Goal: Task Accomplishment & Management: Use online tool/utility

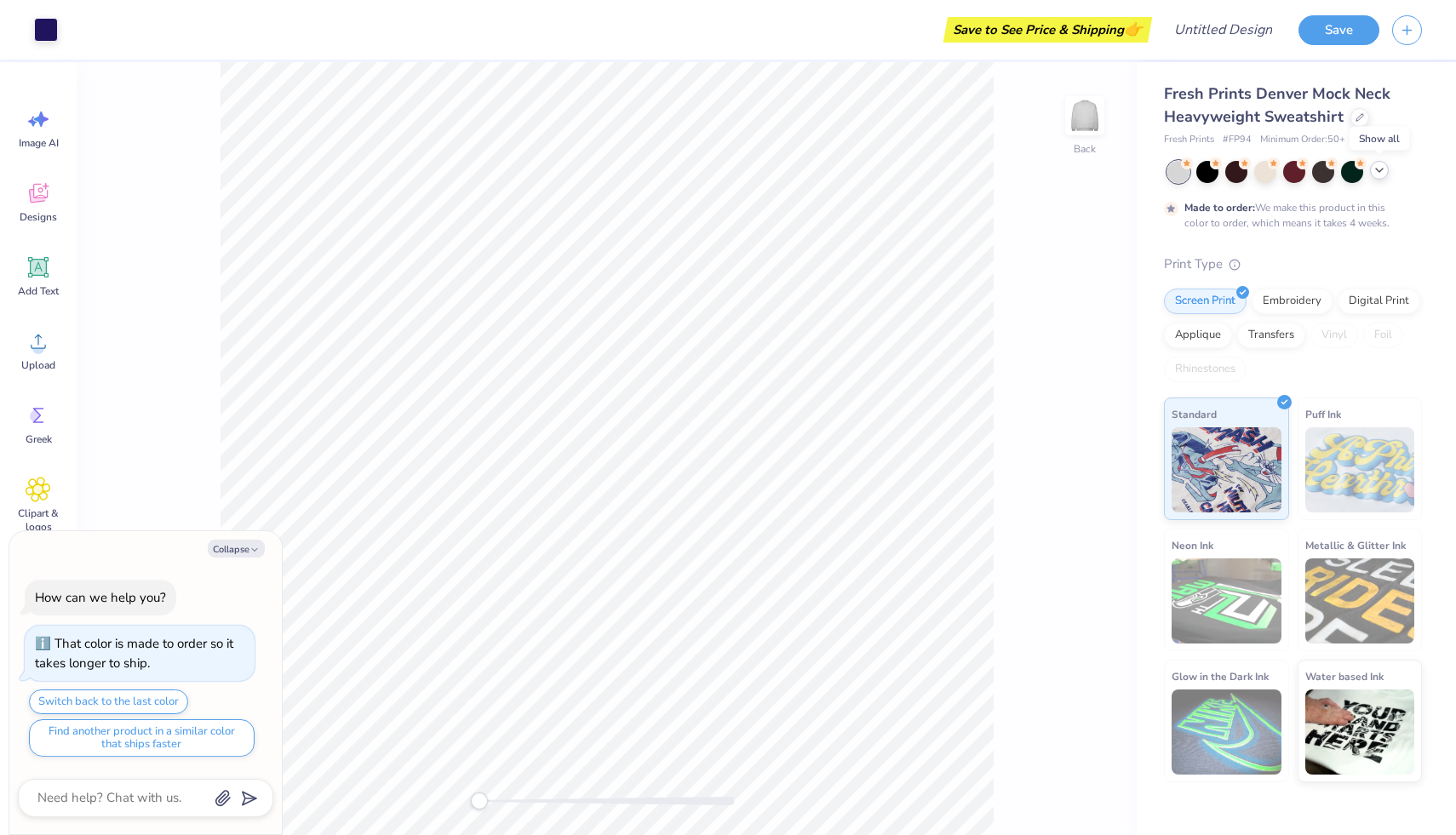
click at [1376, 173] on icon at bounding box center [1380, 171] width 13 height 13
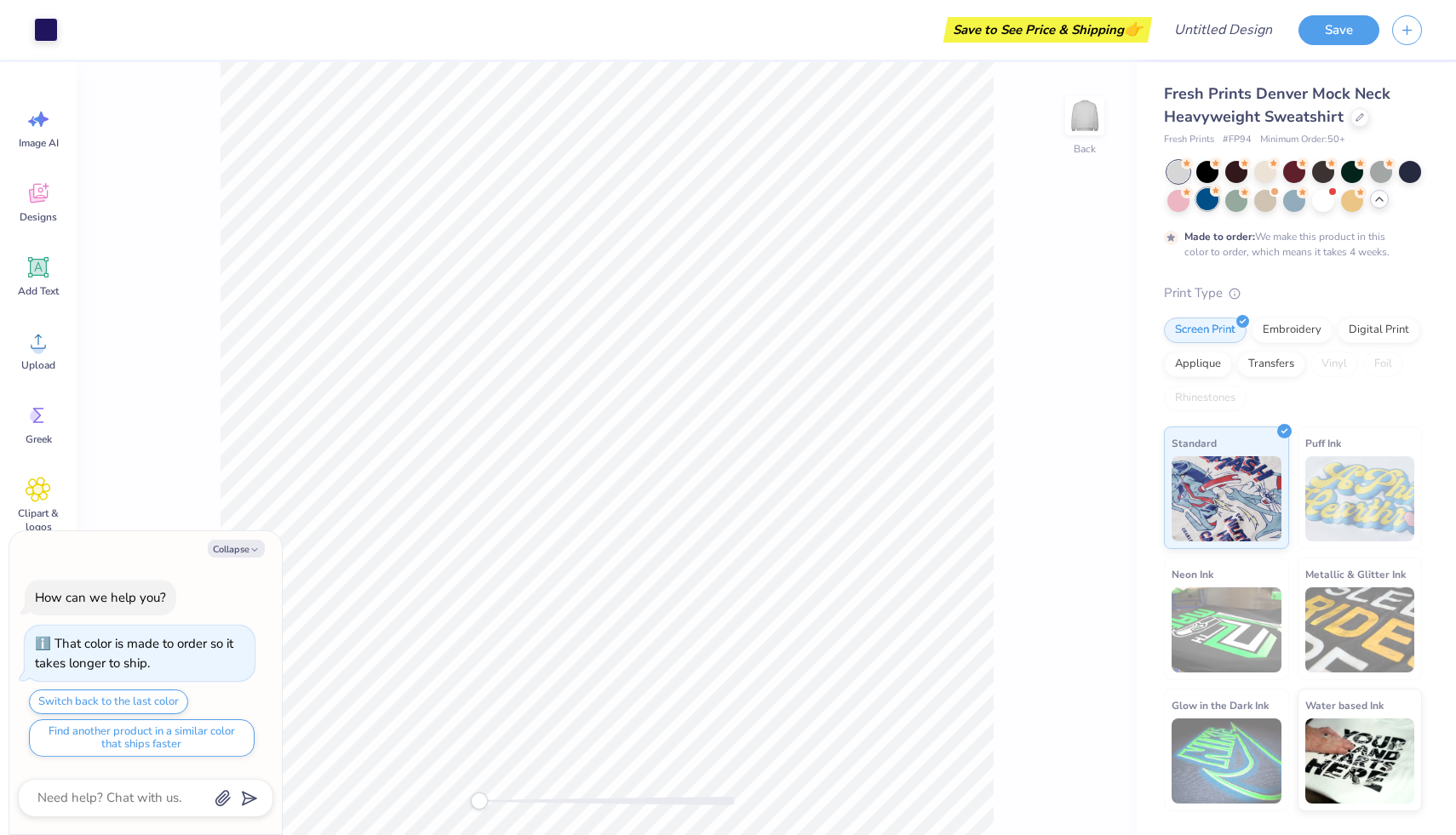
click at [1212, 200] on div at bounding box center [1207, 199] width 22 height 22
click at [1380, 165] on div at bounding box center [1381, 170] width 22 height 22
click at [1263, 174] on div at bounding box center [1265, 170] width 22 height 22
click at [1246, 170] on div at bounding box center [1236, 170] width 22 height 22
click at [1208, 202] on div at bounding box center [1207, 199] width 22 height 22
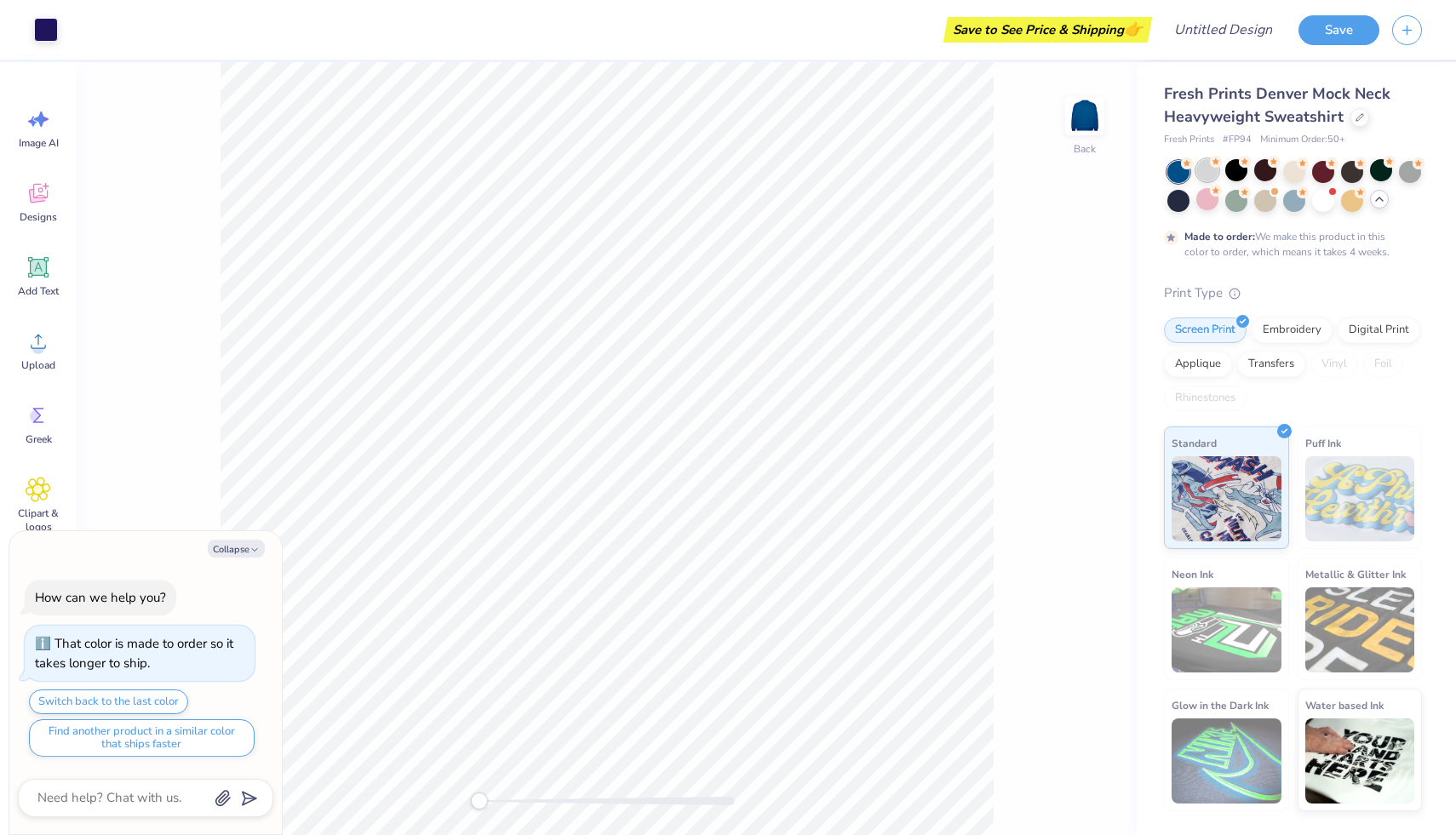
click at [1212, 174] on div at bounding box center [1207, 170] width 22 height 22
click at [1274, 163] on circle at bounding box center [1274, 162] width 12 height 12
click at [1206, 175] on div at bounding box center [1207, 170] width 22 height 22
click at [1375, 174] on div at bounding box center [1381, 170] width 22 height 22
click at [1293, 168] on div at bounding box center [1294, 170] width 22 height 22
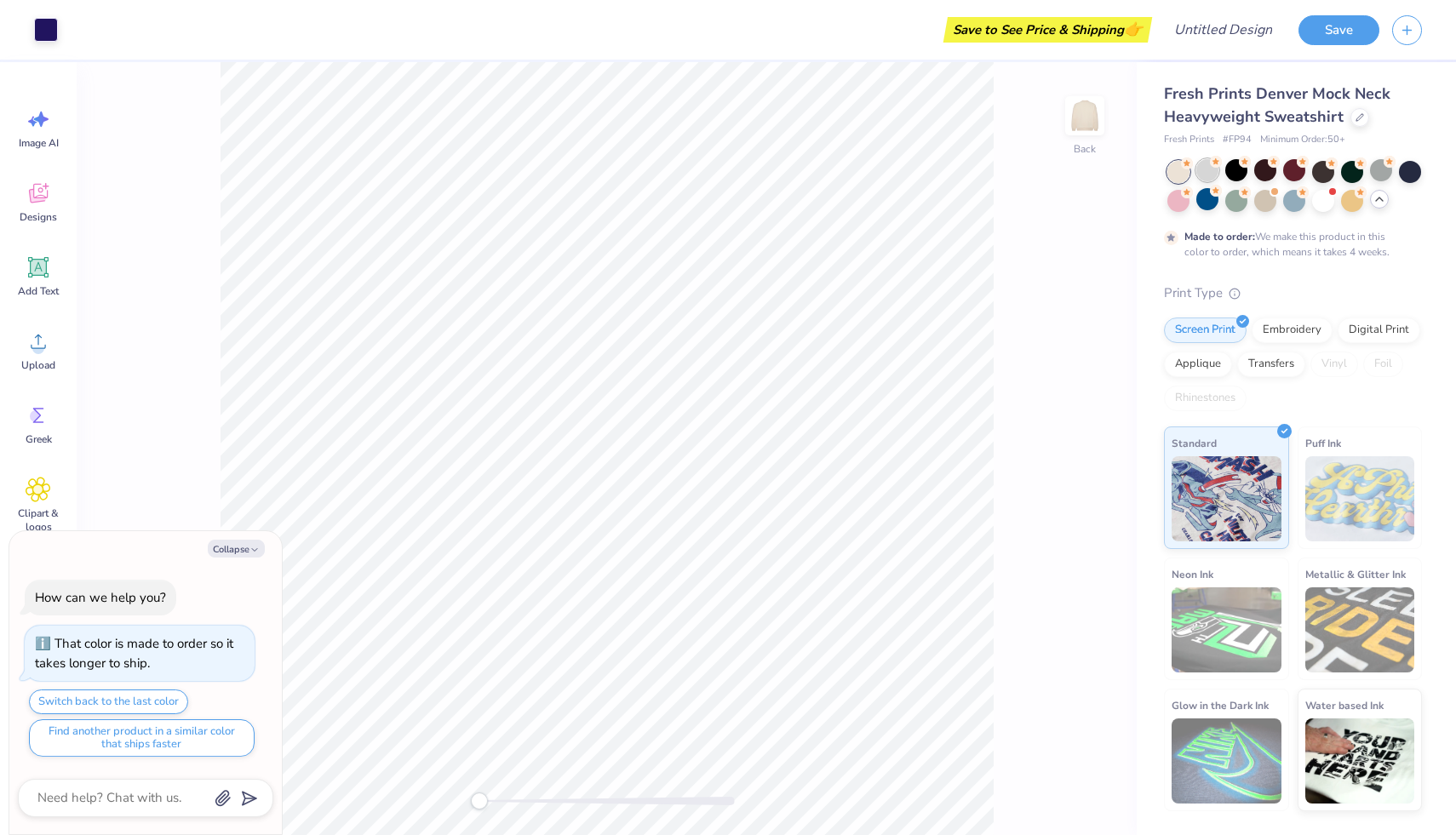
click at [1209, 162] on div at bounding box center [1207, 170] width 22 height 22
click at [1179, 164] on div at bounding box center [1178, 172] width 22 height 22
click at [1313, 201] on div at bounding box center [1323, 199] width 22 height 22
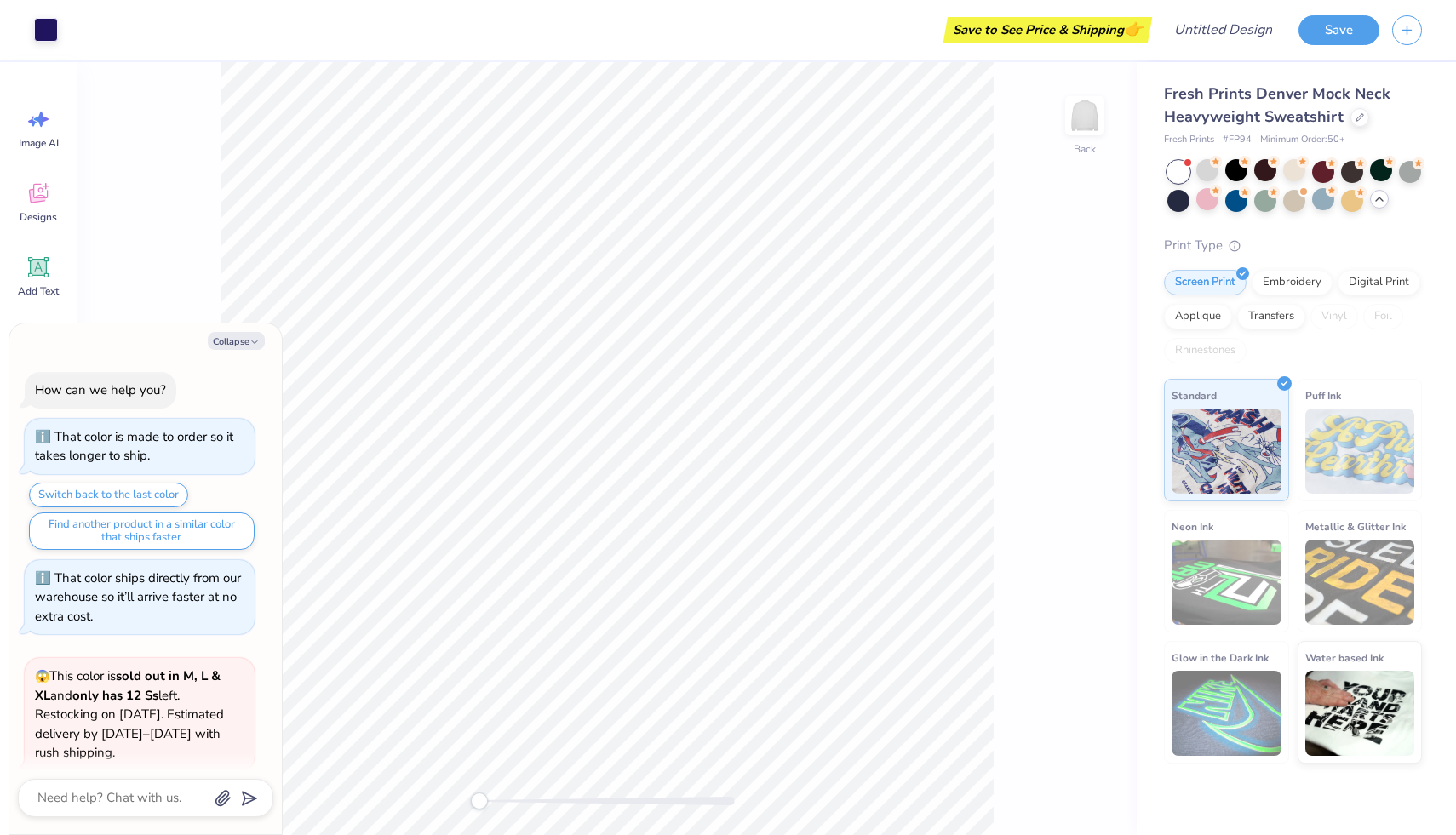
scroll to position [118, 0]
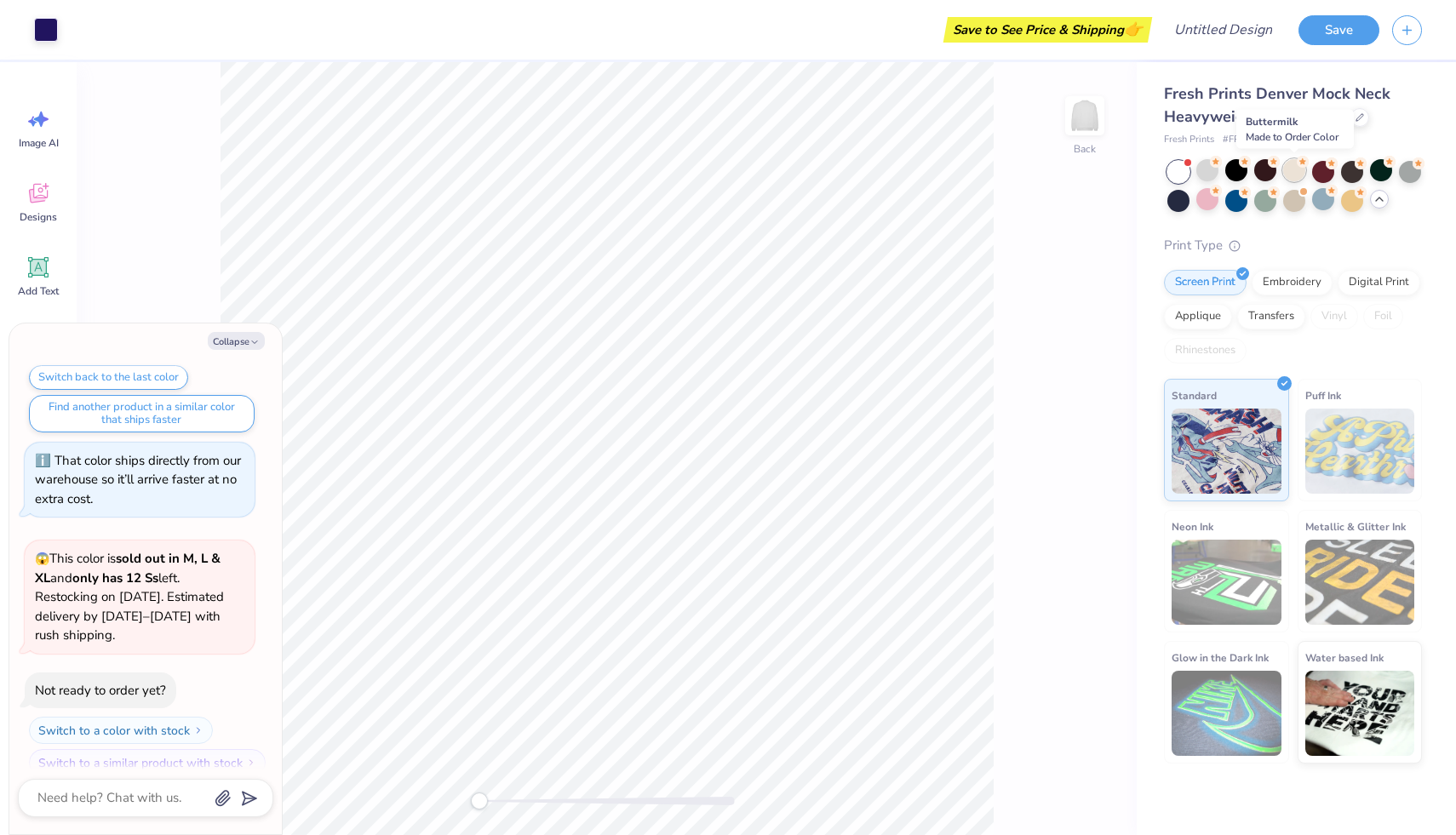
click at [1296, 172] on div at bounding box center [1294, 170] width 22 height 22
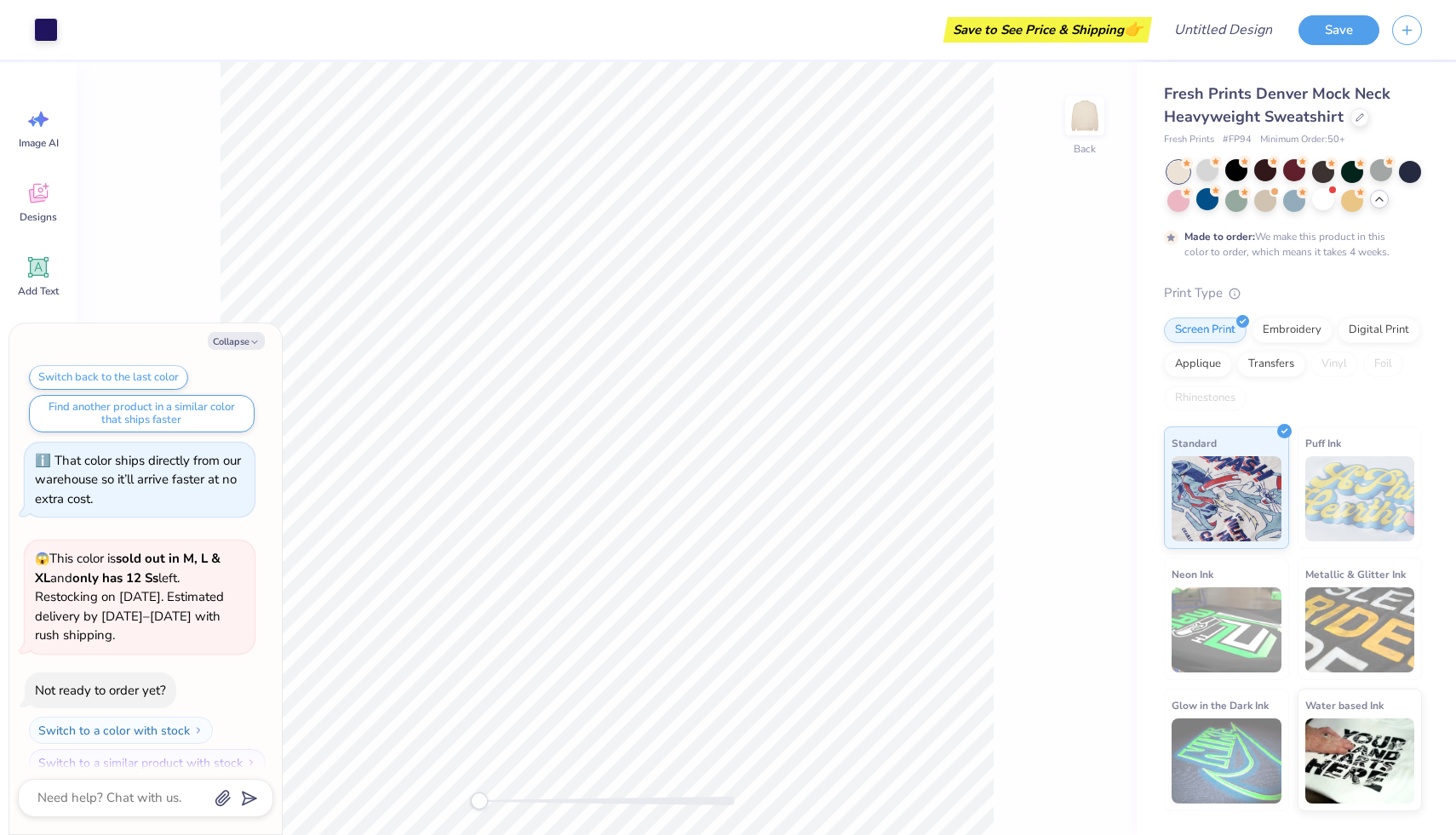
scroll to position [258, 0]
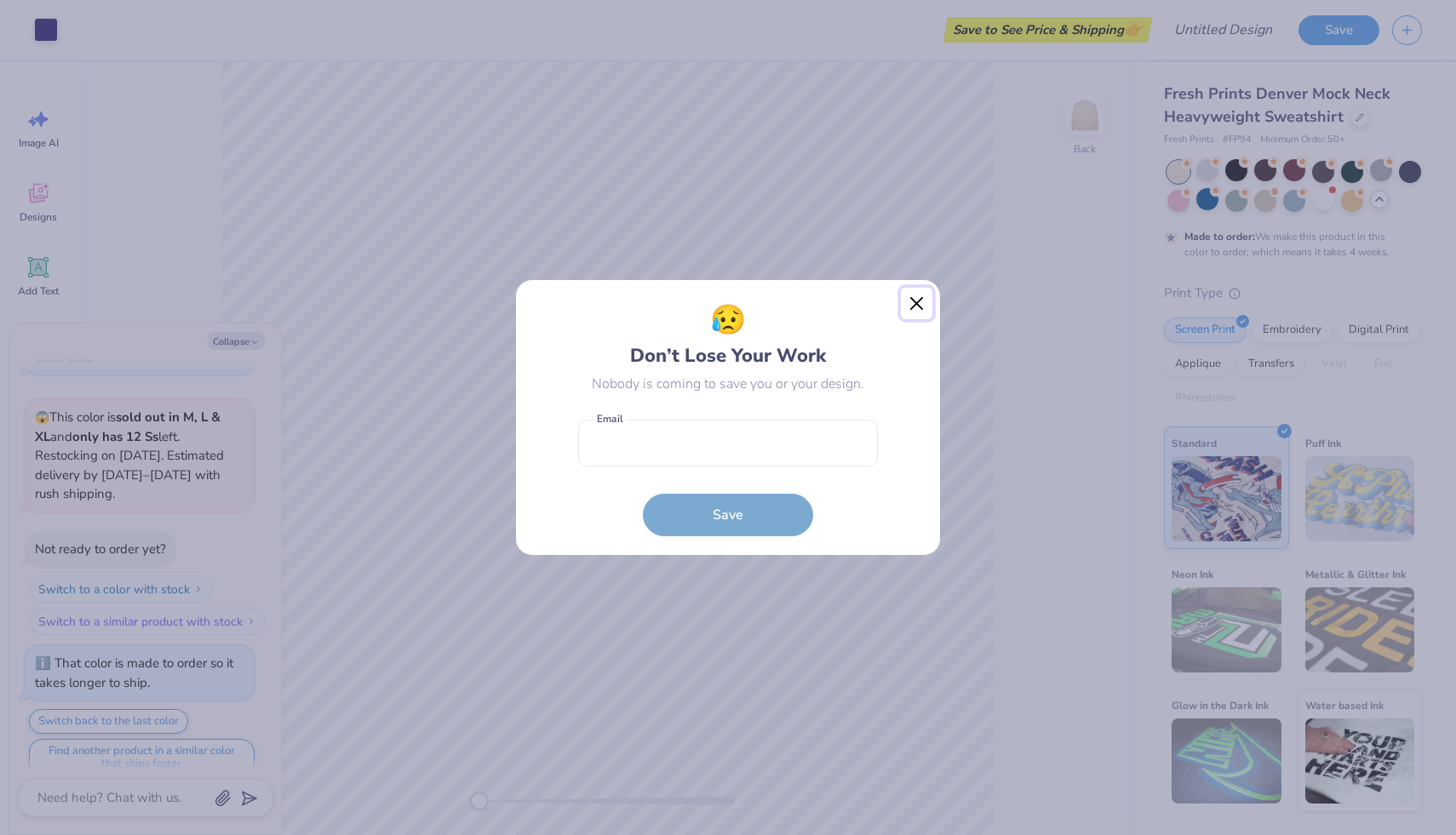
click at [920, 299] on button "Close" at bounding box center [917, 305] width 33 height 33
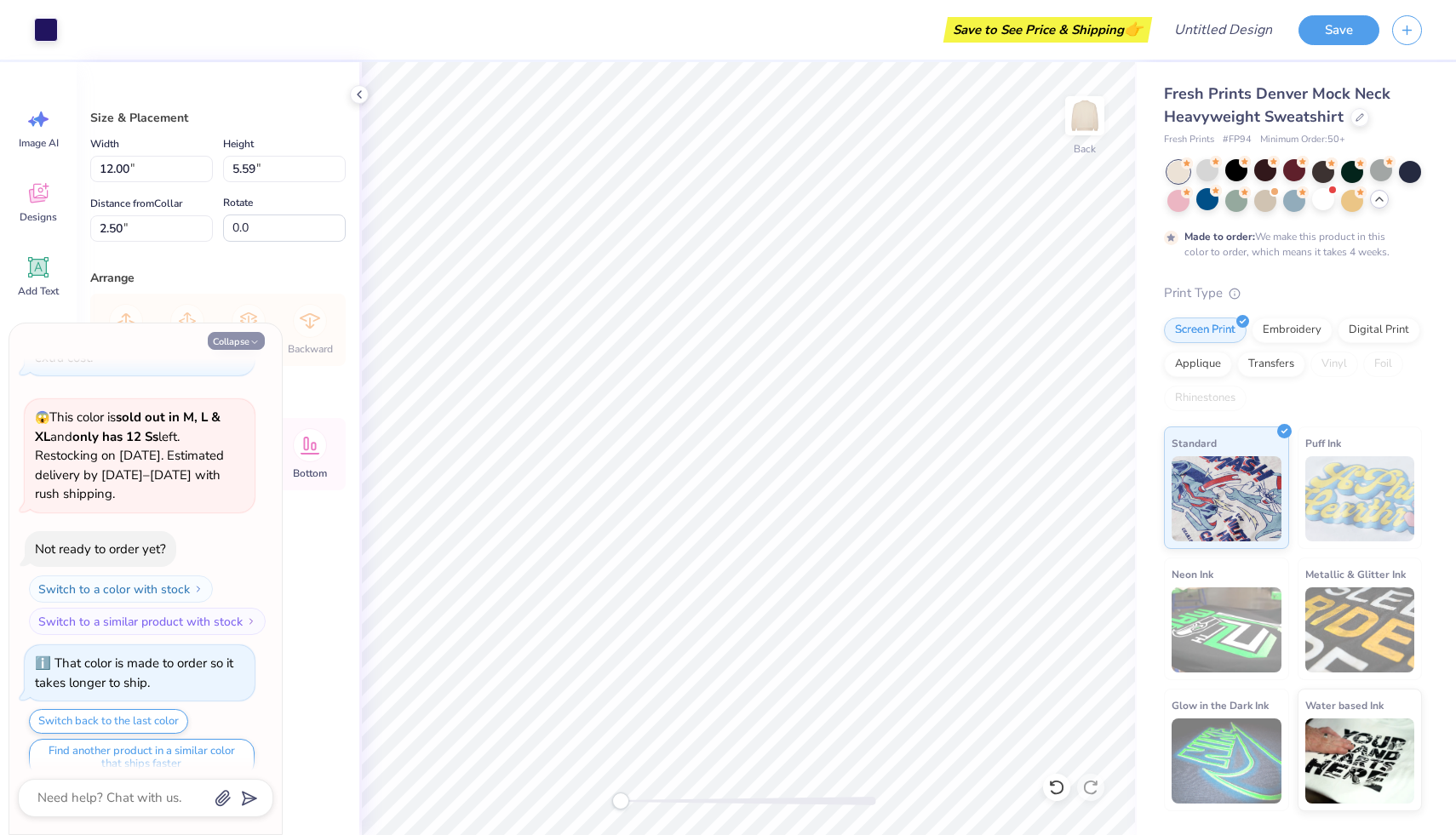
click at [247, 340] on button "Collapse" at bounding box center [235, 340] width 57 height 18
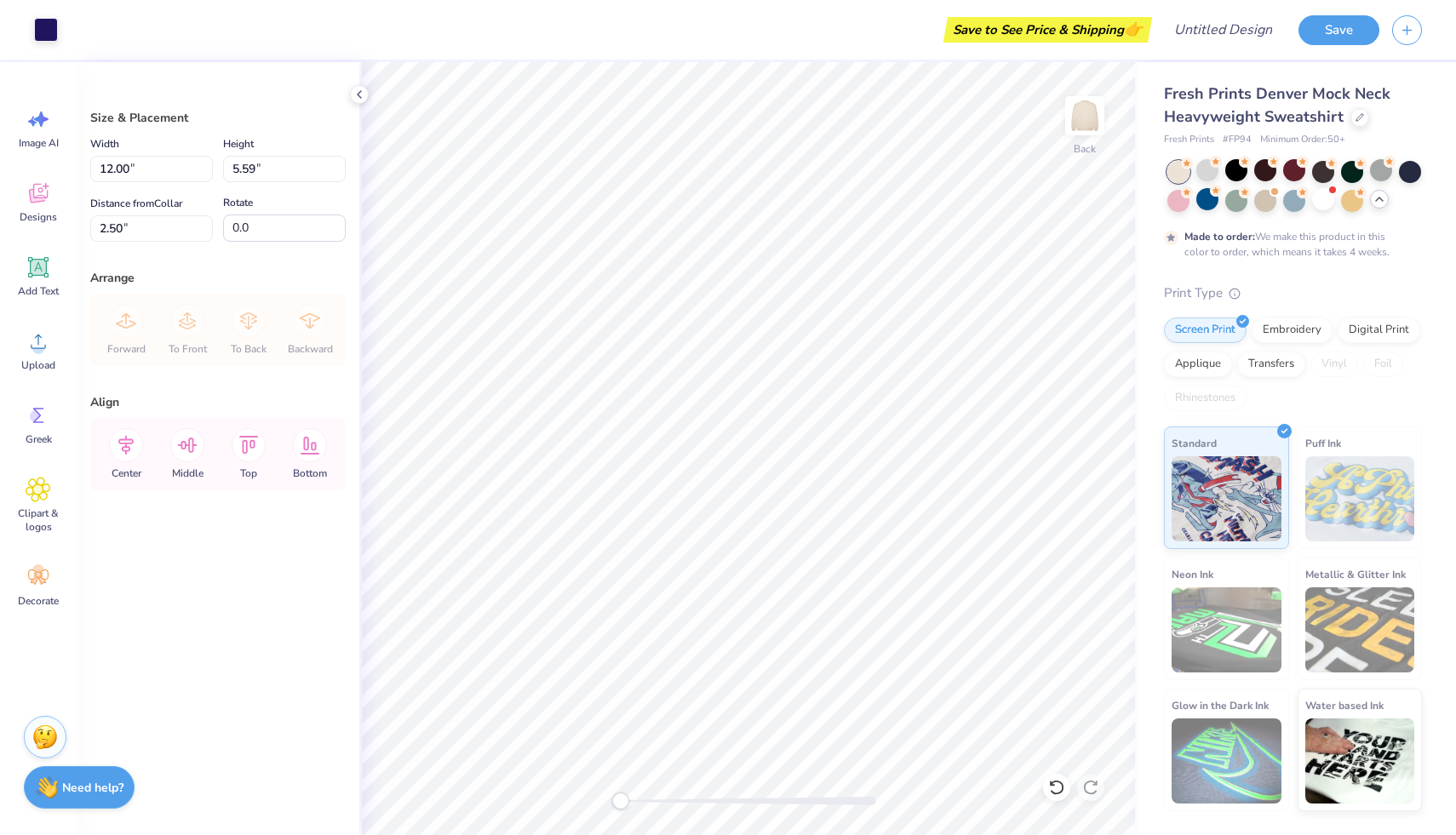
click at [77, 784] on strong "Need help?" at bounding box center [93, 788] width 62 height 16
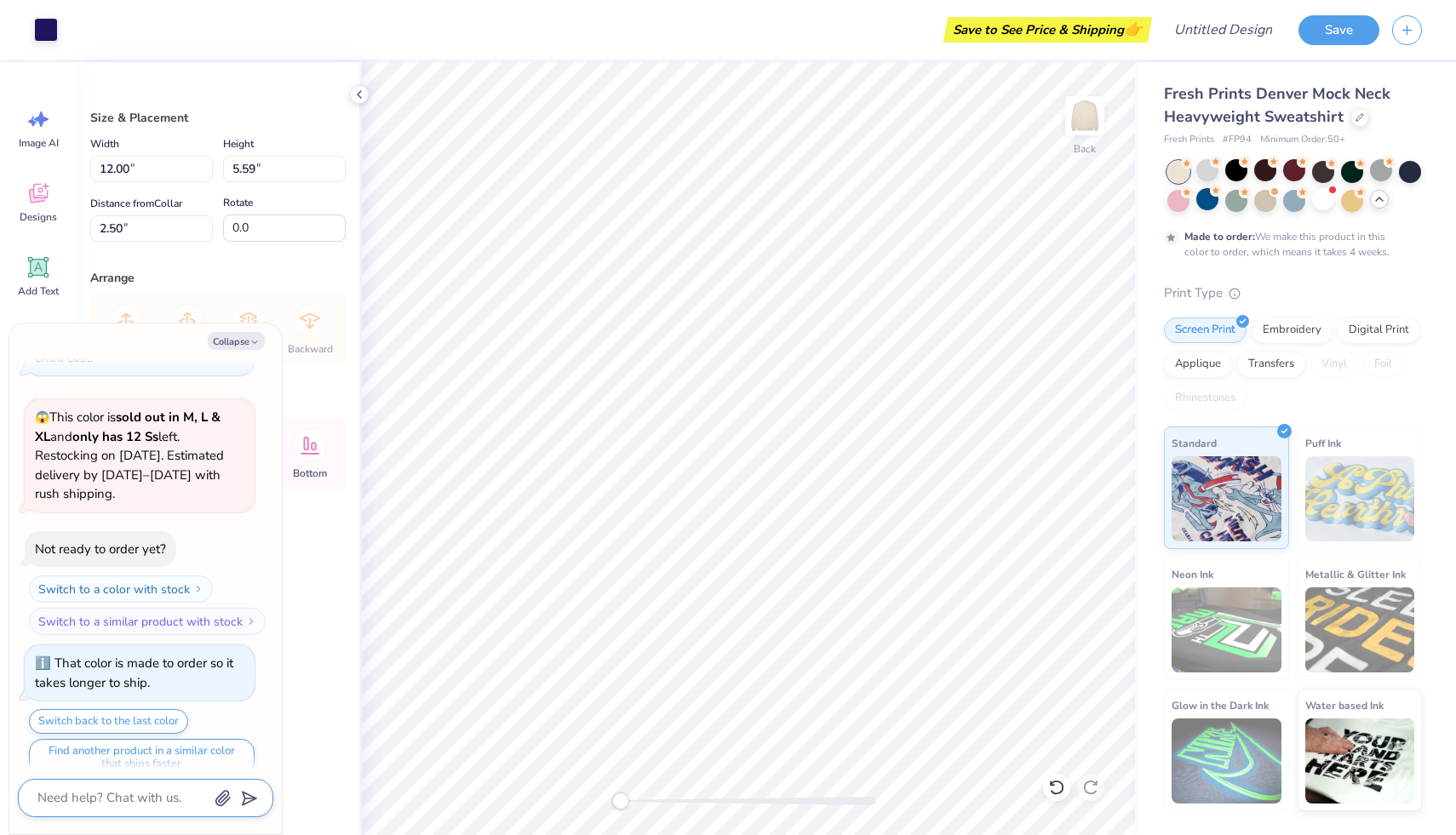
click at [107, 803] on textarea at bounding box center [121, 798] width 173 height 23
type textarea "x"
type textarea "c"
type textarea "x"
type textarea "ca"
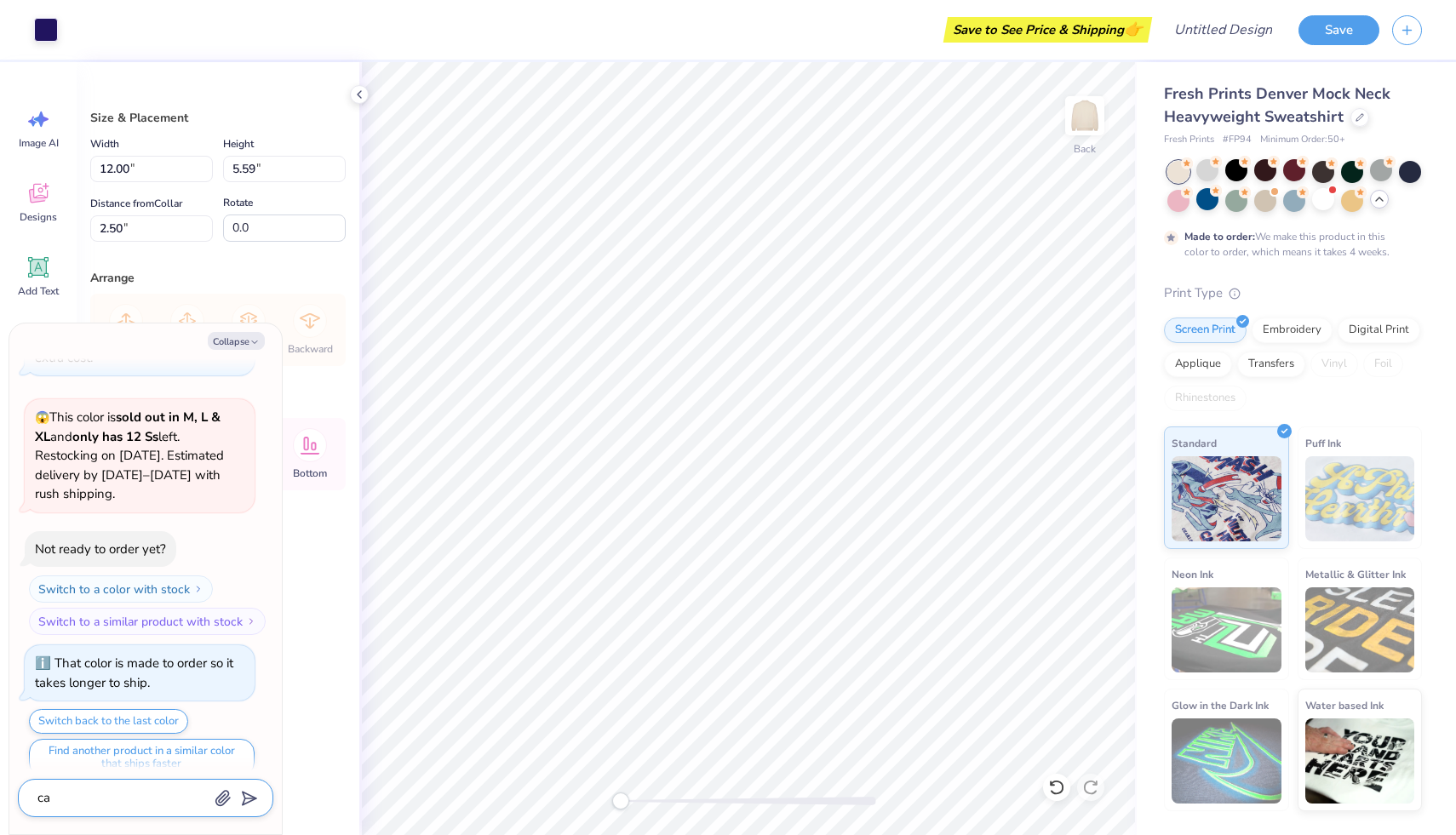
type textarea "x"
type textarea "can"
type textarea "x"
type textarea "can"
type textarea "x"
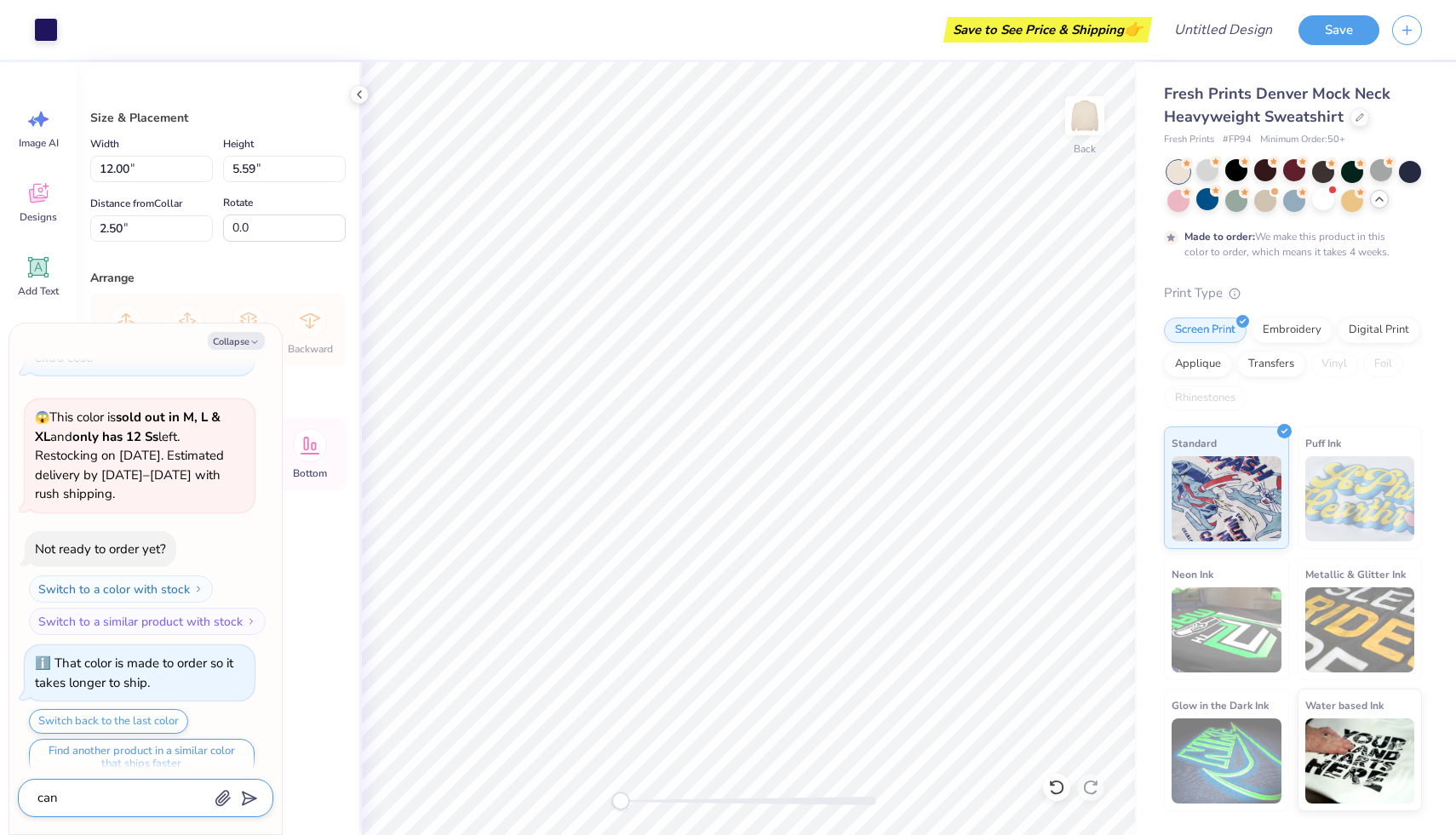
type textarea "can i"
type textarea "x"
type textarea "can i"
type textarea "x"
type textarea "can i e"
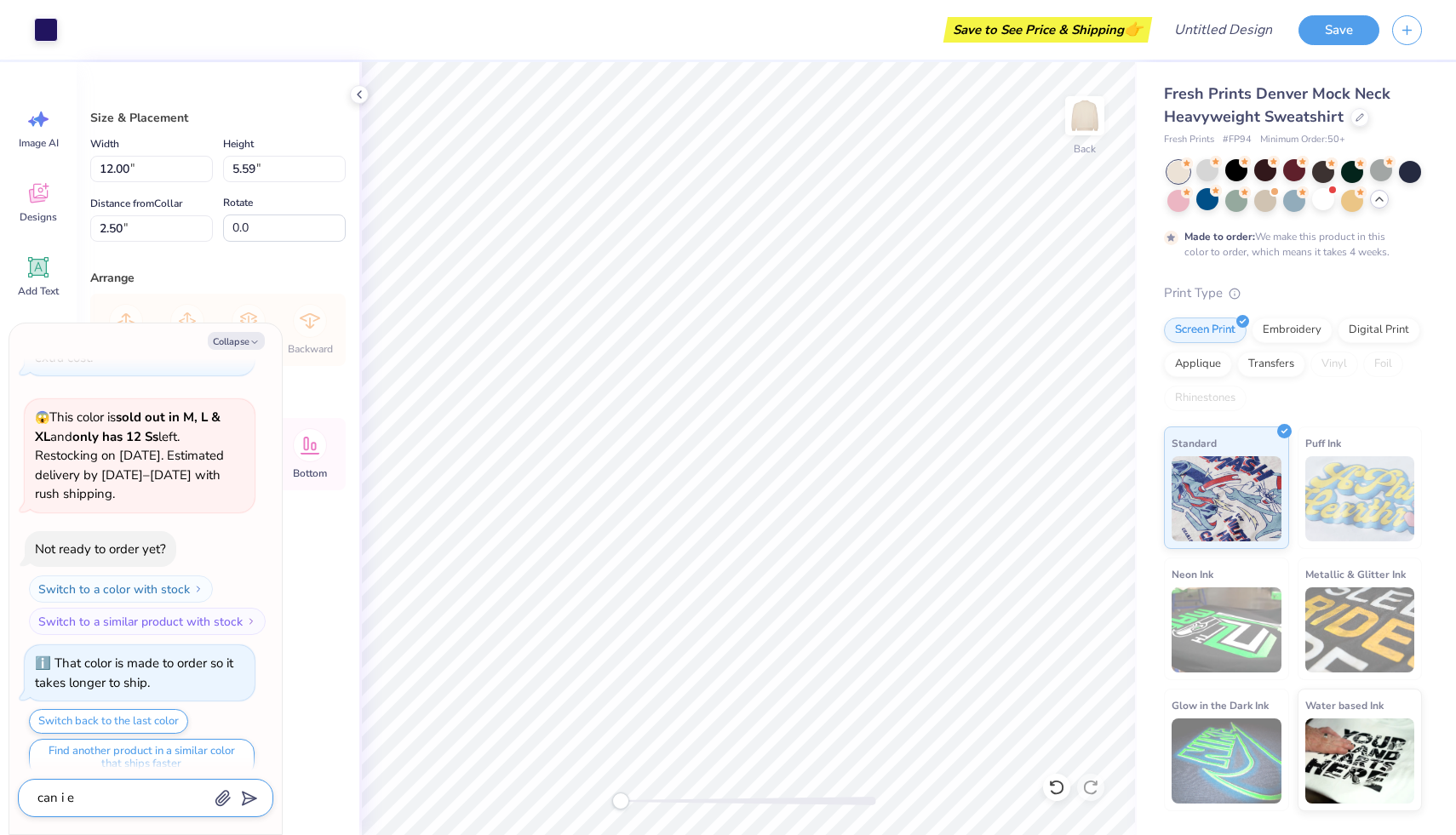
type textarea "x"
type textarea "can i ed"
type textarea "x"
type textarea "can i edi"
type textarea "x"
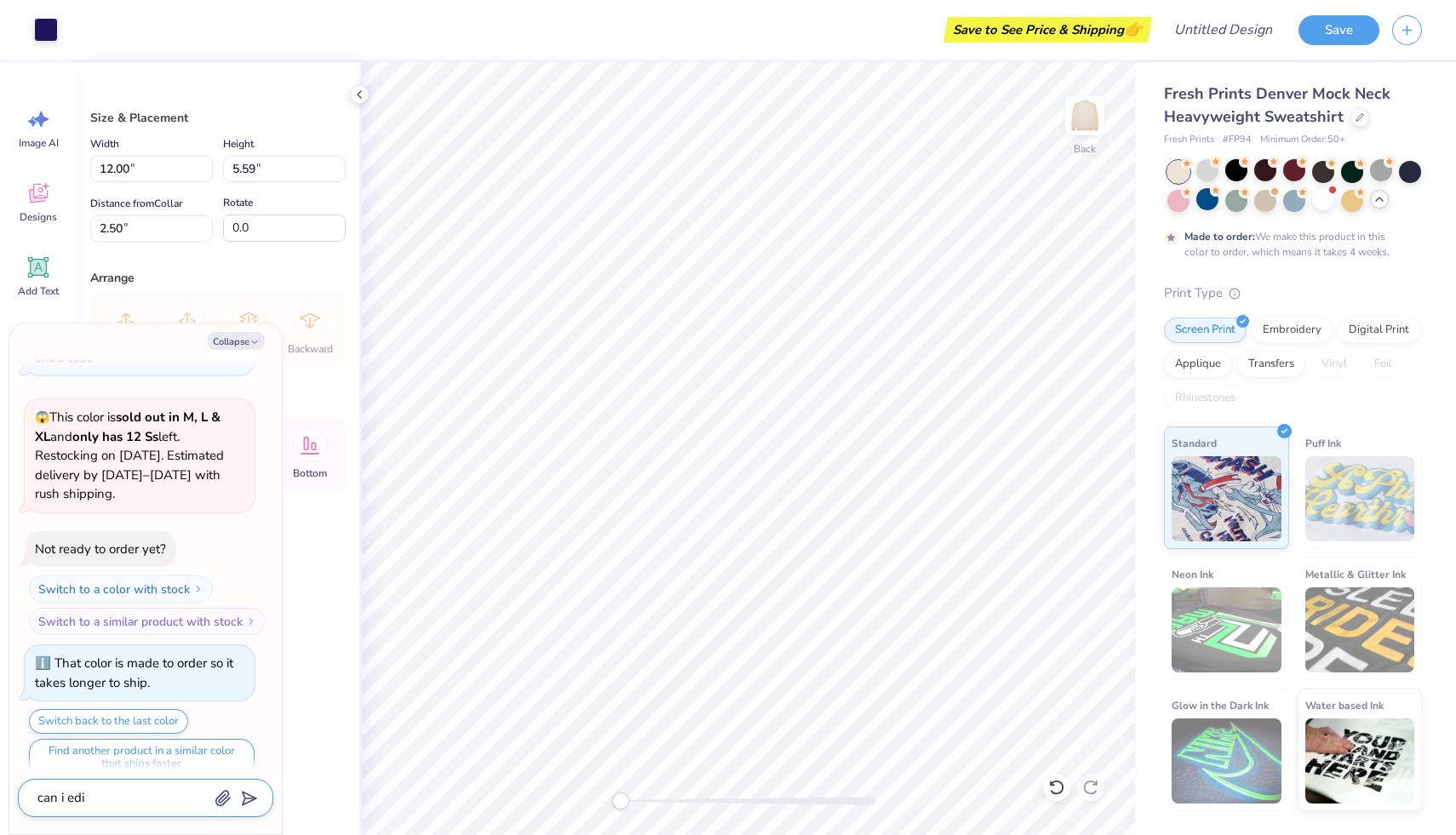
type textarea "can i edit"
type textarea "x"
type textarea "can i edit"
type textarea "x"
type textarea "can i edit a"
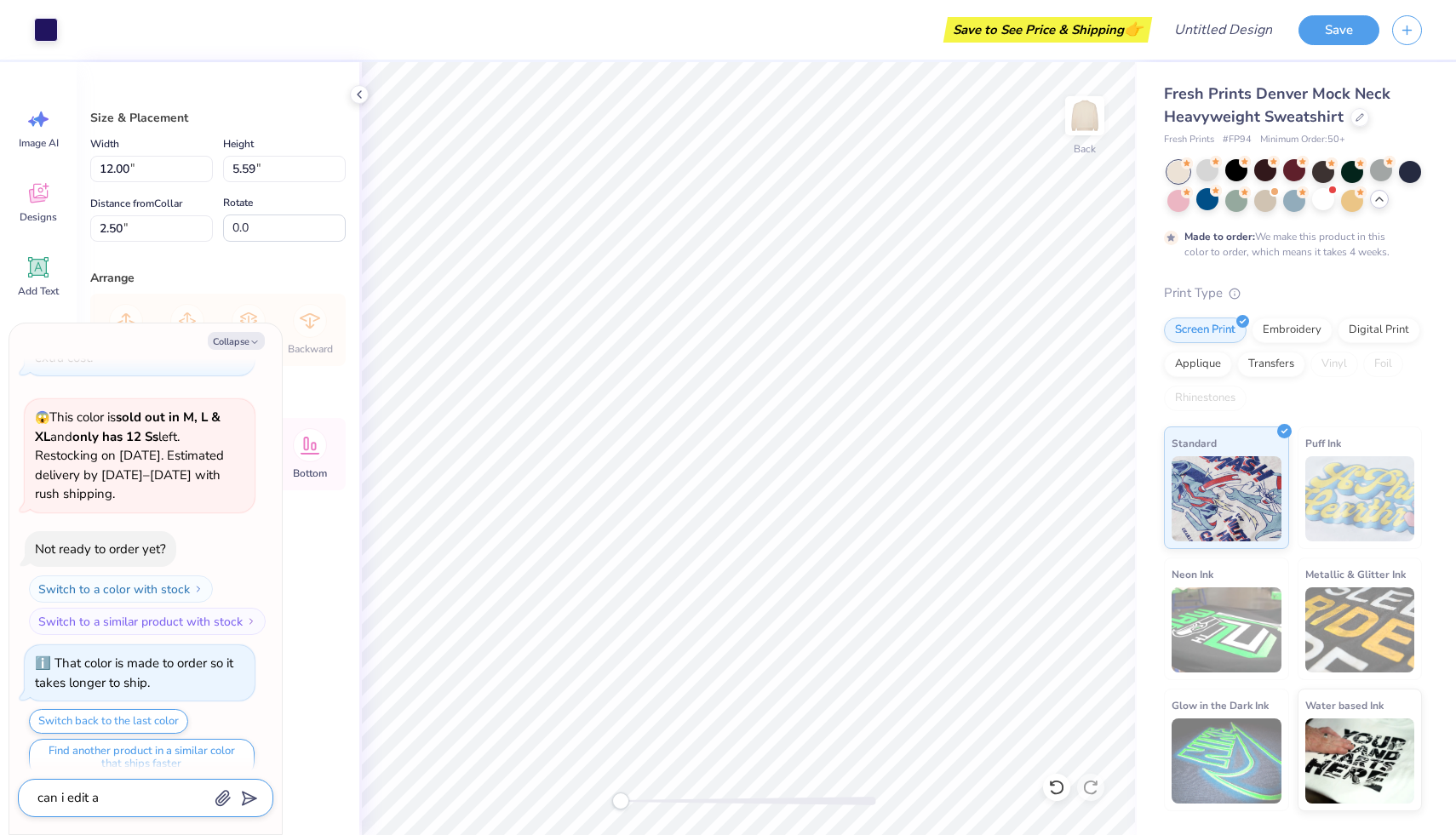
type textarea "x"
type textarea "can i edit a"
type textarea "x"
type textarea "can i edit a d"
type textarea "x"
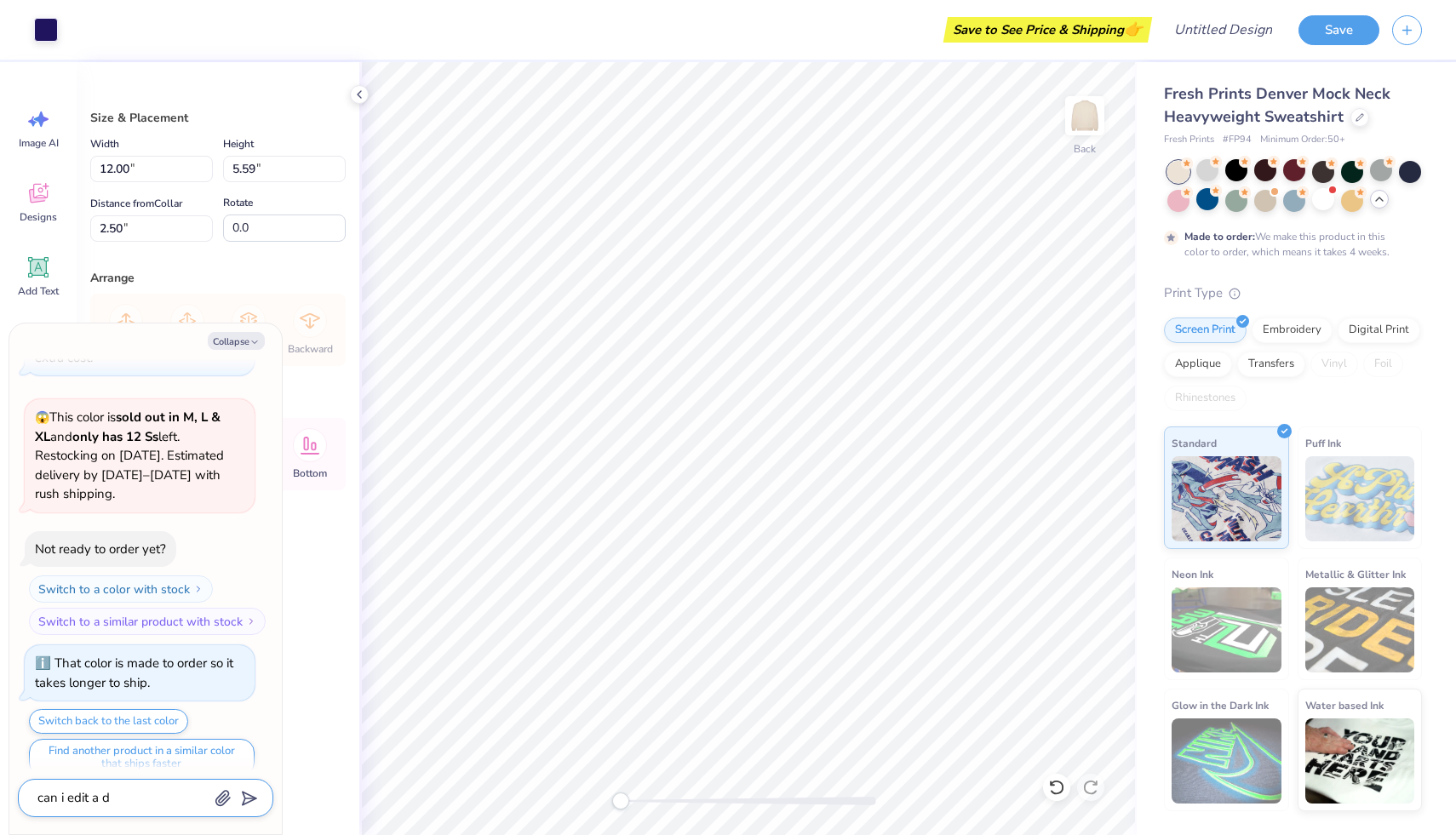
type textarea "can i edit a de"
type textarea "x"
type textarea "can i edit a des"
type textarea "x"
type textarea "can i edit a desi"
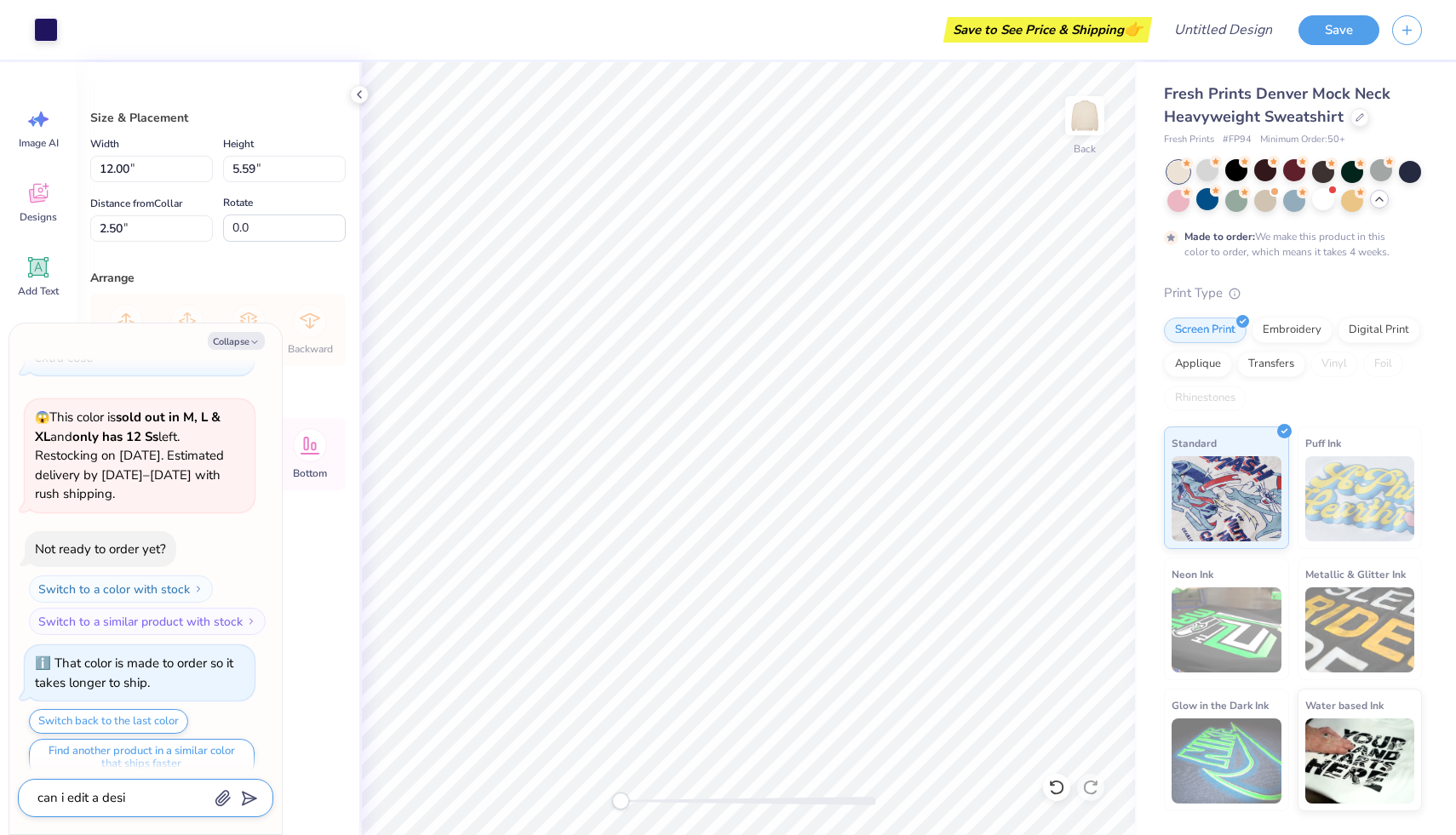
type textarea "x"
type textarea "can i edit a desig"
type textarea "x"
type textarea "can i edit a design"
type textarea "x"
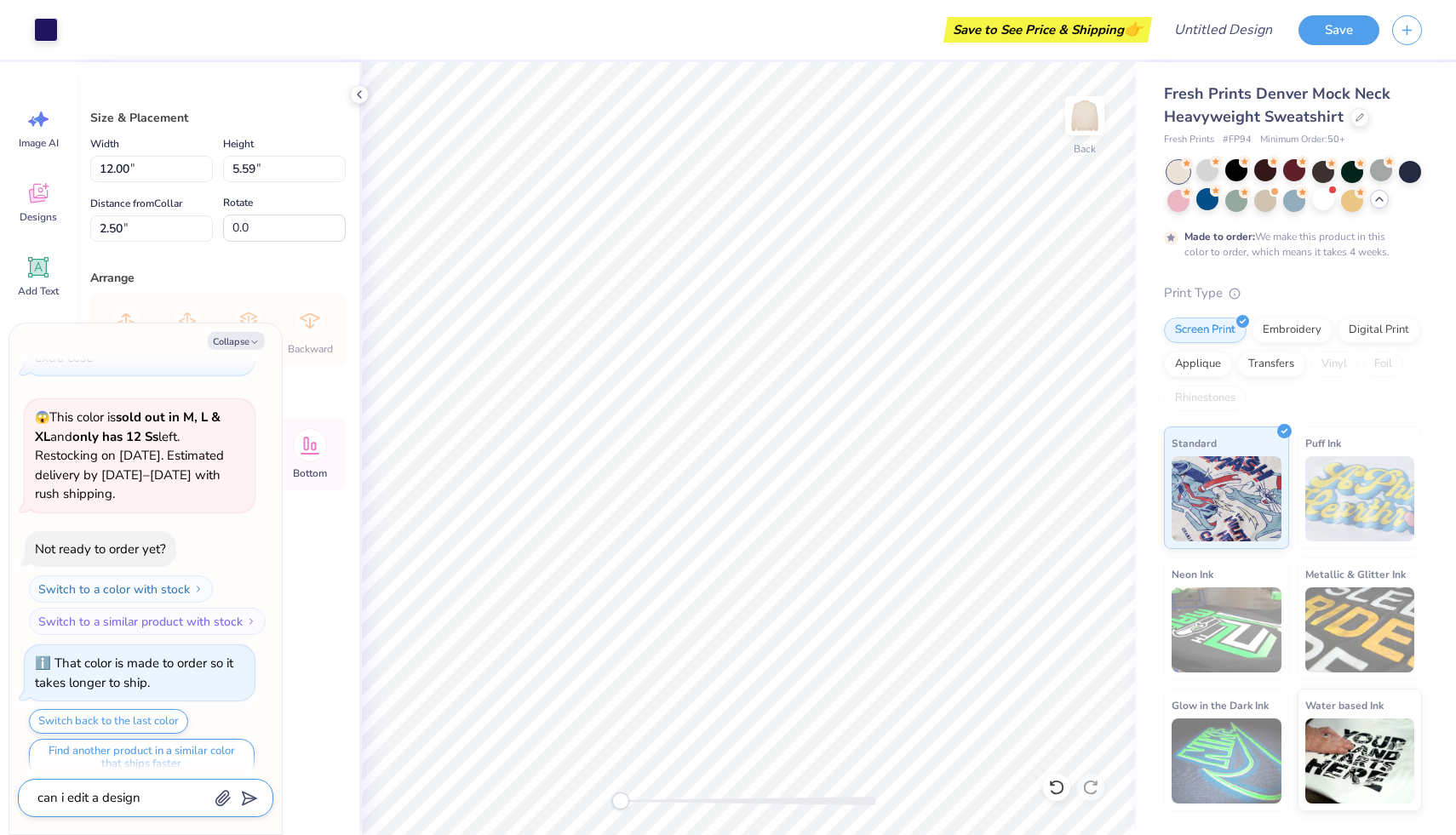
type textarea "can i edit a design"
type textarea "x"
type textarea "can i edit a design w"
type textarea "x"
type textarea "can i edit a design wi"
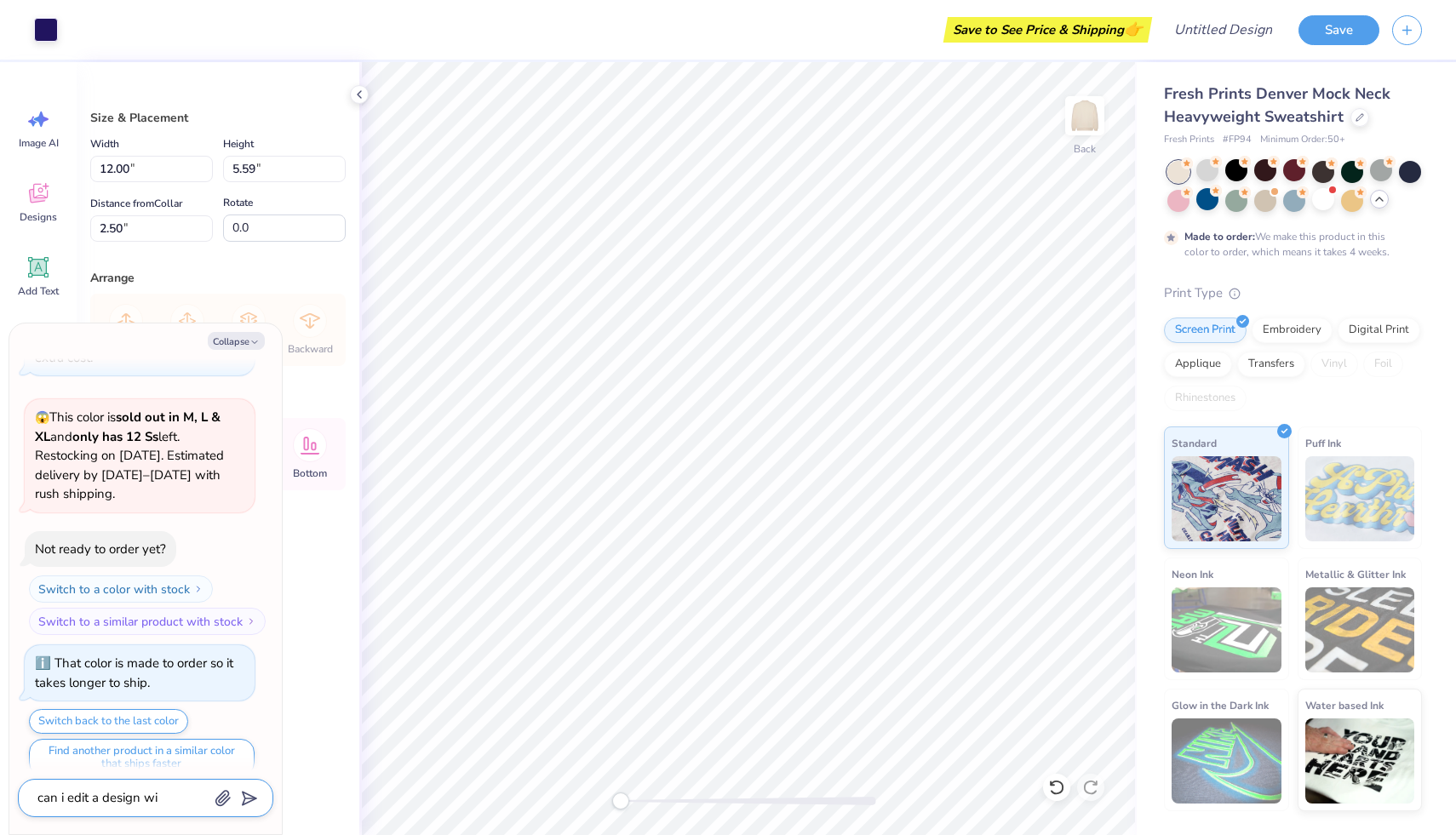
type textarea "x"
type textarea "can i edit a design wit"
type textarea "x"
type textarea "can i edit a design with"
type textarea "x"
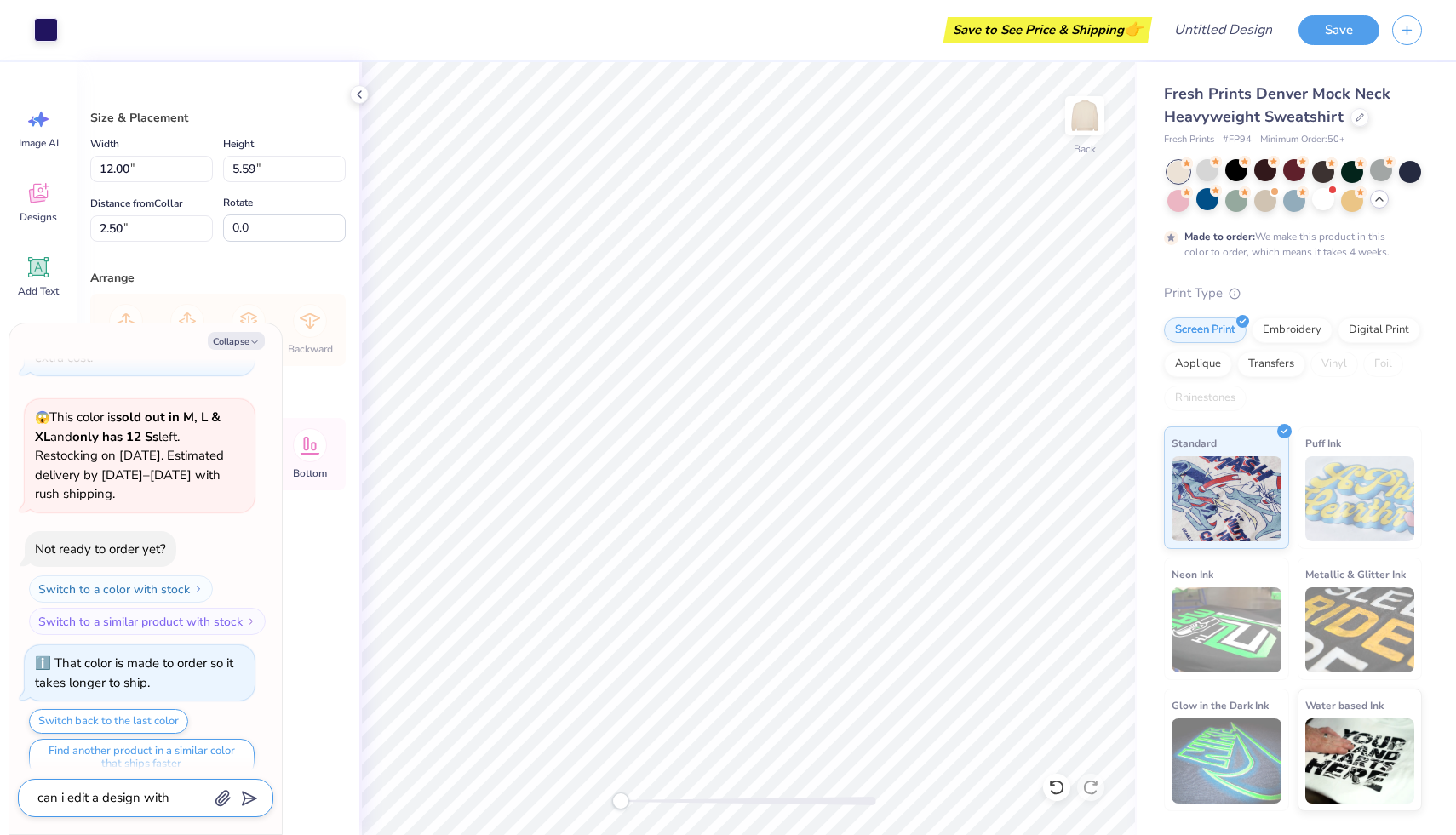
type textarea "can i edit a design with"
type textarea "x"
type textarea "can i edit a design with t"
type textarea "x"
type textarea "can i edit a design with te"
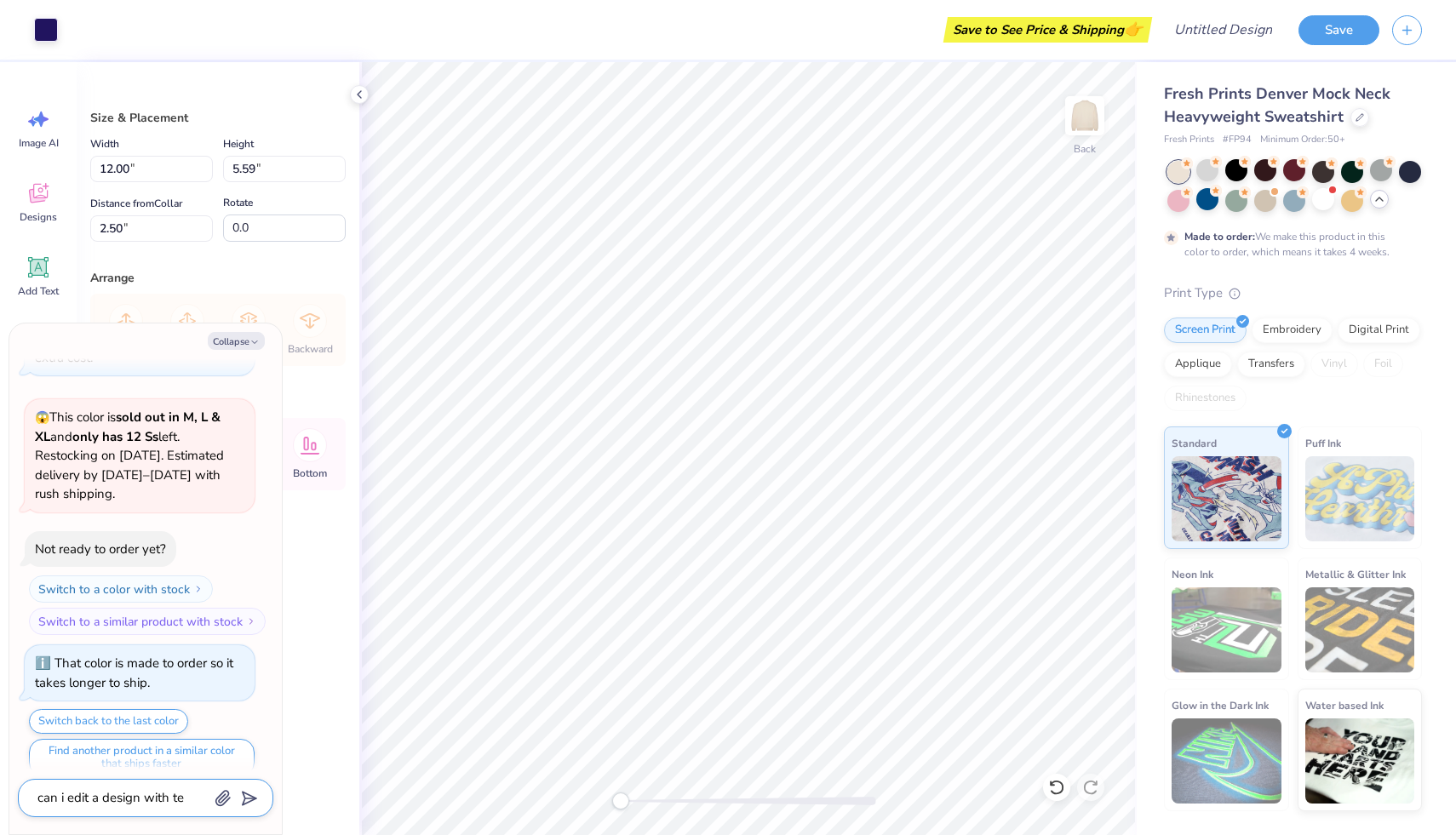
type textarea "x"
type textarea "can i edit a design with [PERSON_NAME]"
type textarea "x"
type textarea "can i edit a design with test"
type textarea "x"
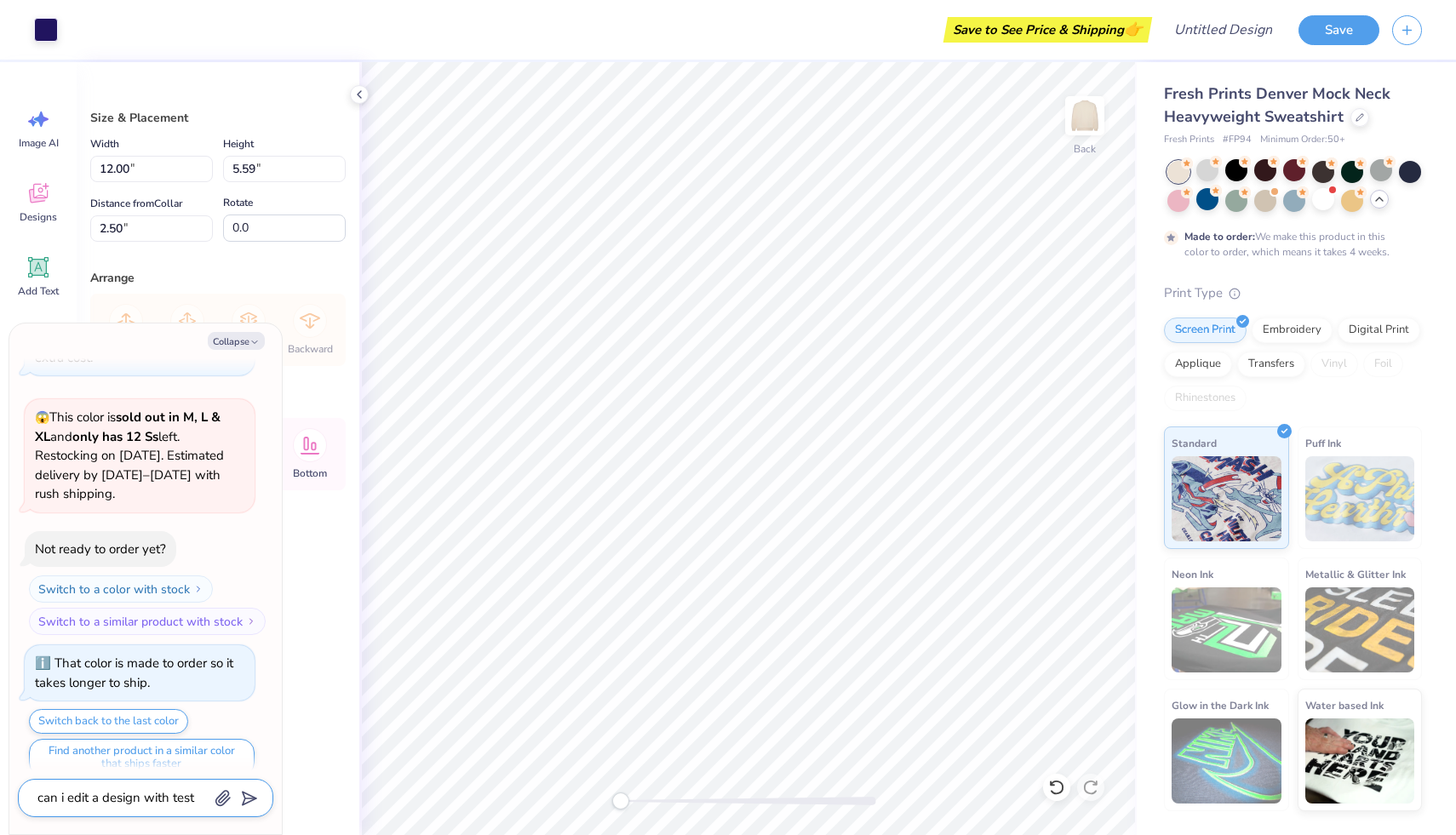
type textarea "can i edit a design with [PERSON_NAME]"
type textarea "x"
type textarea "can i edit a design with te"
type textarea "x"
type textarea "can i edit a design with tex"
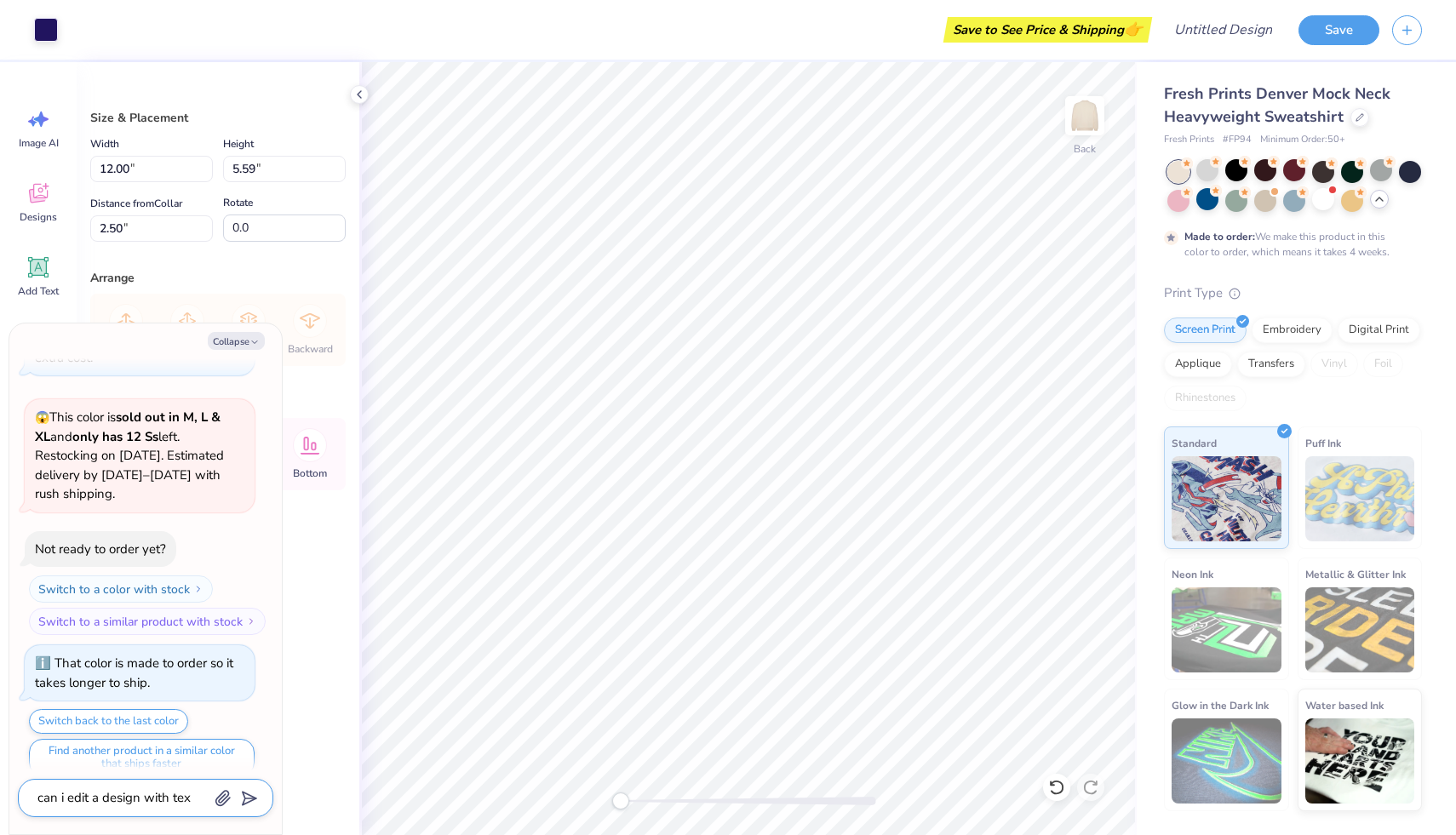
type textarea "x"
type textarea "can i edit a design with text"
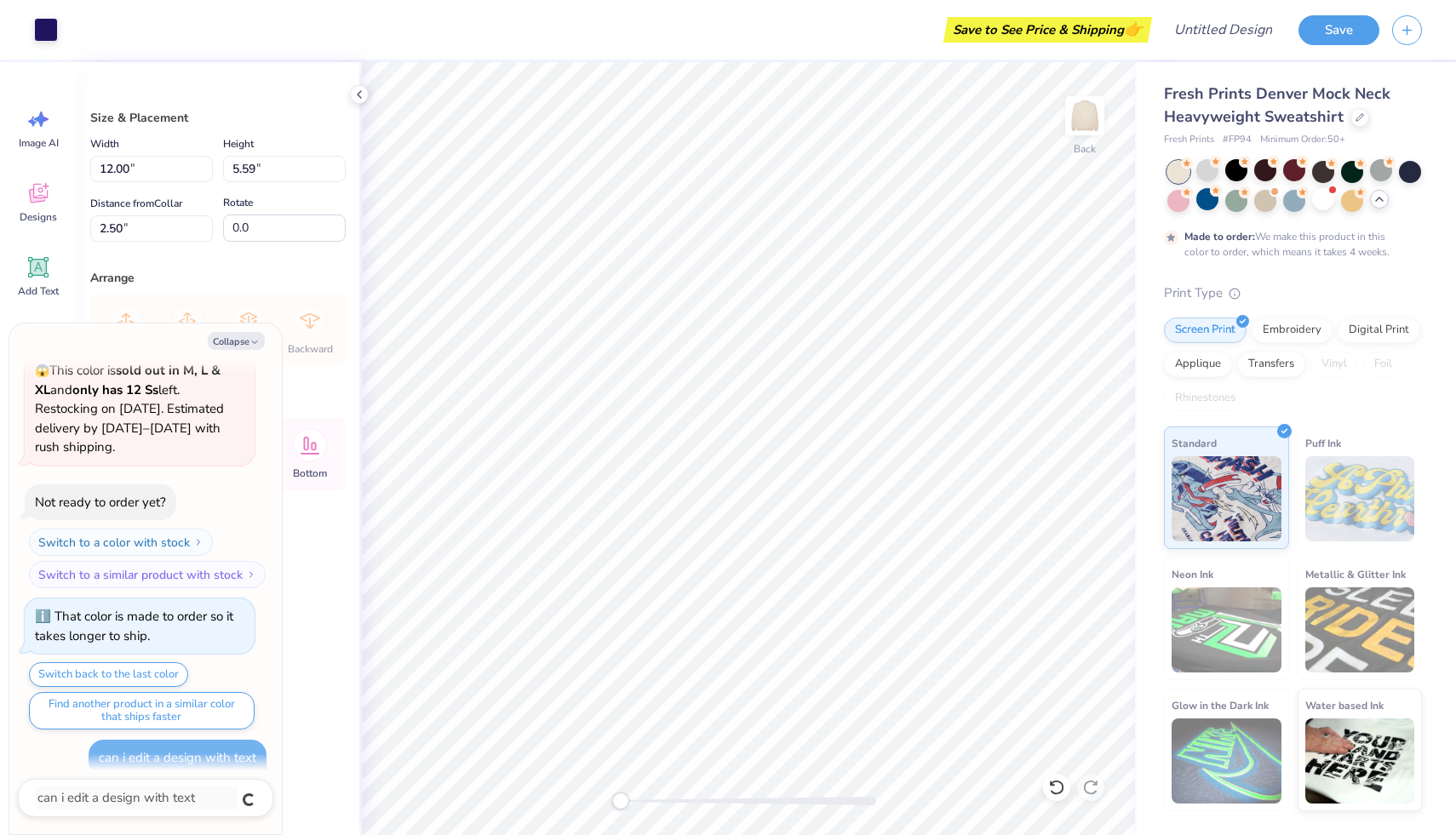
type textarea "x"
click at [106, 802] on textarea at bounding box center [121, 798] width 173 height 23
type textarea "x"
type textarea "h"
type textarea "x"
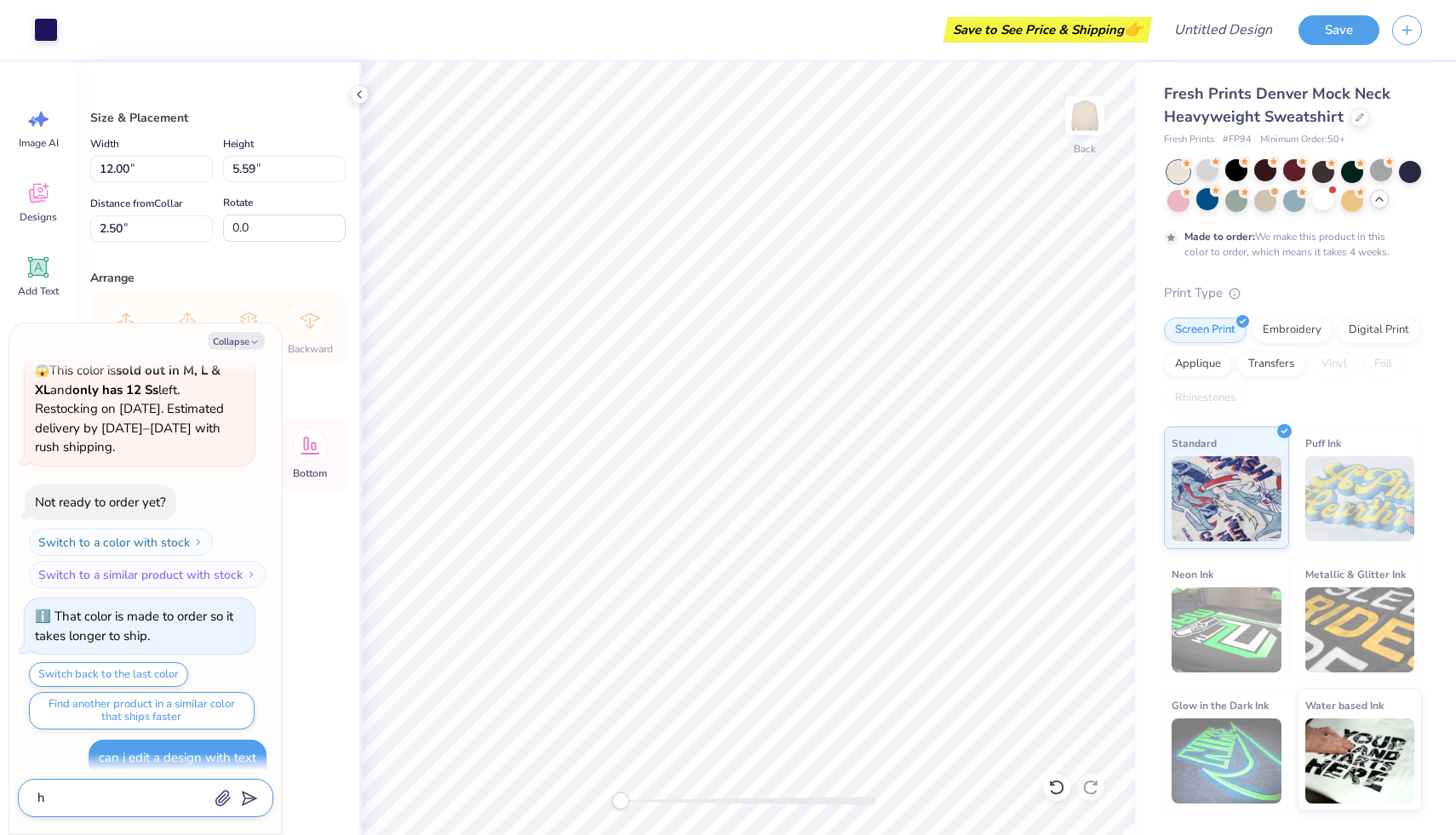
type textarea "he"
type textarea "x"
type textarea "hel"
type textarea "x"
type textarea "hell"
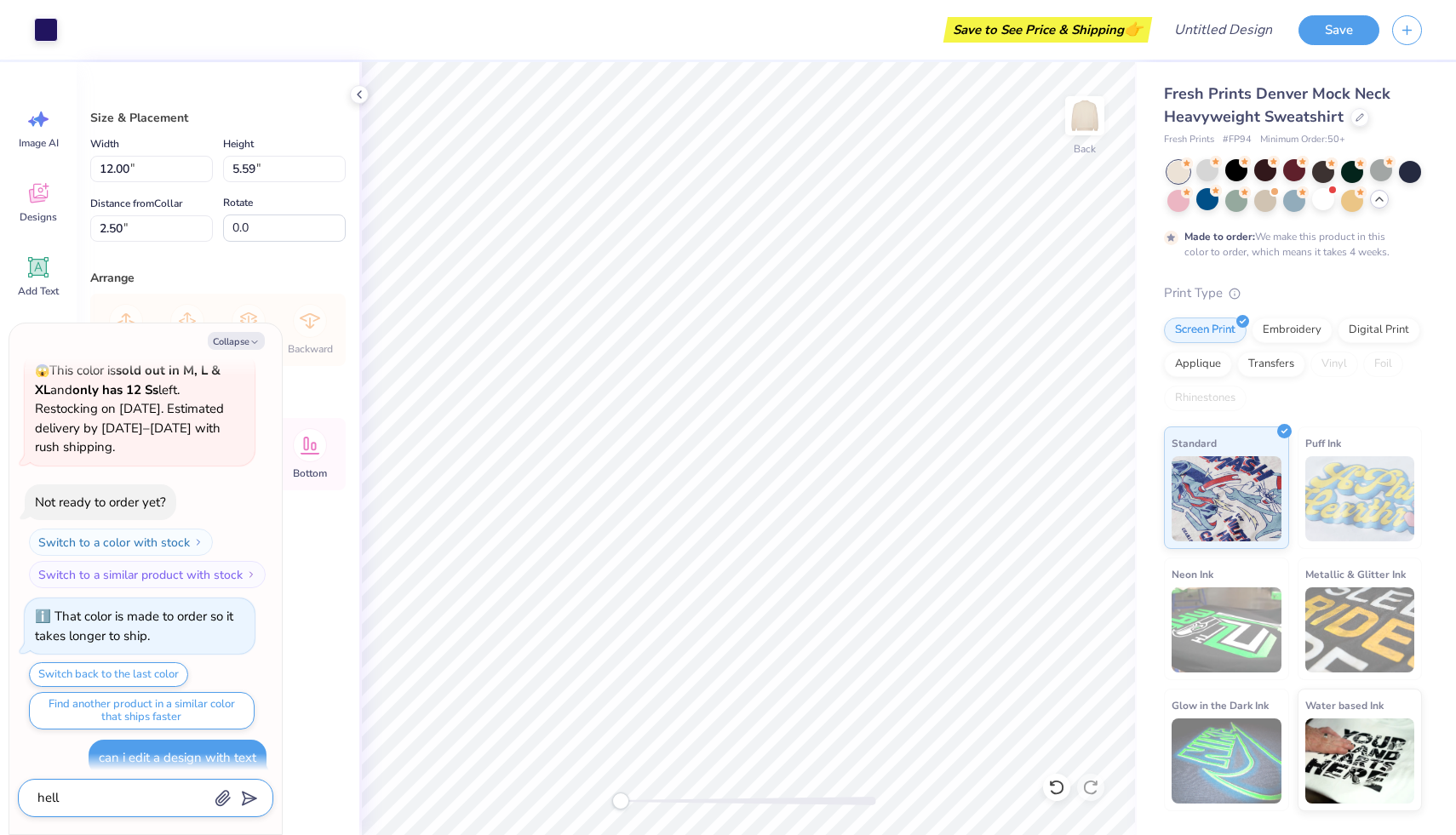
type textarea "x"
type textarea "hello"
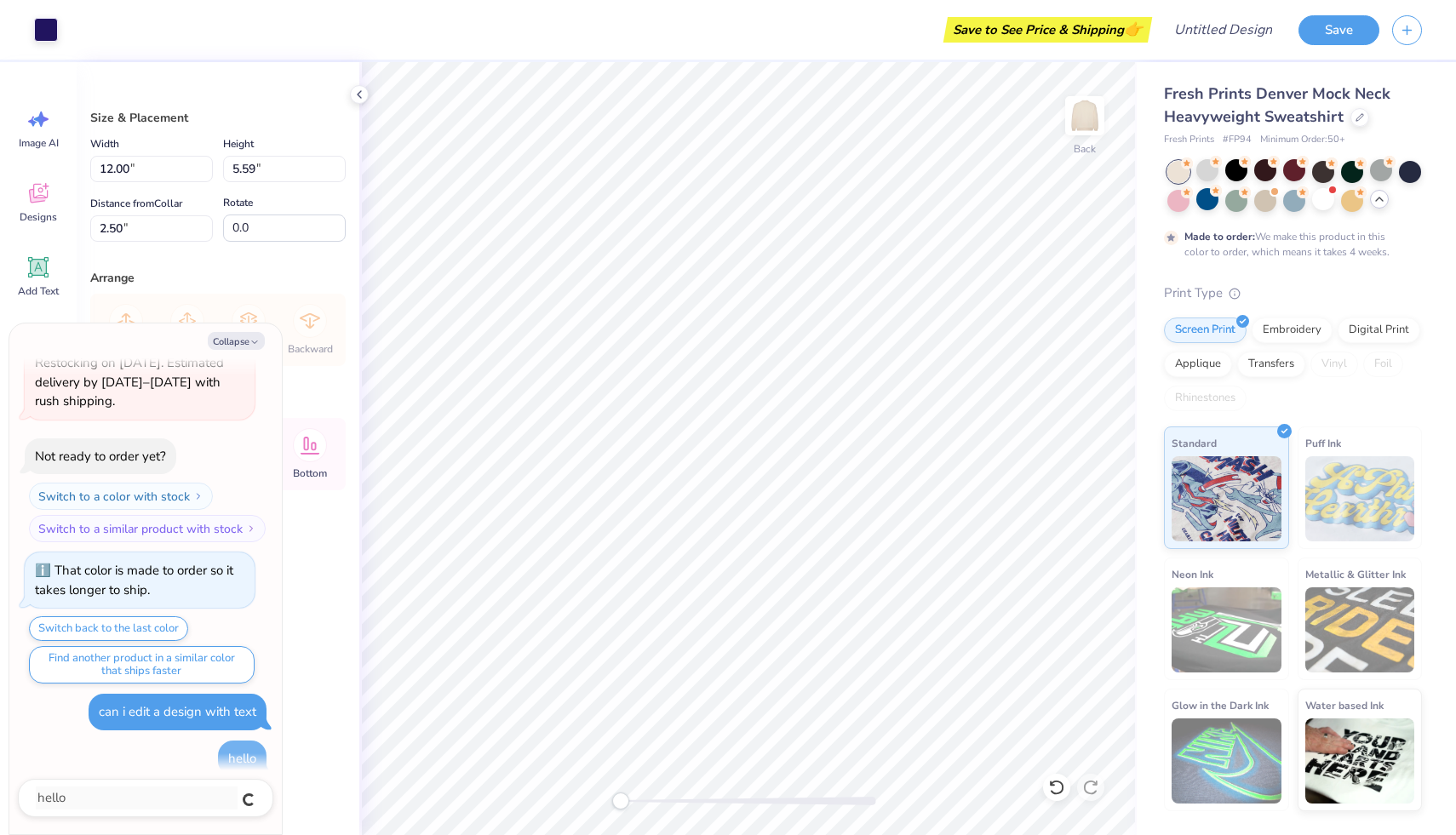
type textarea "x"
click at [117, 805] on textarea at bounding box center [121, 798] width 173 height 23
type textarea "x"
type textarea "H"
type textarea "x"
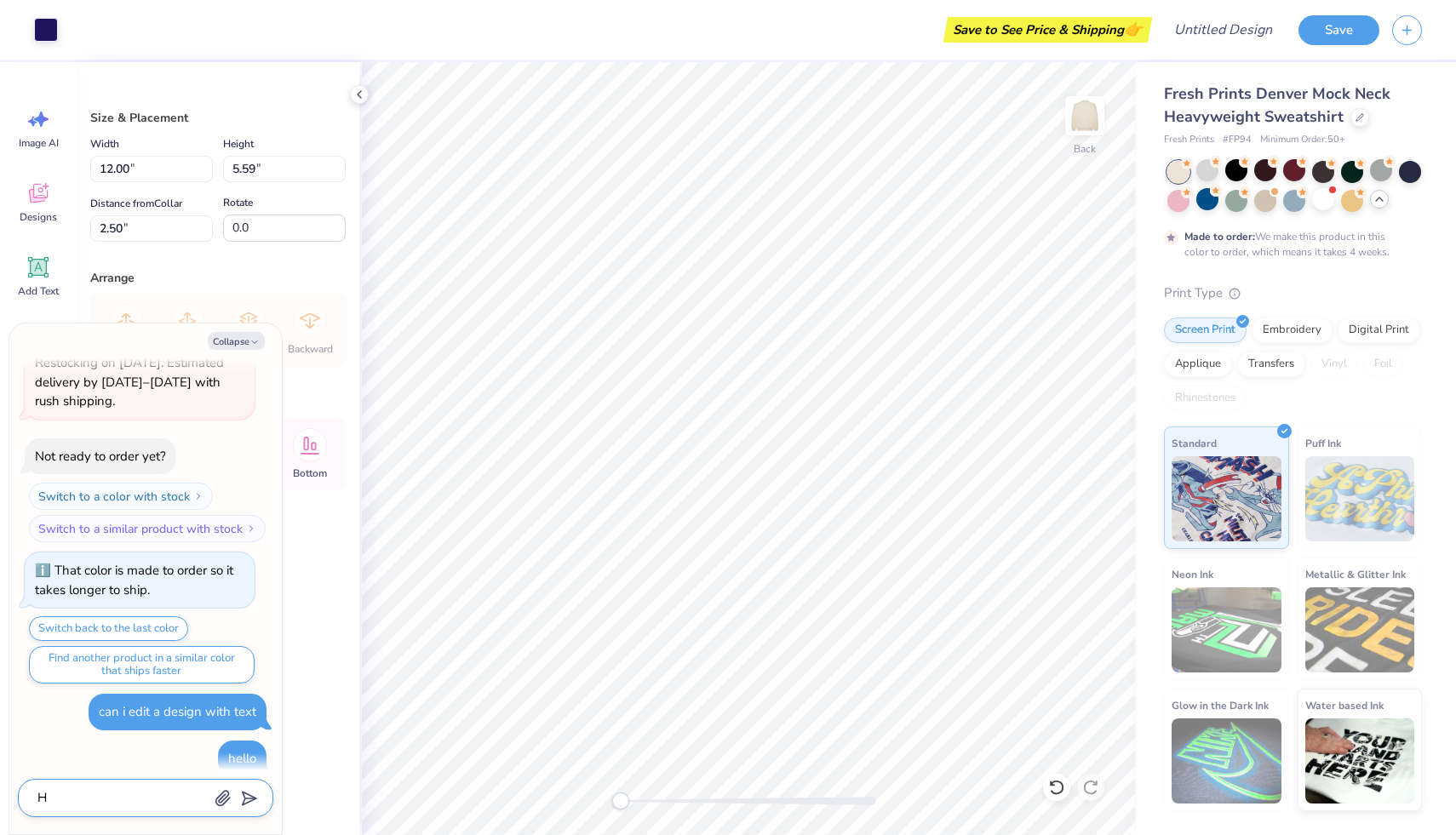
type textarea "HO"
type textarea "x"
type textarea "HOw"
type textarea "x"
type textarea "HOw"
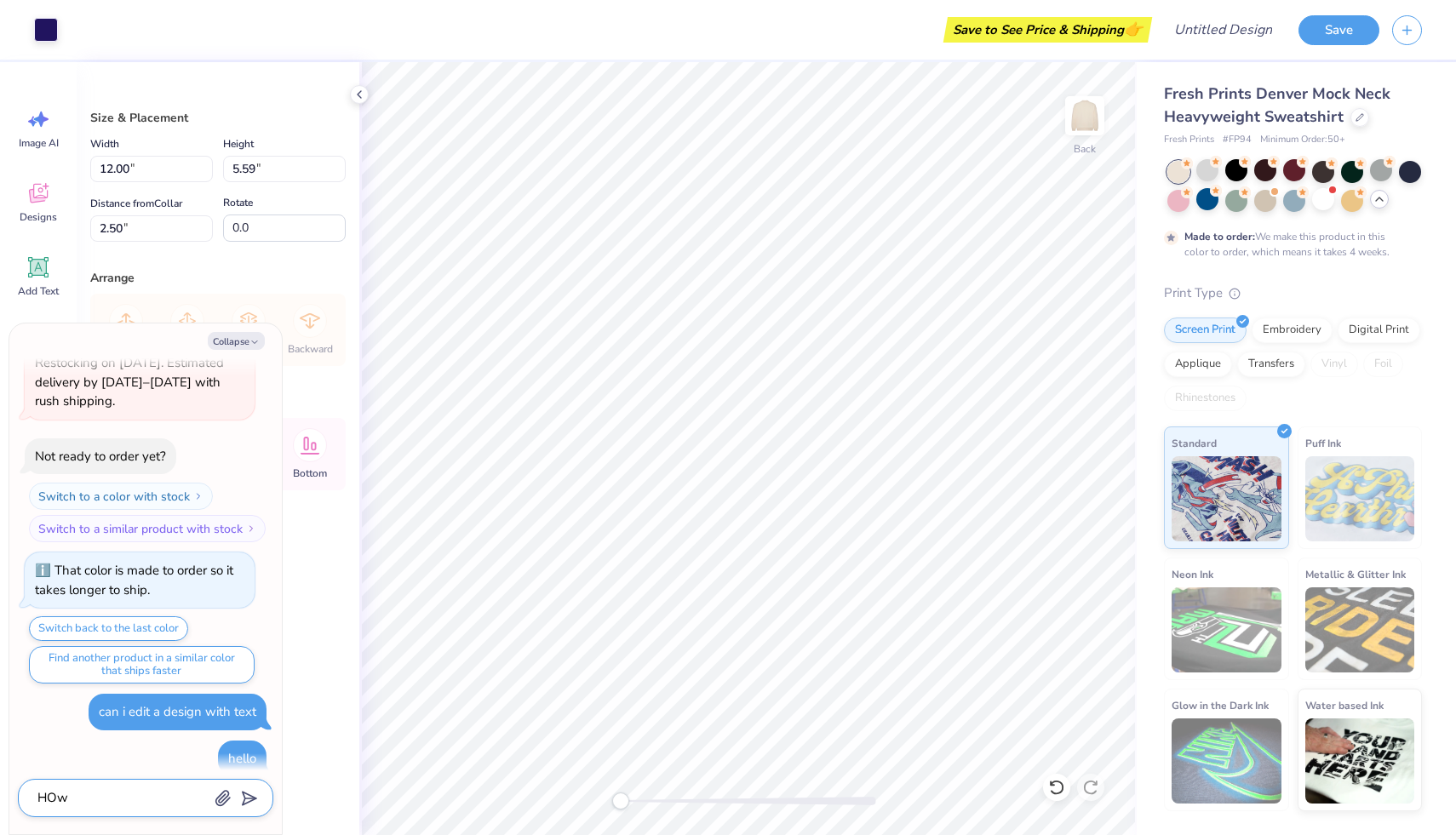
type textarea "x"
type textarea "HOw"
type textarea "x"
type textarea "HO"
type textarea "x"
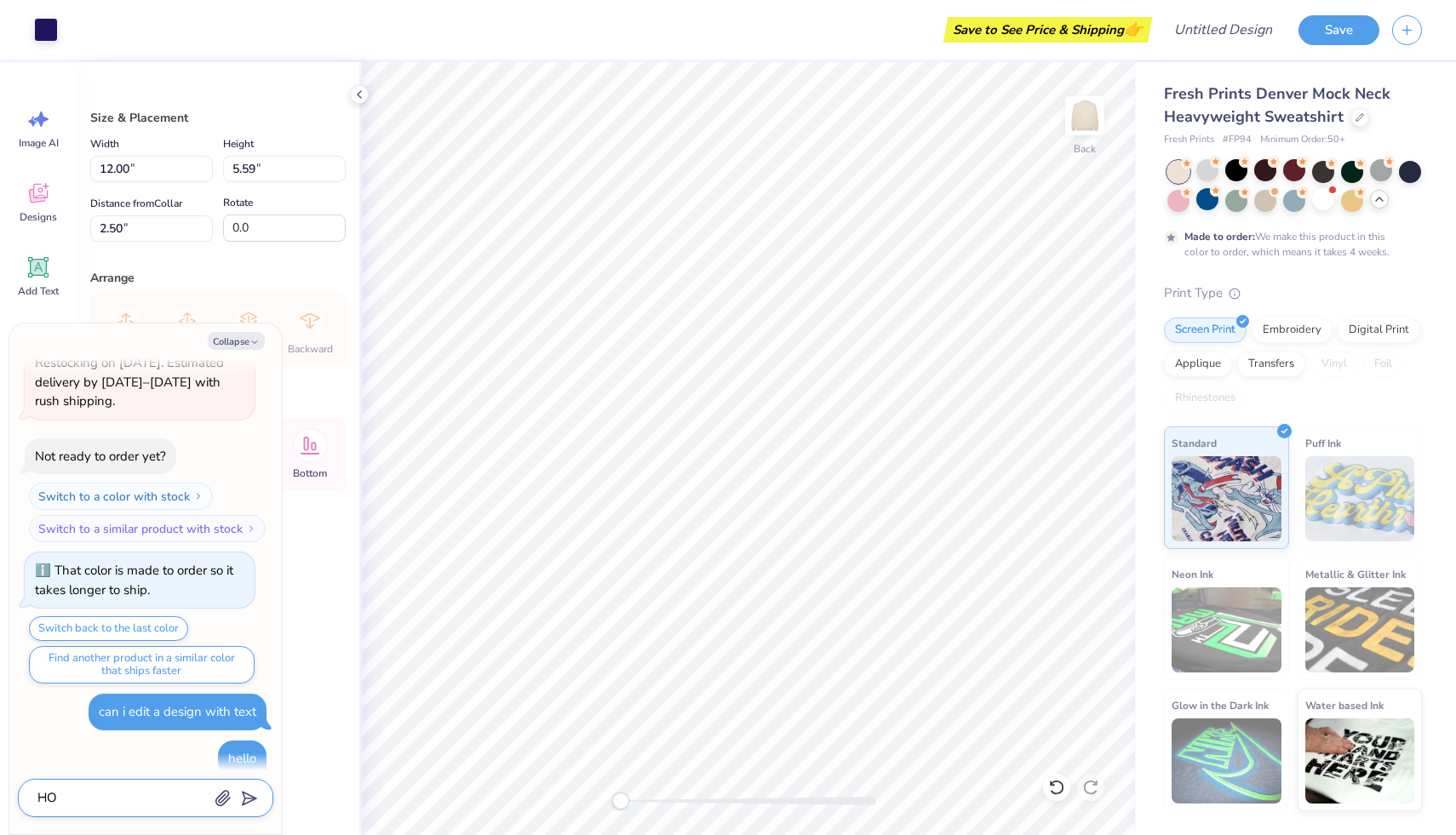
type textarea "H"
type textarea "x"
type textarea "Ho"
type textarea "x"
type textarea "How"
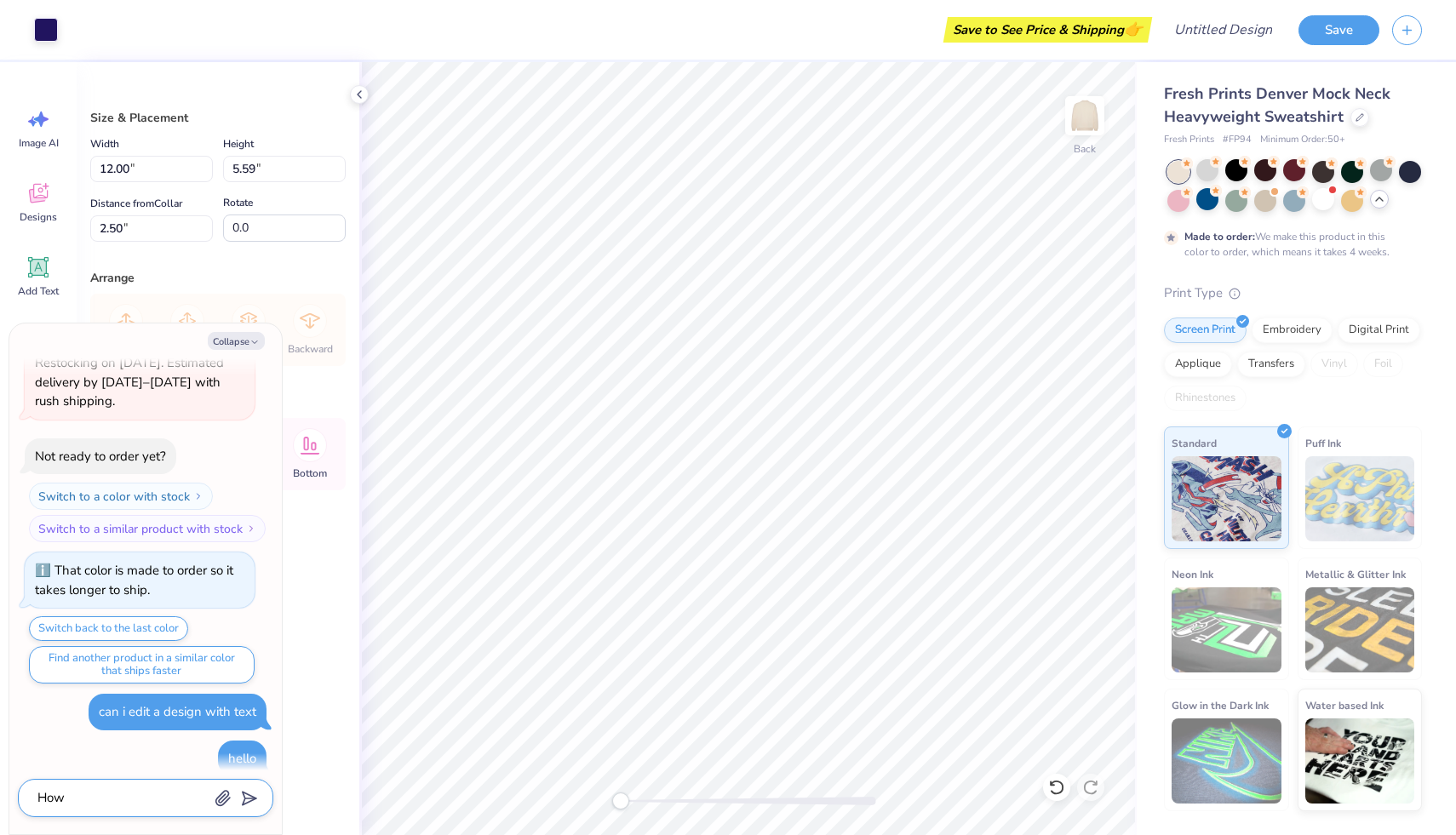
type textarea "x"
type textarea "How"
type textarea "x"
type textarea "How d"
type textarea "x"
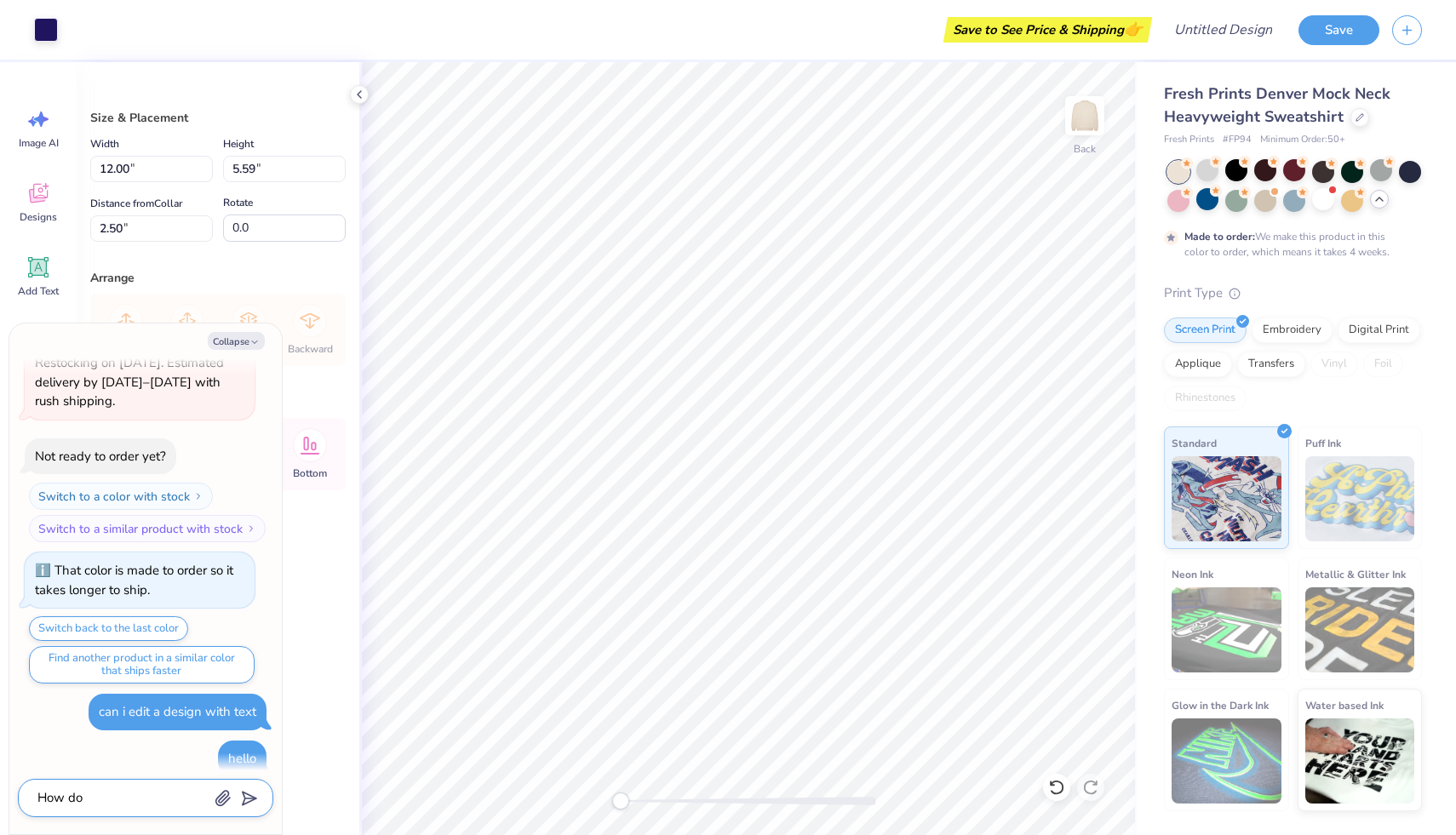
type textarea "How do"
type textarea "x"
type textarea "How do u"
type textarea "x"
type textarea "How do u"
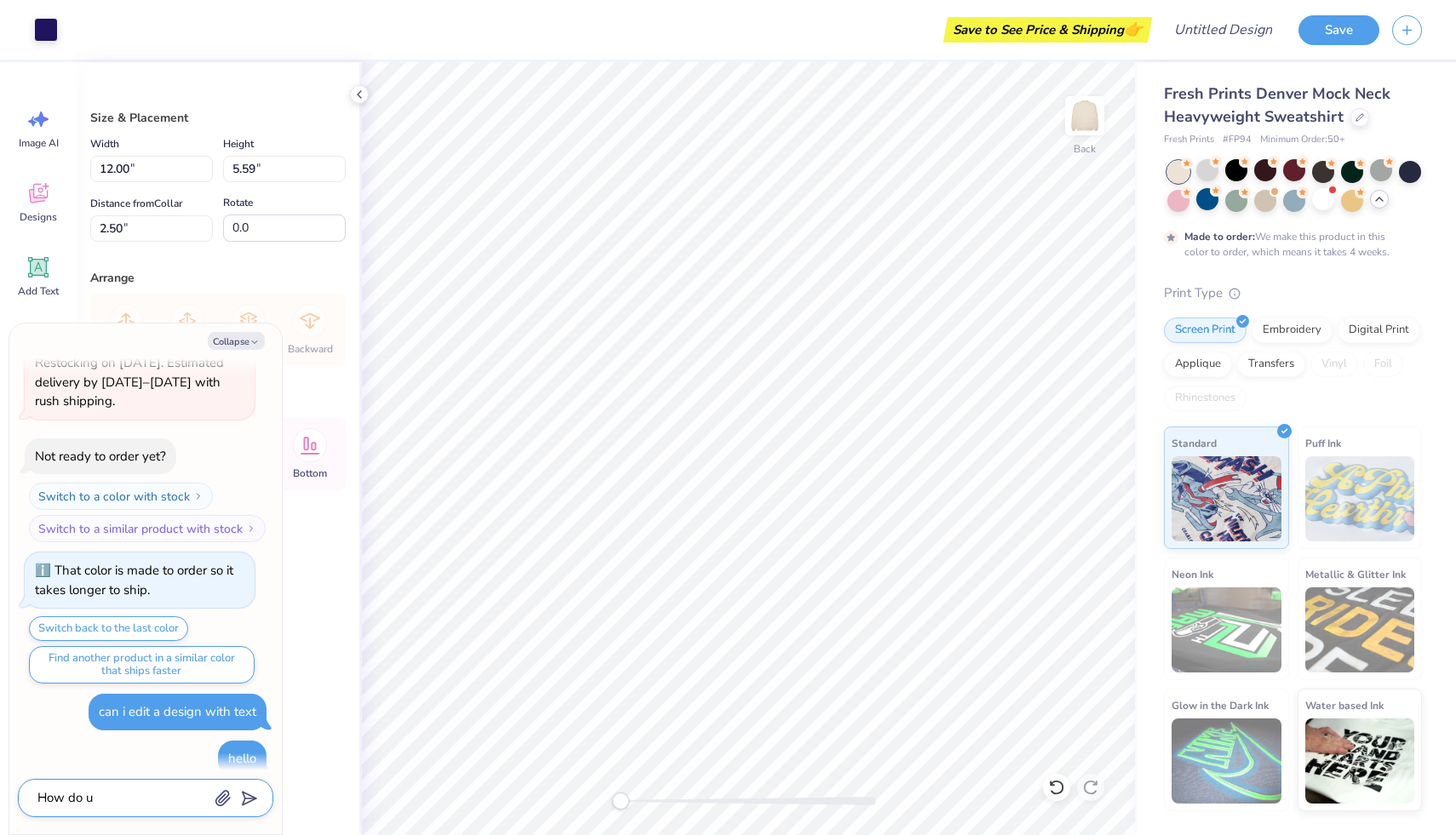
type textarea "x"
type textarea "How do u"
type textarea "x"
type textarea "How do"
type textarea "x"
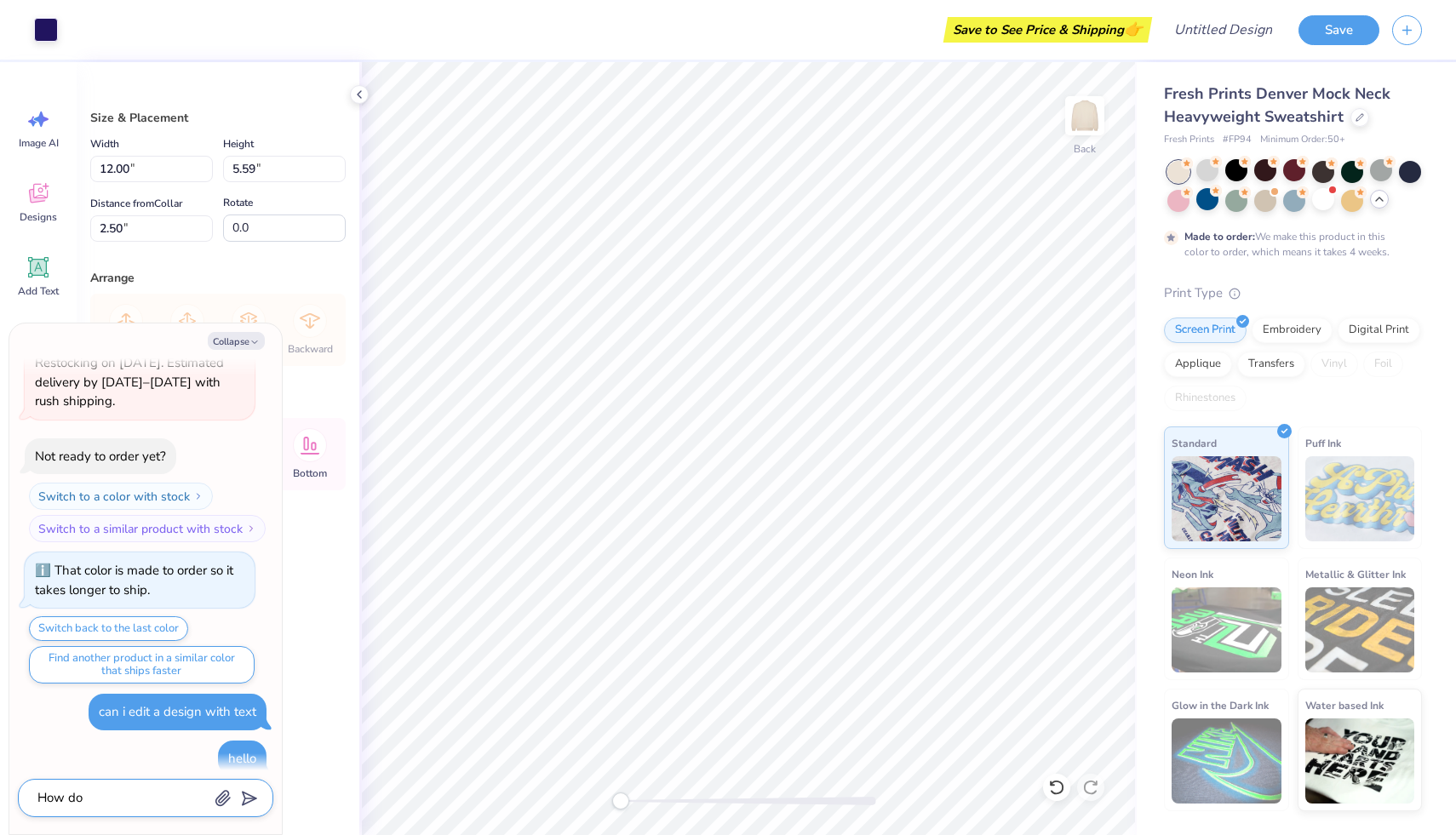
type textarea "How do I"
type textarea "x"
type textarea "How do I"
type textarea "x"
type textarea "How do I e"
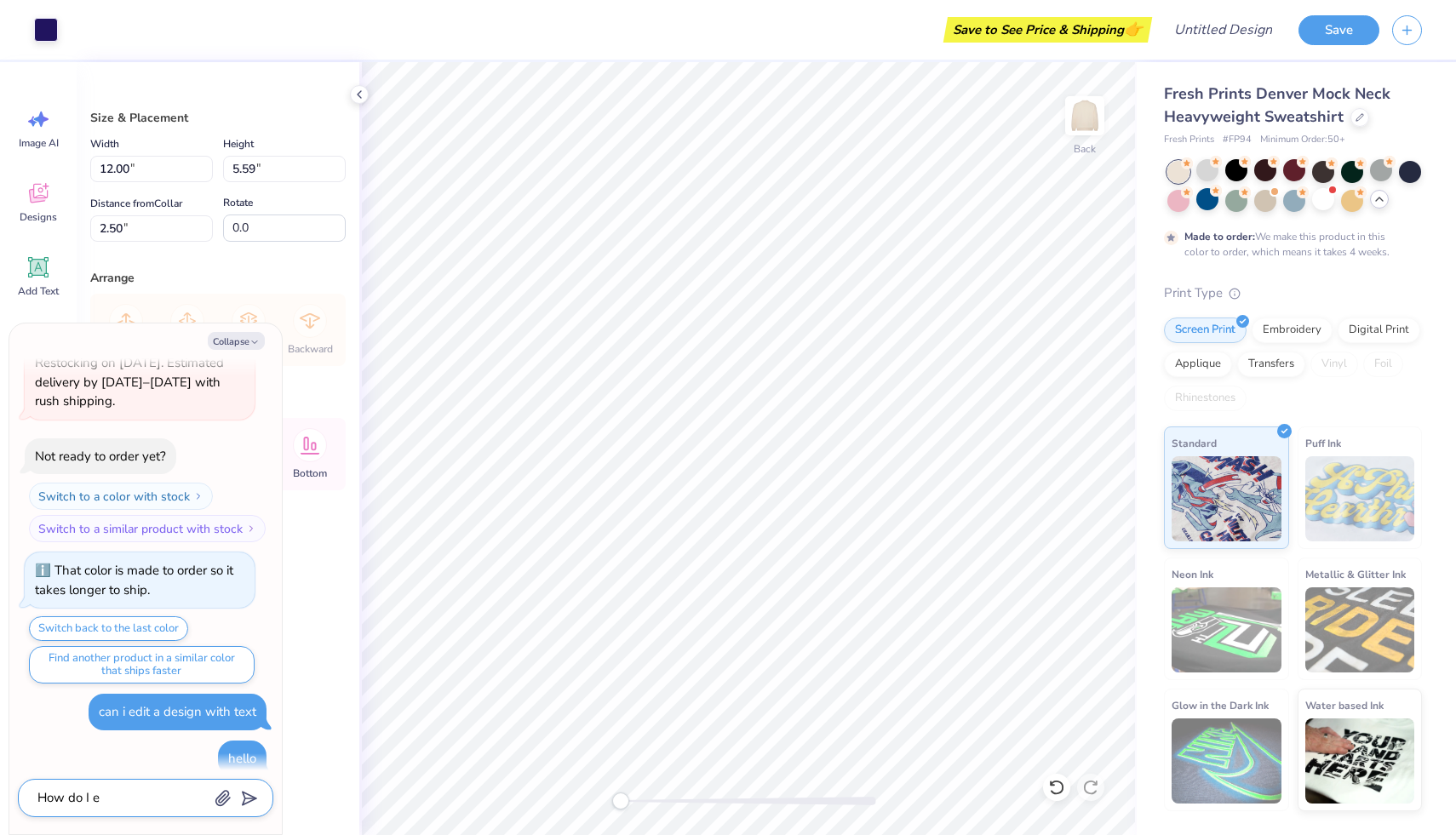
type textarea "x"
type textarea "How do I ed"
type textarea "x"
type textarea "How do I edi"
type textarea "x"
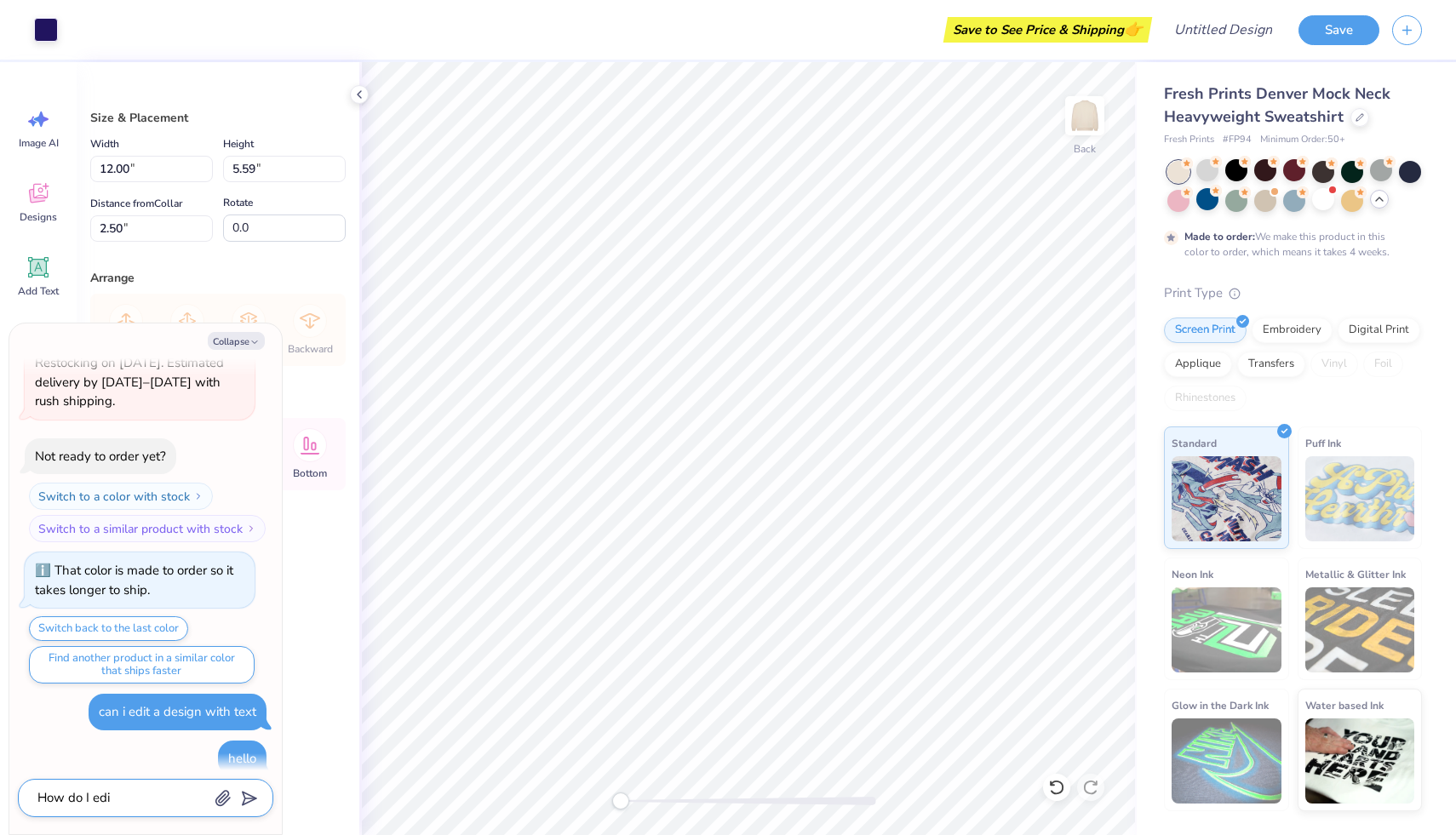
type textarea "How do I edit"
type textarea "x"
type textarea "How do I edit"
type textarea "x"
type textarea "How do I edit a"
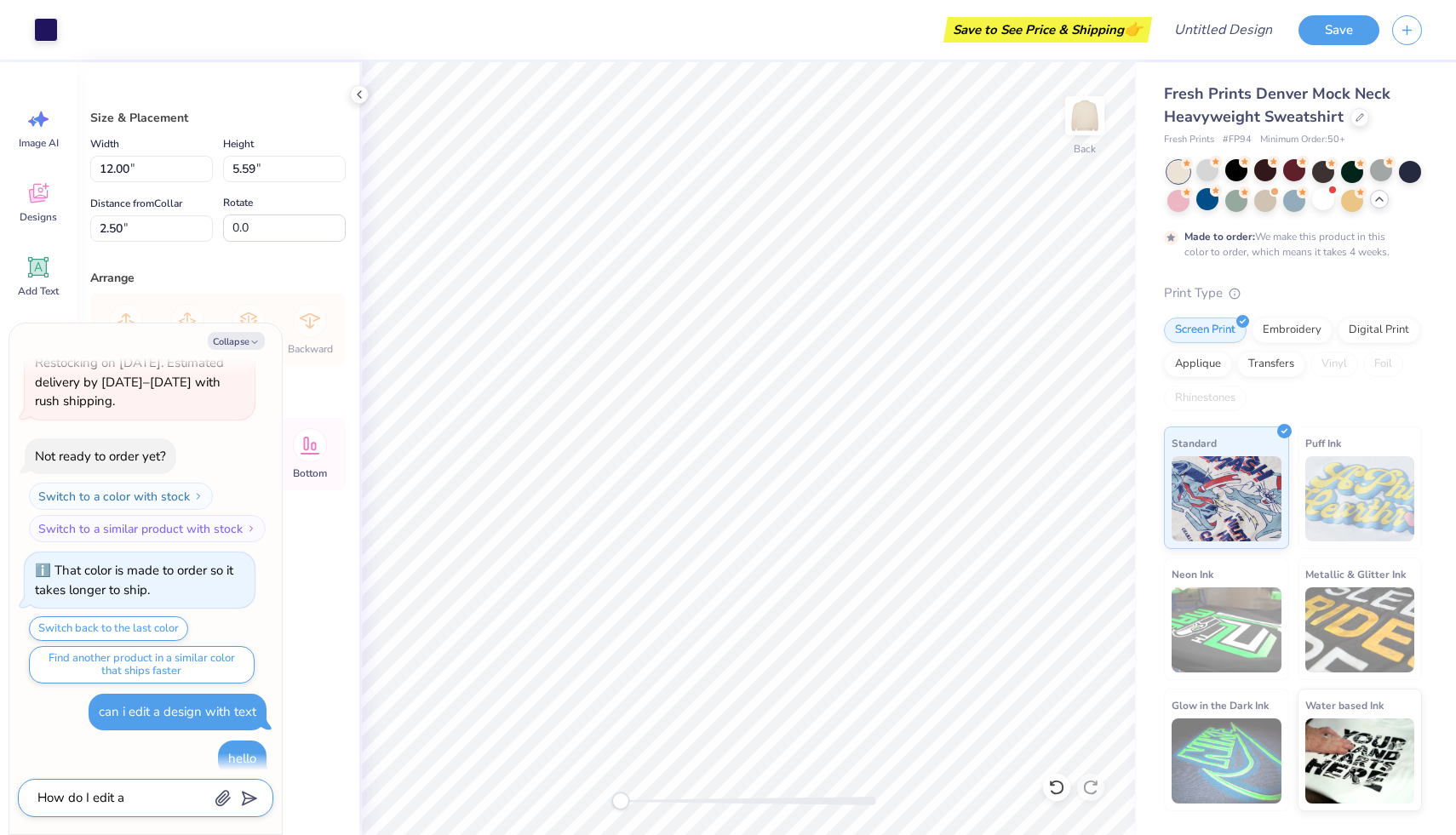
type textarea "x"
type textarea "How do I edit a"
type textarea "x"
type textarea "How do I edit a s"
type textarea "x"
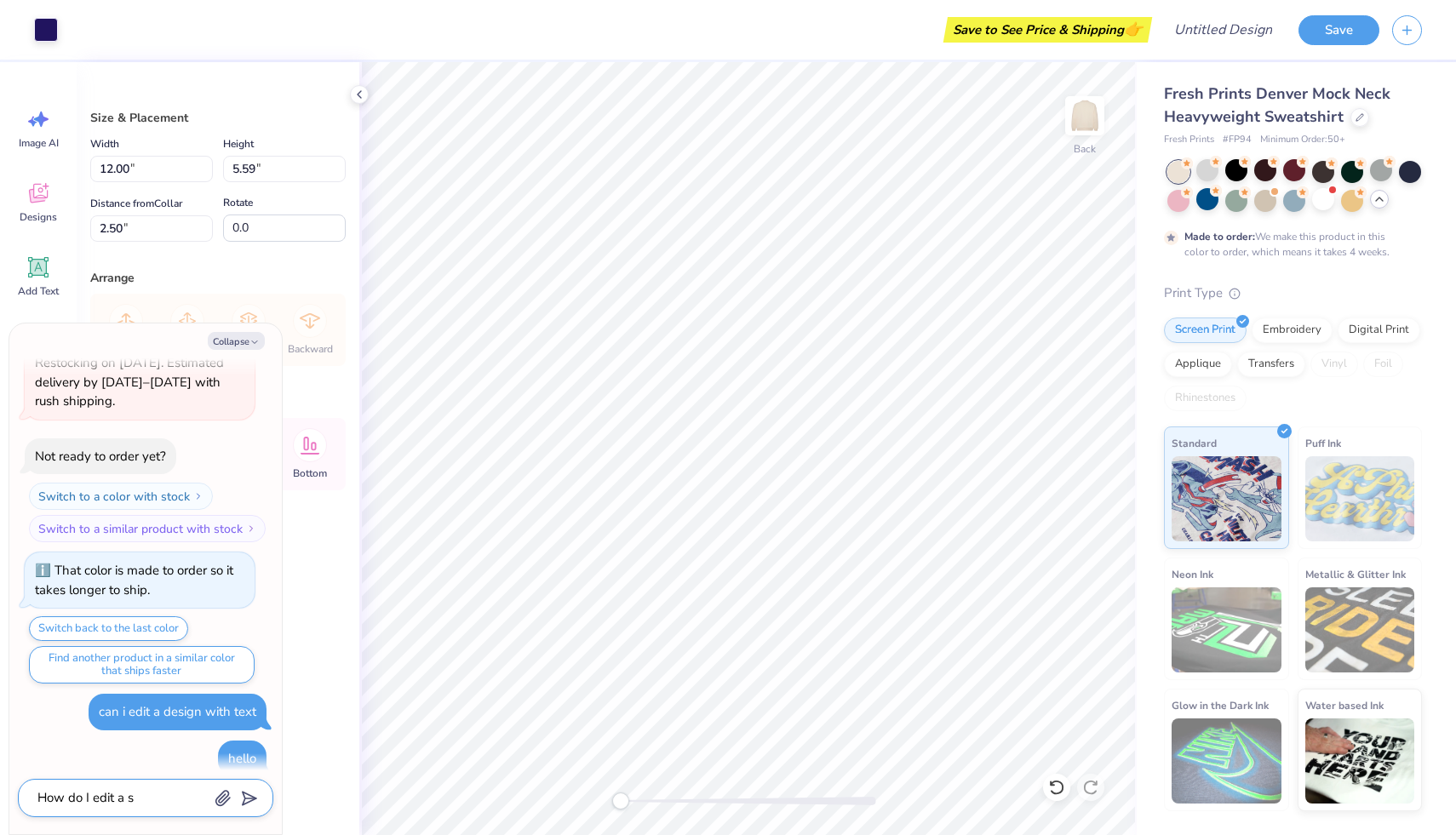
type textarea "How do I edit a"
type textarea "x"
type textarea "How do I edit a d"
type textarea "x"
type textarea "How do I edit a de"
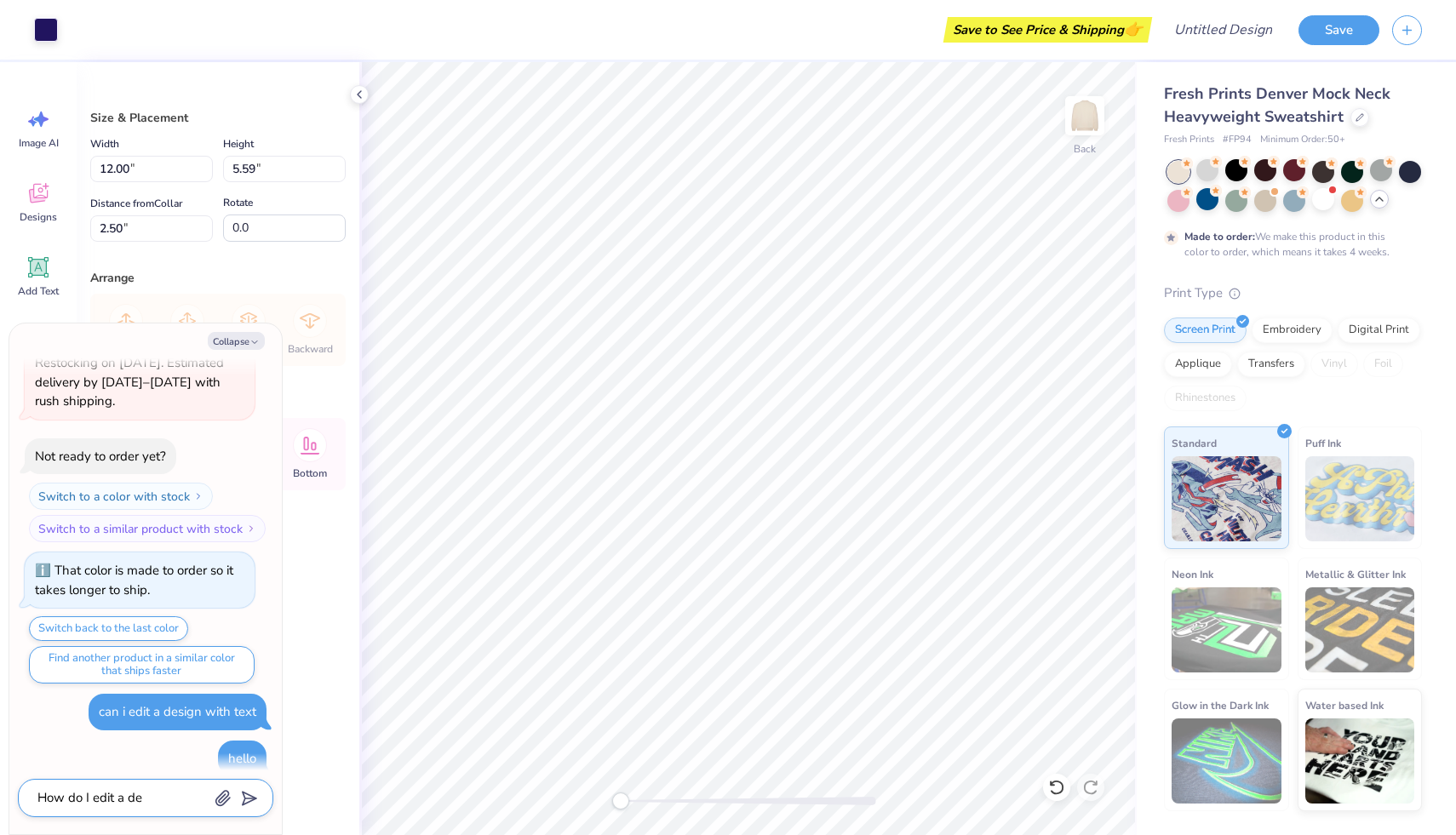
type textarea "x"
type textarea "How do I edit a des"
type textarea "x"
type textarea "How do I edit a desi"
type textarea "x"
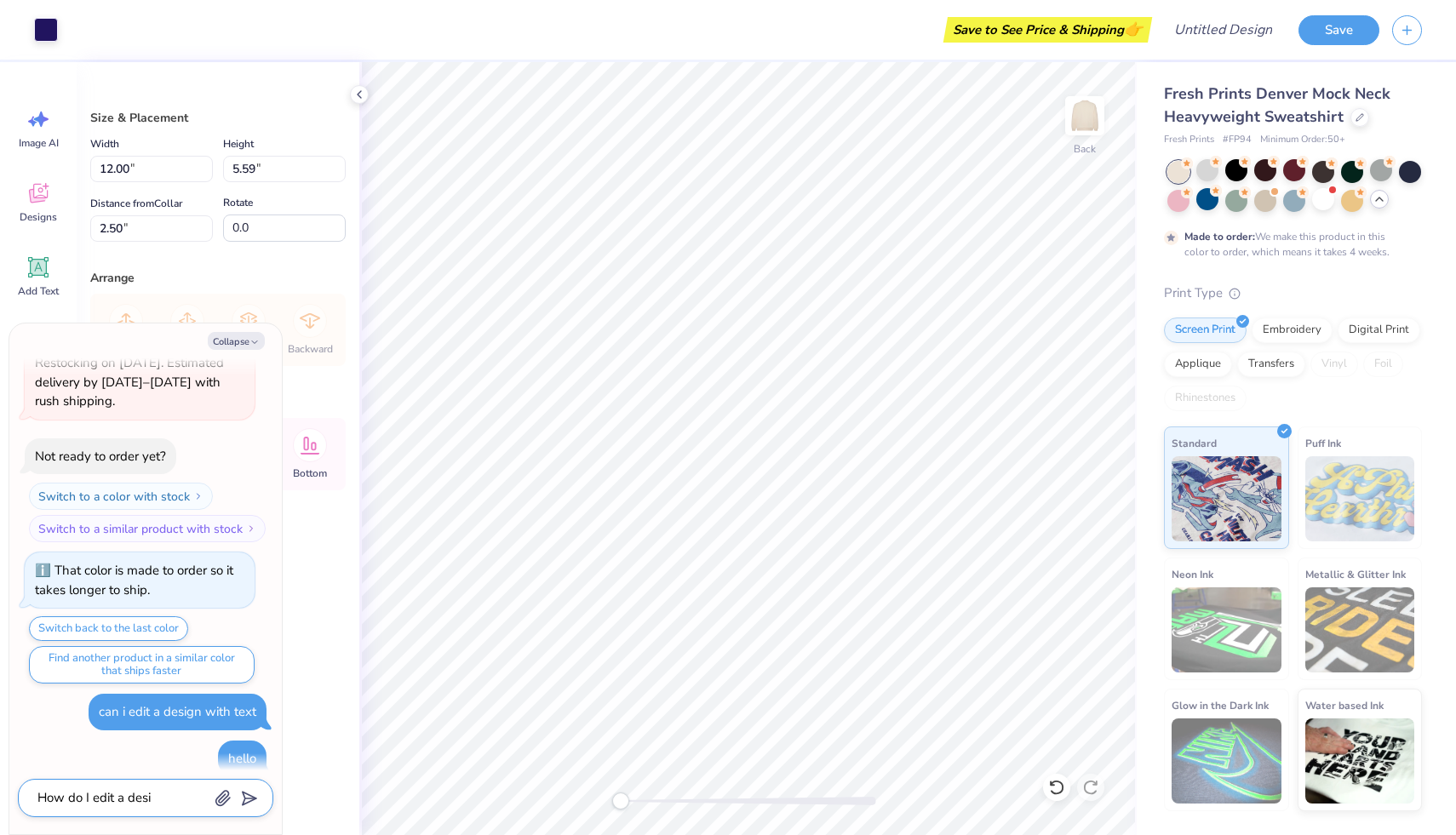
type textarea "How do I edit a desig"
type textarea "x"
type textarea "How do I edit a design"
type textarea "x"
type textarea "How do I edit a design?"
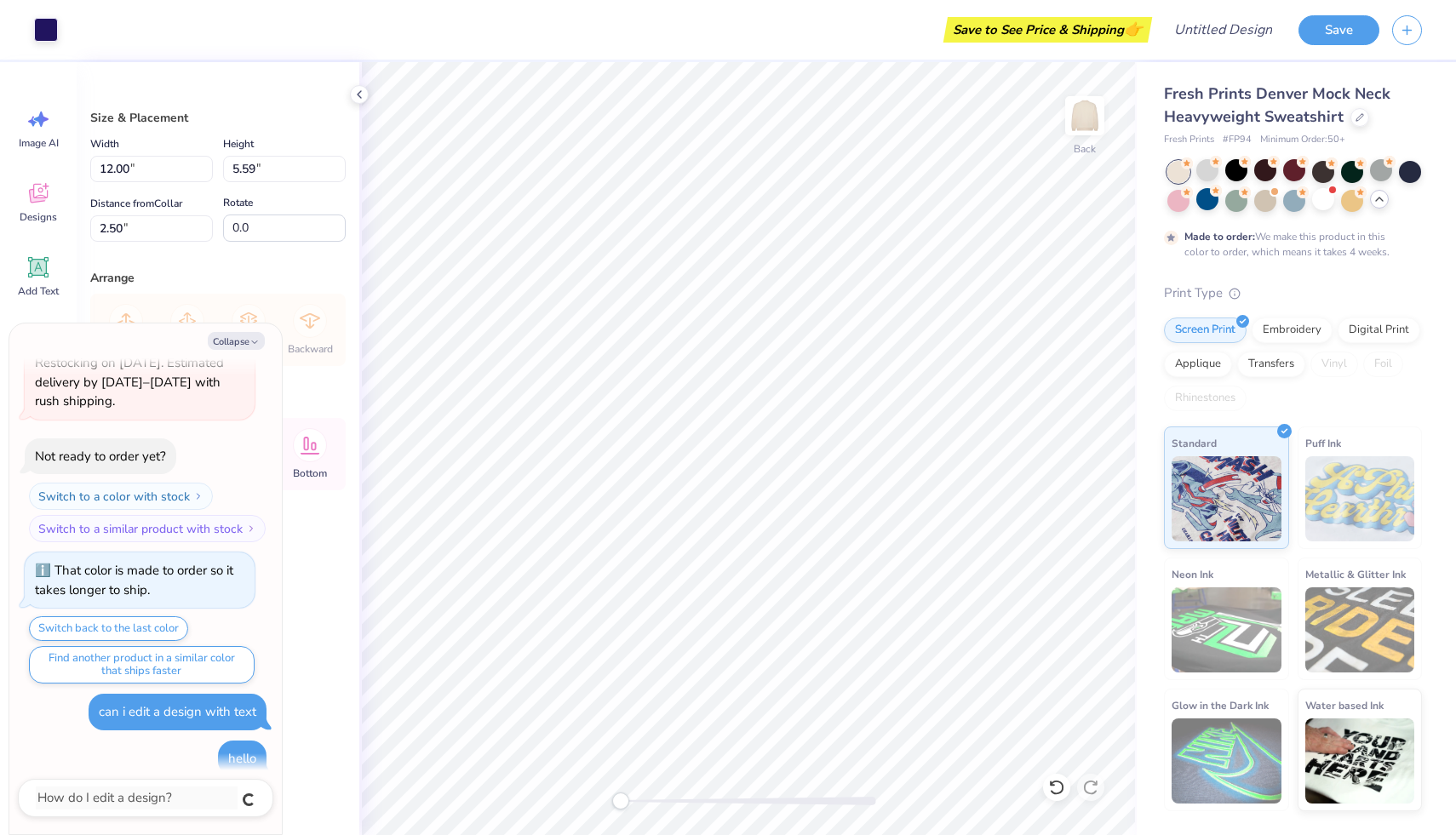
scroll to position [398, 0]
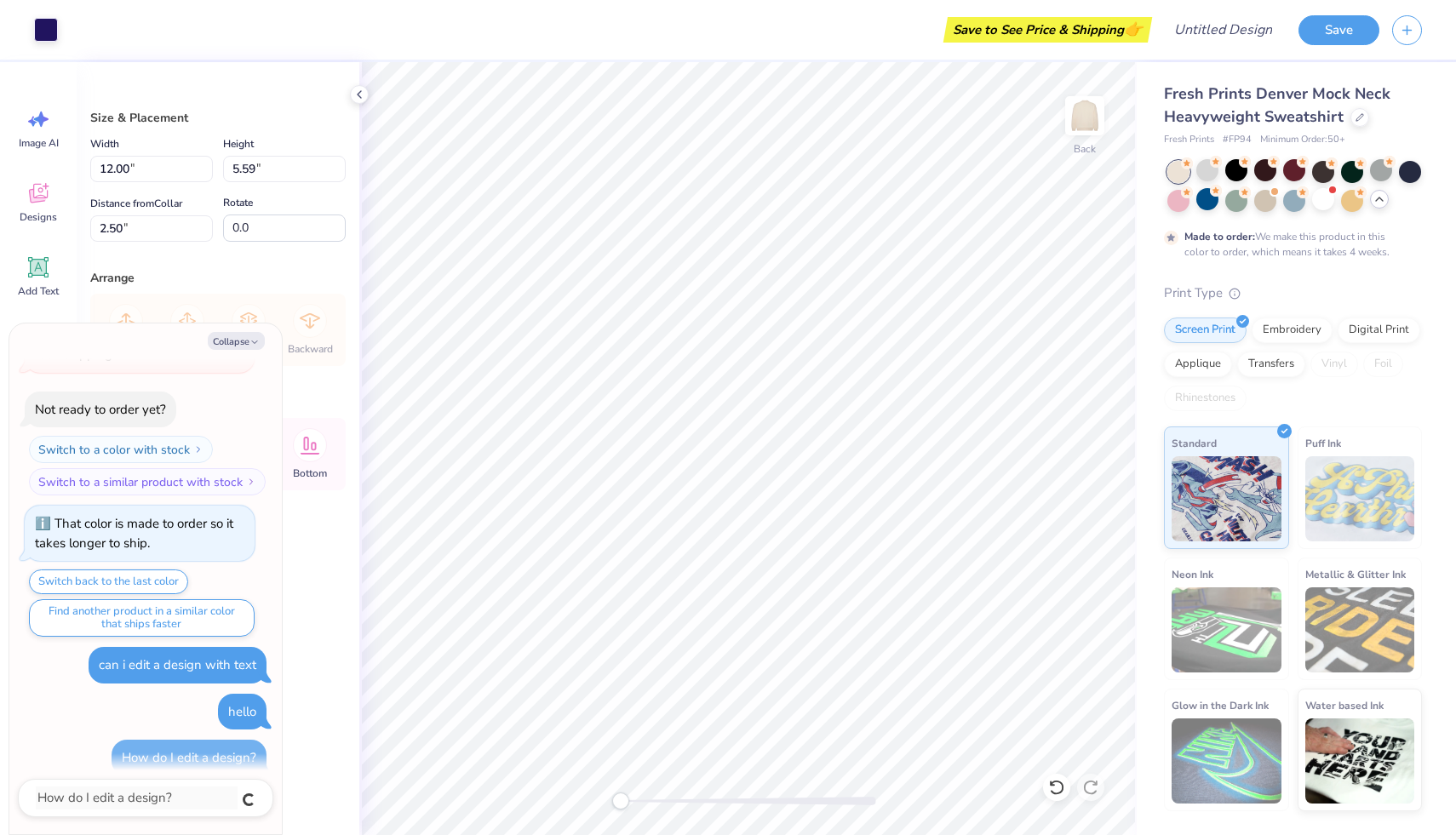
type textarea "x"
click at [237, 344] on button "Collapse" at bounding box center [235, 340] width 57 height 18
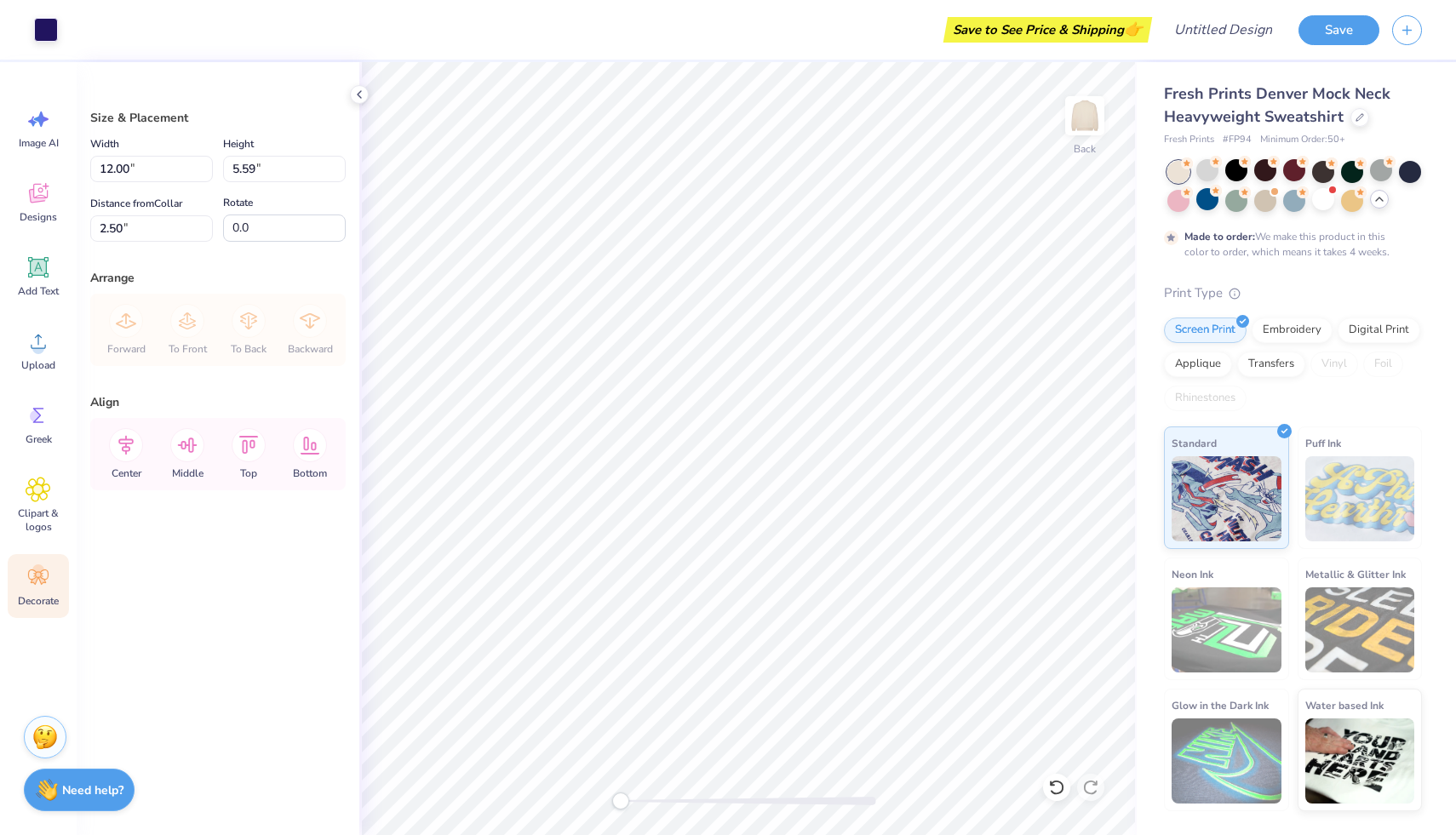
click at [30, 579] on icon at bounding box center [38, 578] width 25 height 25
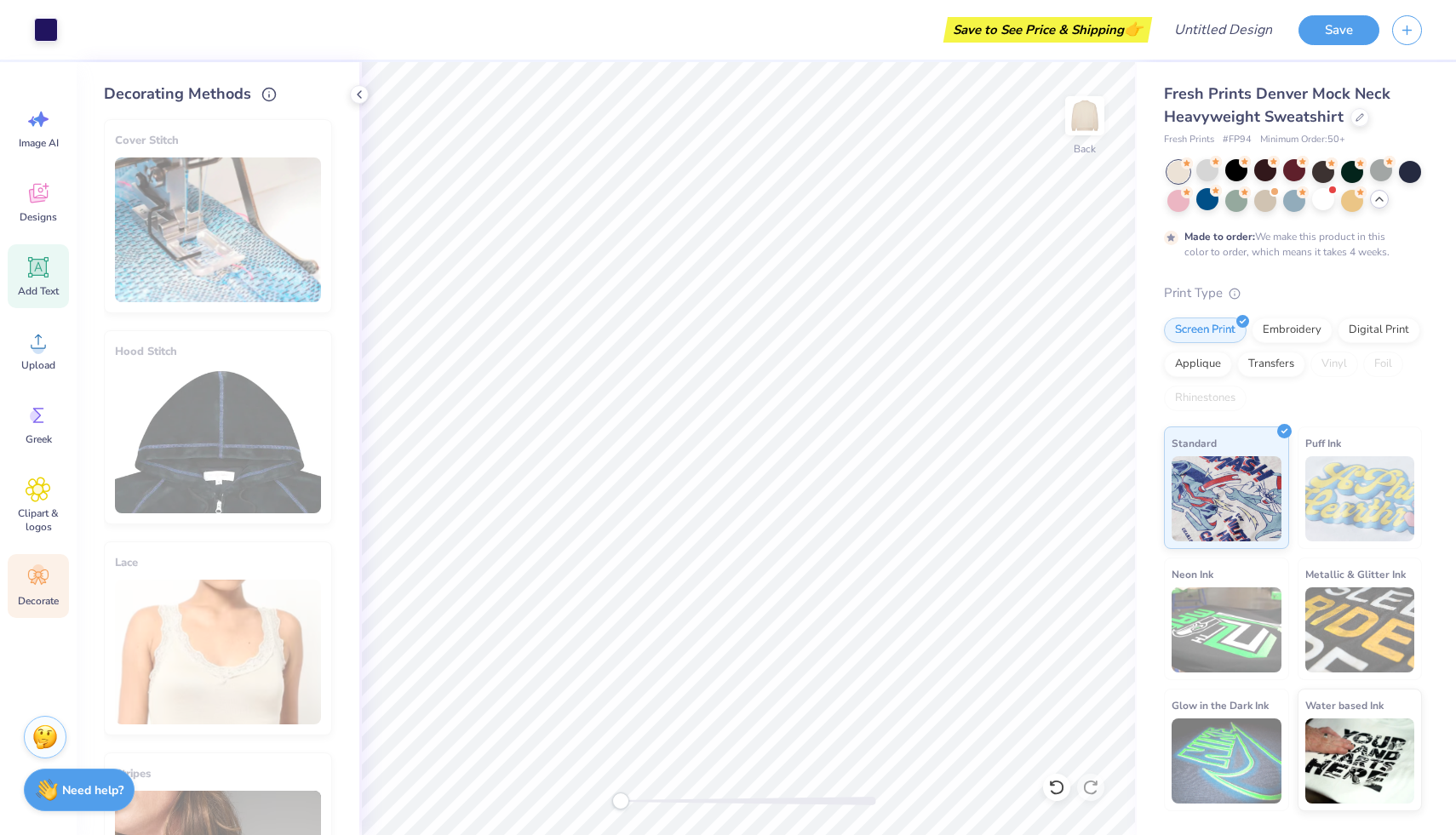
click at [47, 283] on div "Add Text" at bounding box center [39, 276] width 62 height 64
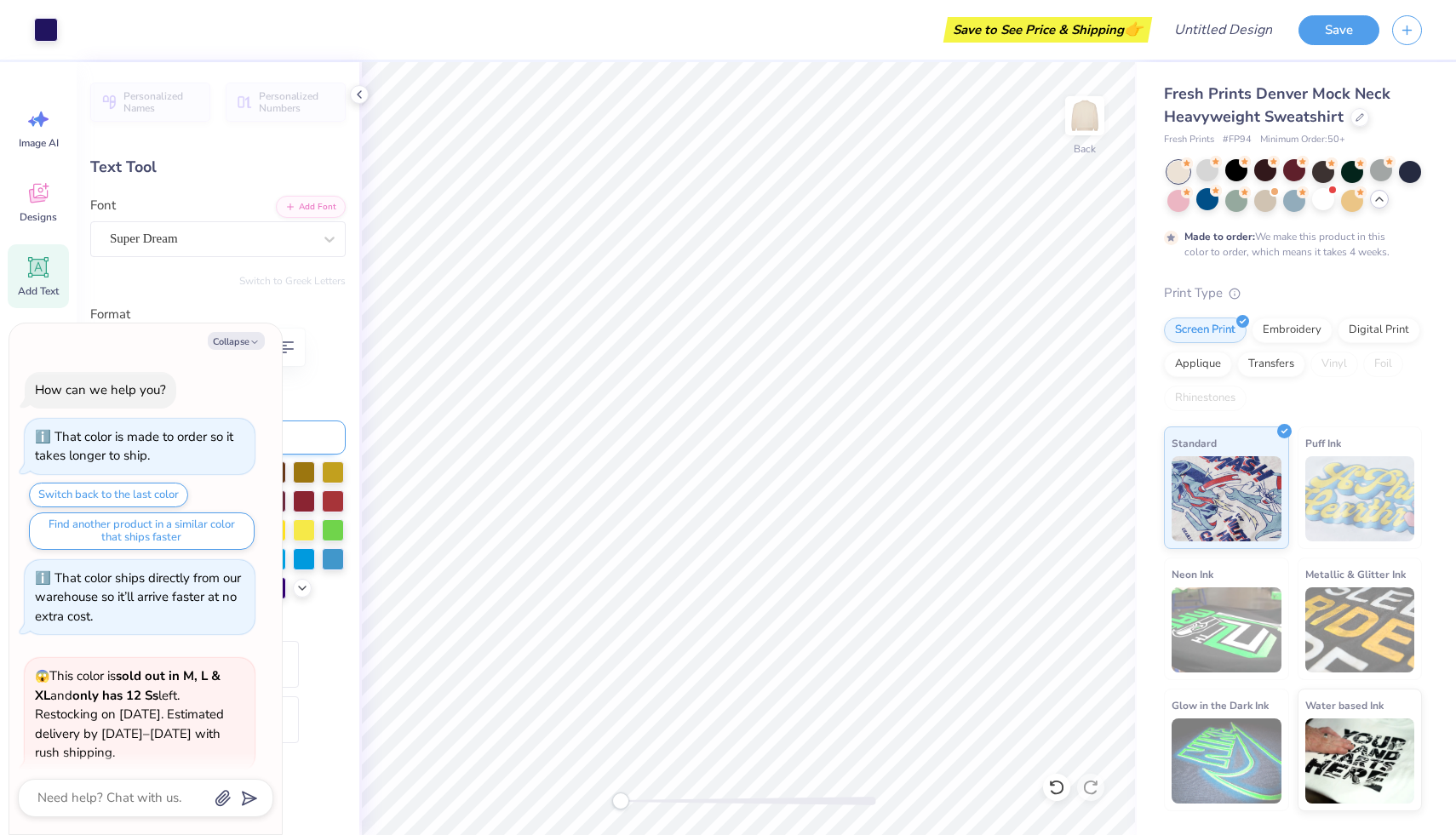
scroll to position [498, 0]
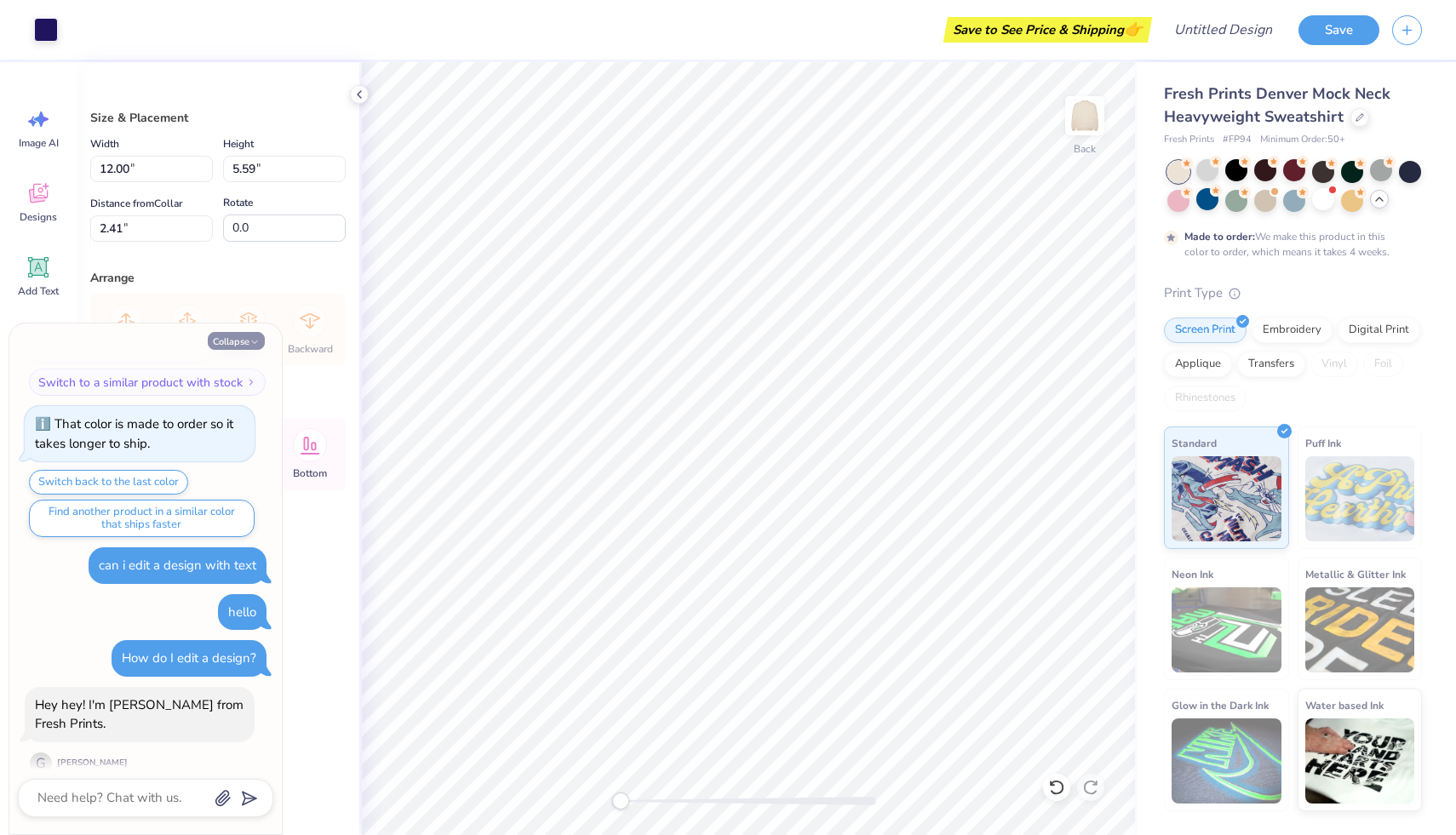
click at [249, 339] on button "Collapse" at bounding box center [235, 340] width 57 height 18
type textarea "x"
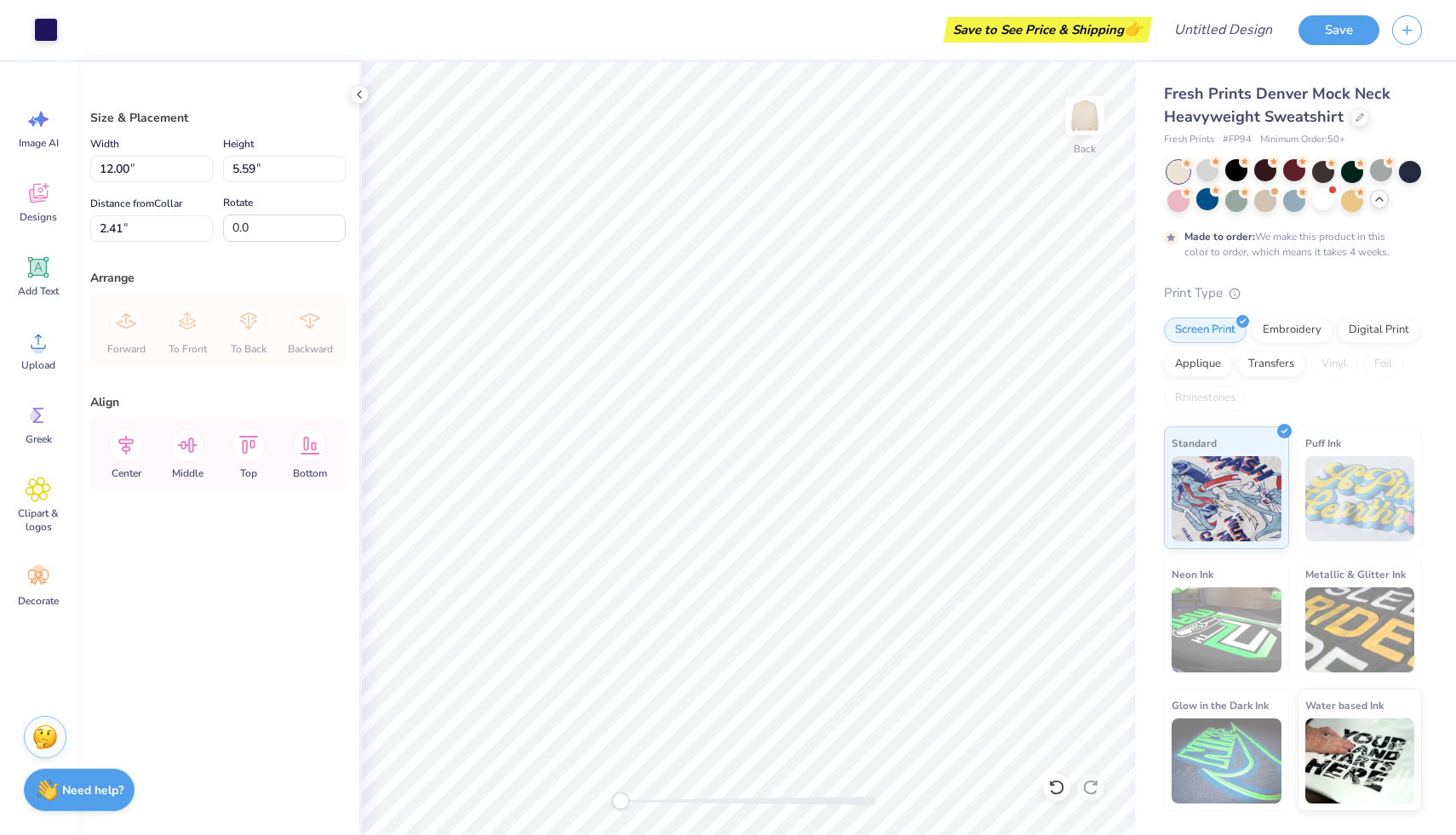
click at [135, 324] on div "Forward To Front To Back Backward" at bounding box center [218, 330] width 245 height 72
click at [127, 442] on icon at bounding box center [125, 444] width 34 height 34
click at [244, 451] on icon at bounding box center [248, 444] width 34 height 34
click at [299, 452] on icon at bounding box center [310, 444] width 34 height 34
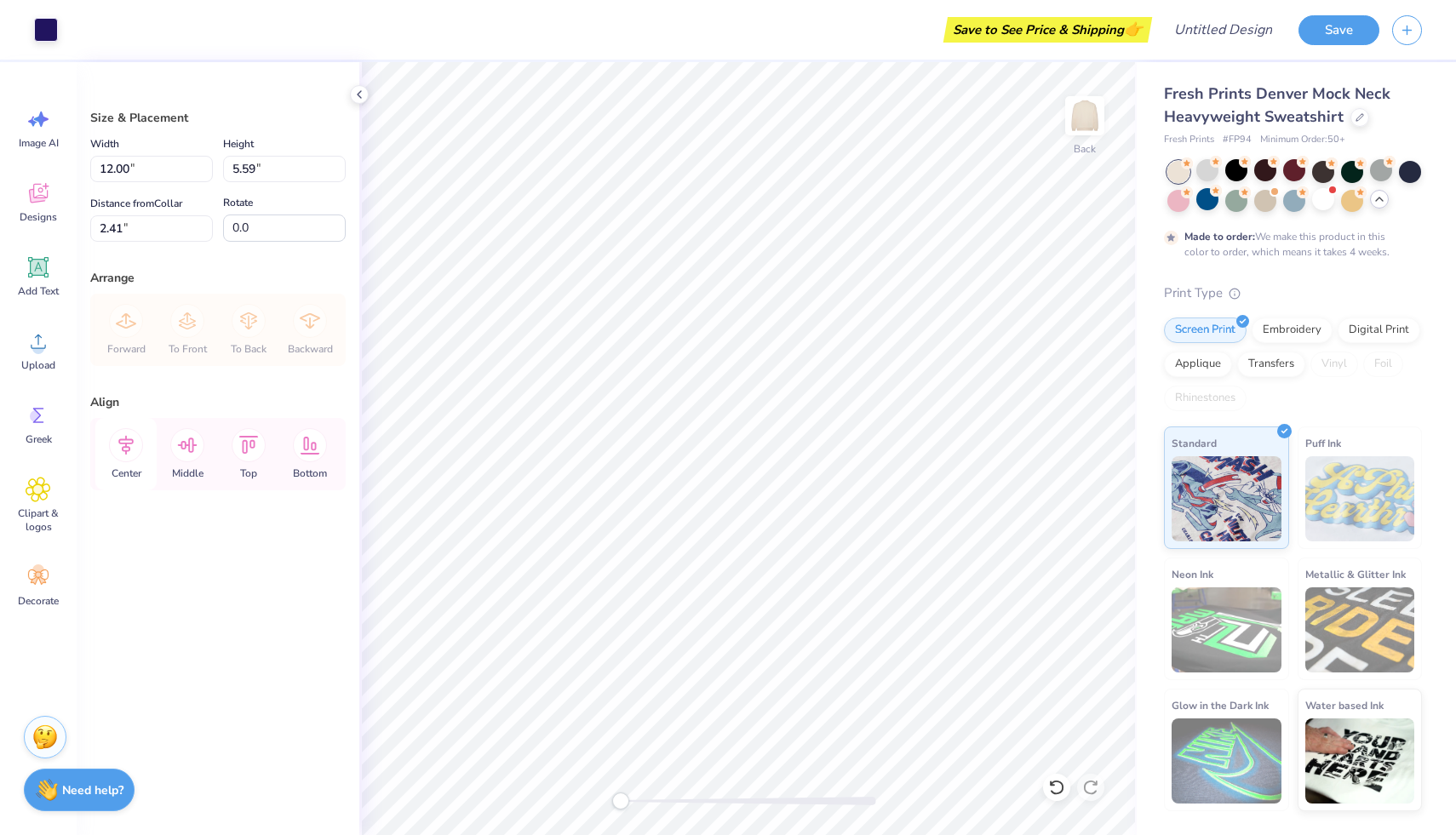
click at [121, 447] on icon at bounding box center [125, 444] width 34 height 34
click at [193, 443] on icon at bounding box center [188, 445] width 19 height 15
click at [137, 447] on icon at bounding box center [125, 444] width 34 height 34
click at [135, 447] on icon at bounding box center [125, 444] width 34 height 34
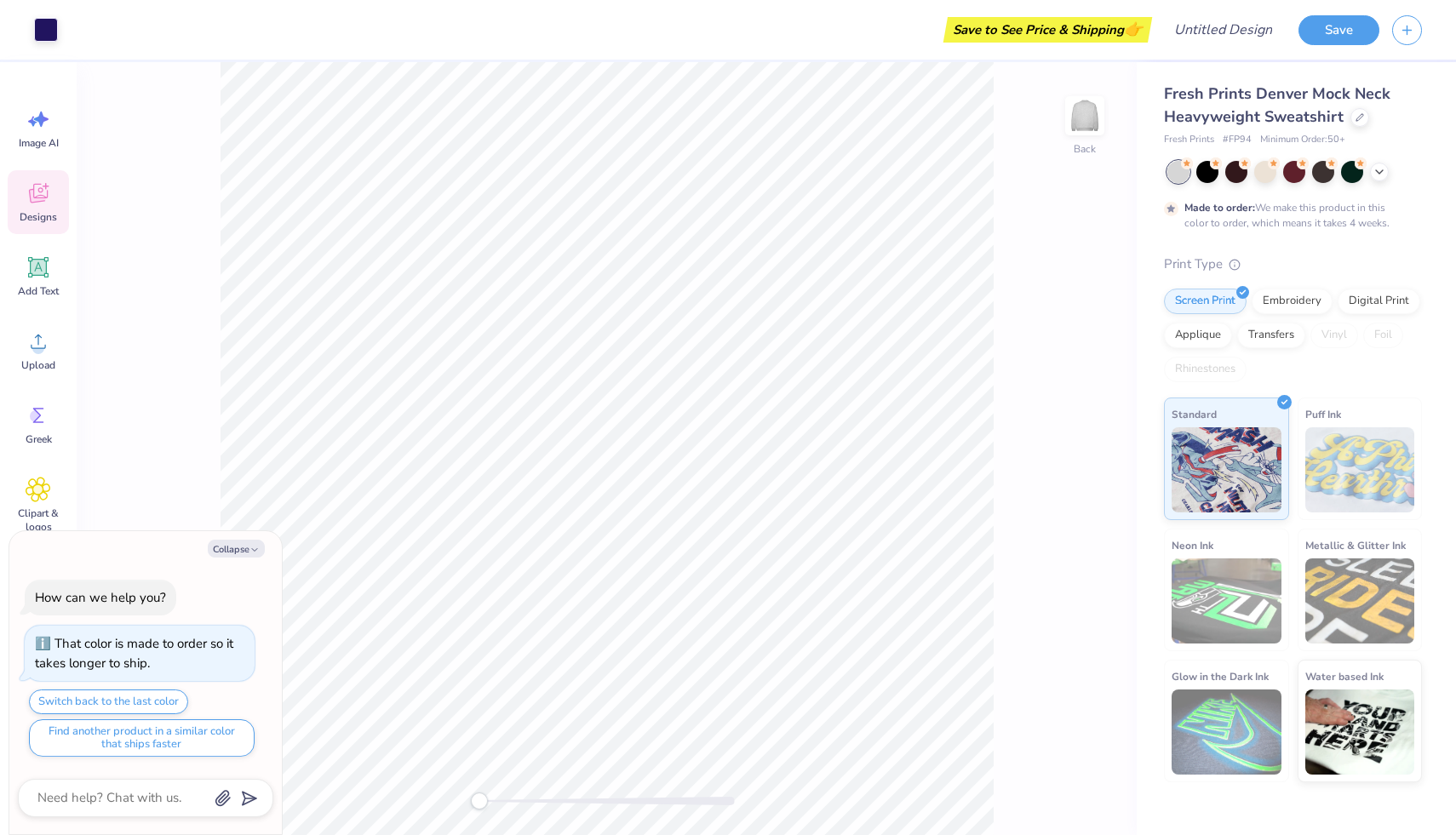
click at [33, 220] on span "Designs" at bounding box center [38, 217] width 38 height 13
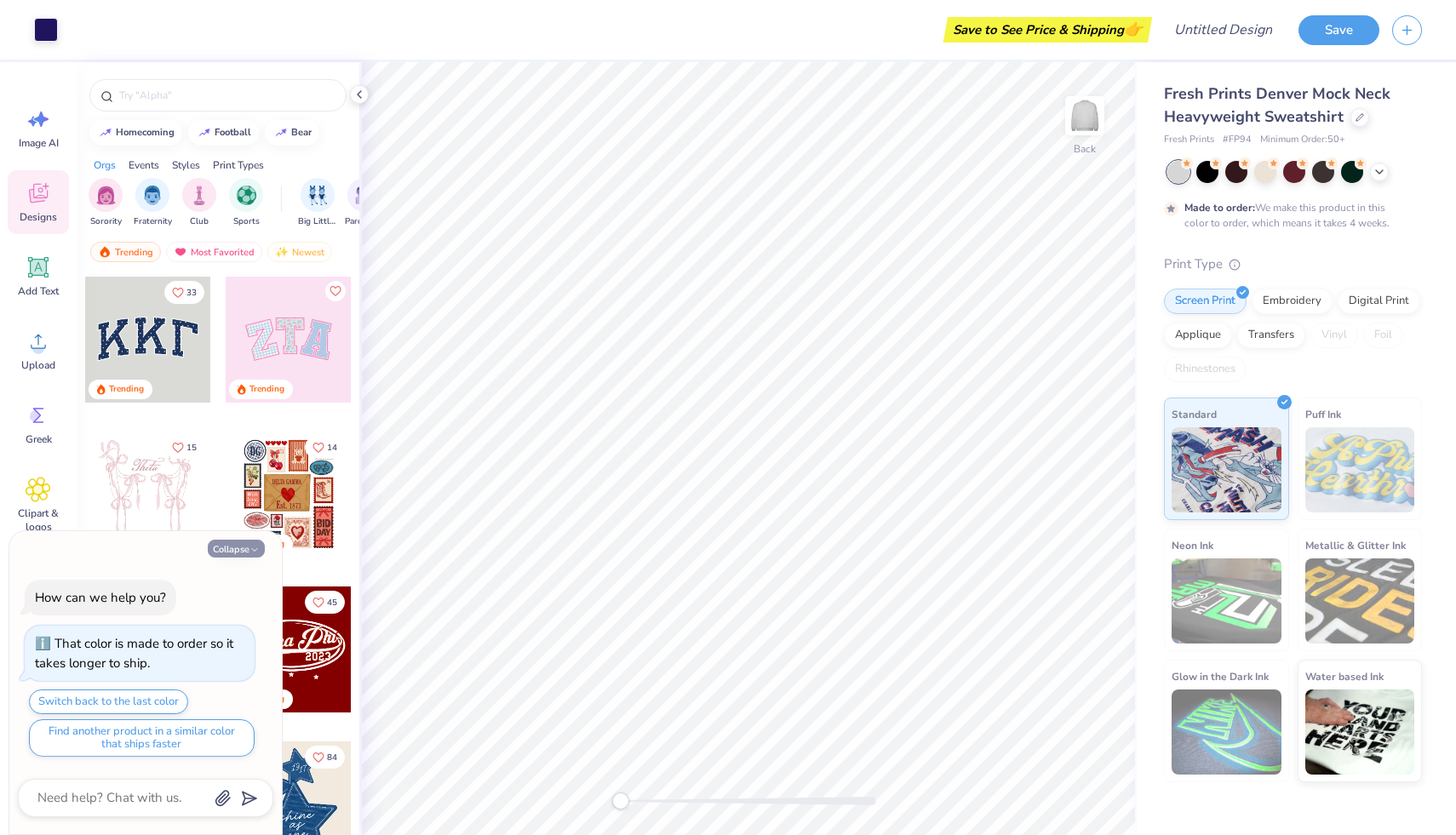
click at [248, 548] on button "Collapse" at bounding box center [235, 549] width 57 height 18
type textarea "x"
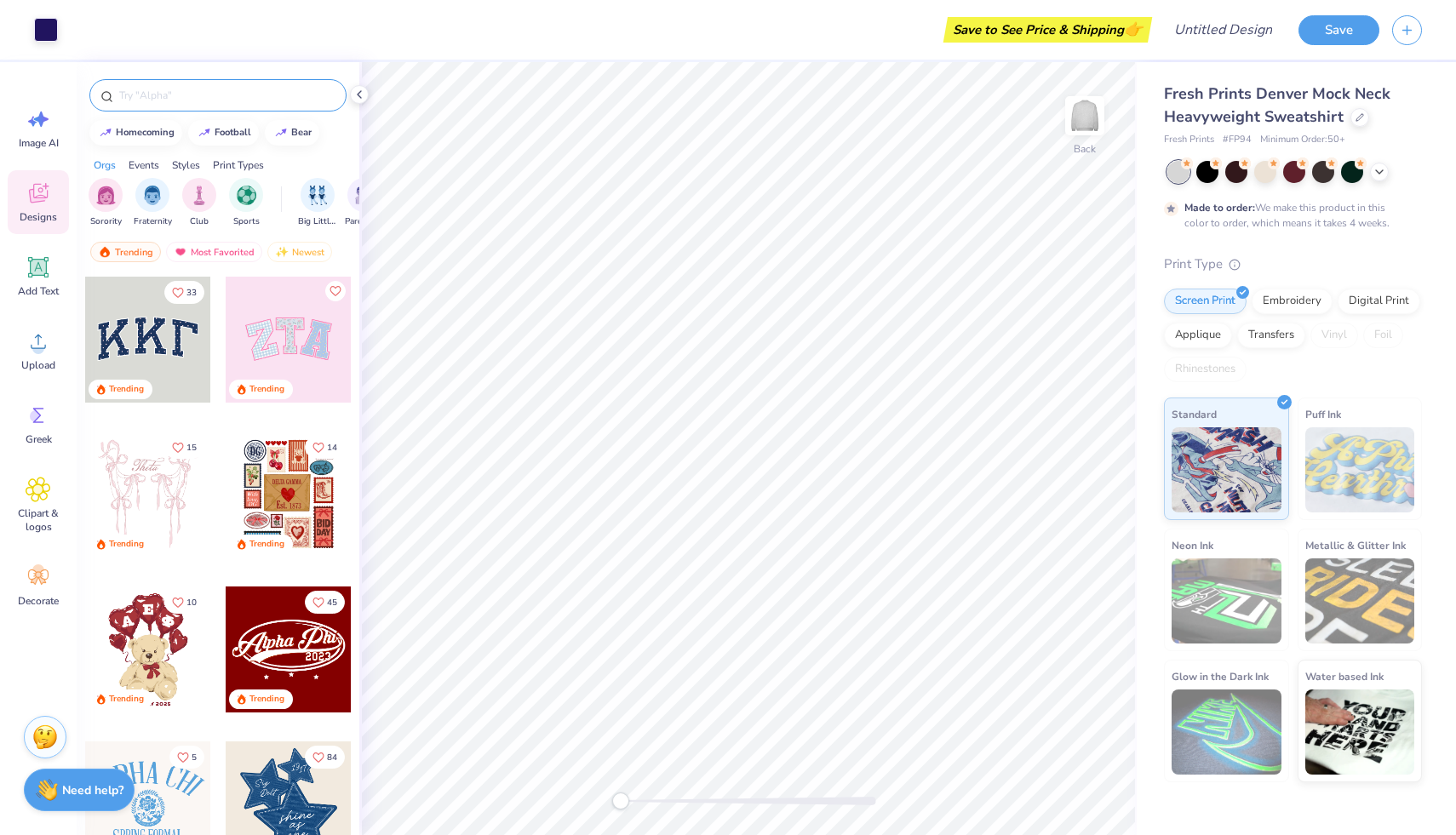
click at [190, 94] on input "text" at bounding box center [227, 95] width 218 height 17
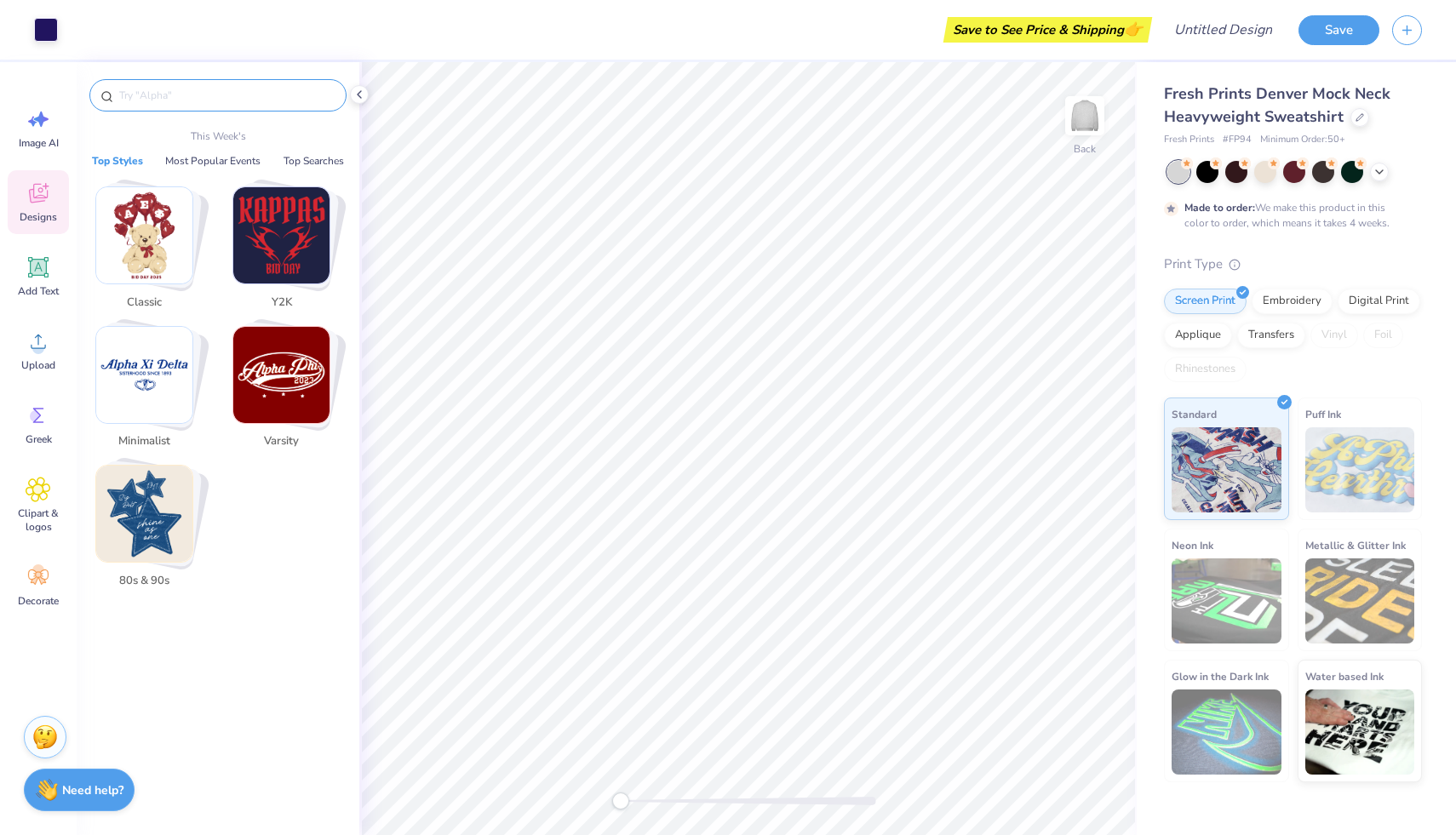
click at [152, 370] on img "Stack Card Button Minimalist" at bounding box center [145, 375] width 96 height 96
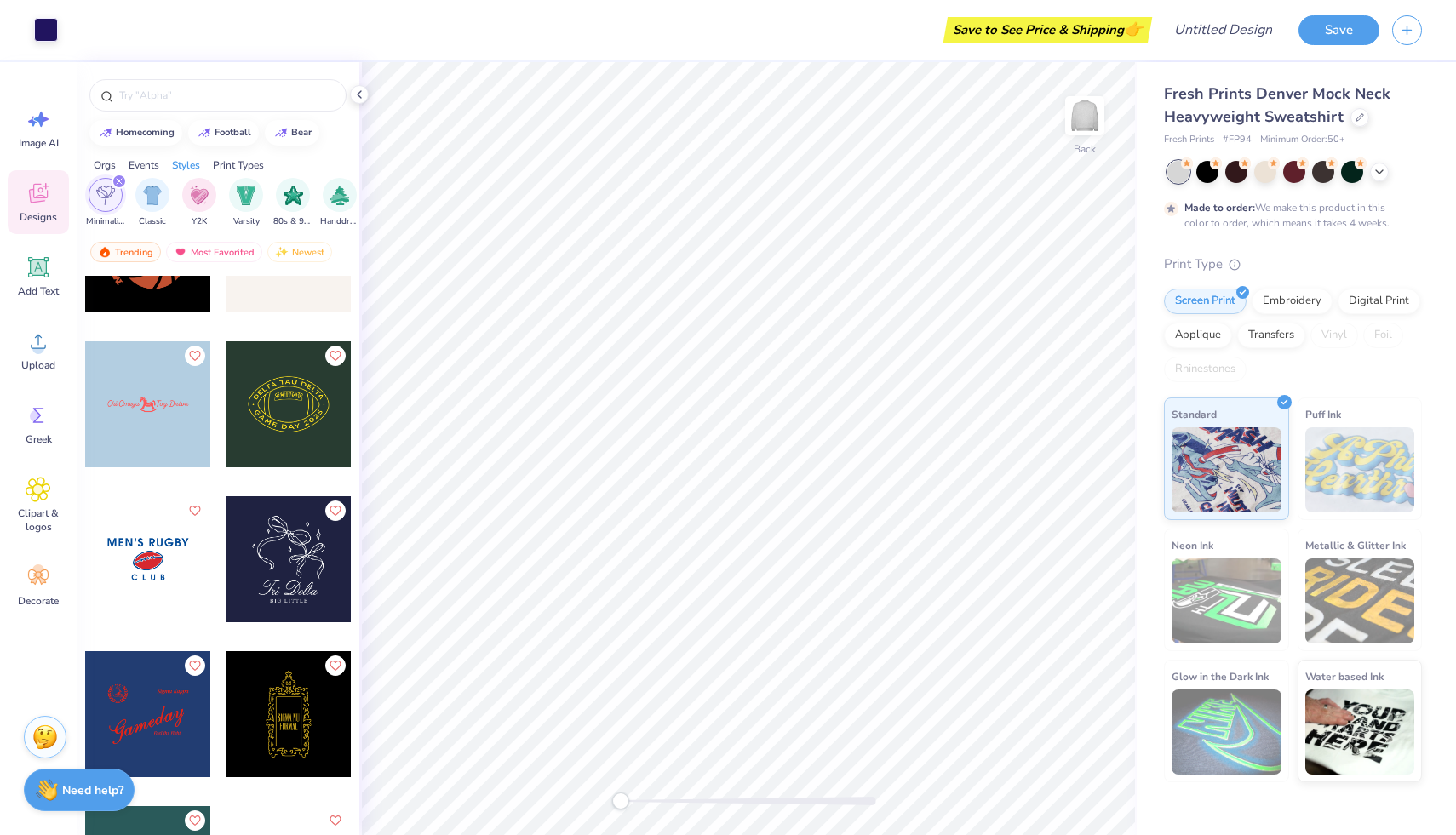
scroll to position [1628, 0]
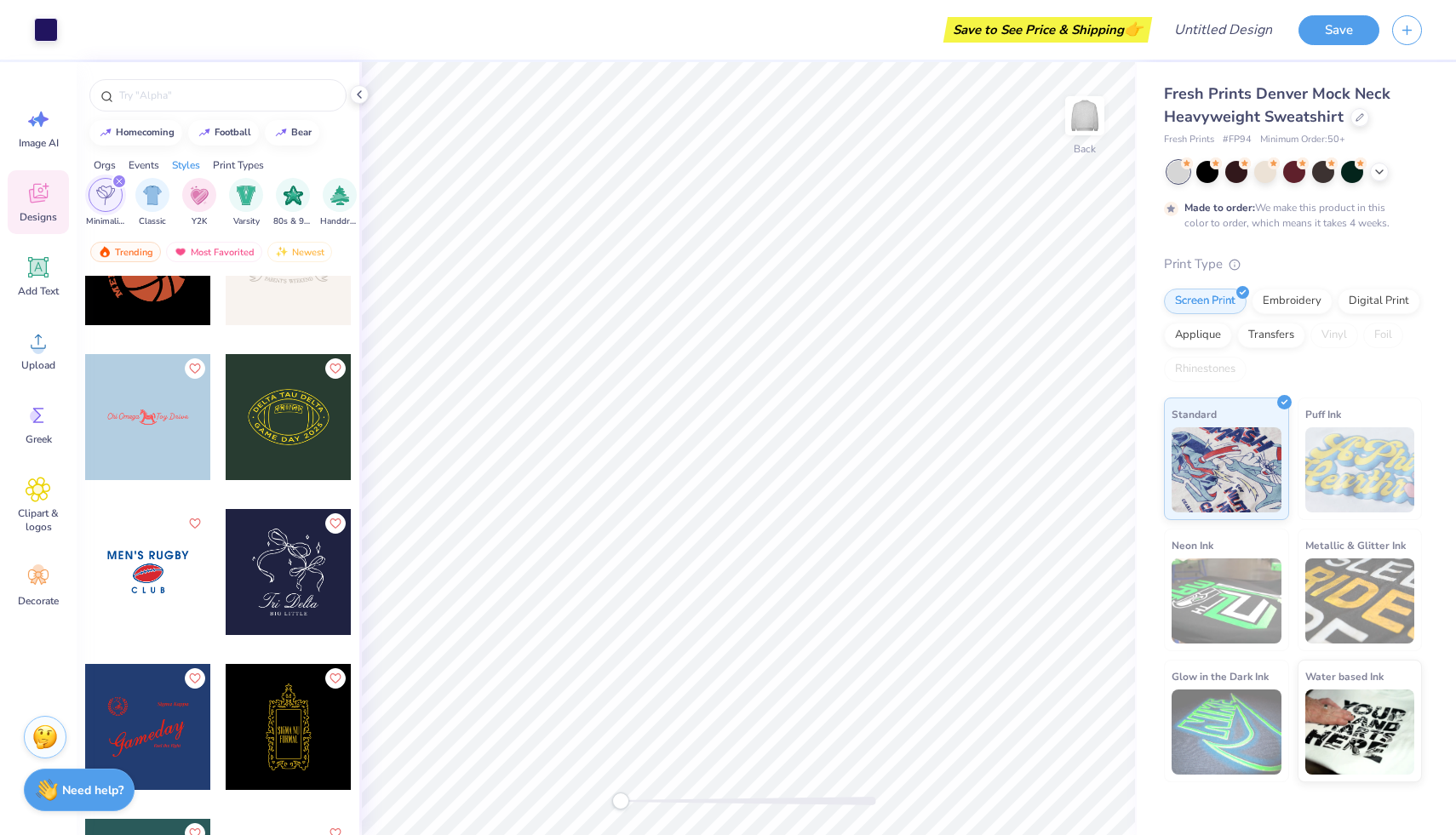
click at [169, 447] on div at bounding box center [148, 417] width 126 height 126
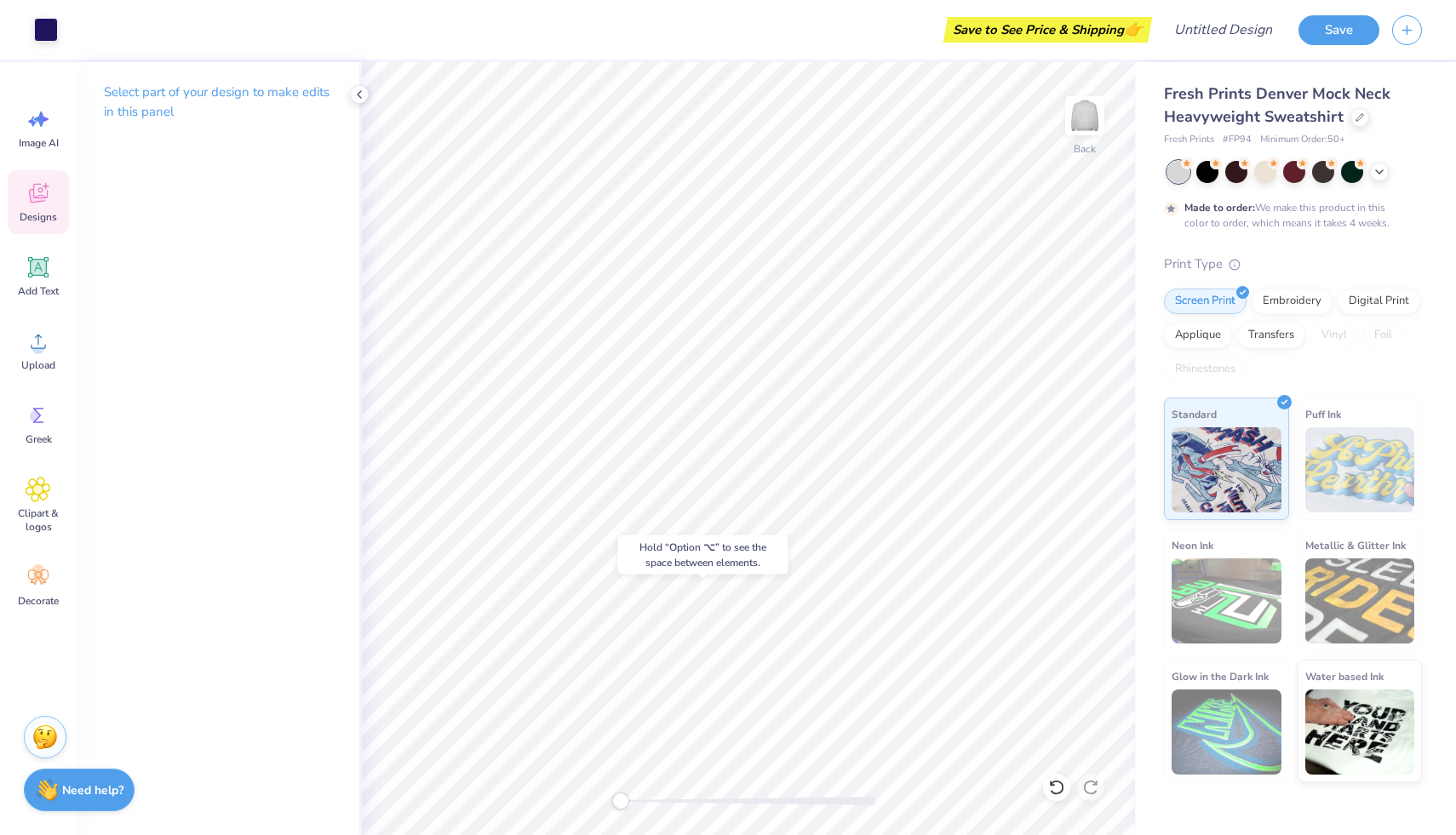
click at [36, 202] on icon at bounding box center [38, 193] width 25 height 25
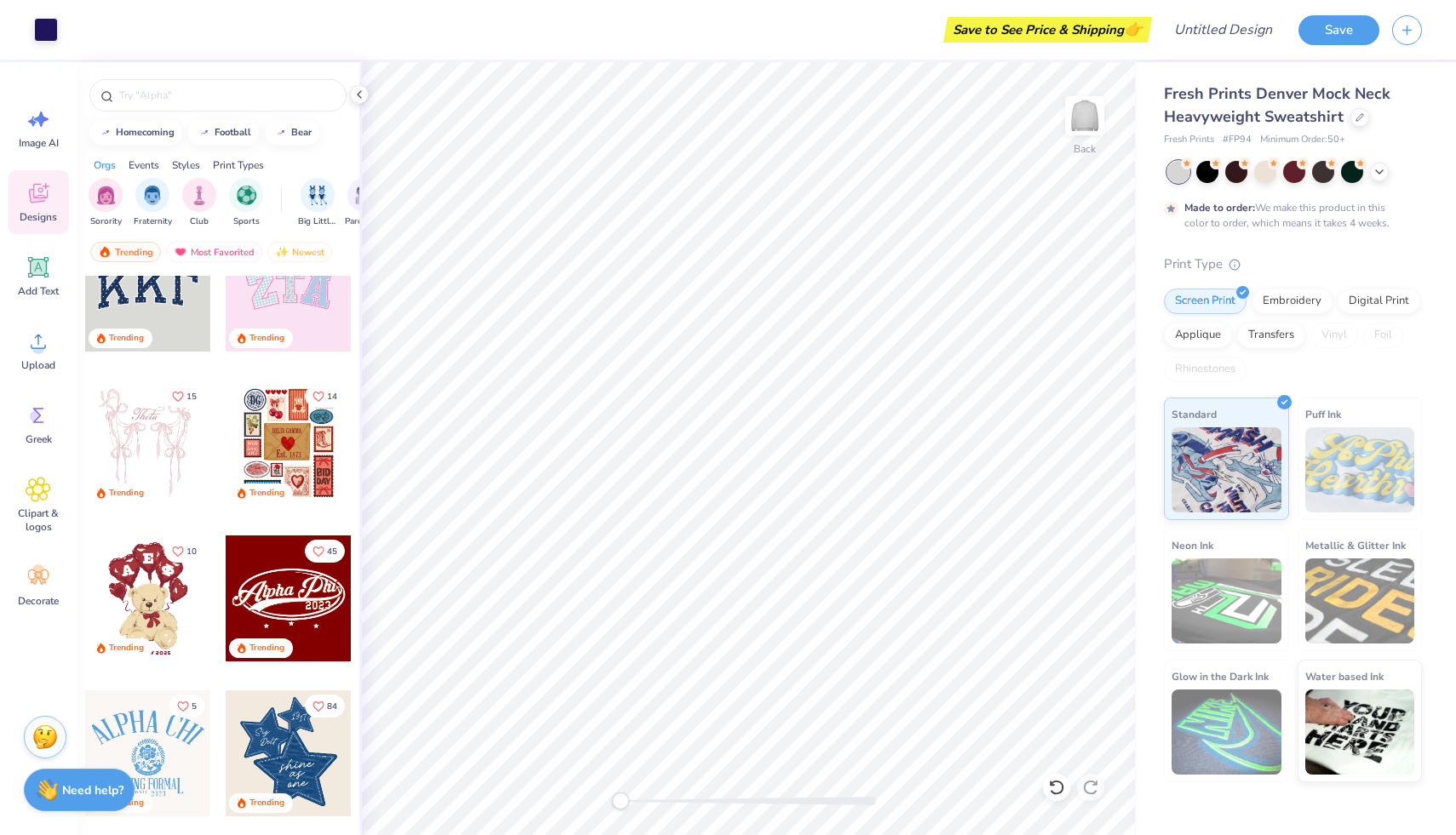
scroll to position [0, 0]
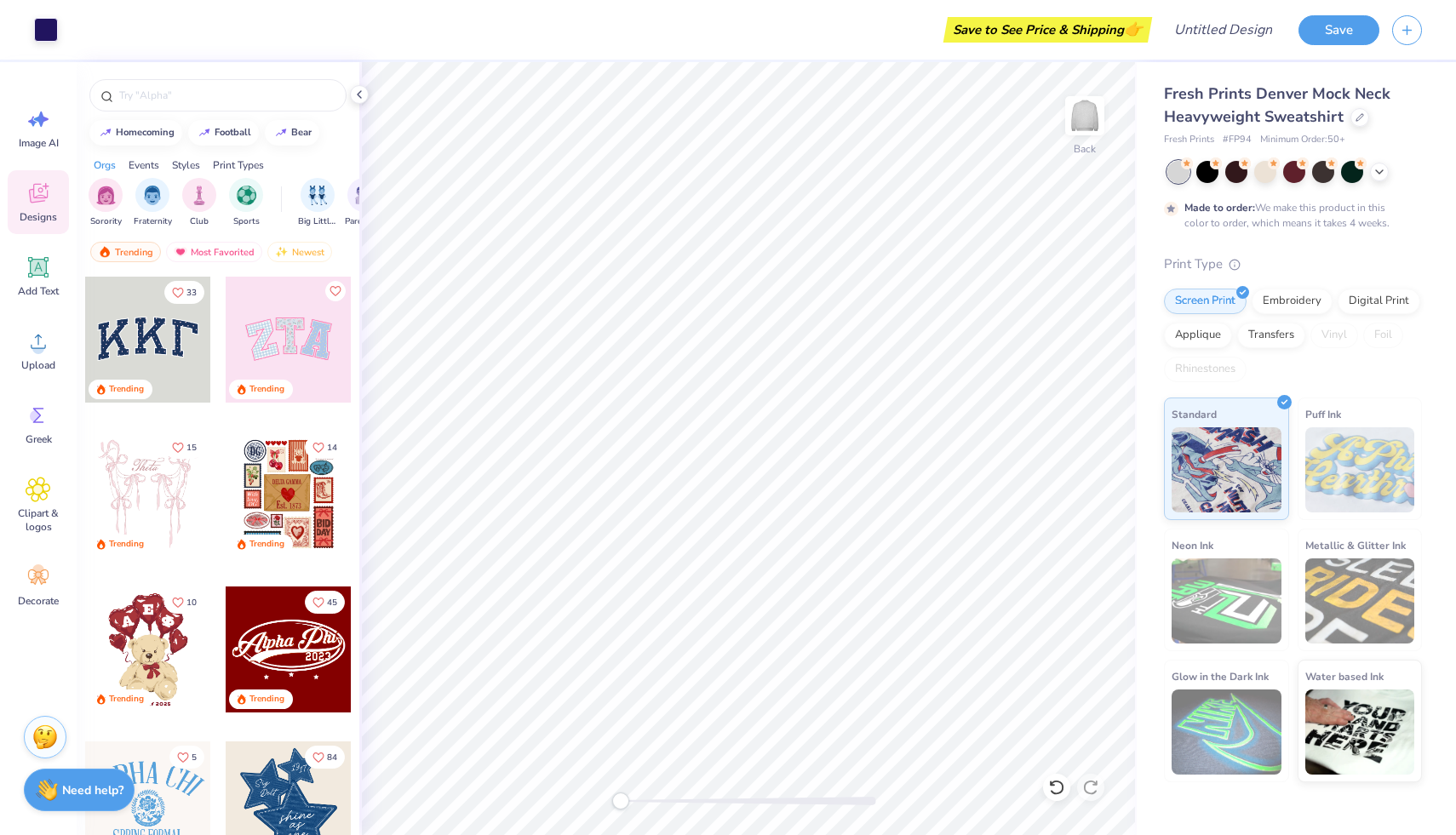
click at [153, 346] on div at bounding box center [148, 339] width 126 height 126
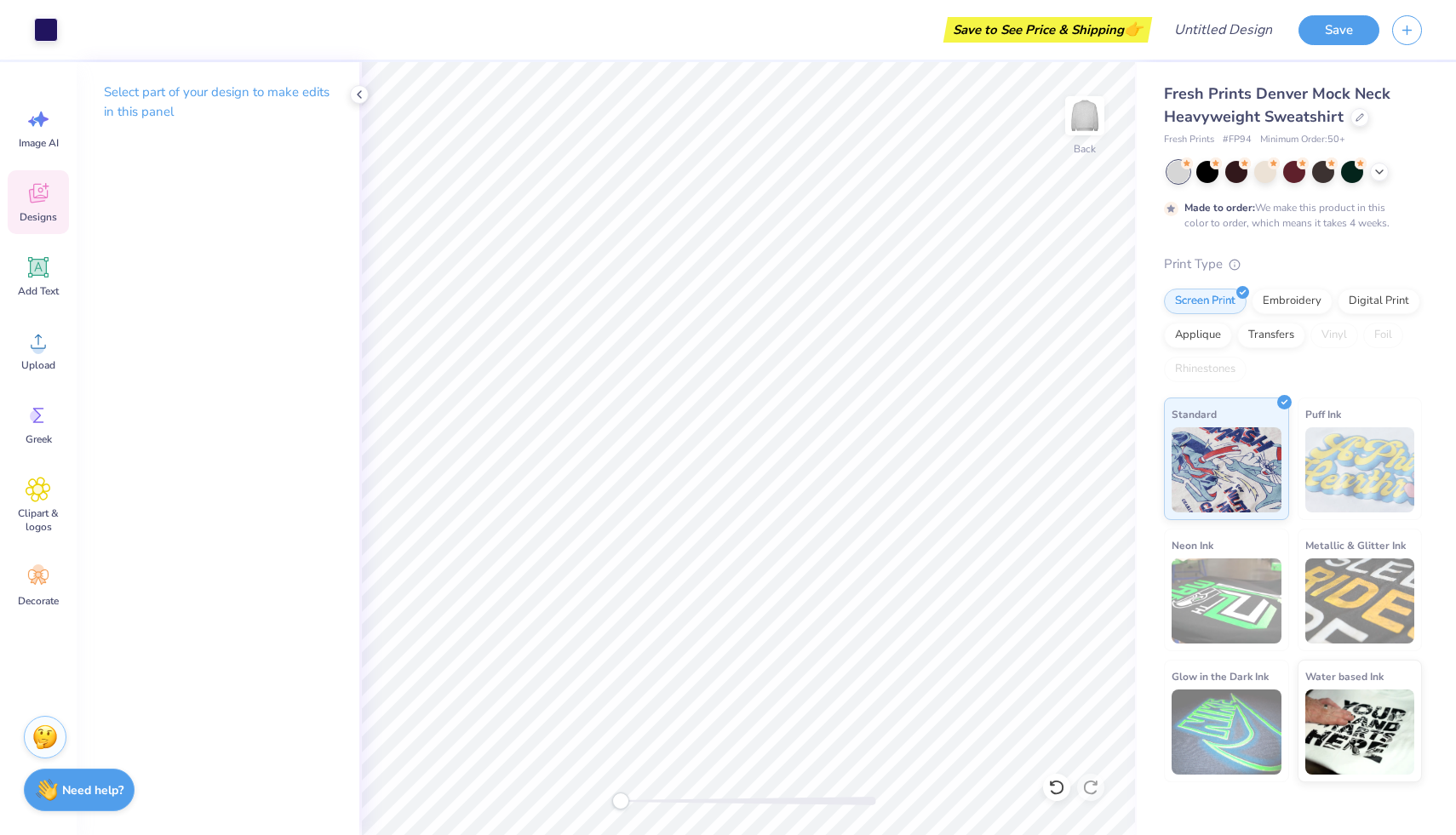
click at [25, 225] on div "Designs" at bounding box center [39, 202] width 62 height 64
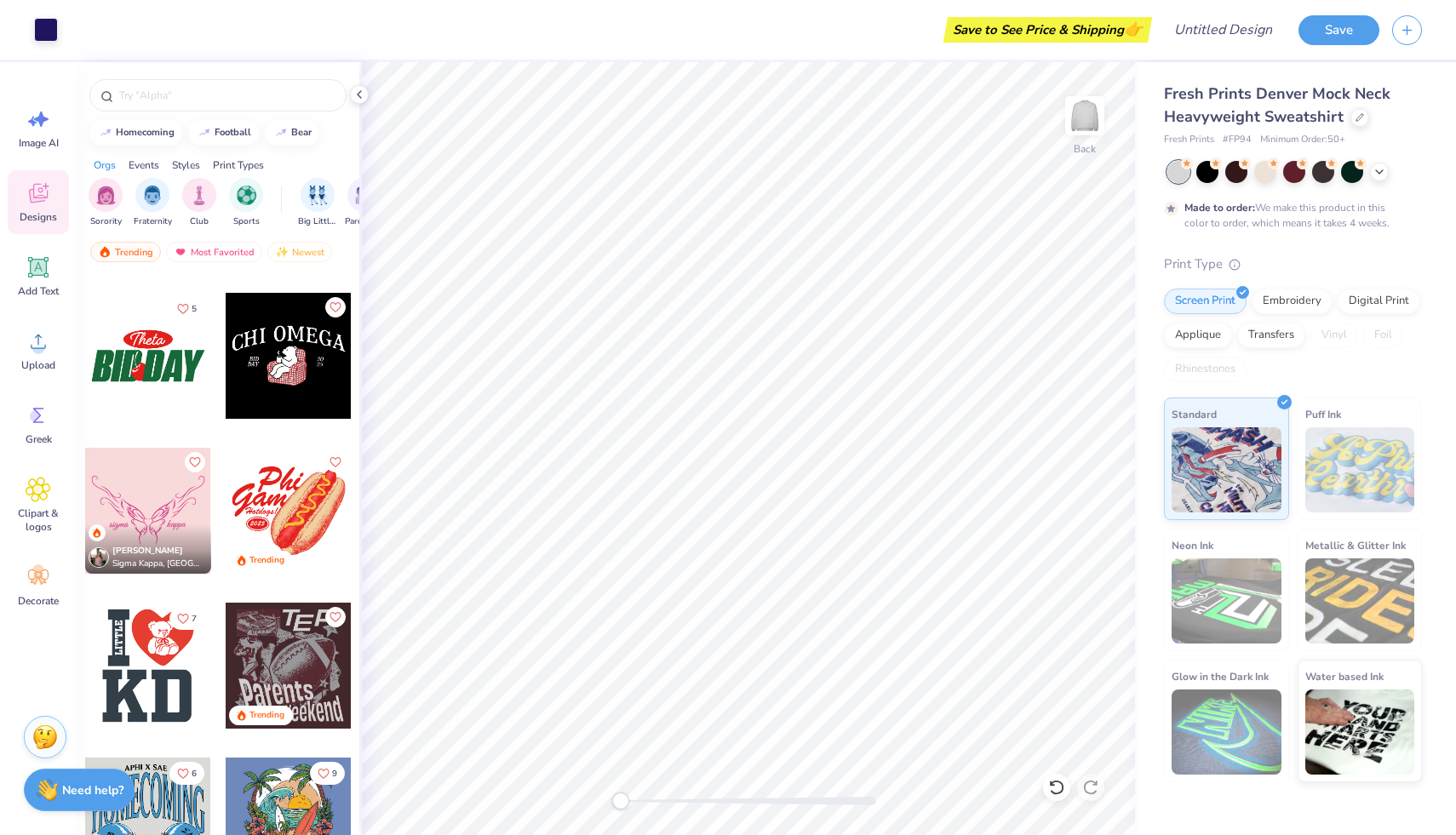
scroll to position [7889, 0]
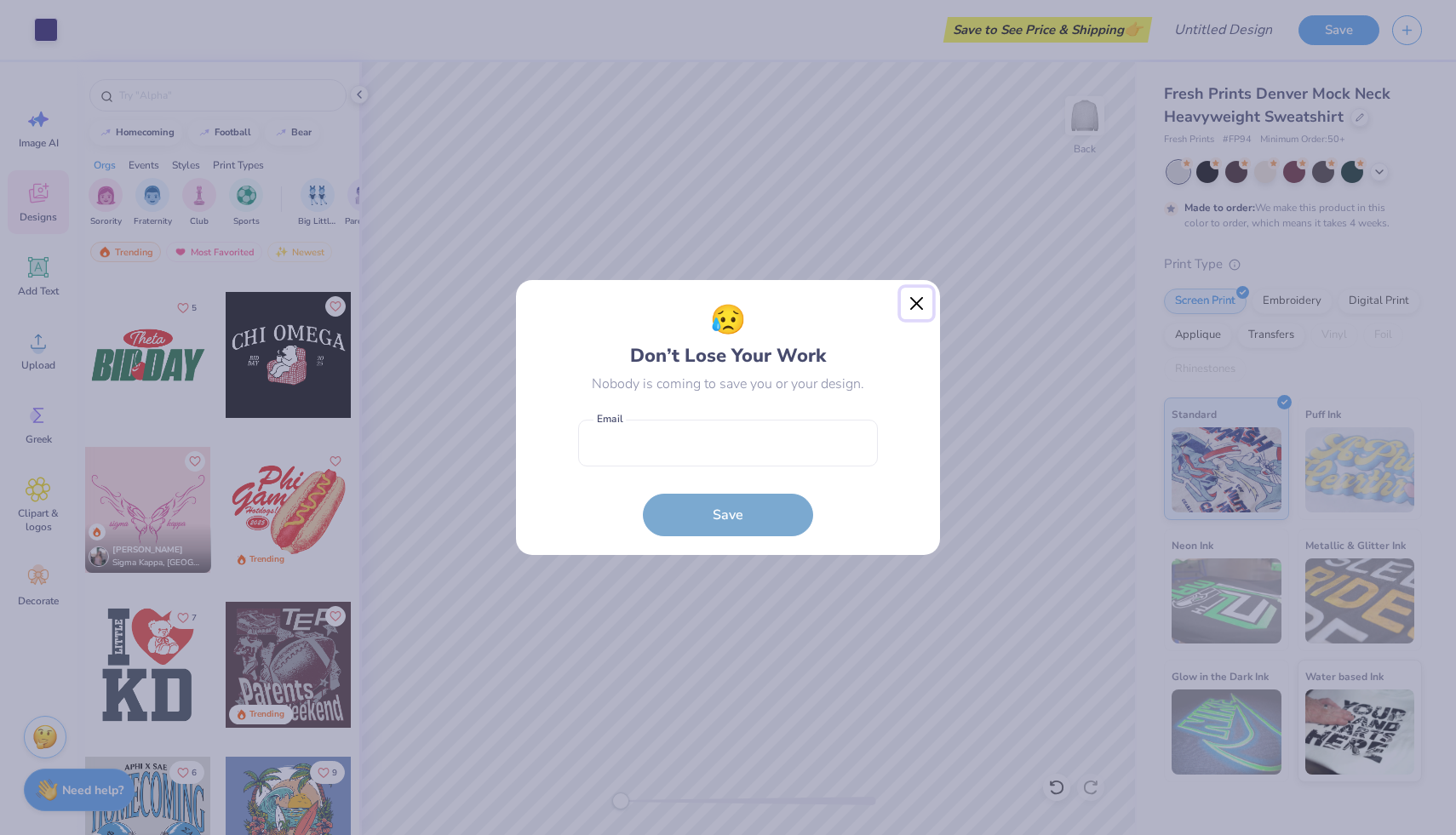
click at [913, 304] on button "Close" at bounding box center [917, 305] width 33 height 33
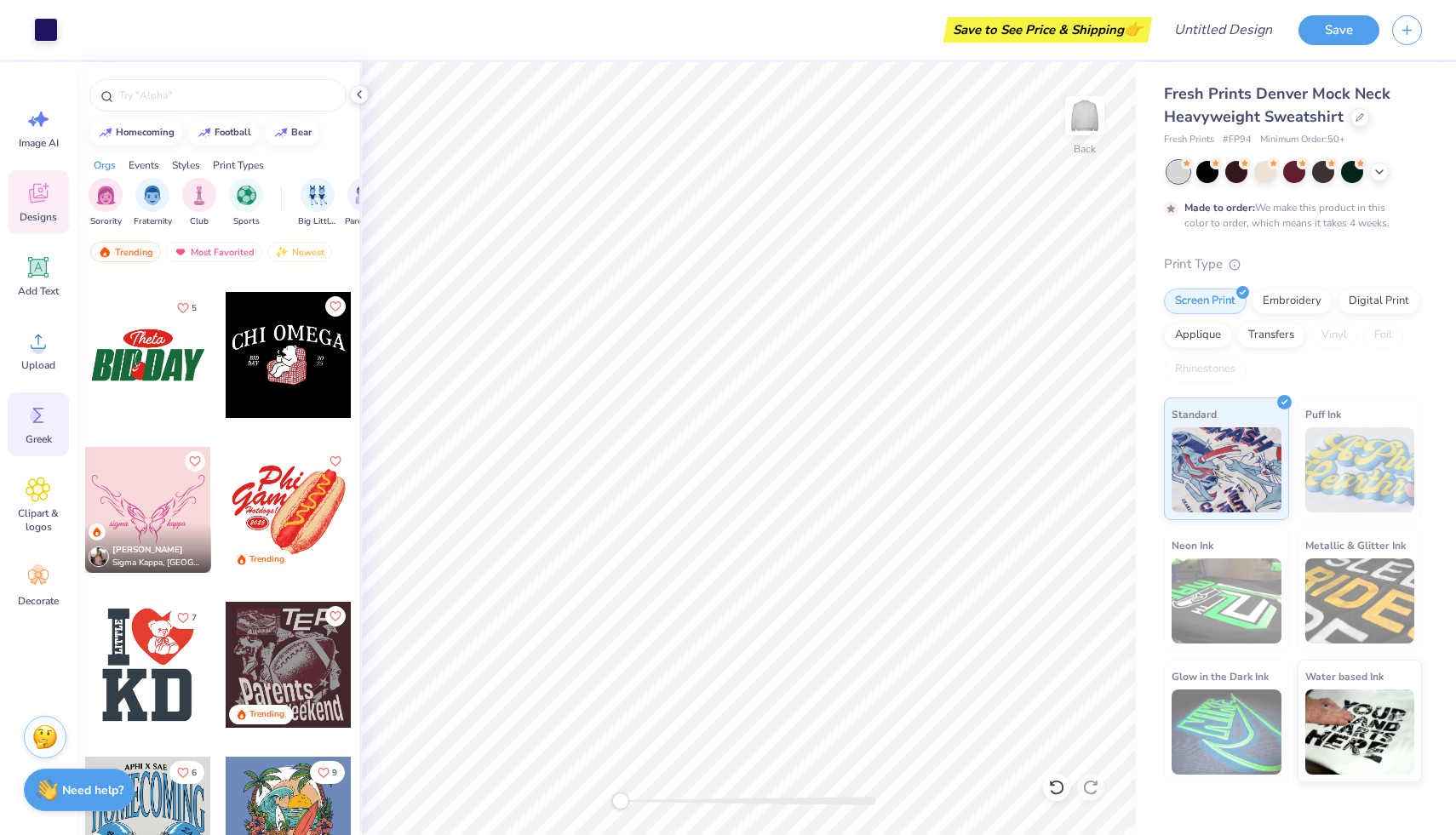
click at [39, 410] on icon at bounding box center [38, 416] width 25 height 25
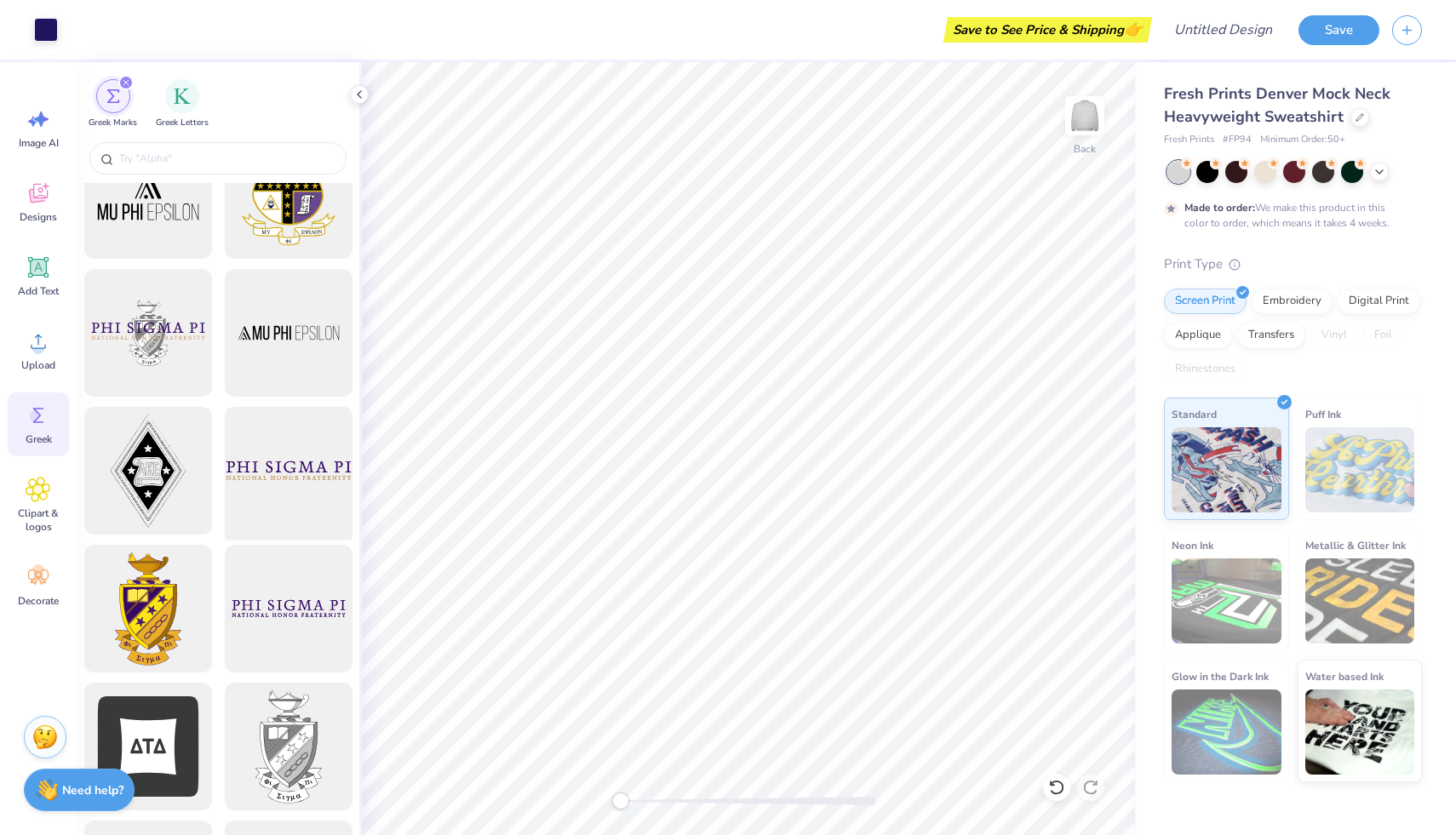
scroll to position [0, 0]
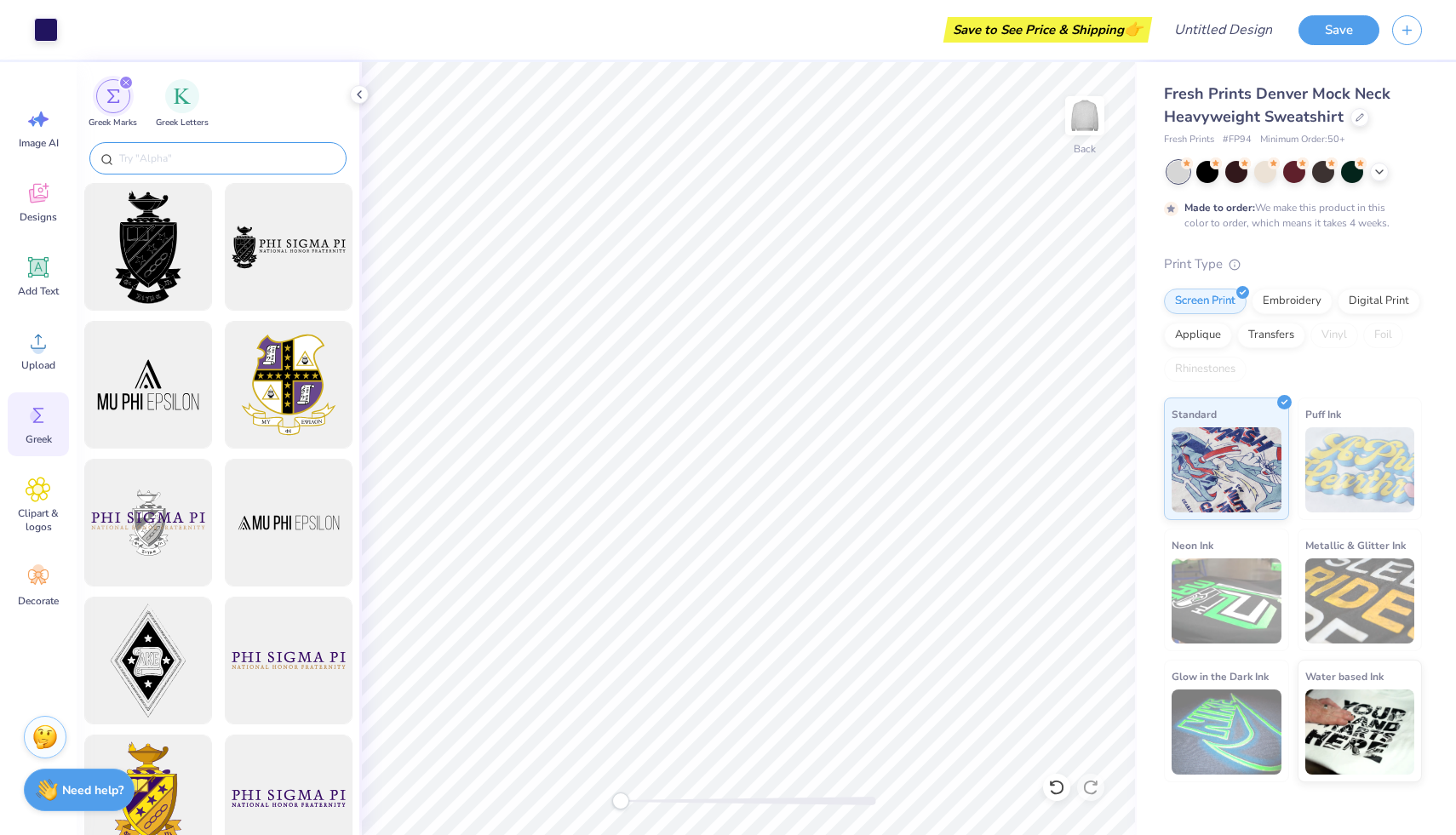
click at [220, 167] on div at bounding box center [218, 158] width 257 height 33
click at [218, 164] on input "text" at bounding box center [227, 158] width 218 height 17
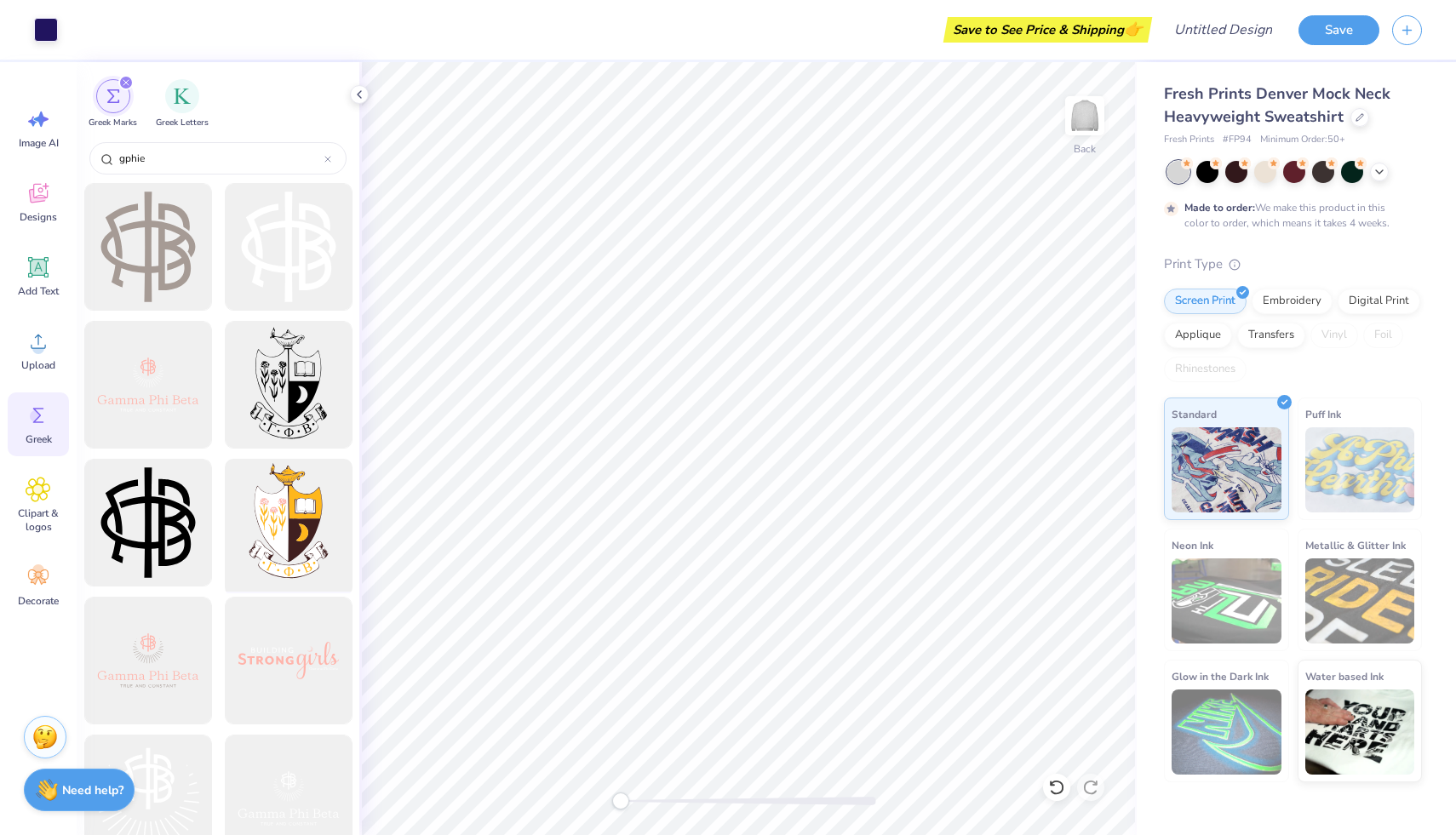
type input "gphie"
click at [316, 521] on div at bounding box center [288, 524] width 141 height 141
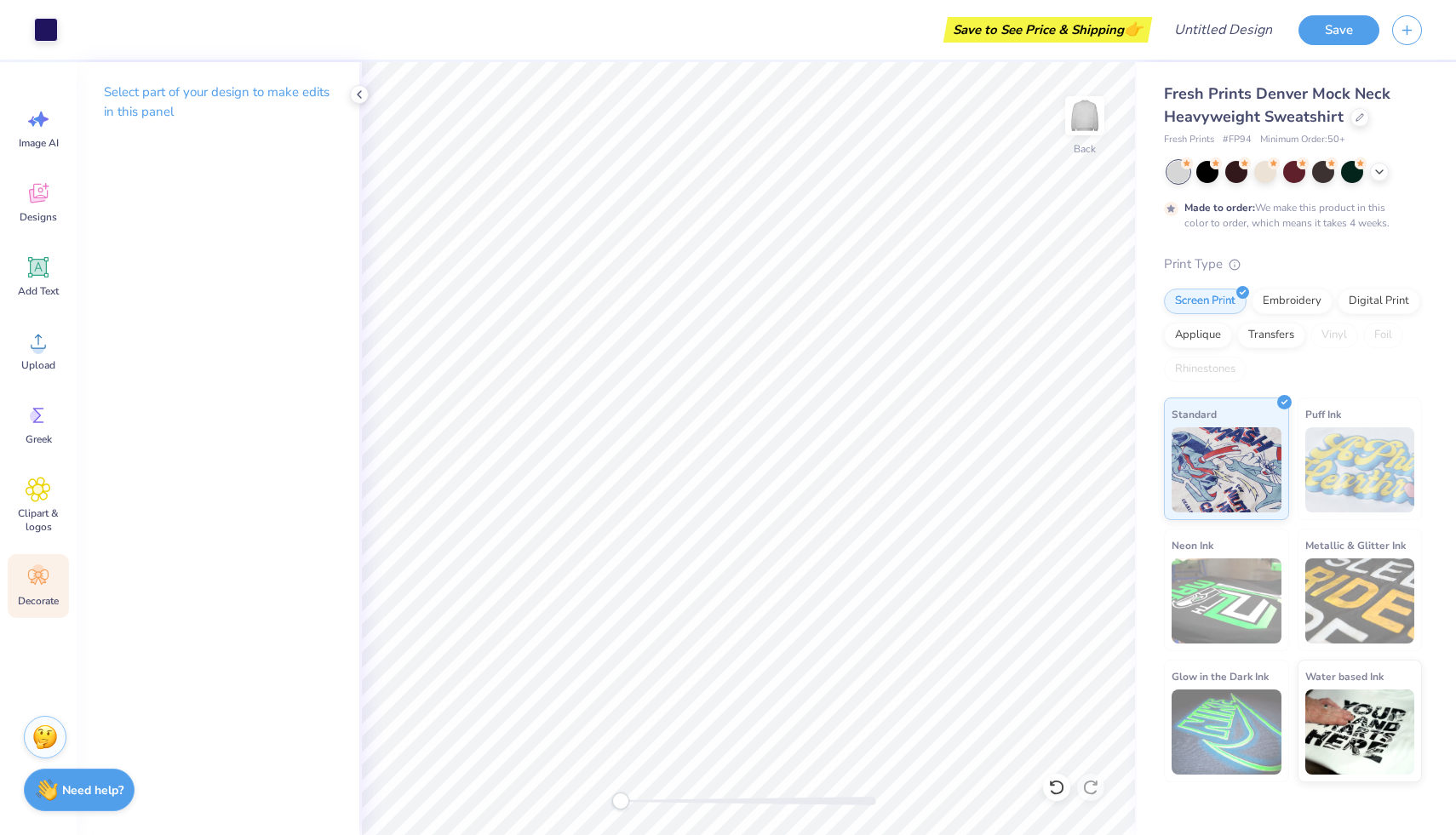
click at [42, 574] on circle at bounding box center [39, 571] width 12 height 12
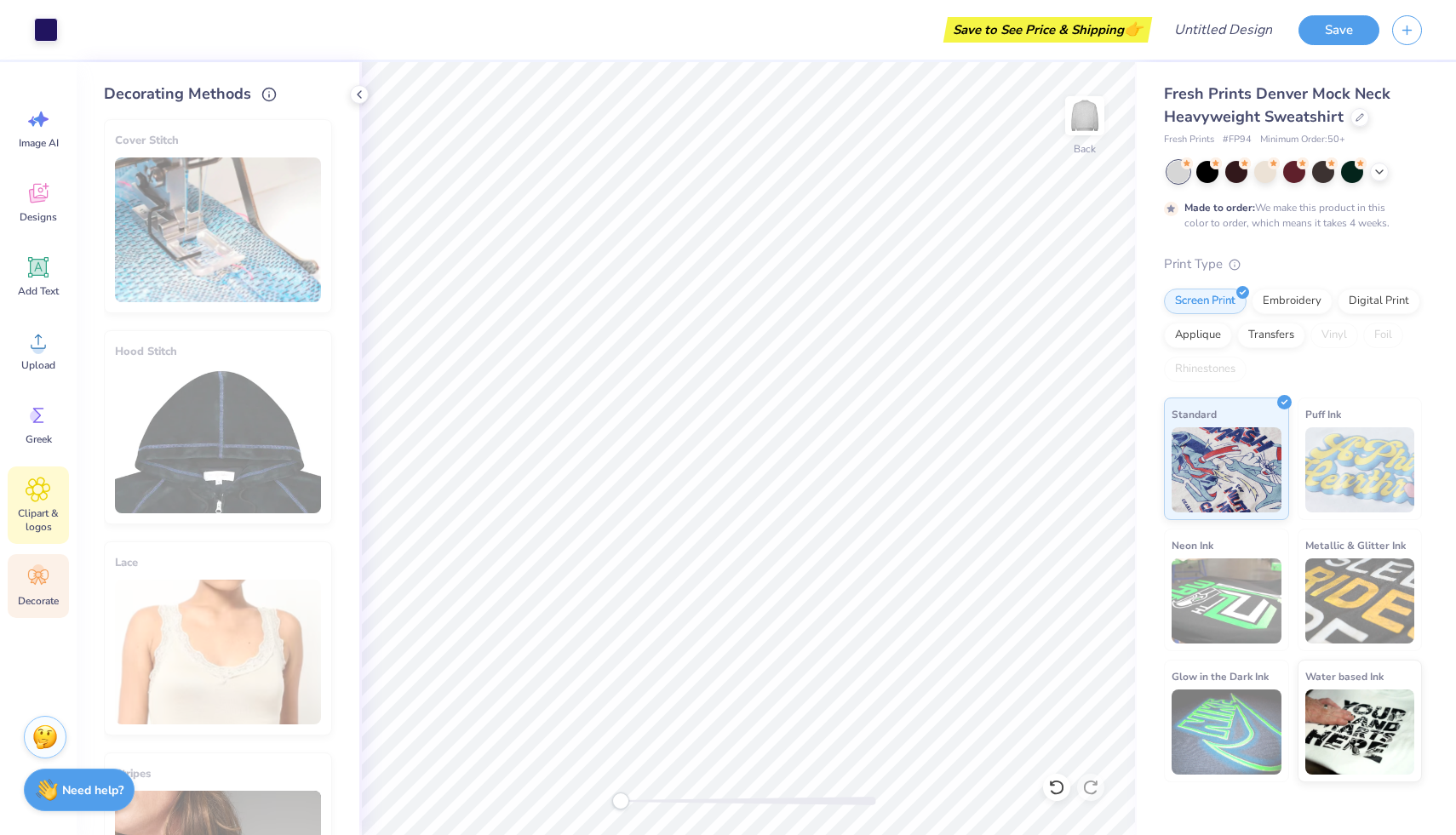
click at [21, 525] on span "Clipart & logos" at bounding box center [39, 520] width 56 height 27
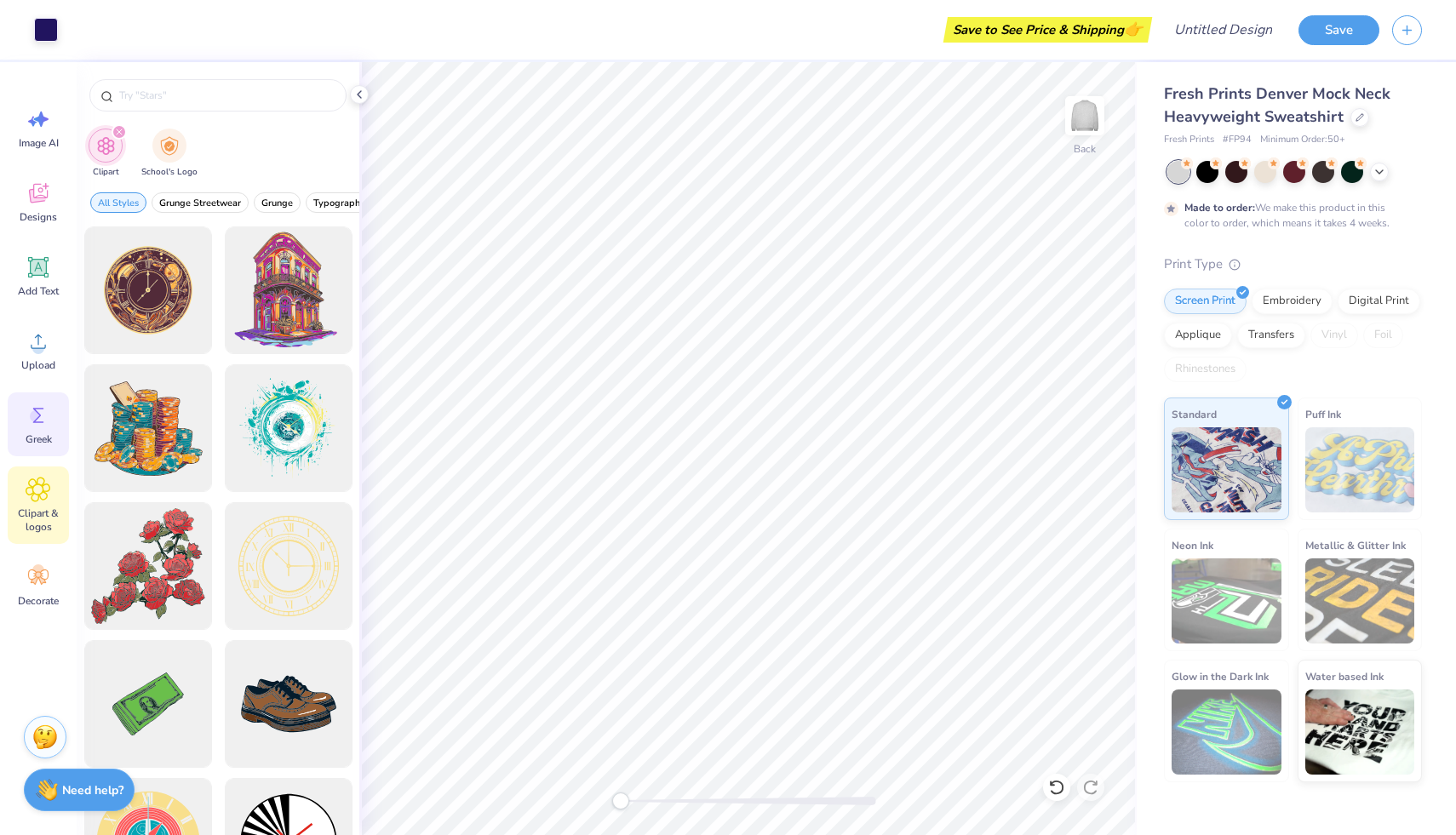
click at [32, 433] on span "Greek" at bounding box center [38, 440] width 26 height 13
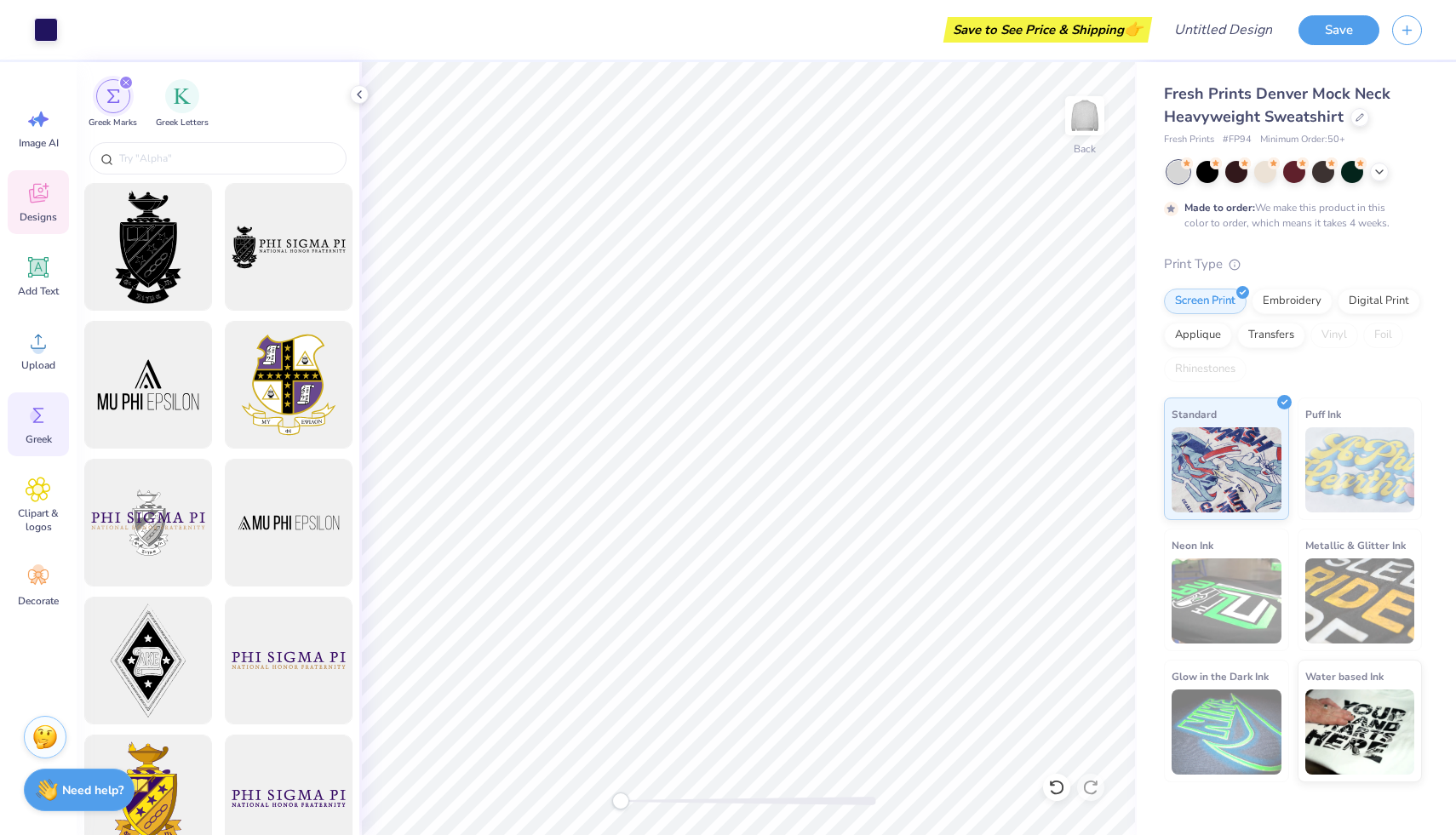
click at [44, 222] on span "Designs" at bounding box center [38, 217] width 38 height 13
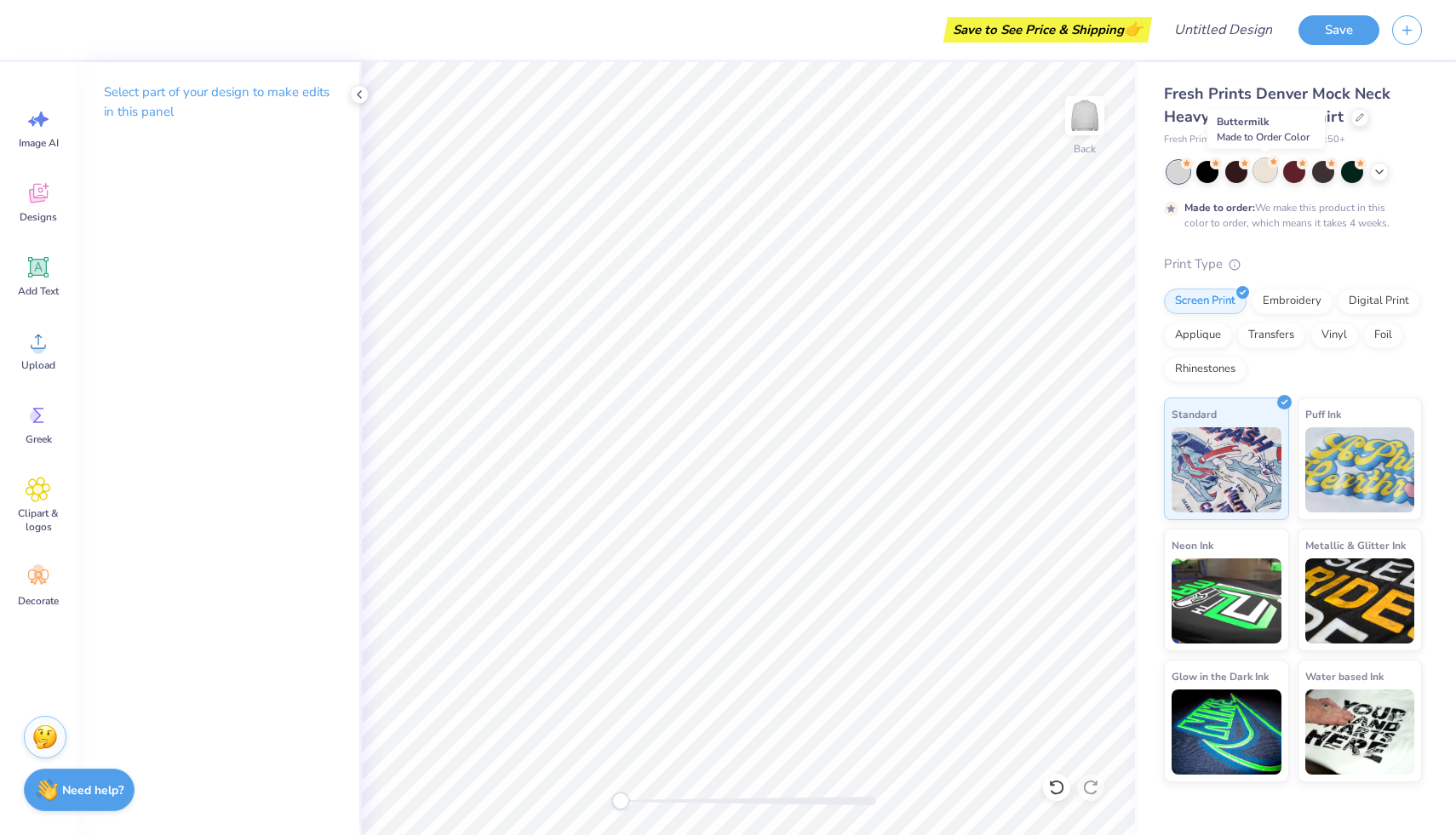
click at [1267, 175] on div at bounding box center [1265, 170] width 22 height 22
click at [42, 207] on div "Designs" at bounding box center [39, 202] width 62 height 64
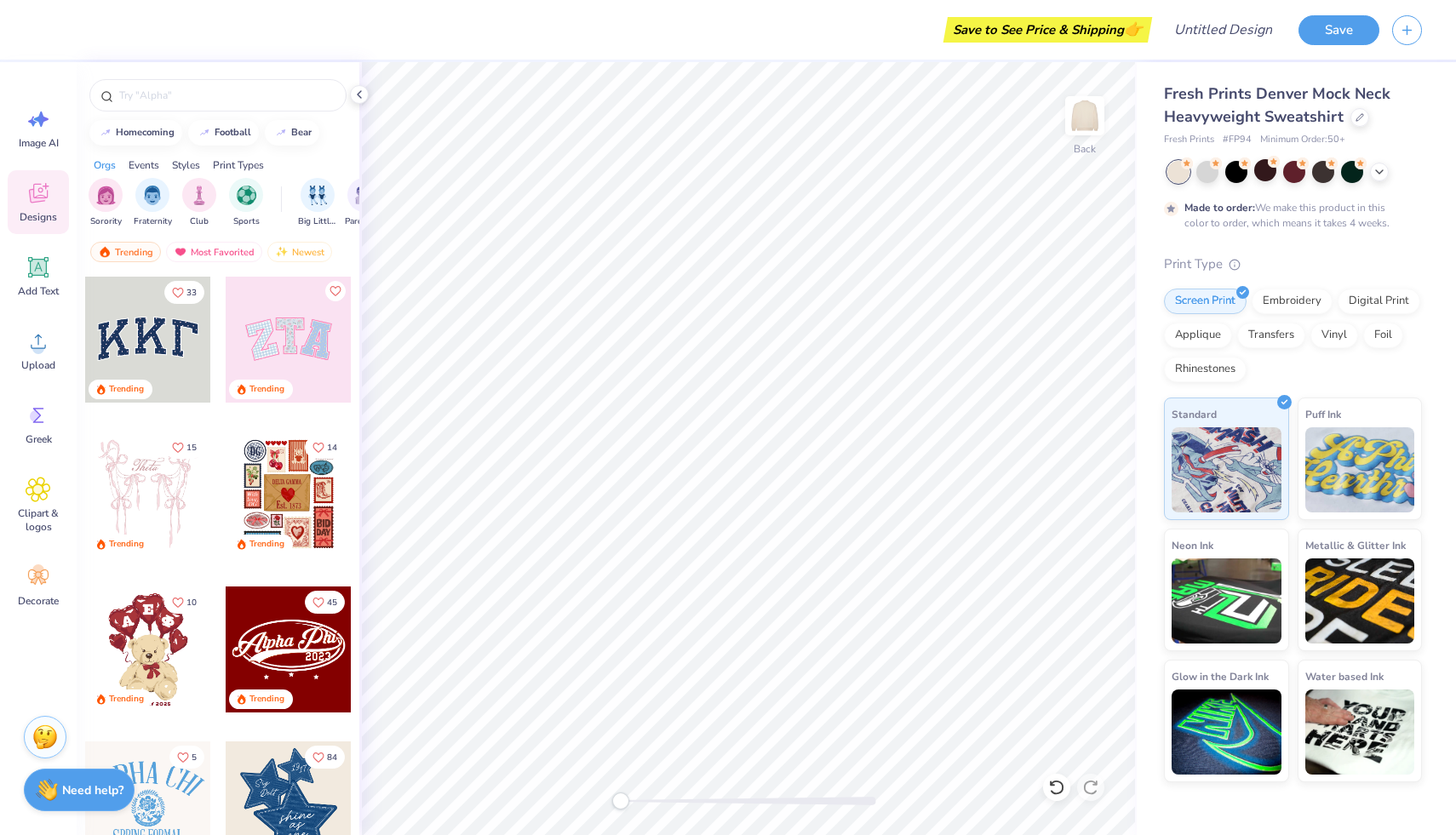
click at [151, 331] on div at bounding box center [148, 339] width 126 height 126
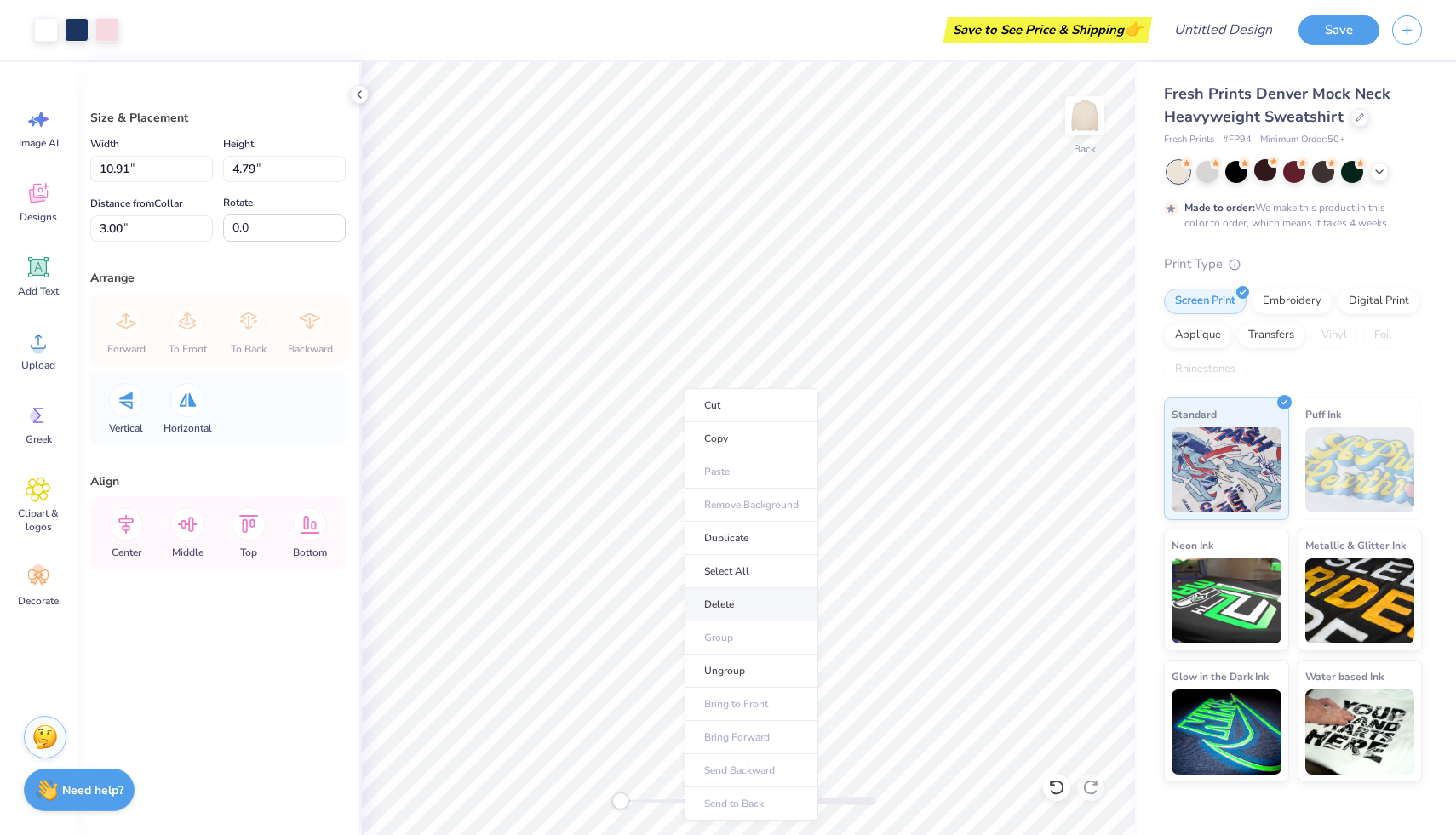
click at [758, 612] on li "Delete" at bounding box center [751, 605] width 134 height 33
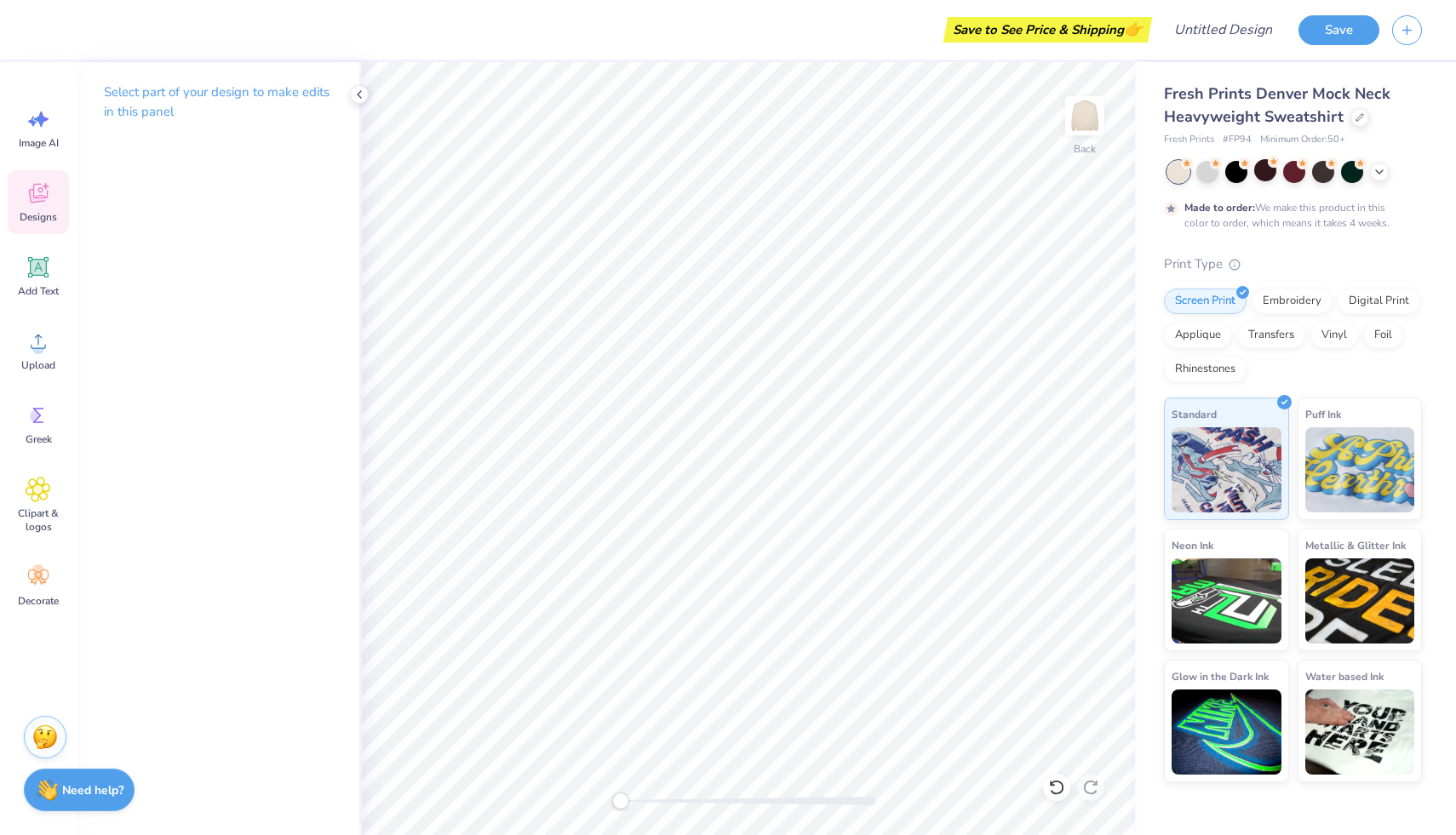
click at [33, 199] on icon at bounding box center [38, 196] width 16 height 13
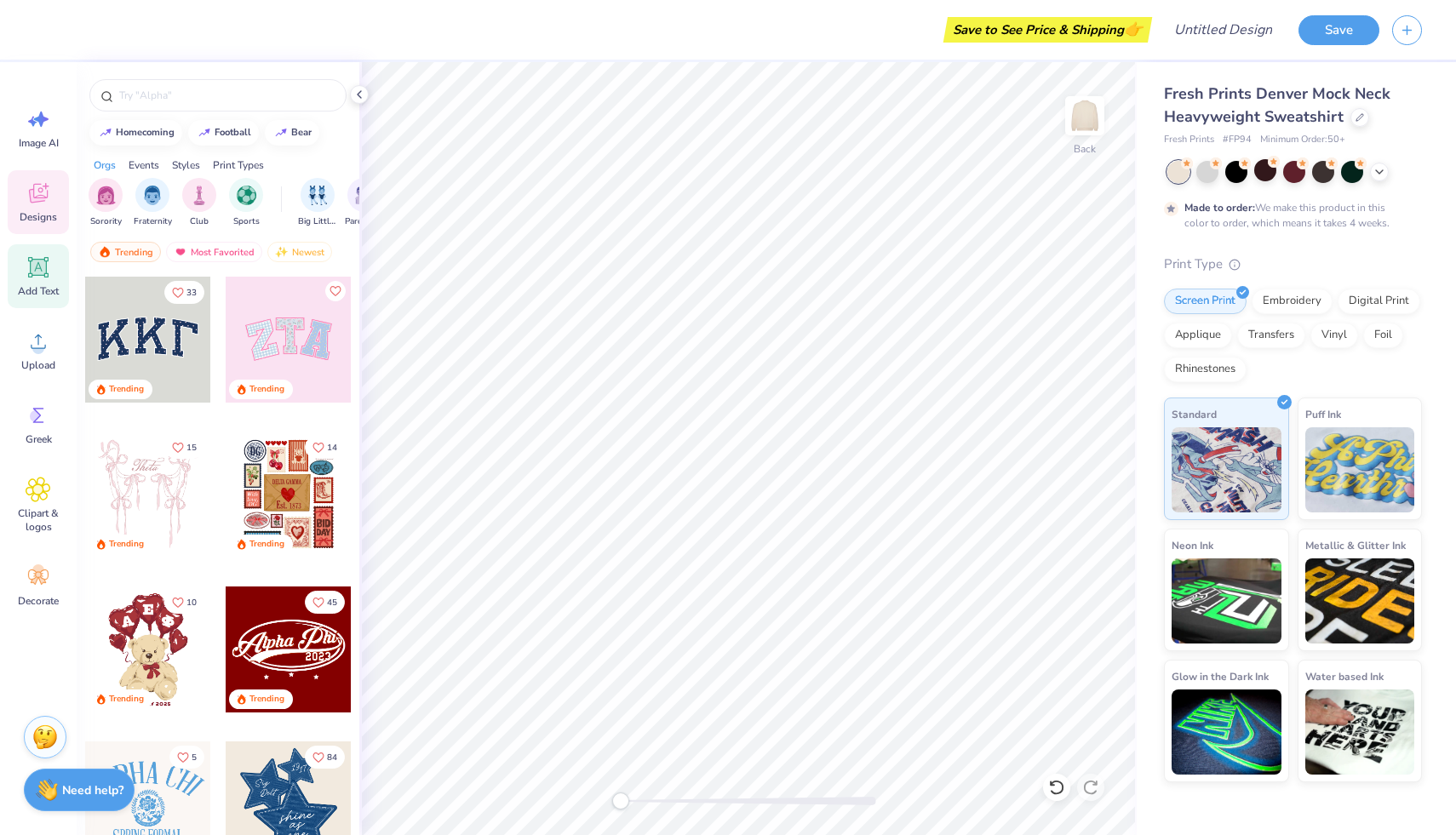
click at [29, 274] on icon at bounding box center [38, 267] width 25 height 25
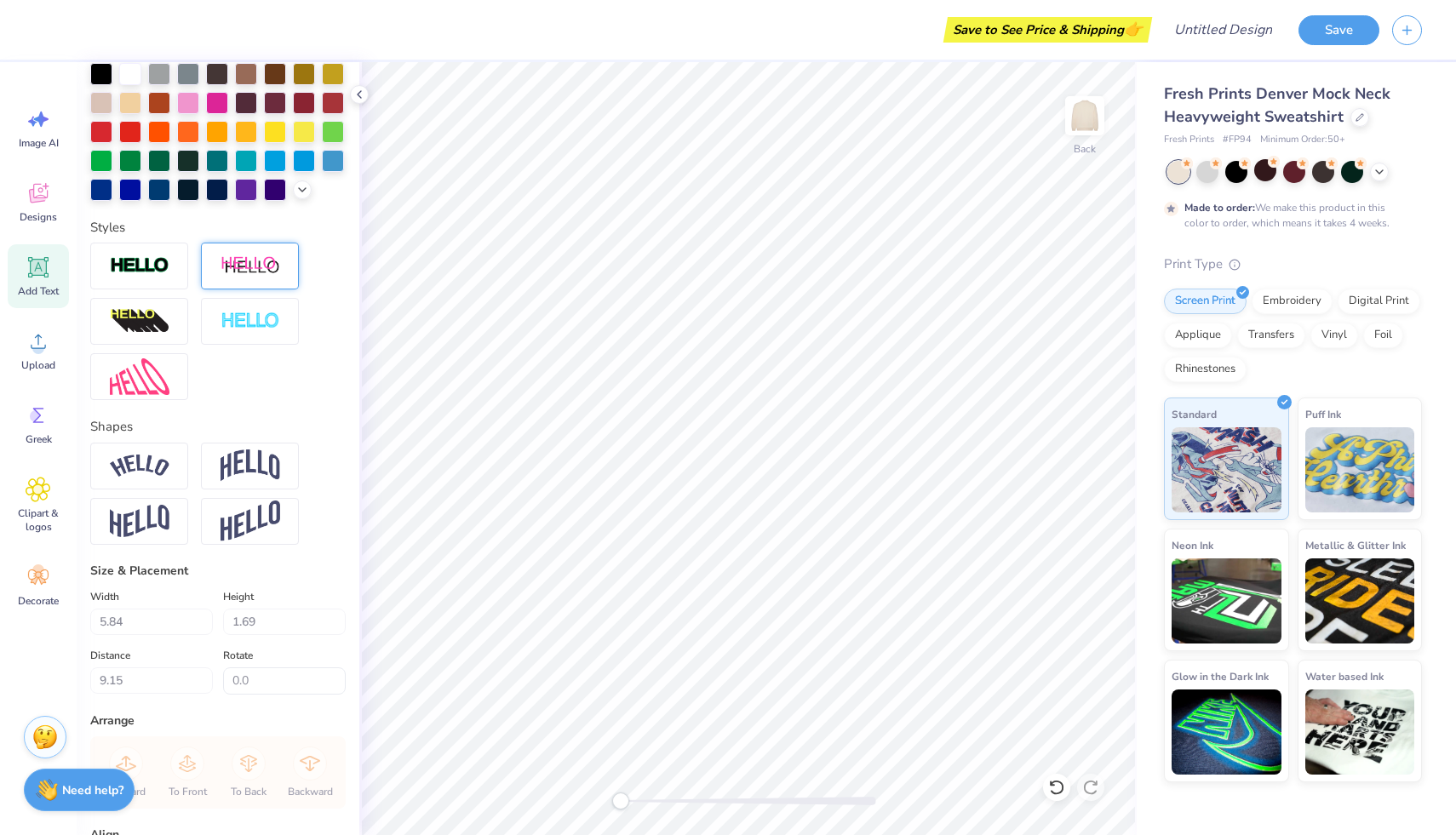
scroll to position [488, 0]
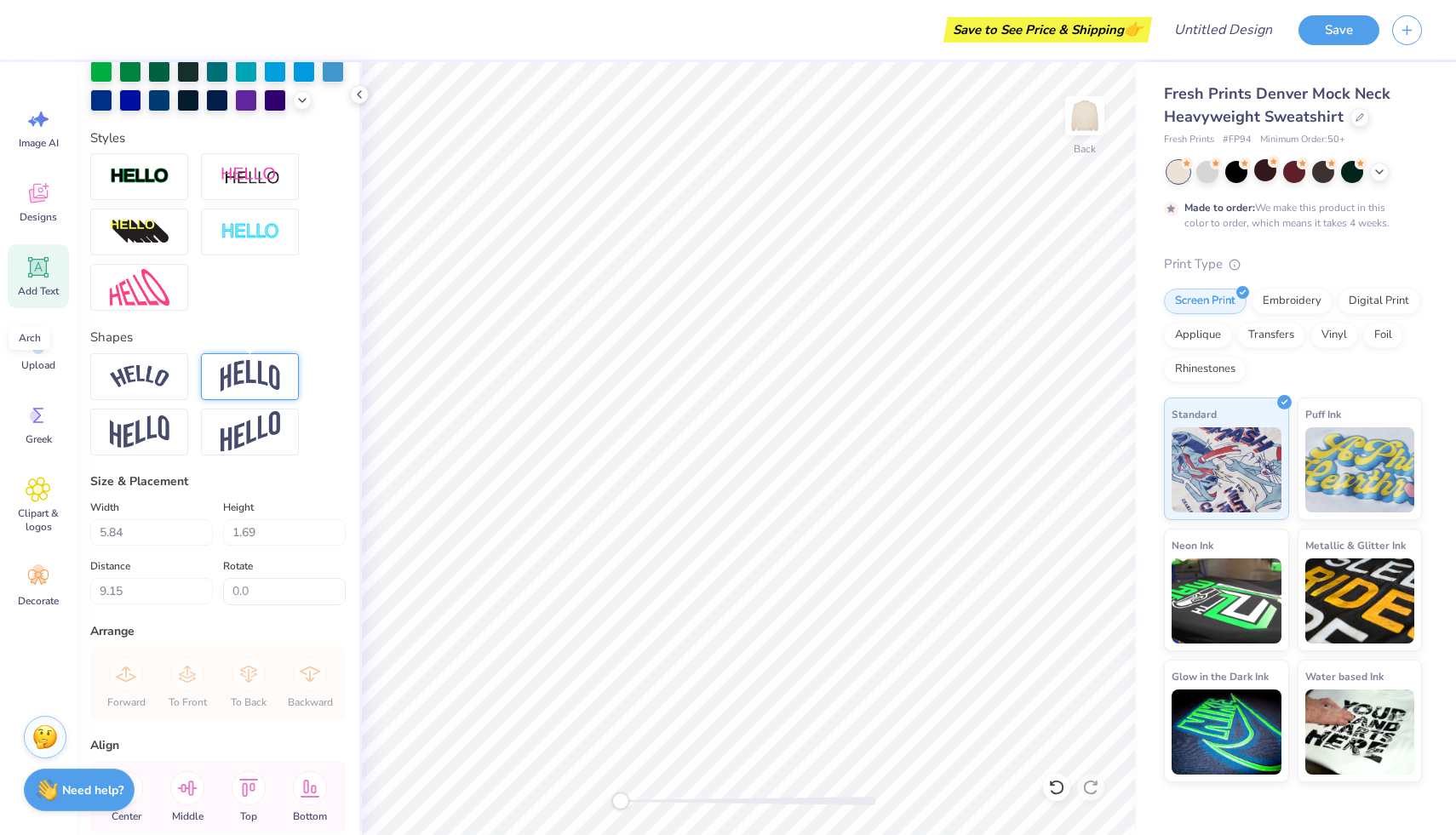
click at [241, 390] on img at bounding box center [251, 377] width 60 height 33
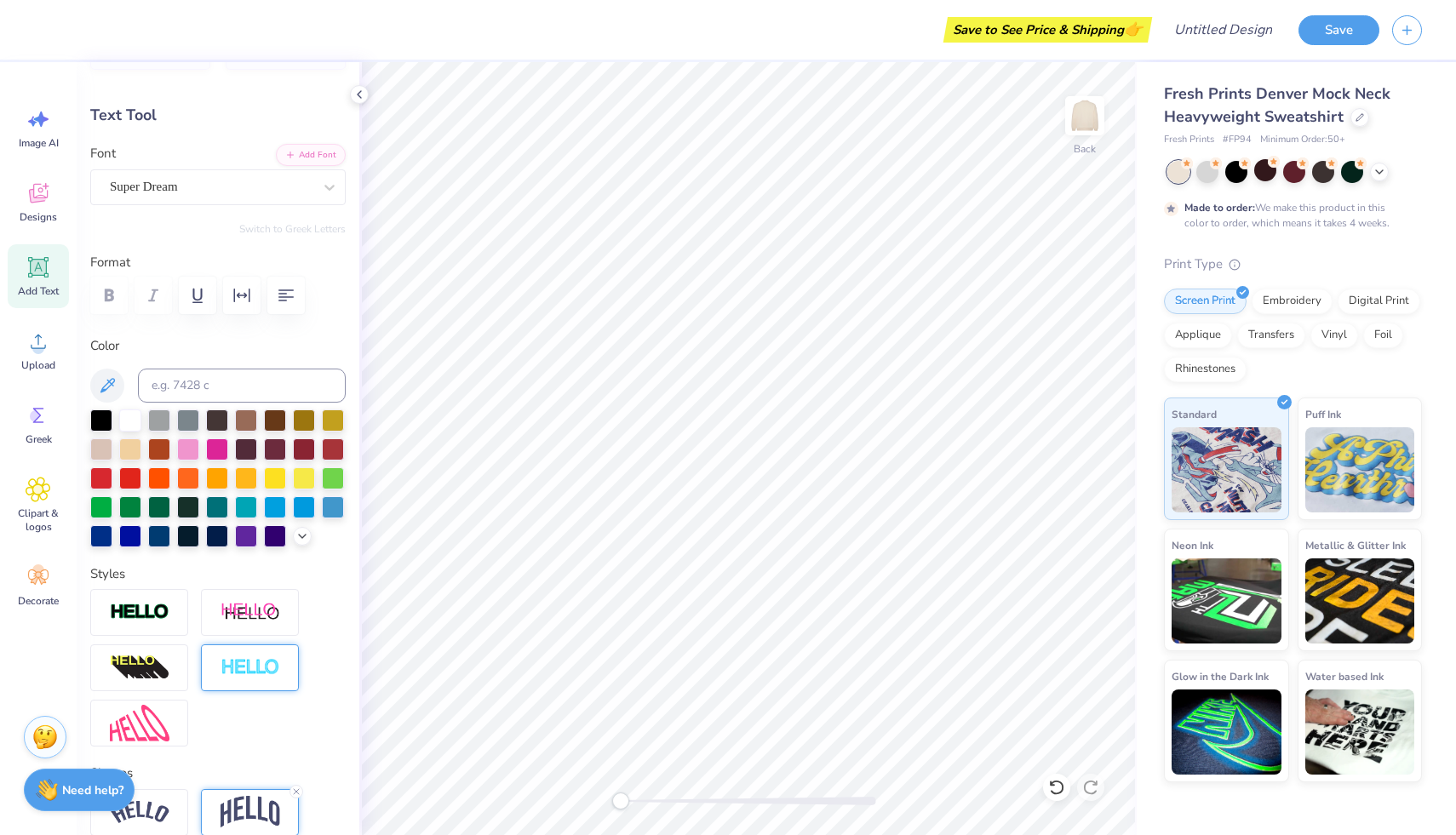
scroll to position [0, 0]
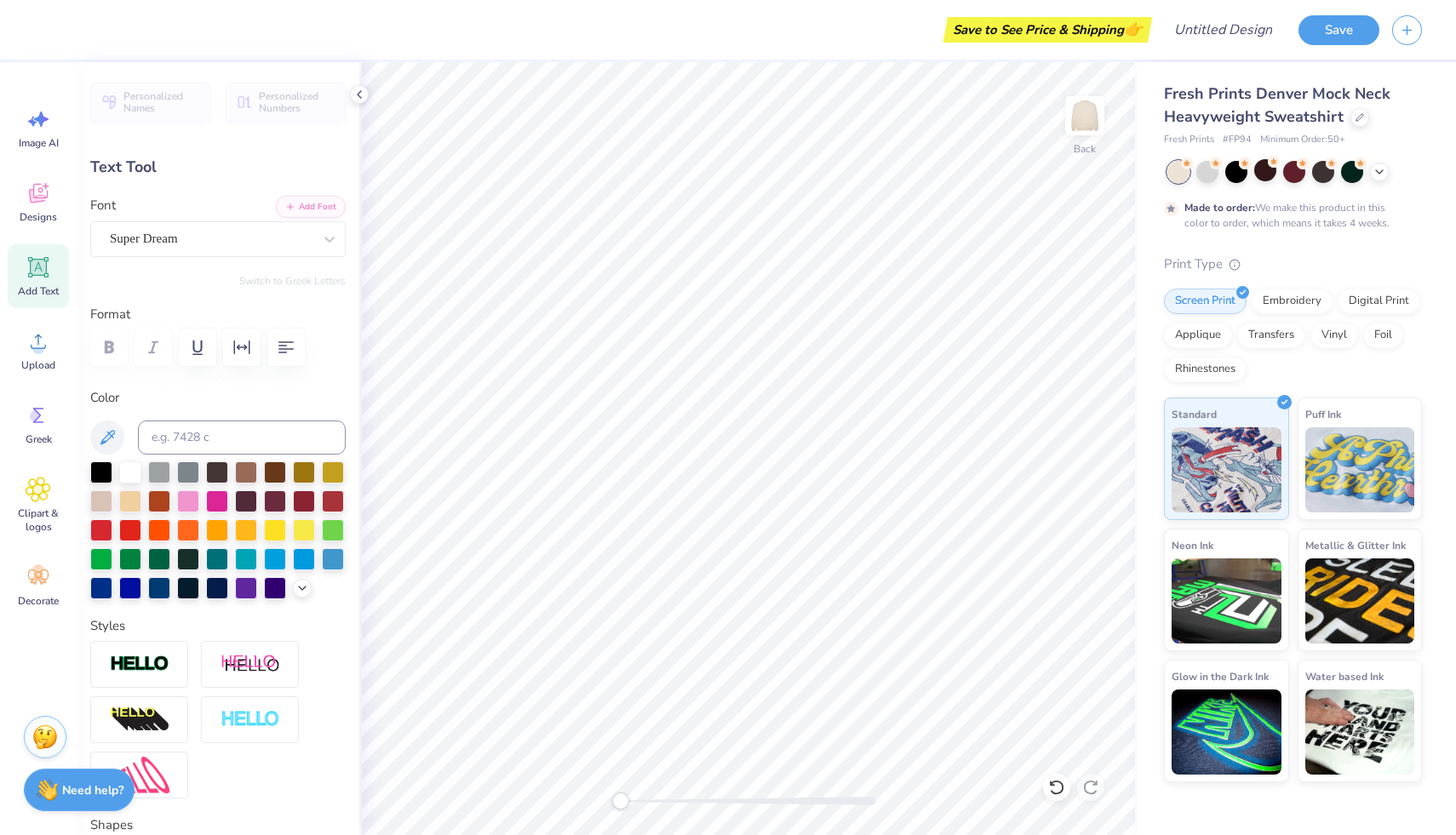
click at [40, 271] on icon at bounding box center [39, 267] width 16 height 16
click at [33, 274] on icon at bounding box center [39, 267] width 16 height 16
type textarea "T"
click at [50, 412] on icon at bounding box center [38, 416] width 25 height 25
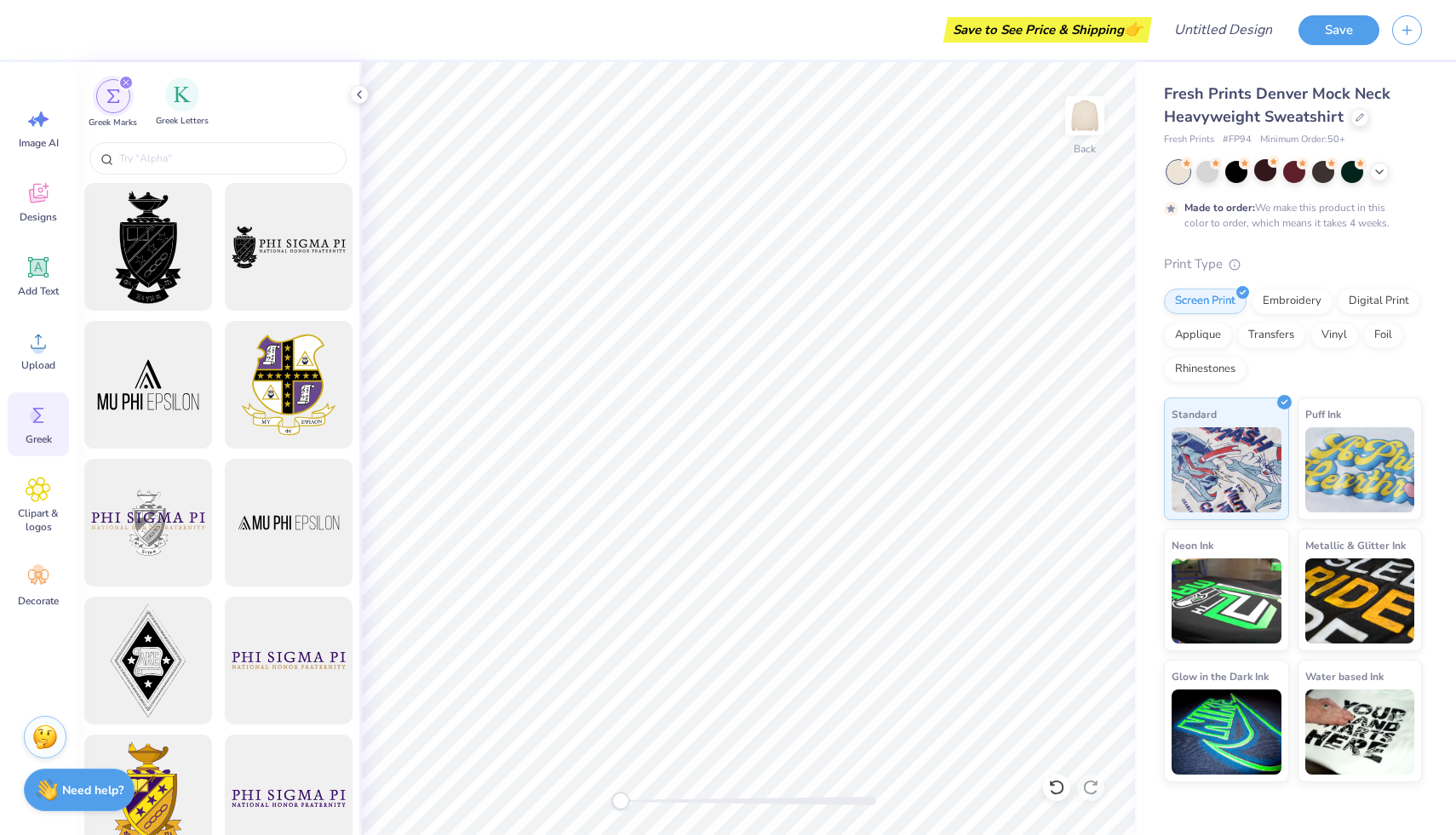
click at [193, 116] on span "Greek Letters" at bounding box center [182, 121] width 53 height 13
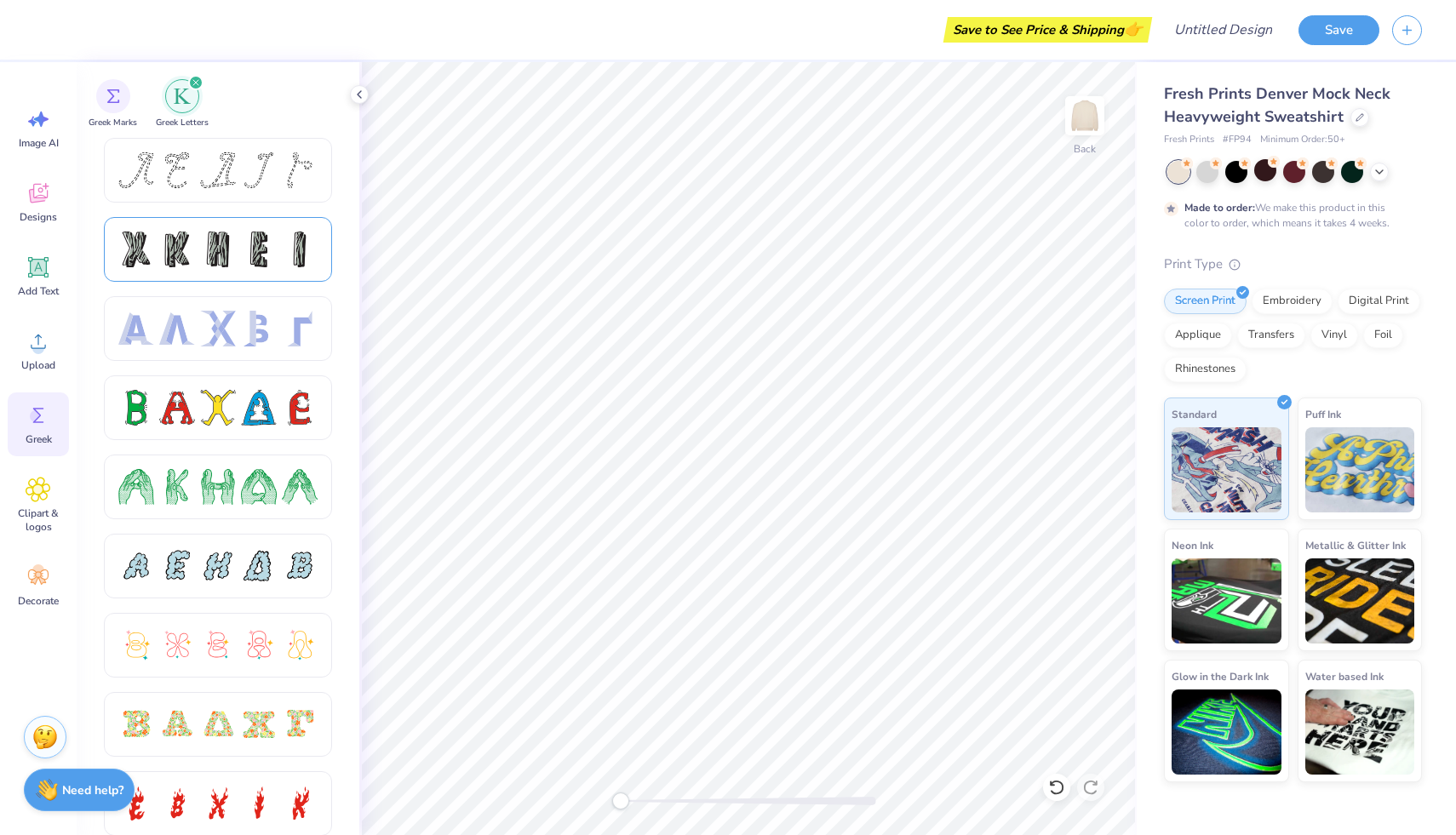
click at [219, 244] on div at bounding box center [218, 249] width 36 height 36
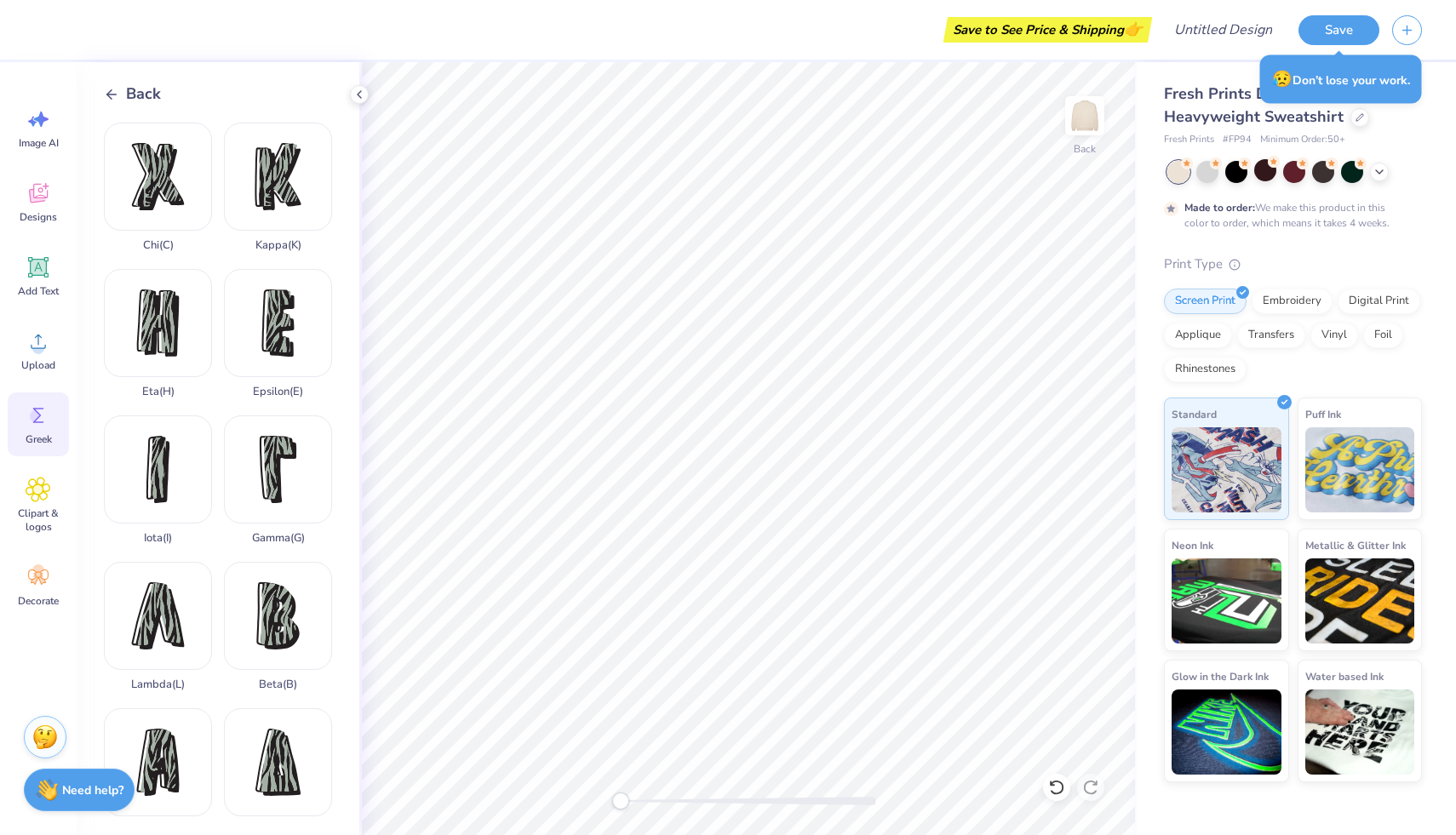
click at [113, 97] on icon at bounding box center [112, 94] width 15 height 15
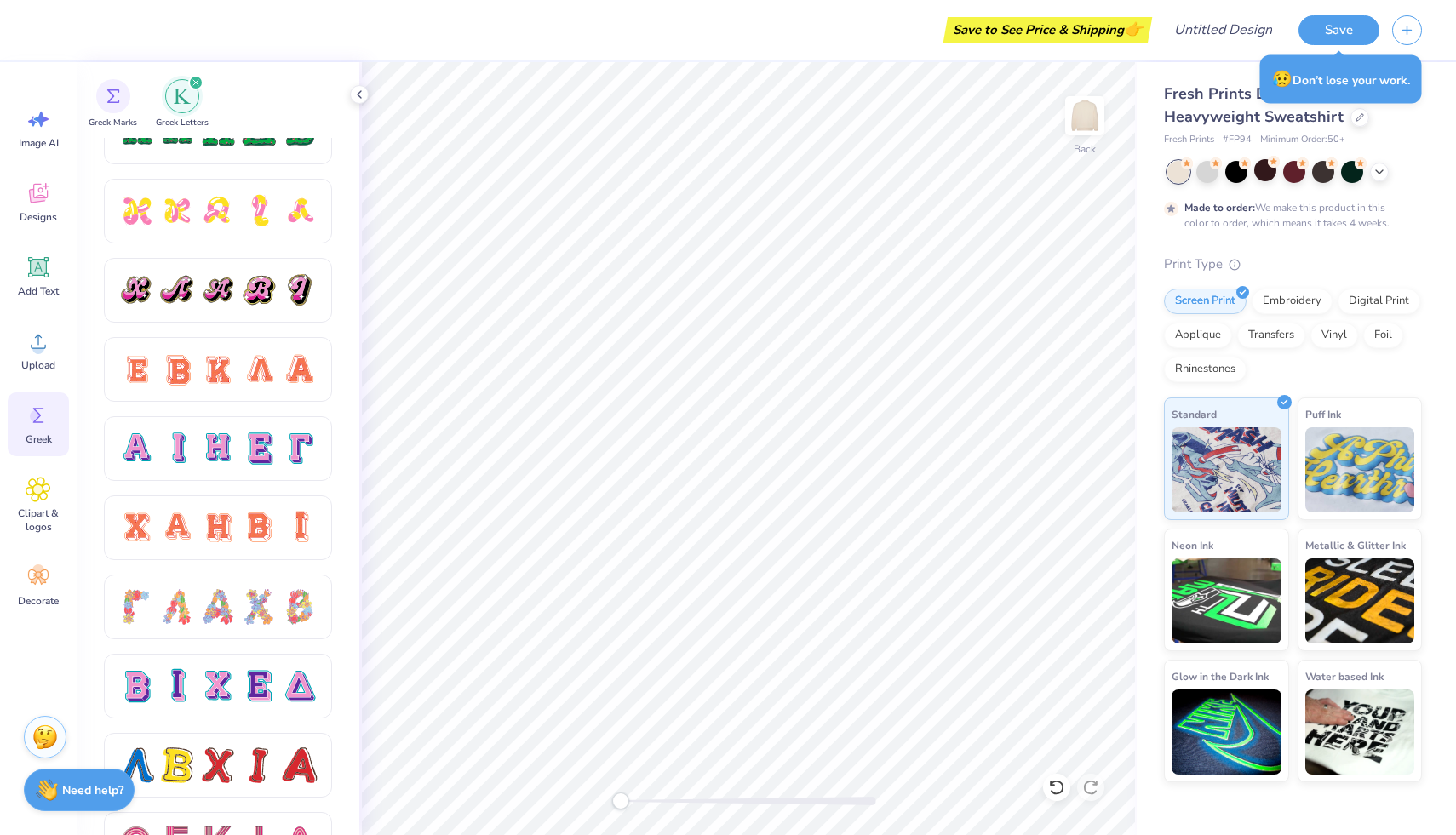
scroll to position [1015, 0]
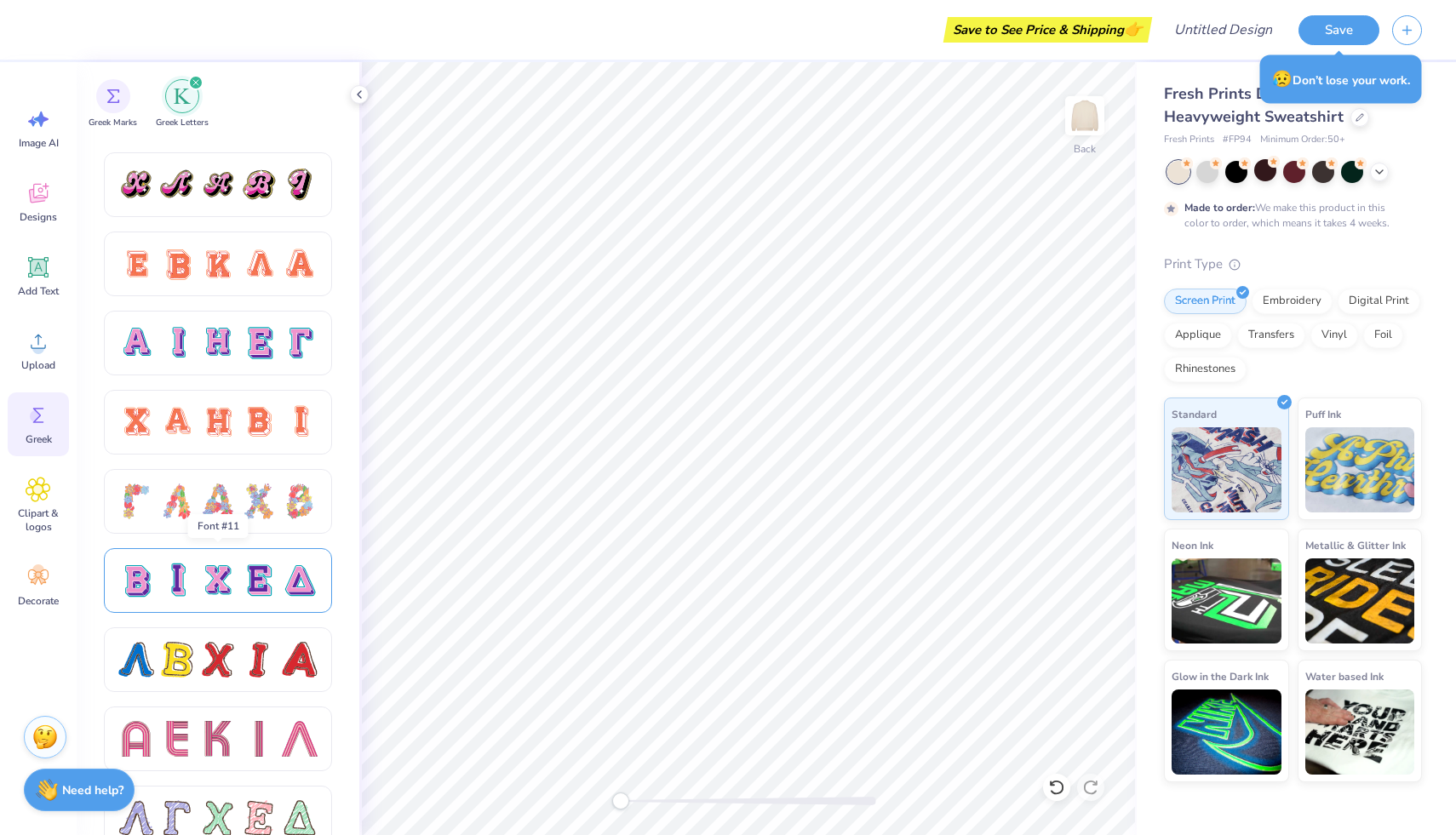
click at [192, 578] on div at bounding box center [176, 580] width 36 height 36
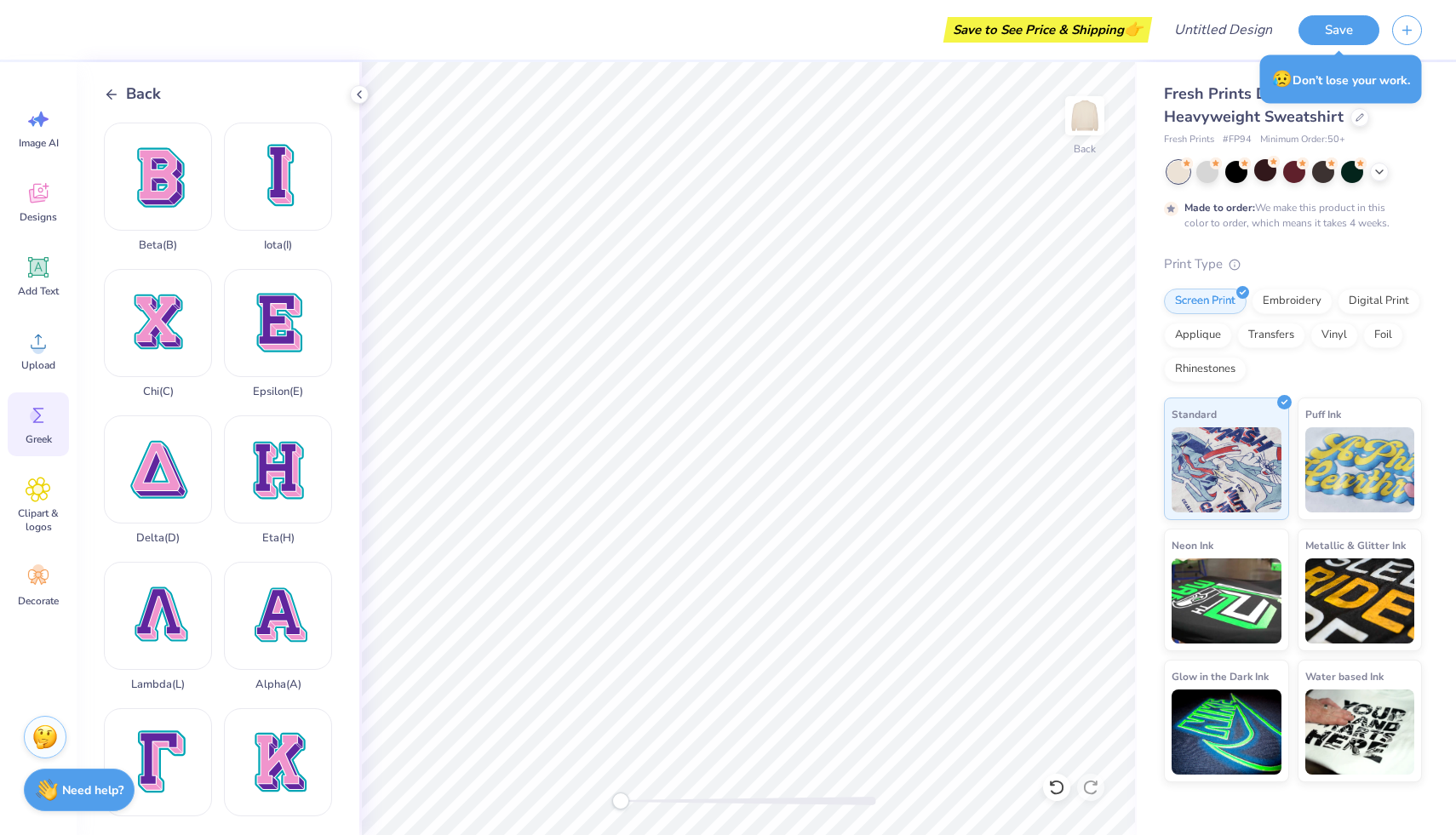
click at [117, 89] on icon at bounding box center [112, 94] width 15 height 15
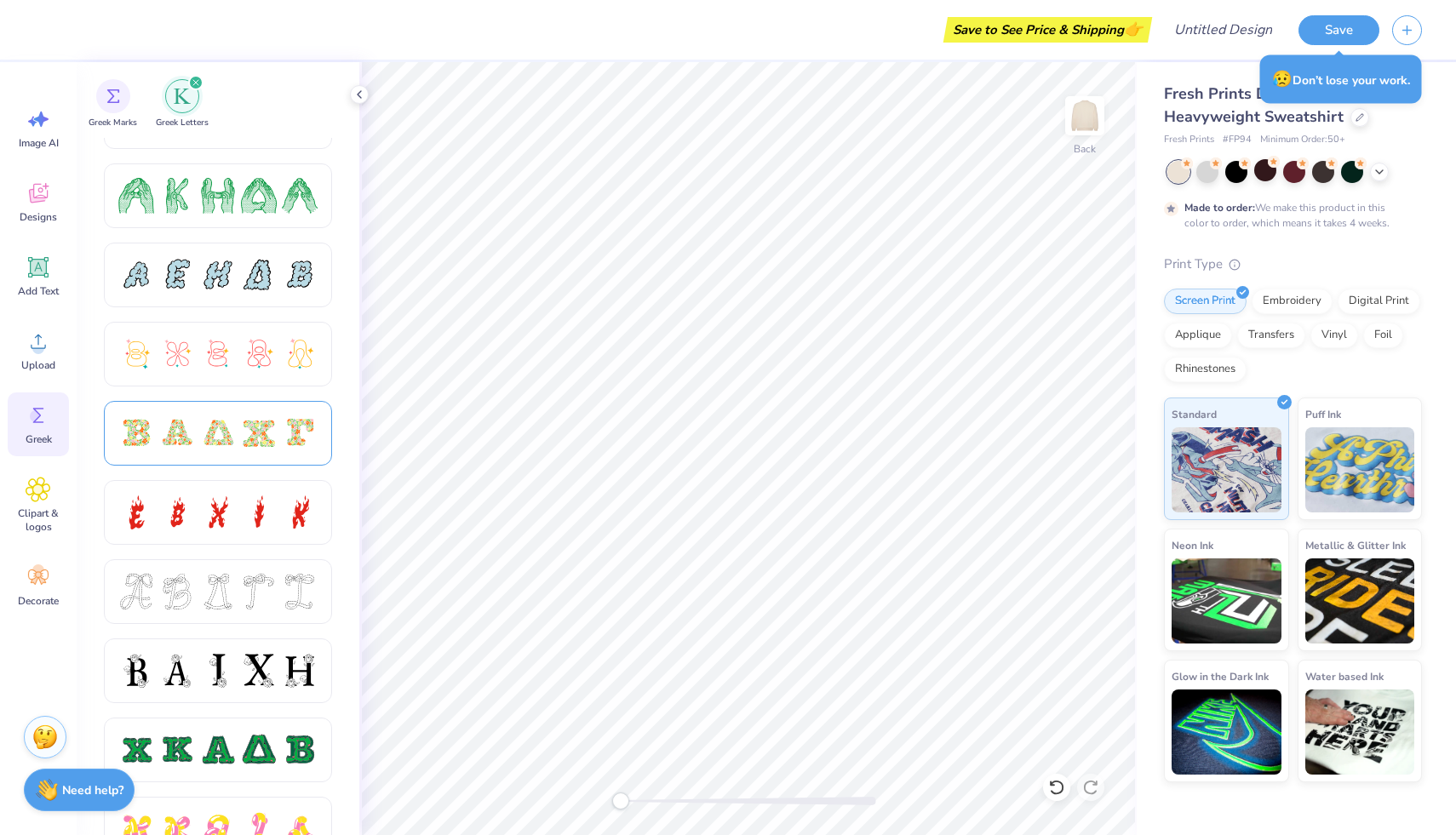
scroll to position [299, 0]
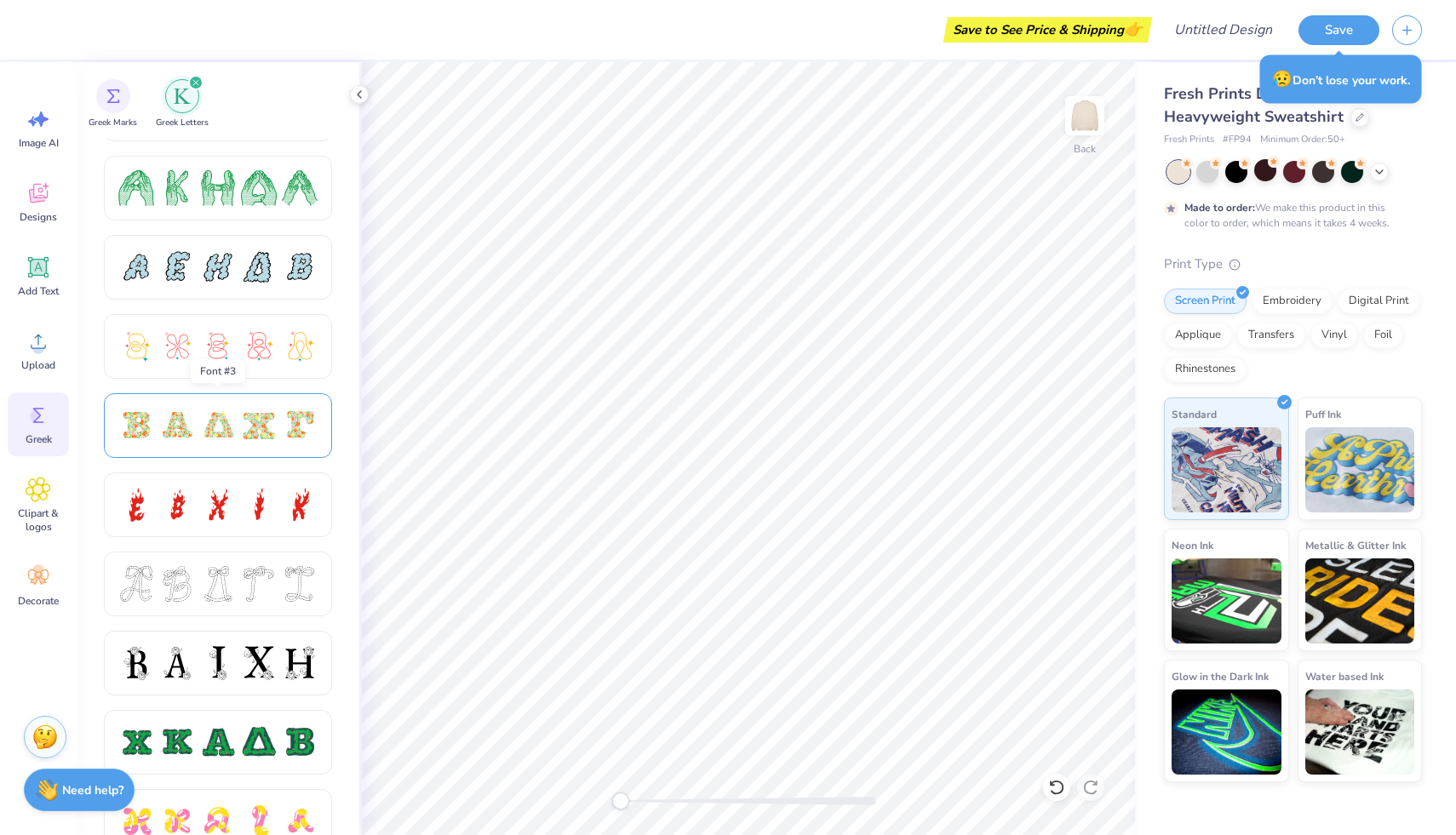
click at [283, 419] on div at bounding box center [299, 425] width 36 height 36
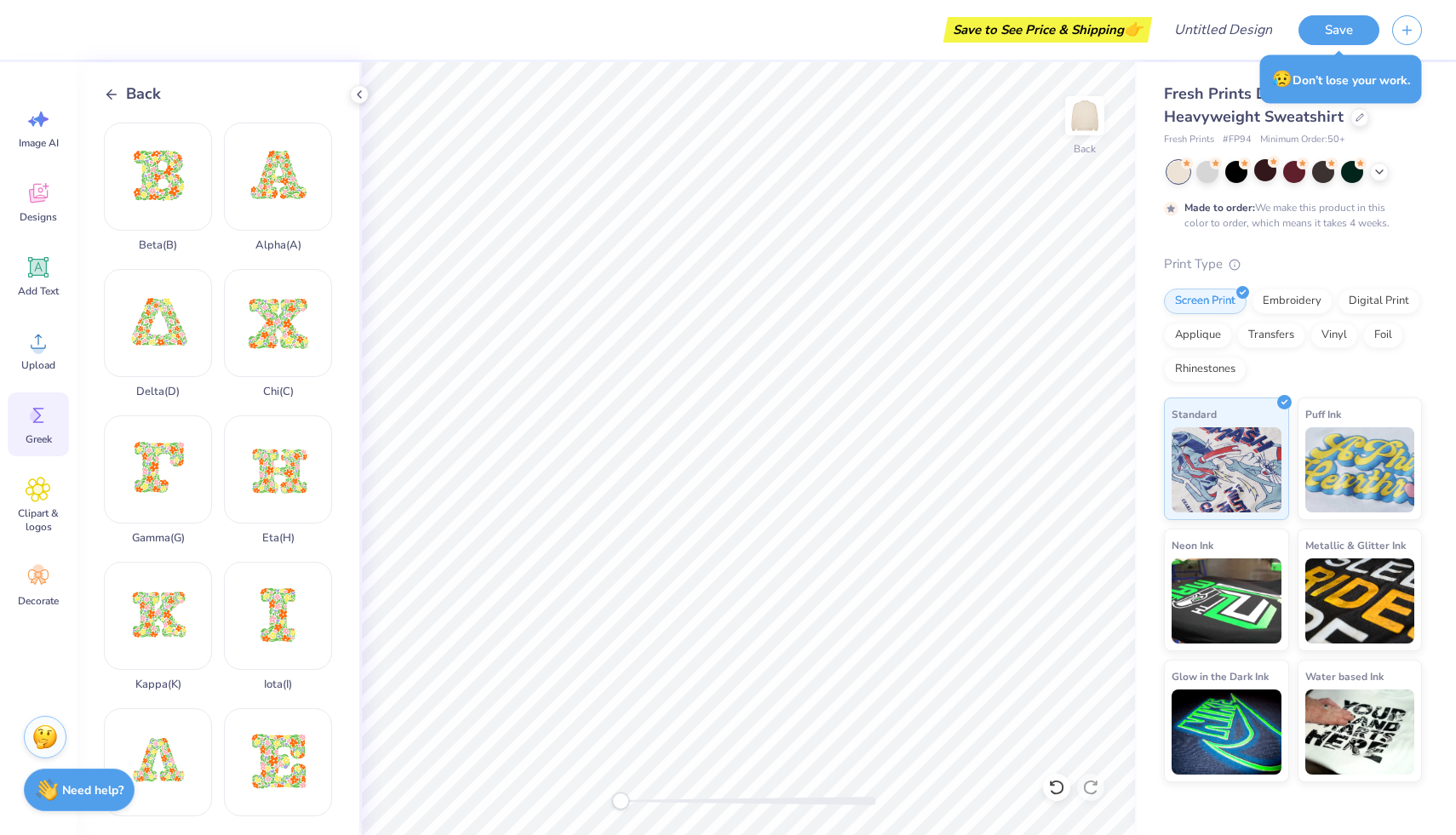
click at [111, 89] on icon at bounding box center [112, 94] width 15 height 15
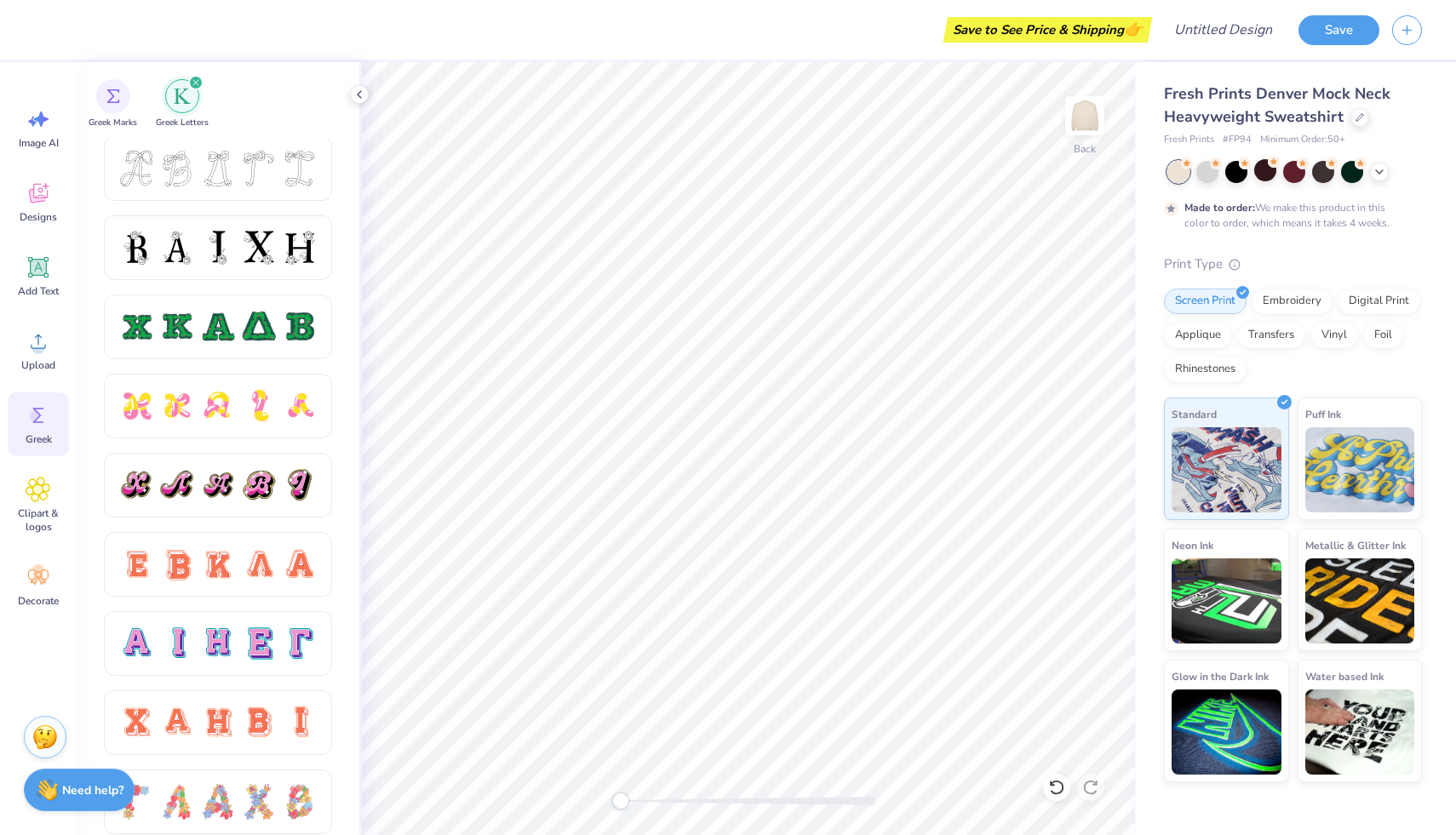
scroll to position [747, 0]
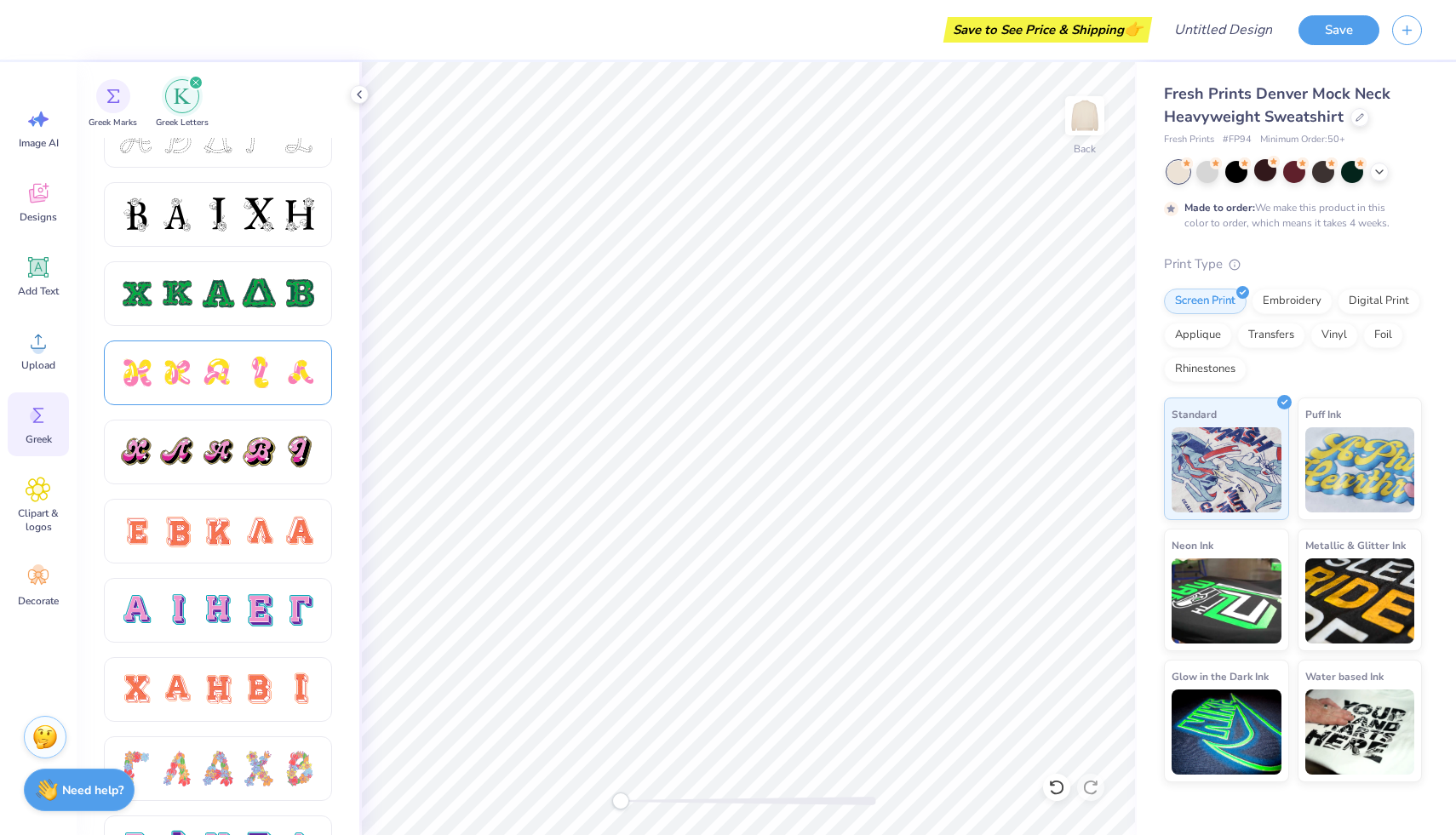
click at [185, 380] on div at bounding box center [176, 372] width 36 height 36
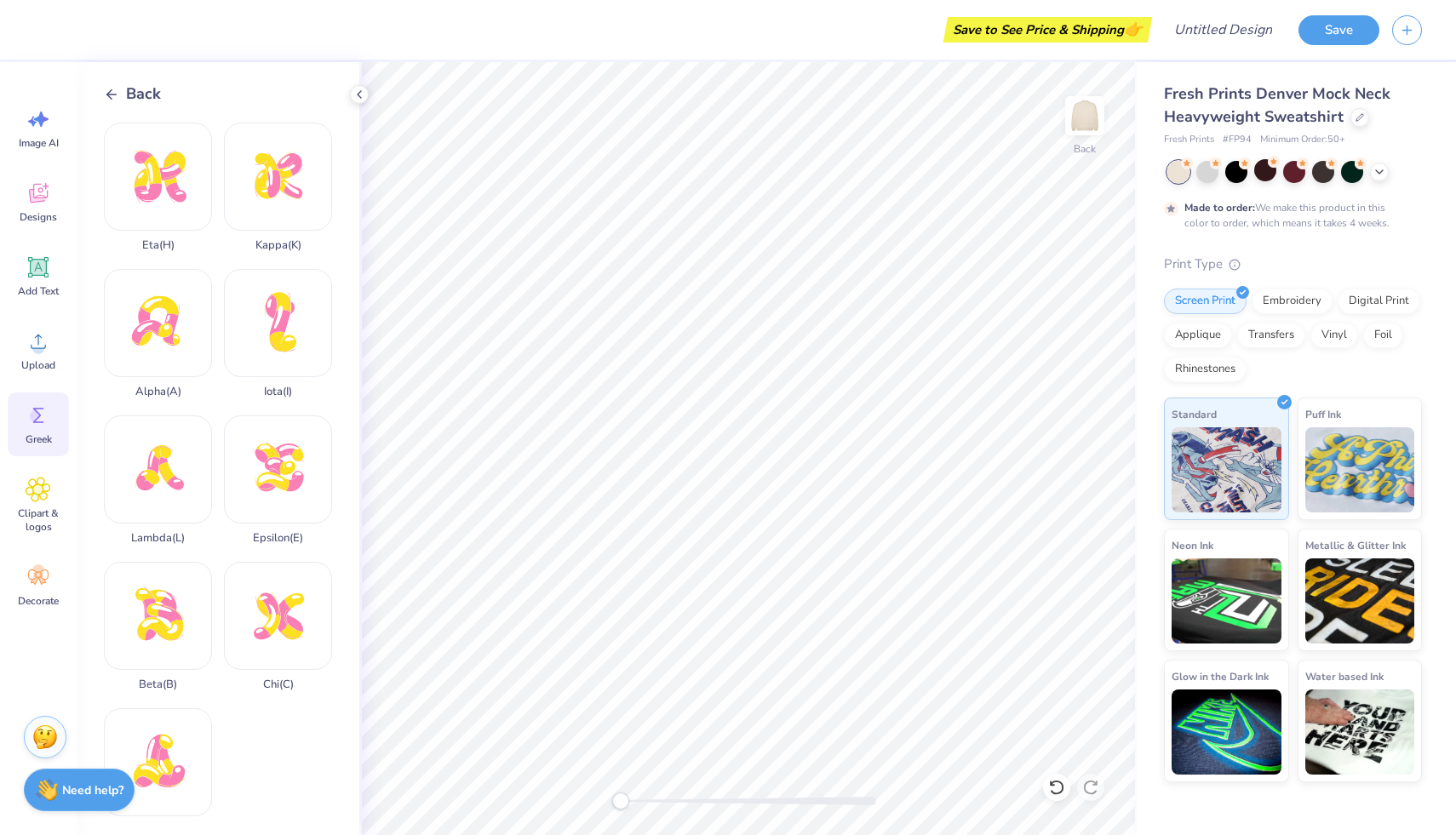
click at [110, 96] on polyline at bounding box center [109, 94] width 4 height 10
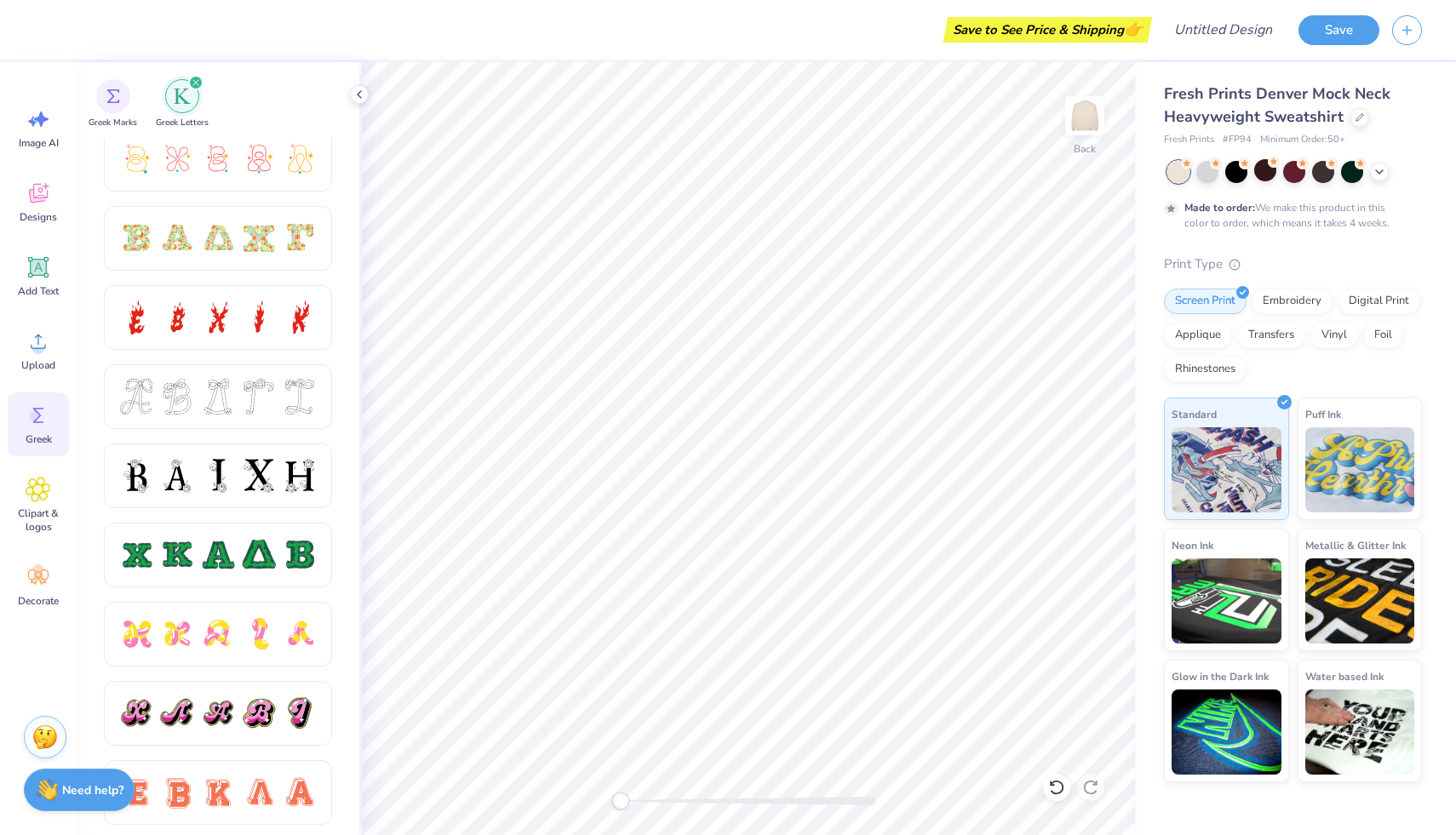
scroll to position [486, 0]
click at [238, 557] on div at bounding box center [218, 554] width 200 height 36
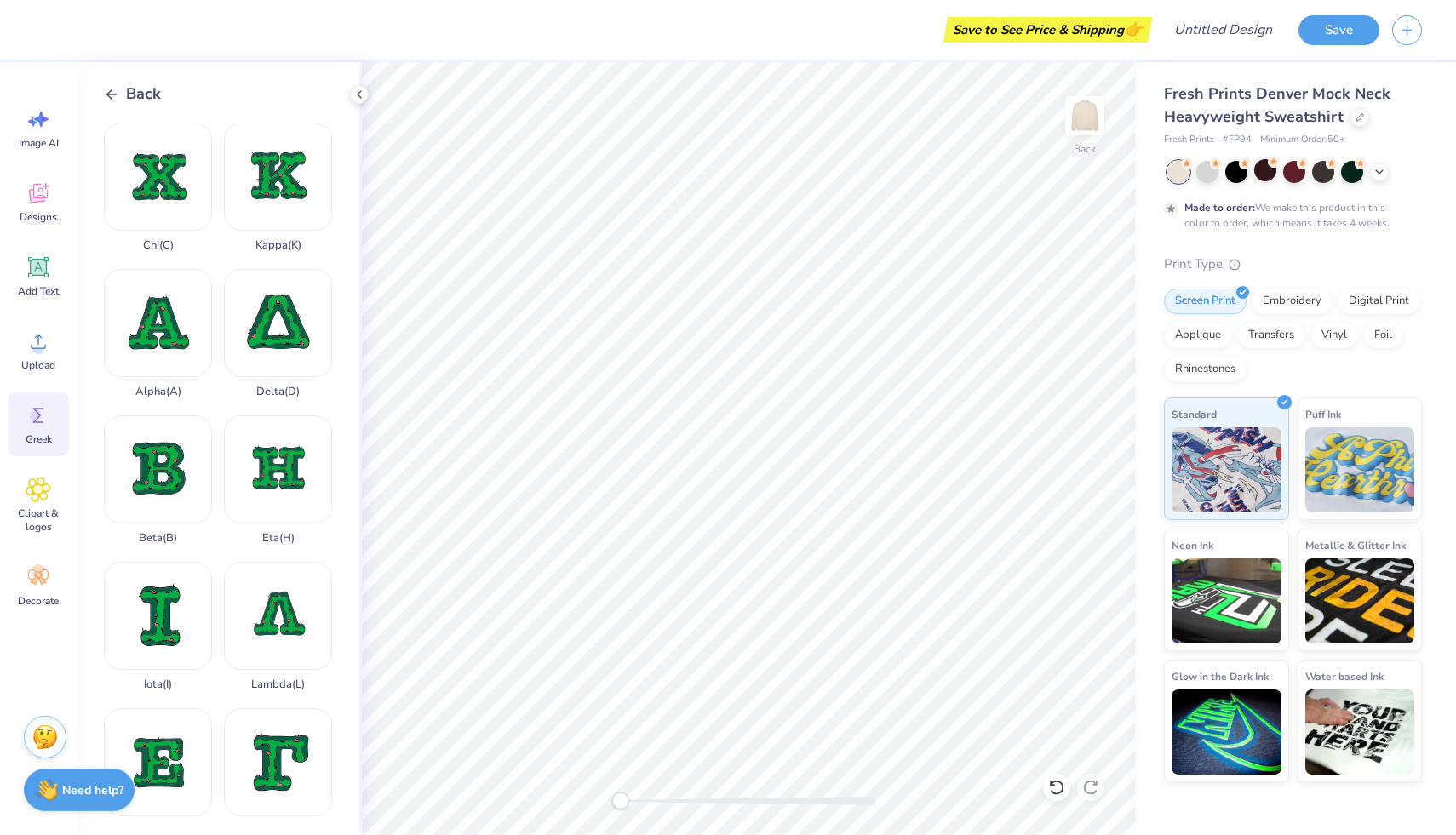
click at [106, 91] on icon at bounding box center [112, 94] width 15 height 15
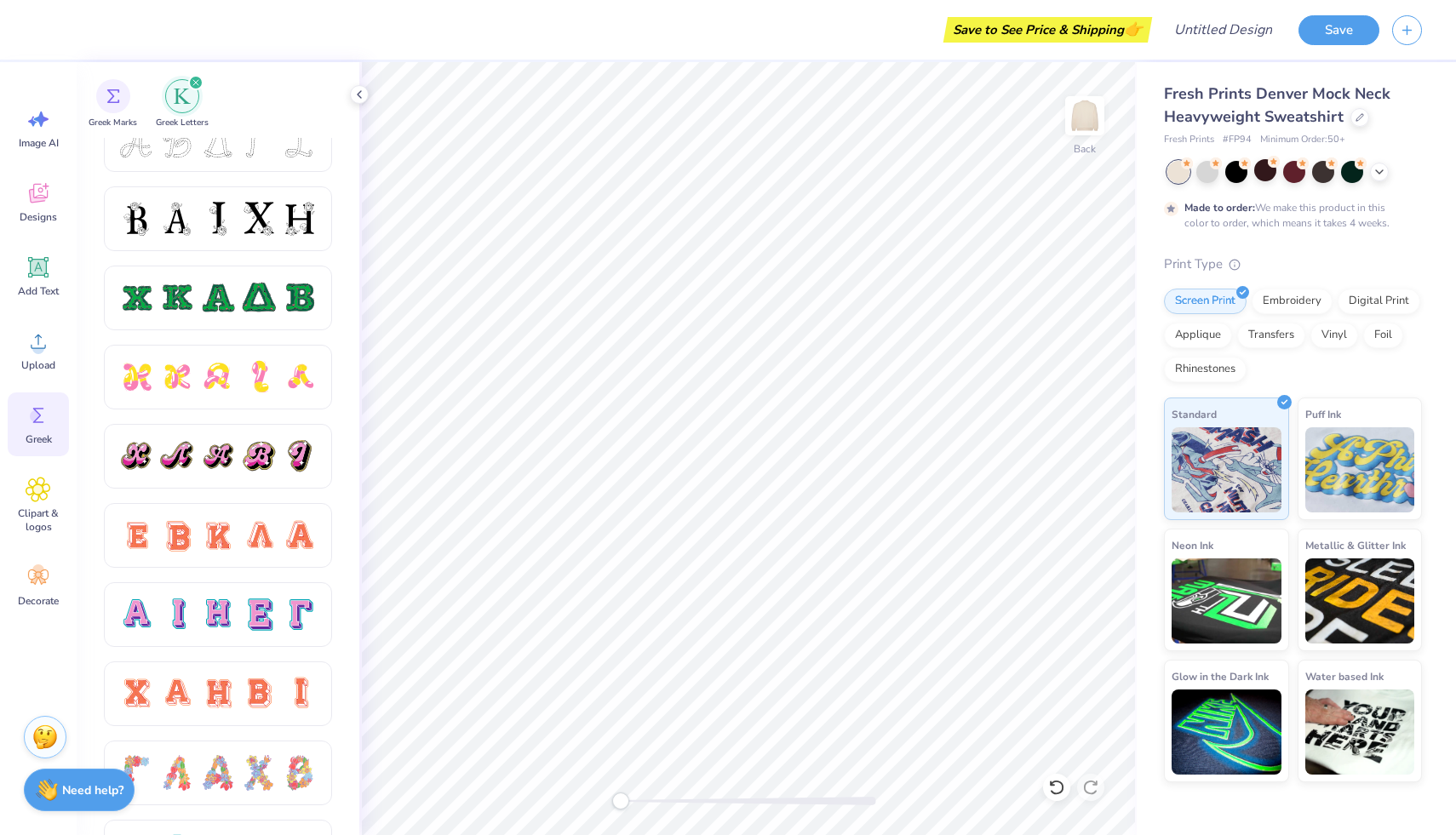
scroll to position [748, 0]
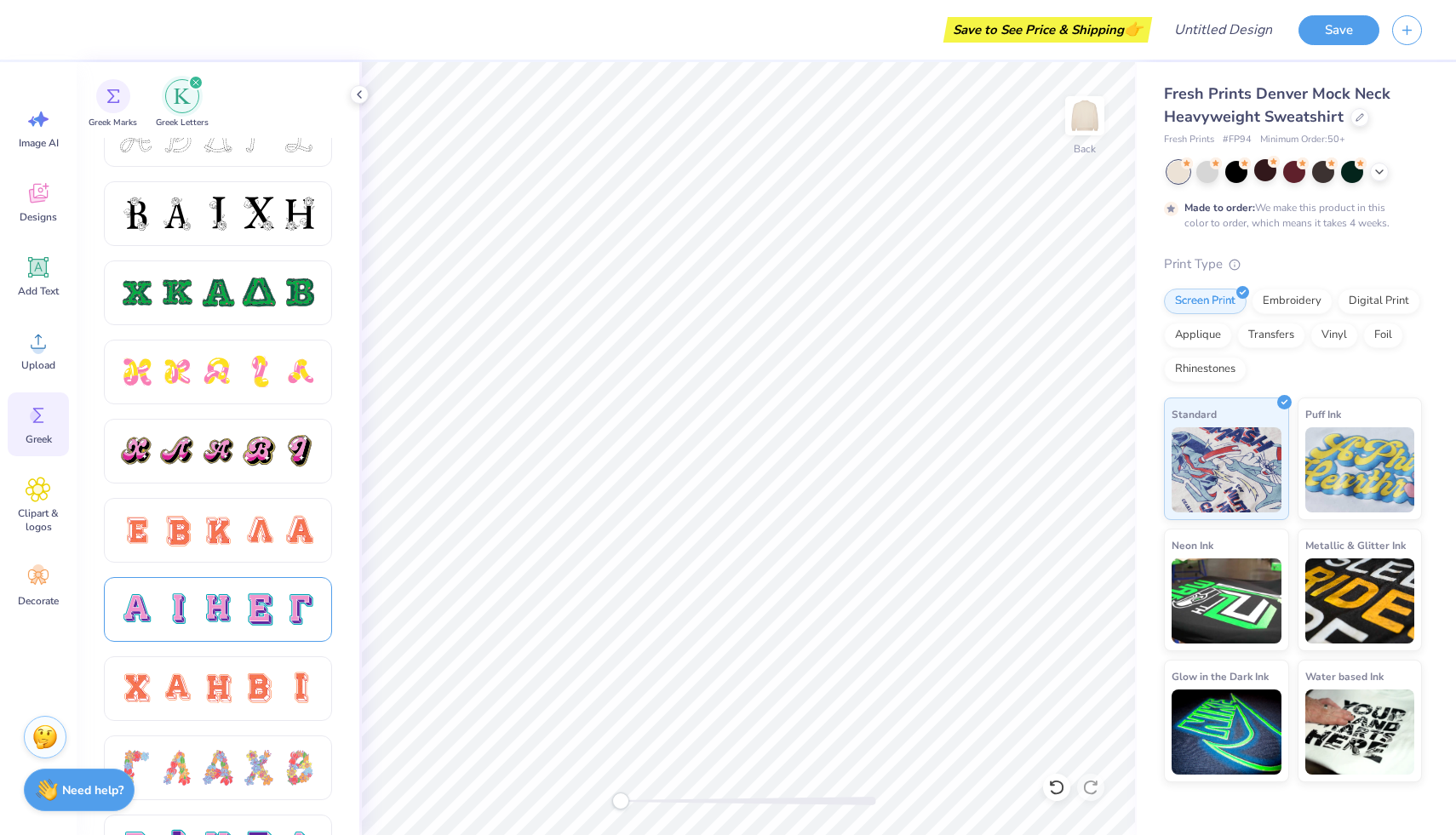
click at [232, 624] on div at bounding box center [218, 609] width 36 height 36
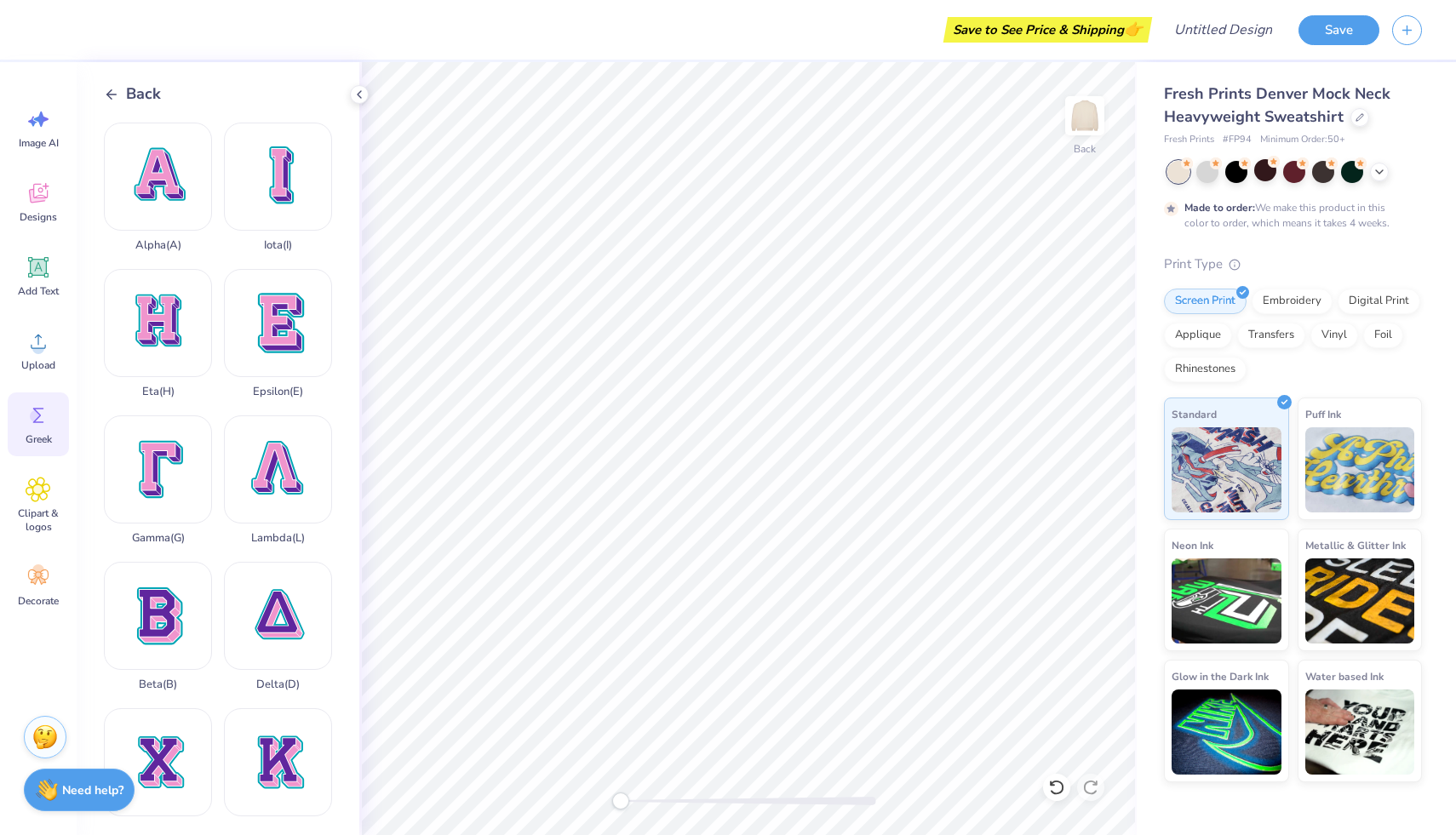
click at [109, 94] on line at bounding box center [112, 94] width 10 height 0
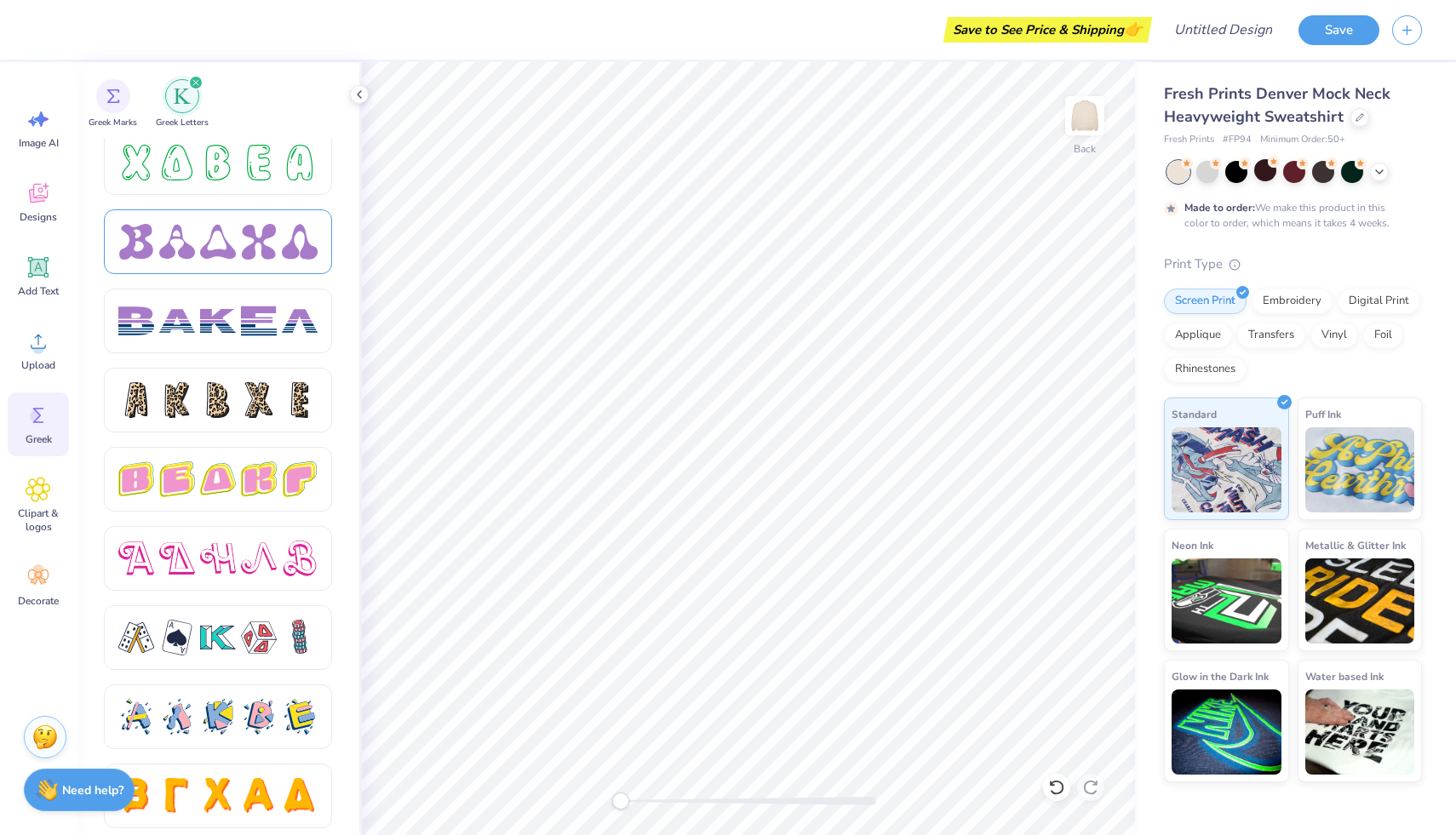
scroll to position [2706, 0]
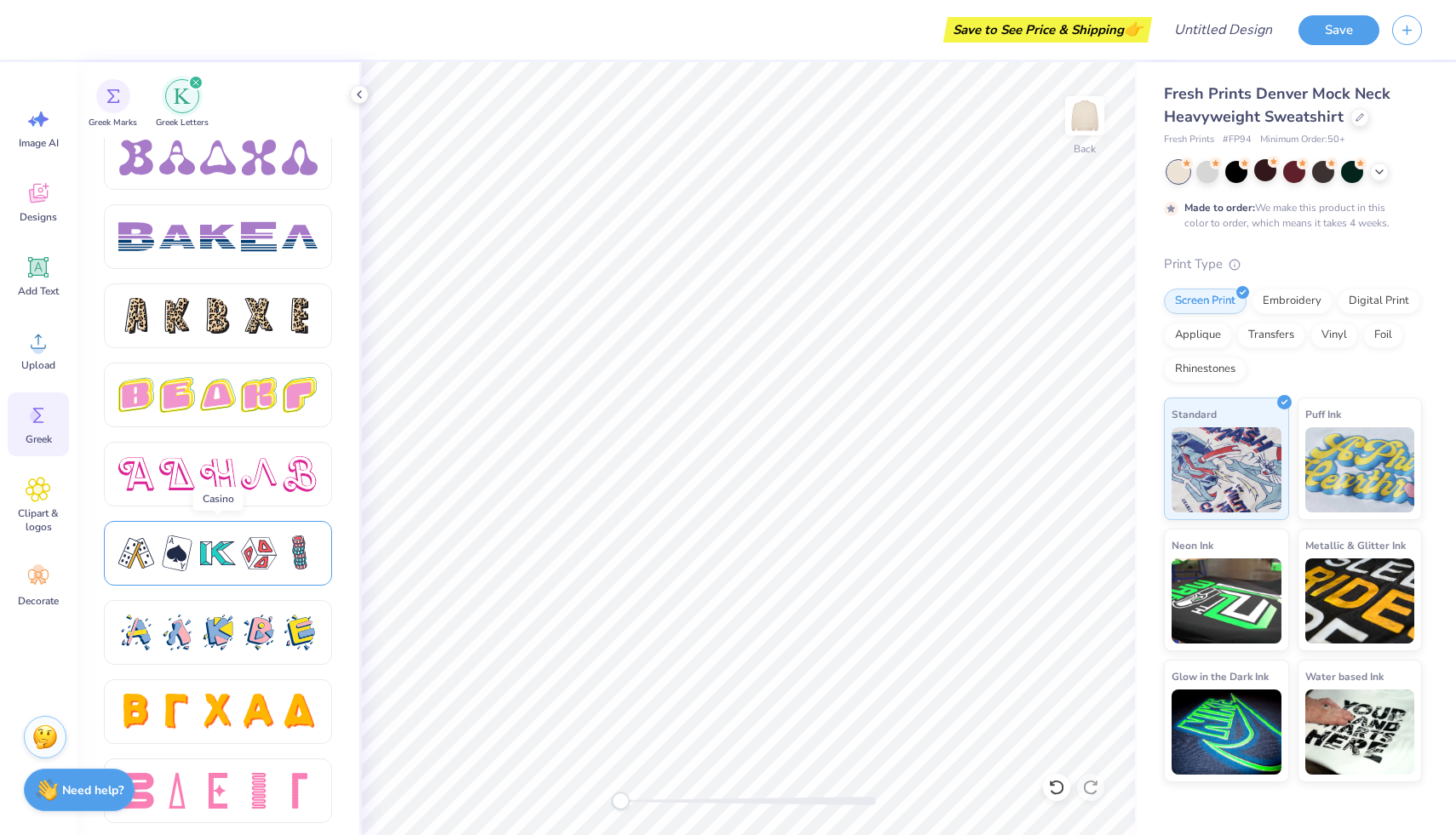
click at [145, 562] on div at bounding box center [136, 553] width 36 height 36
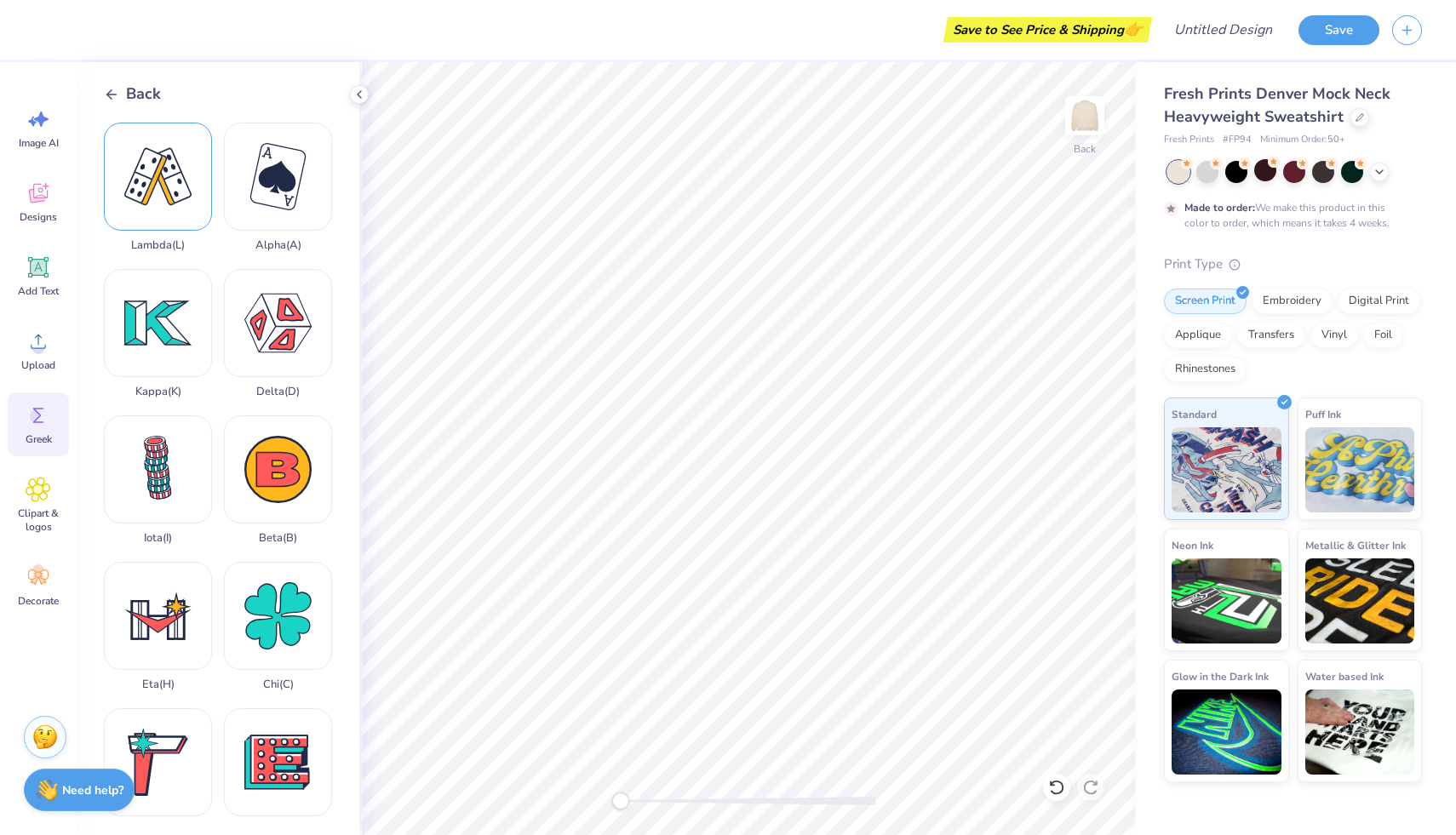
click at [175, 215] on div "Lambda ( L )" at bounding box center [158, 187] width 108 height 129
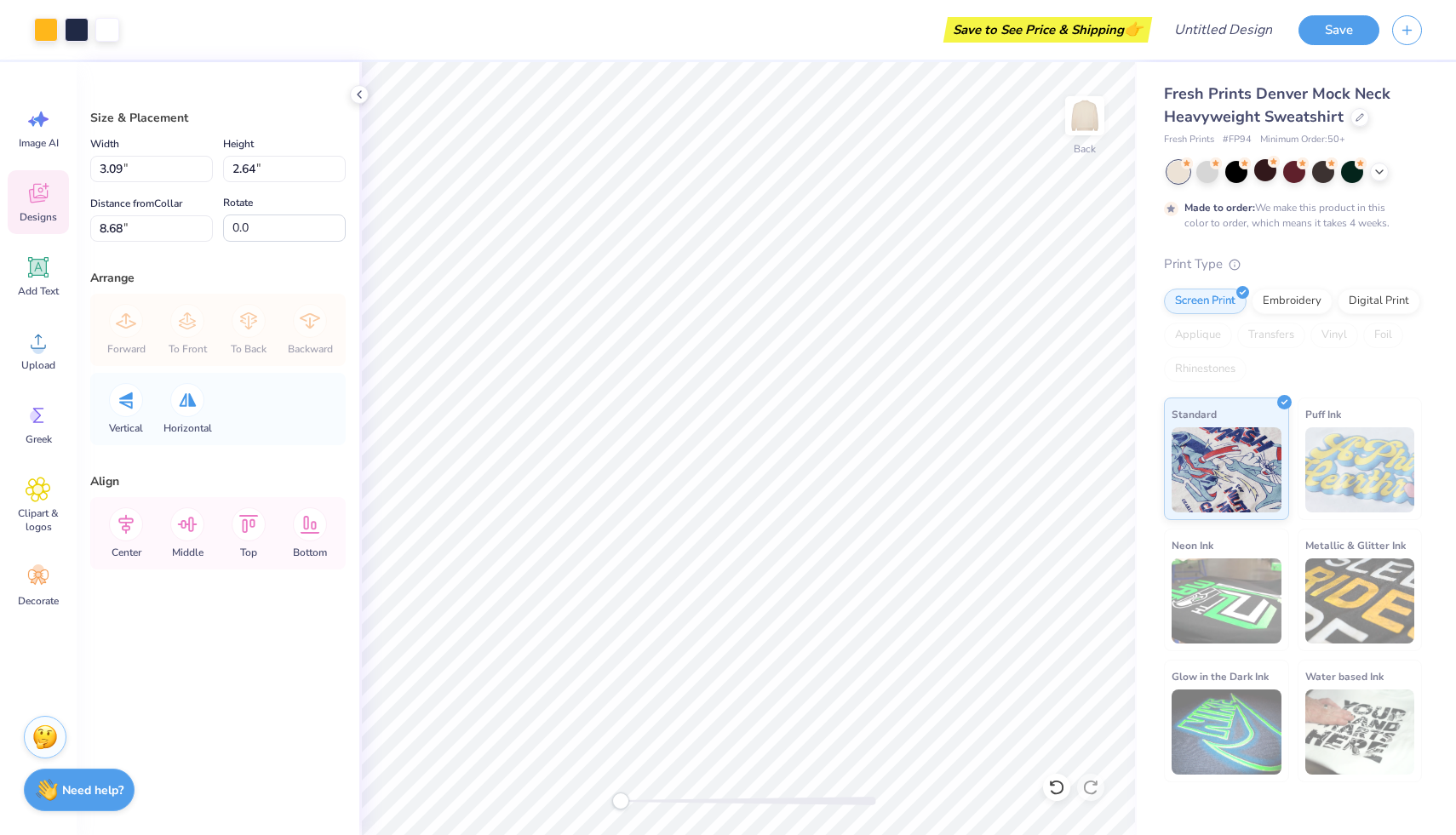
click at [40, 203] on icon at bounding box center [38, 193] width 25 height 25
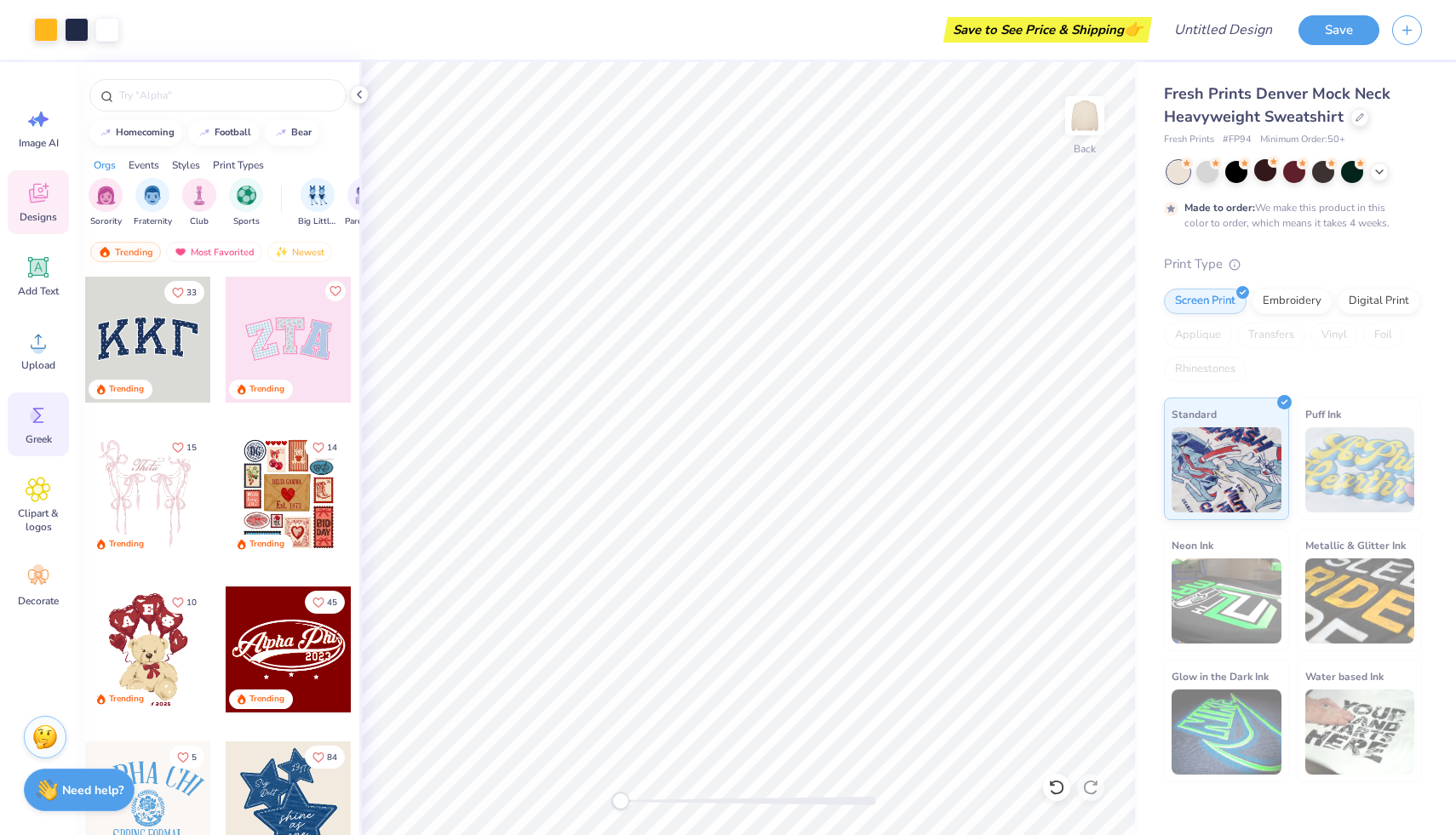
click at [22, 413] on div "Greek" at bounding box center [39, 424] width 62 height 64
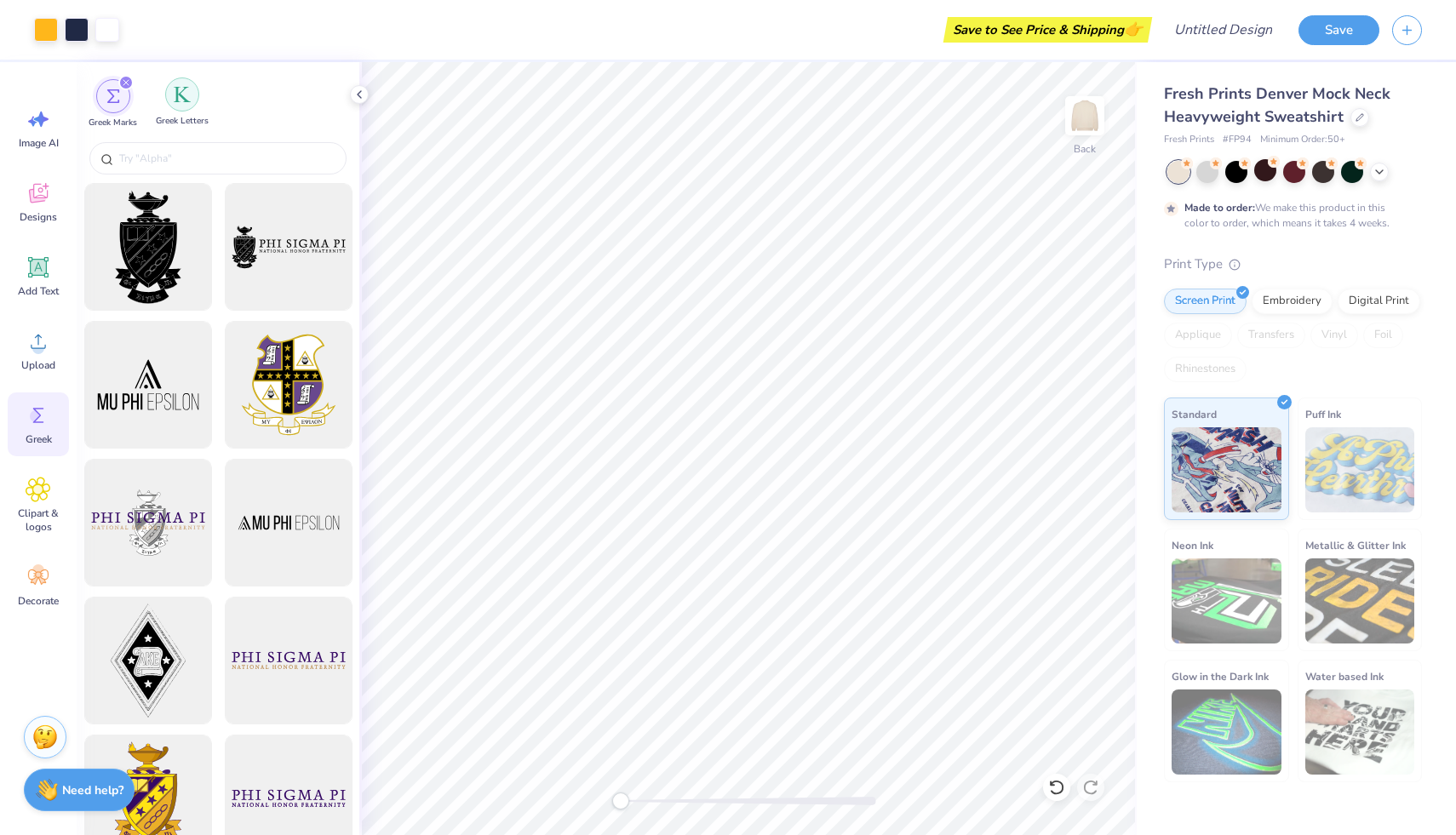
click at [186, 92] on img "filter for Greek Letters" at bounding box center [182, 94] width 17 height 17
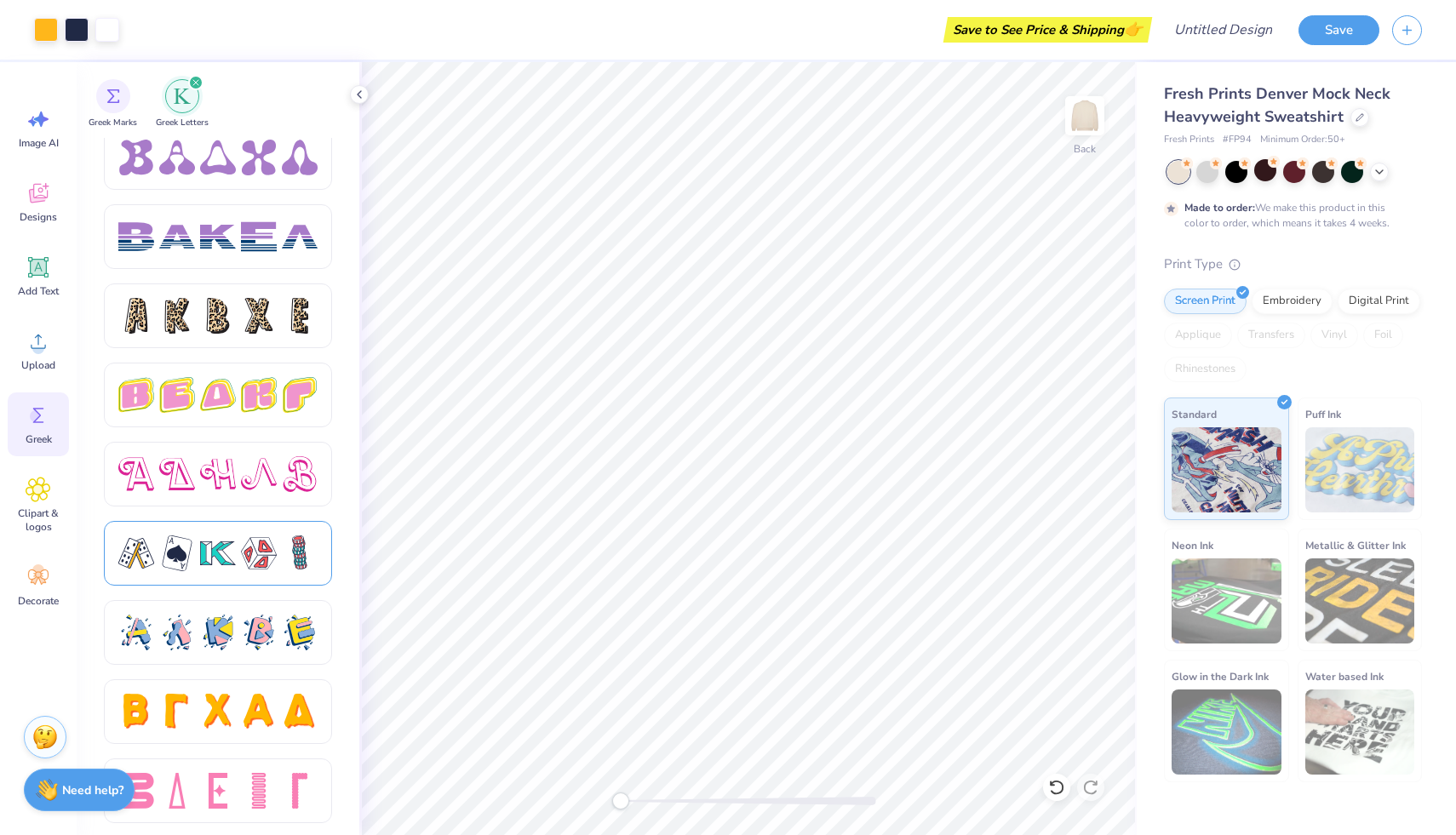
click at [215, 560] on div at bounding box center [218, 553] width 36 height 36
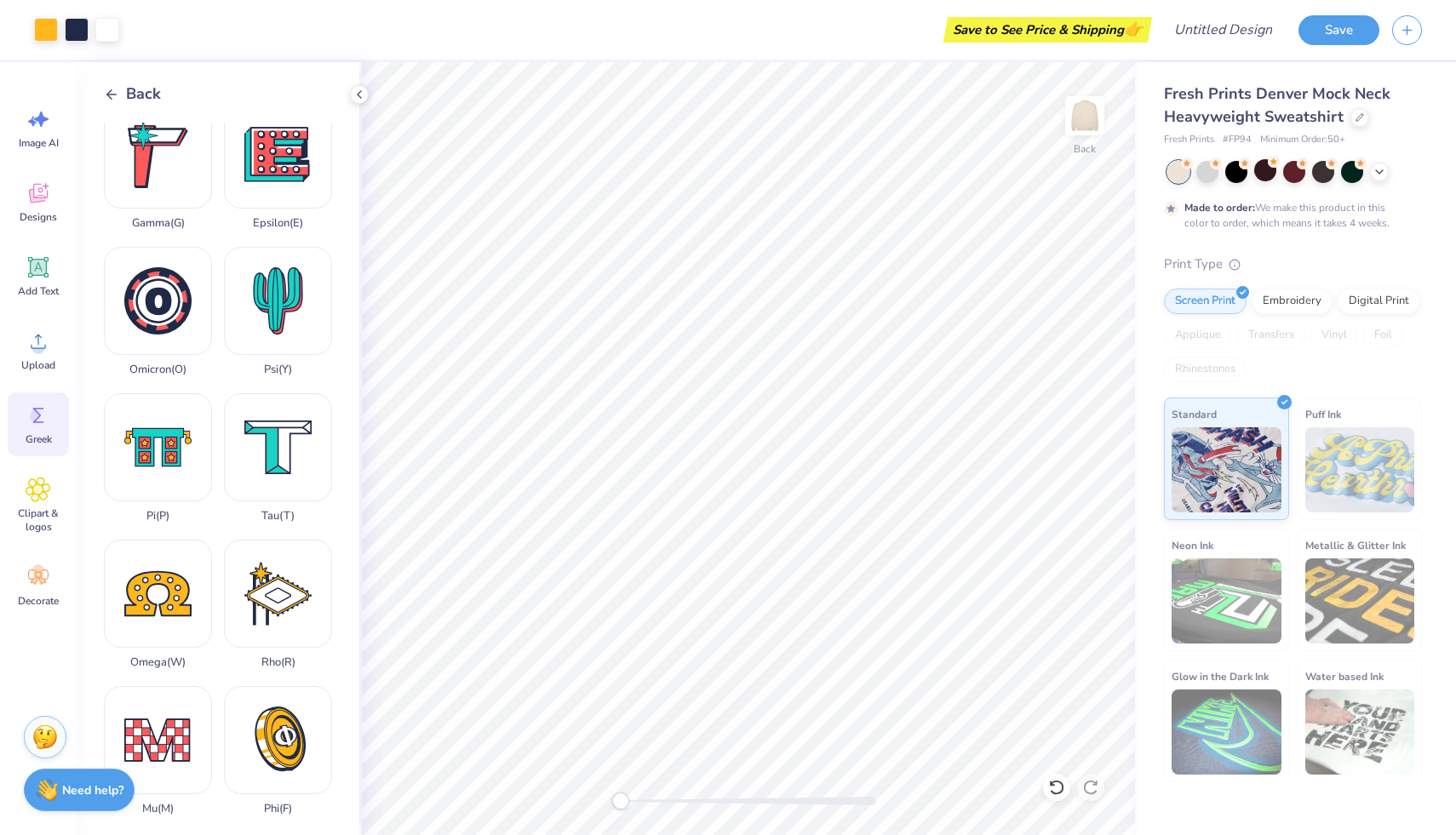
scroll to position [617, 0]
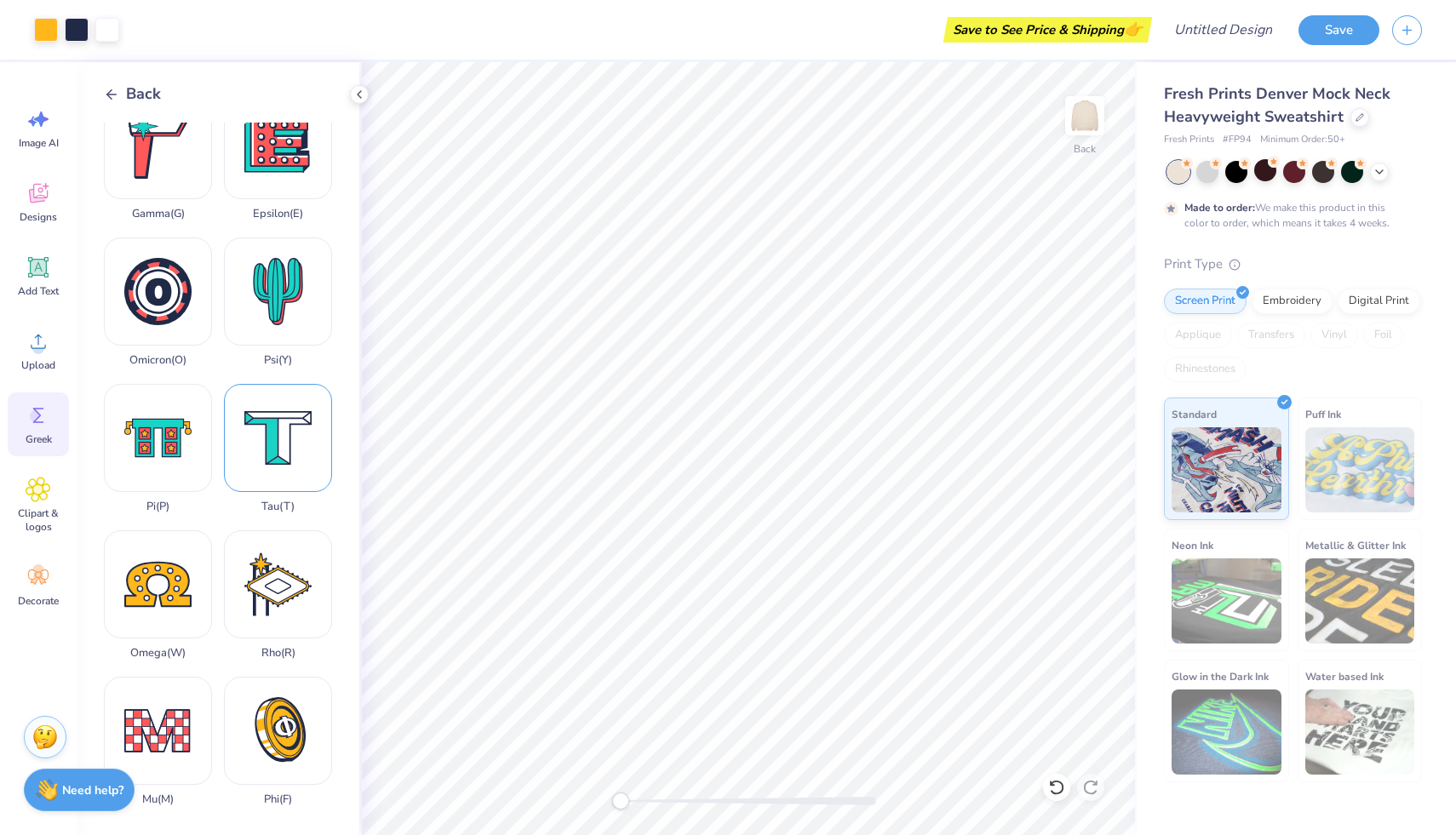
click at [295, 429] on div "Tau ( T )" at bounding box center [278, 448] width 108 height 129
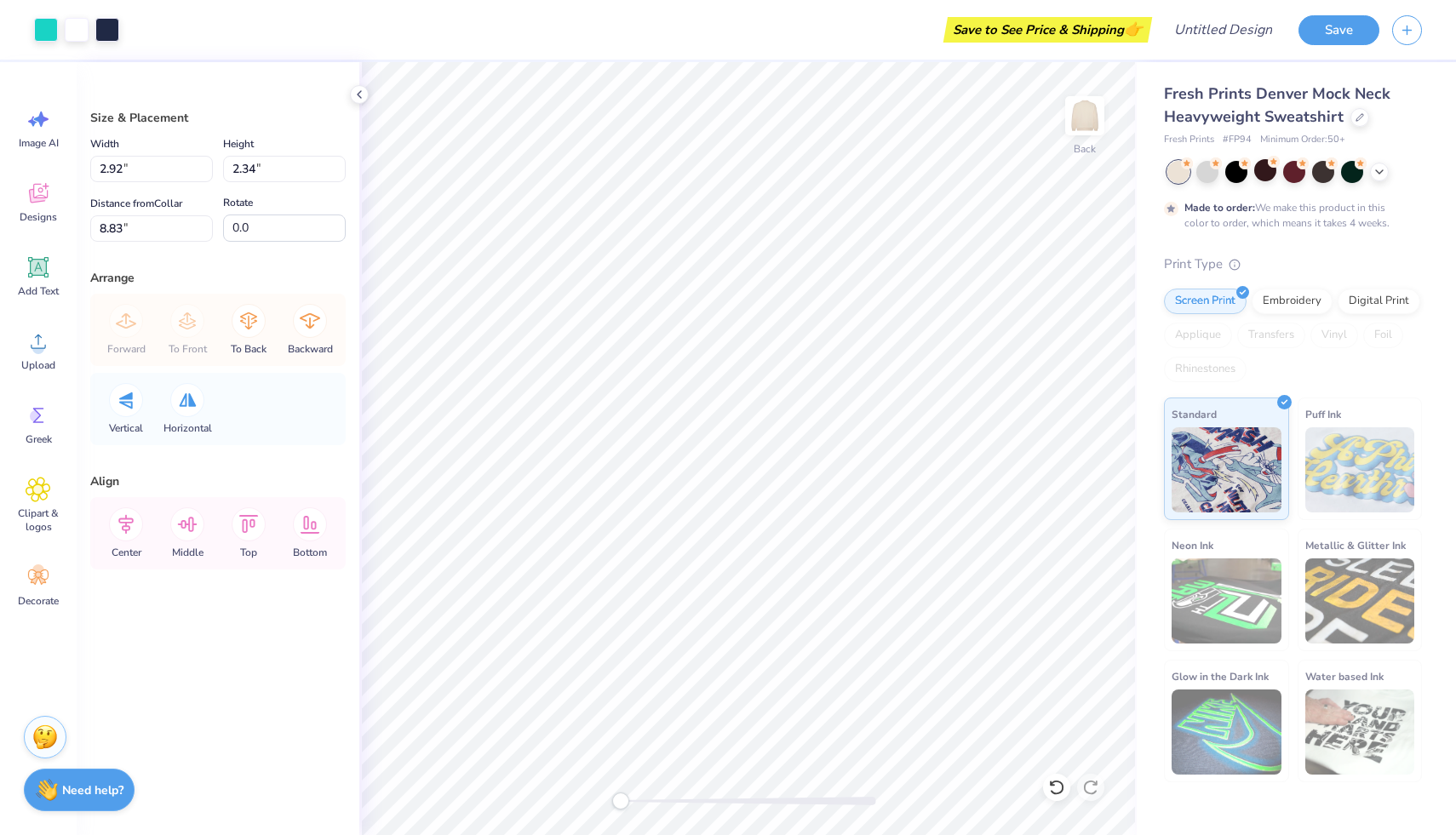
type input "3.62"
type input "2.90"
type input "2.79"
type input "3.09"
type input "2.64"
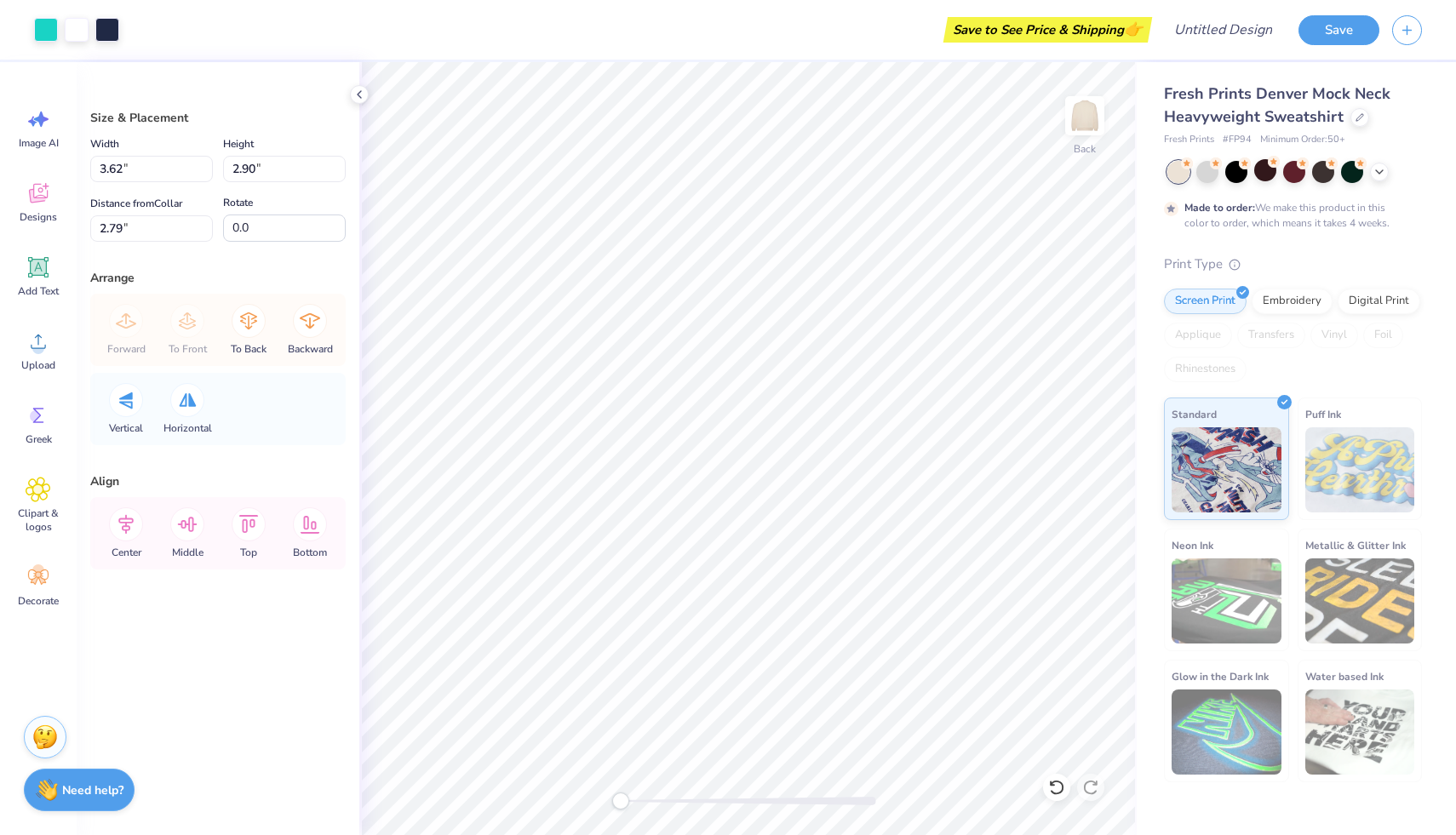
type input "8.68"
type input "3.33"
type input "2.85"
type input "2.80"
type input "3.50"
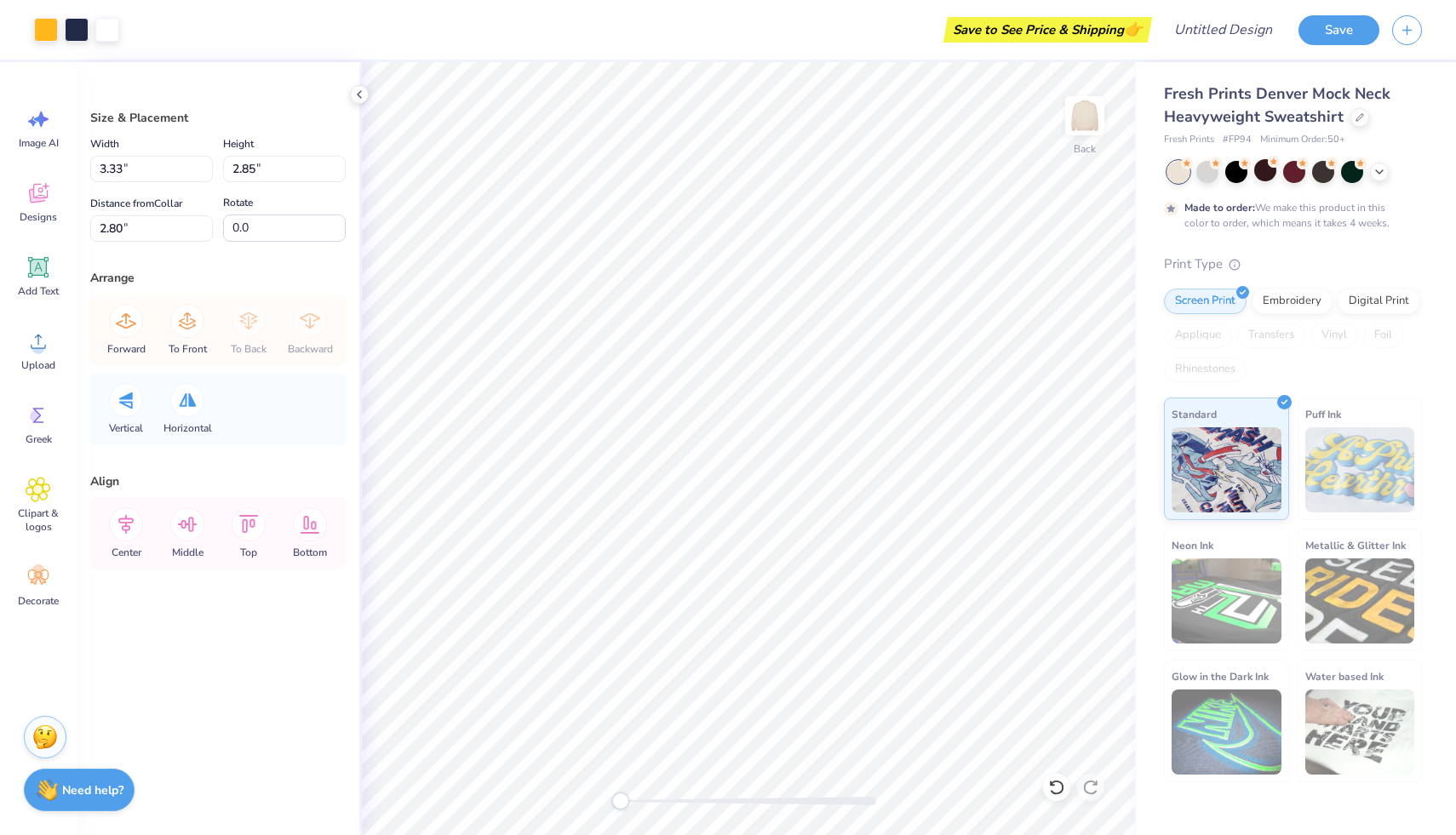
type input "2.99"
type input "2.86"
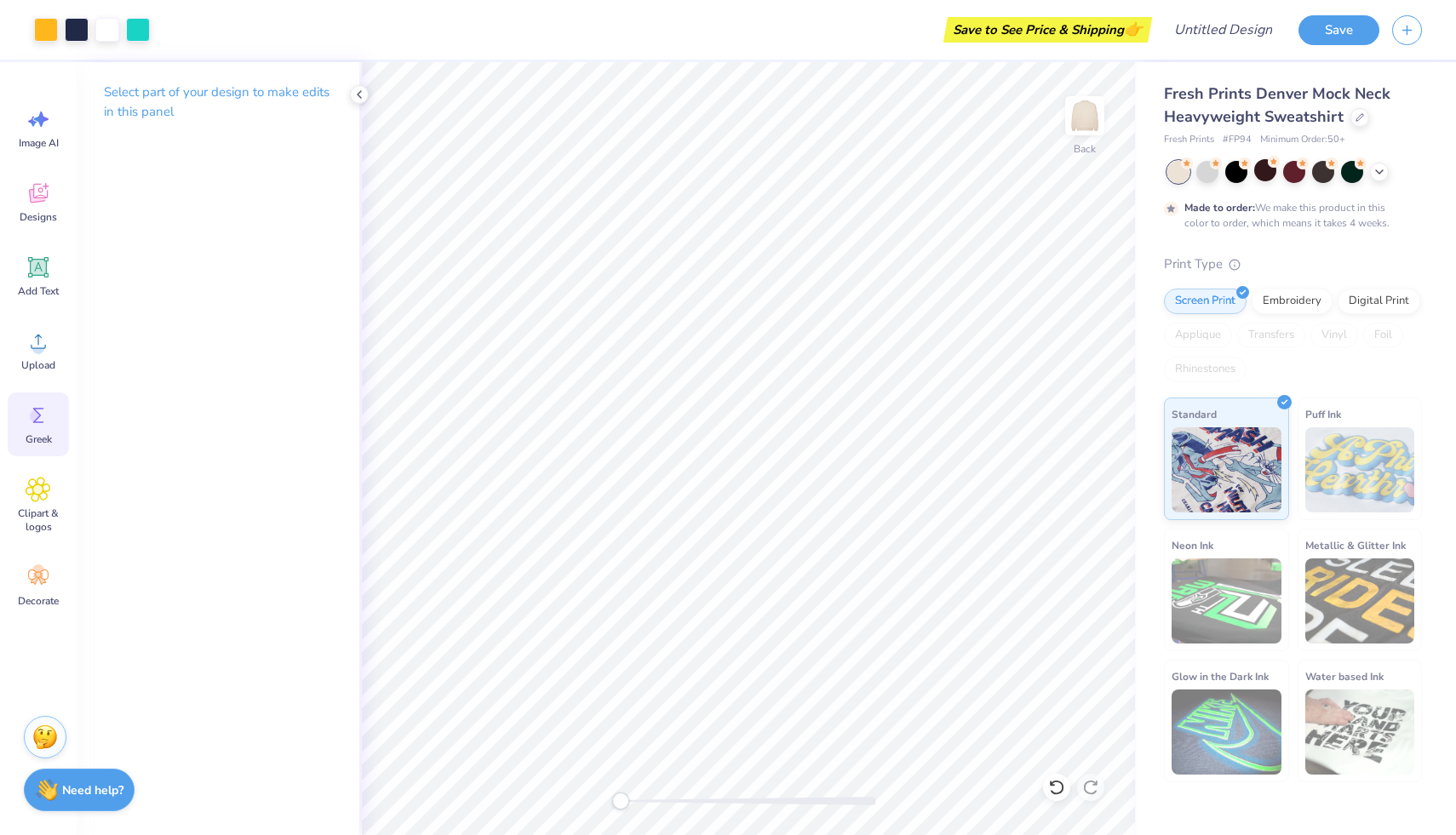
click at [38, 419] on circle at bounding box center [36, 417] width 12 height 12
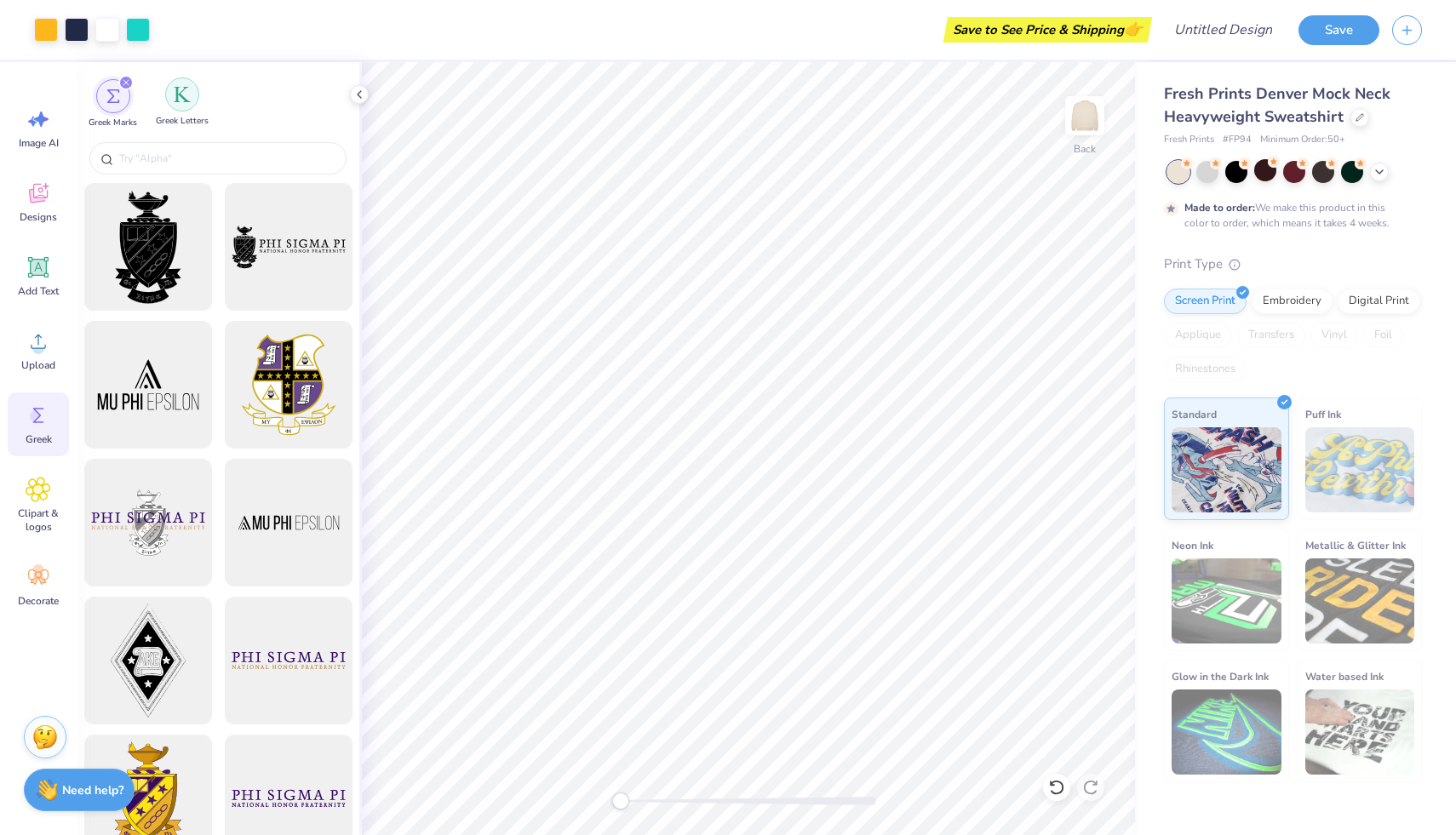
click at [188, 83] on div "filter for Greek Letters" at bounding box center [181, 94] width 34 height 34
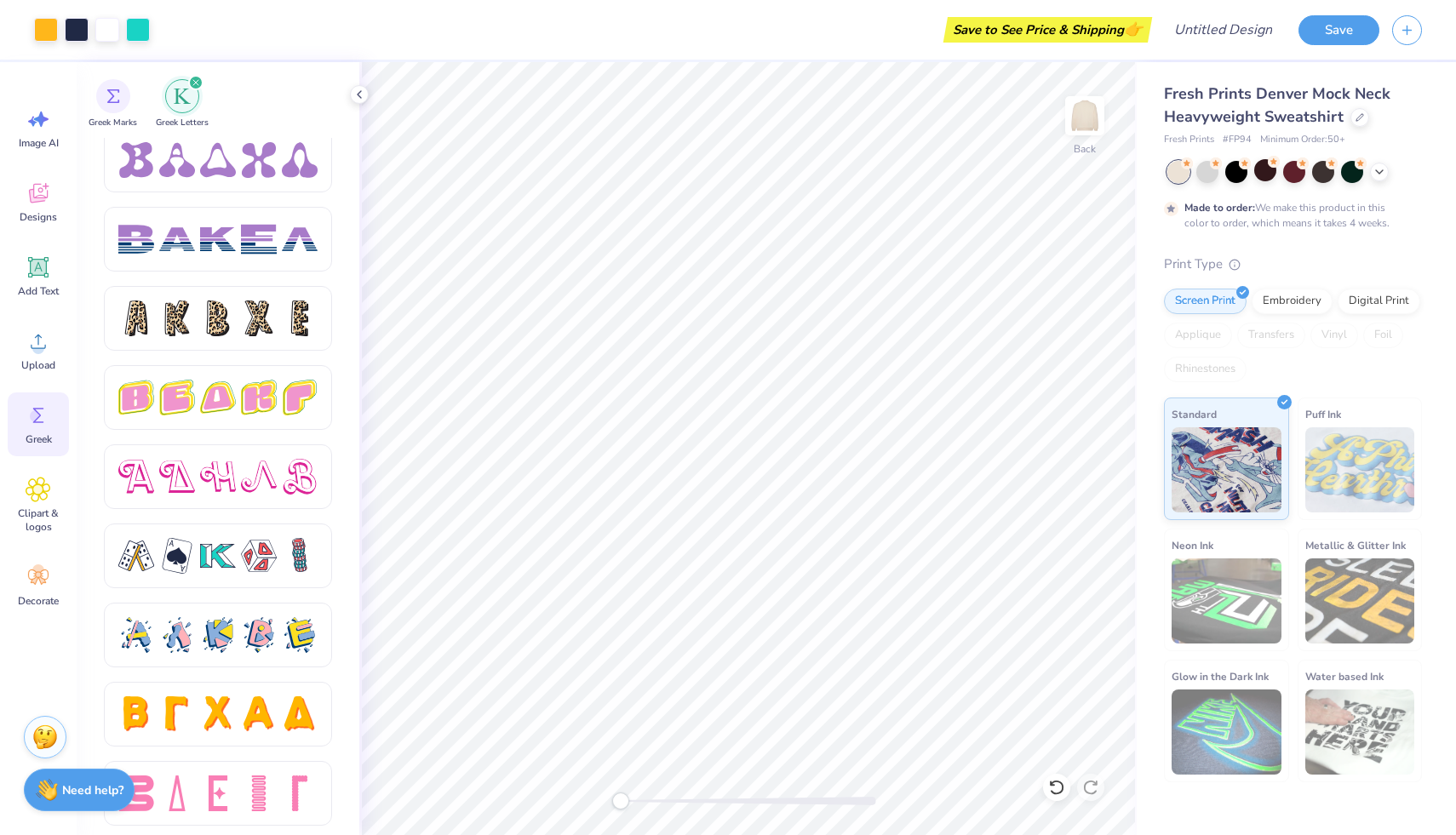
scroll to position [2706, 0]
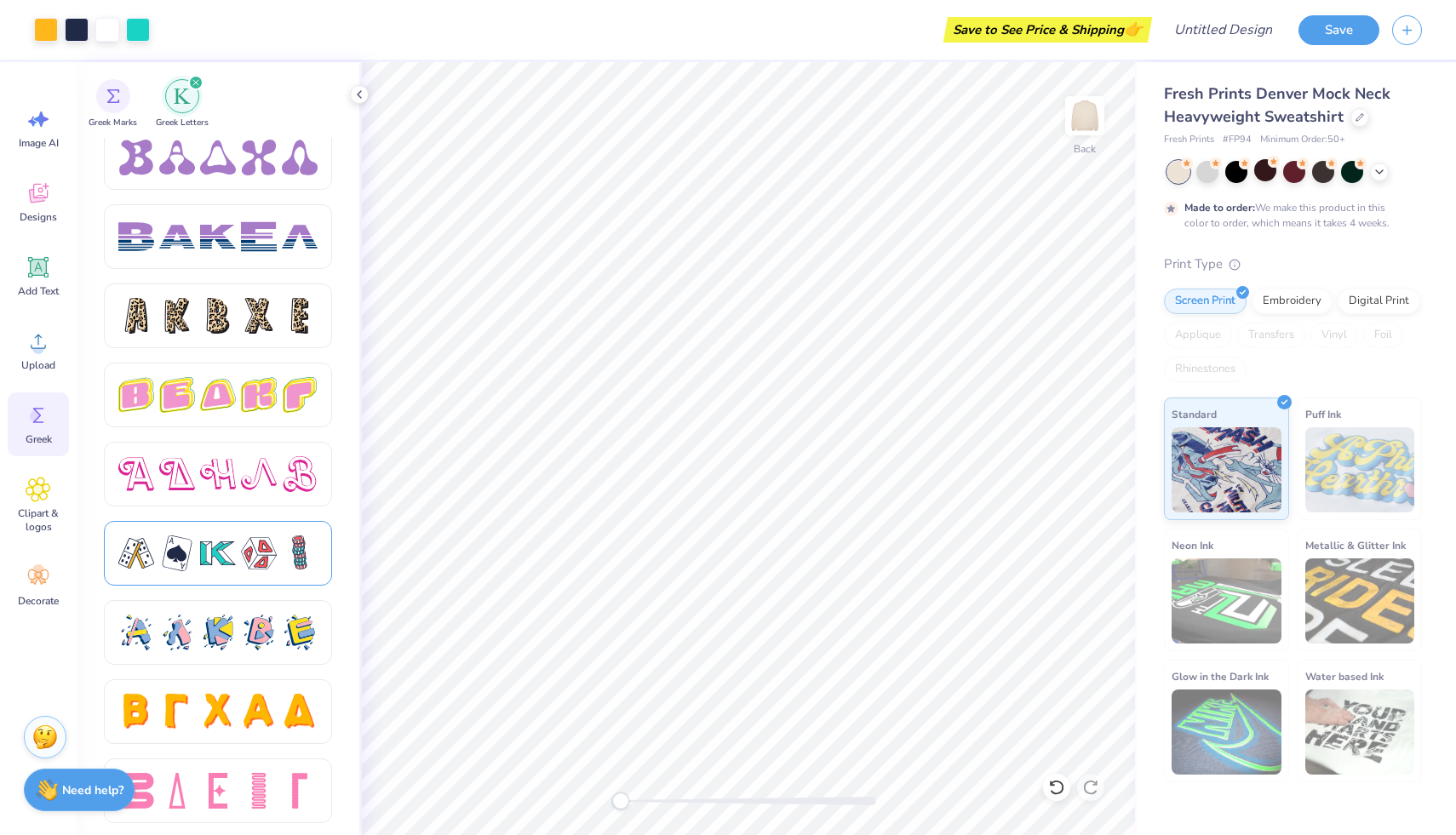
click at [201, 576] on div at bounding box center [218, 553] width 229 height 65
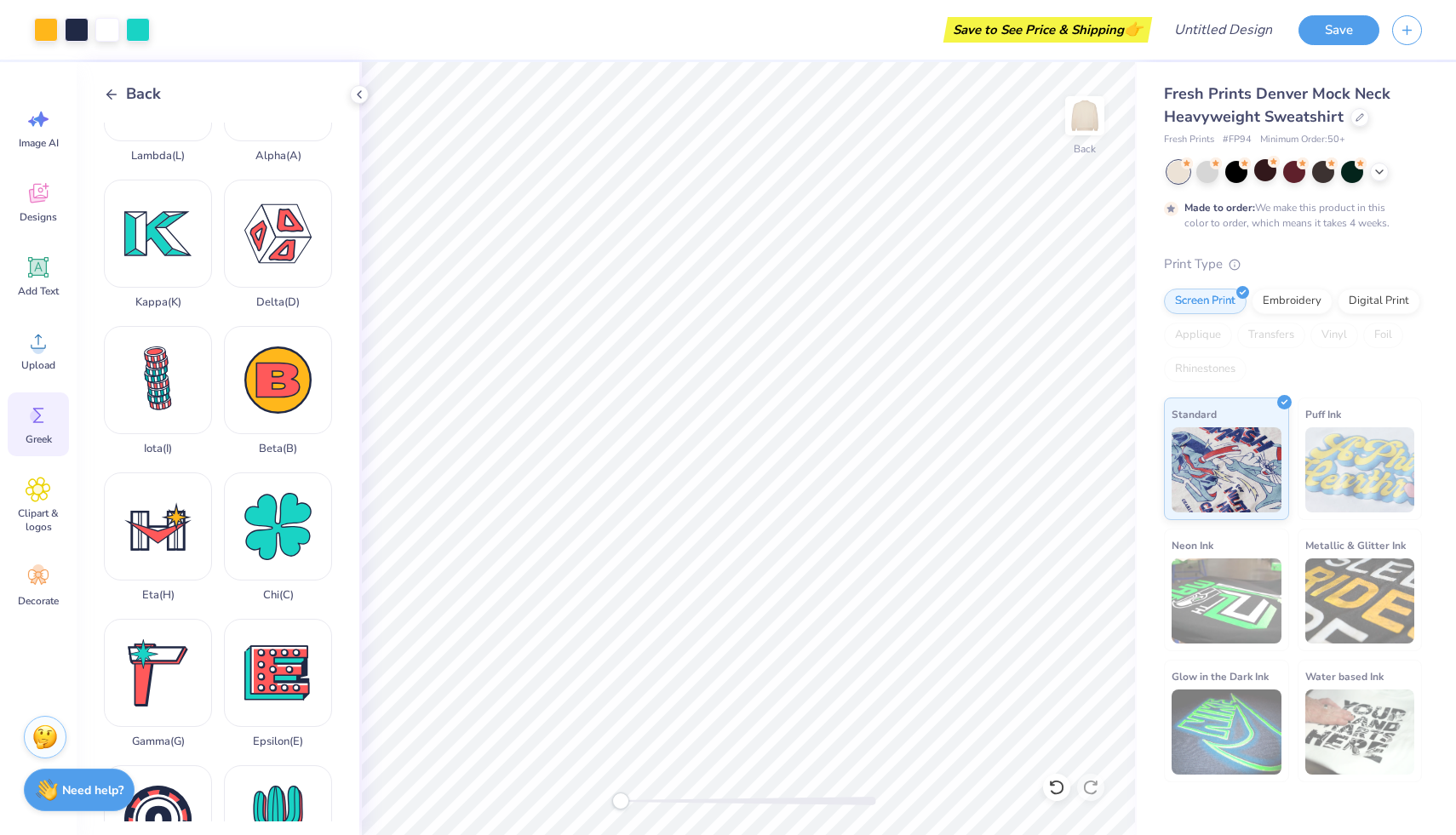
scroll to position [0, 0]
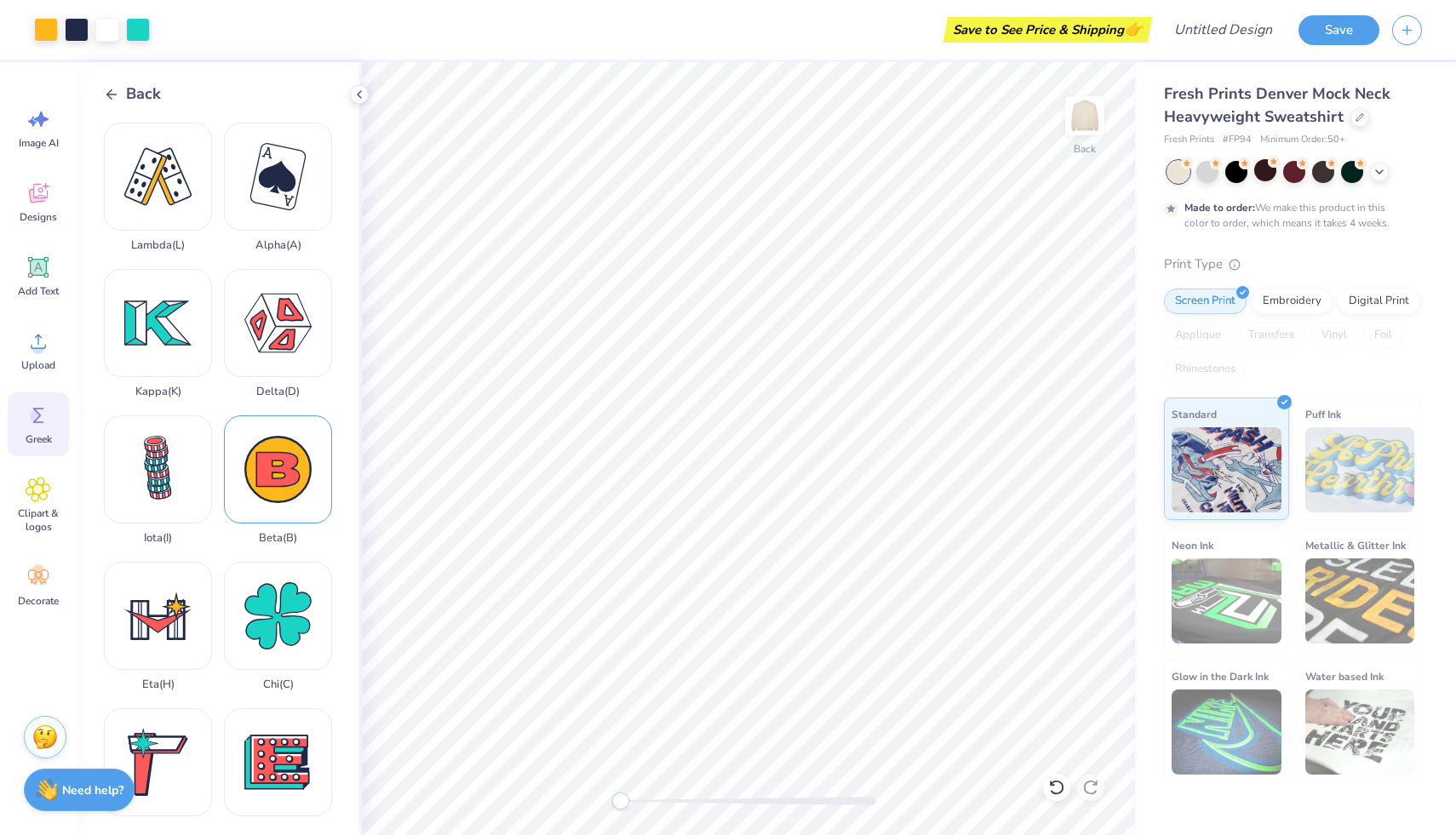
click at [295, 466] on div "Beta ( B )" at bounding box center [278, 480] width 108 height 129
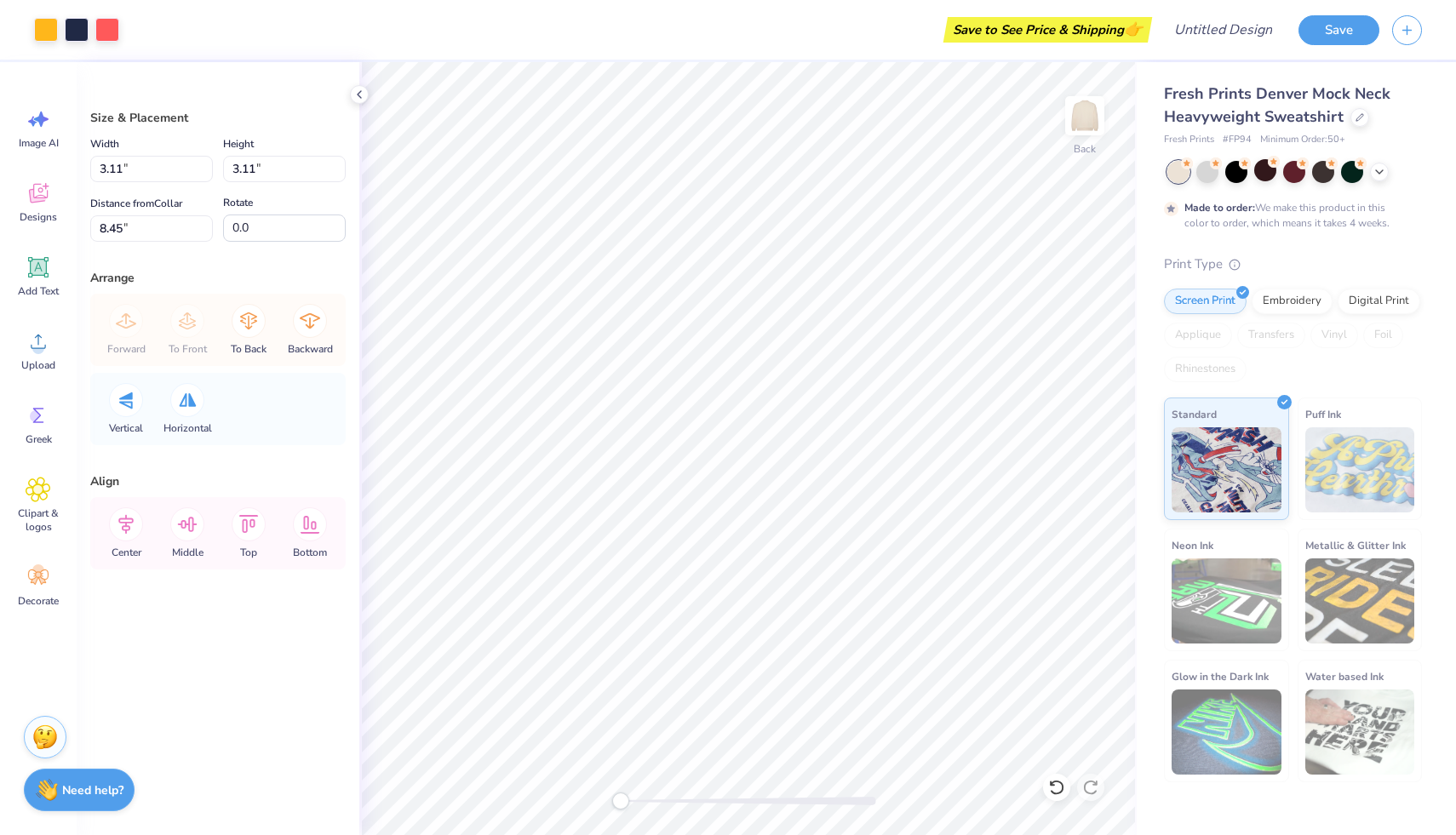
type input "3.41"
type input "2.70"
type input "3.71"
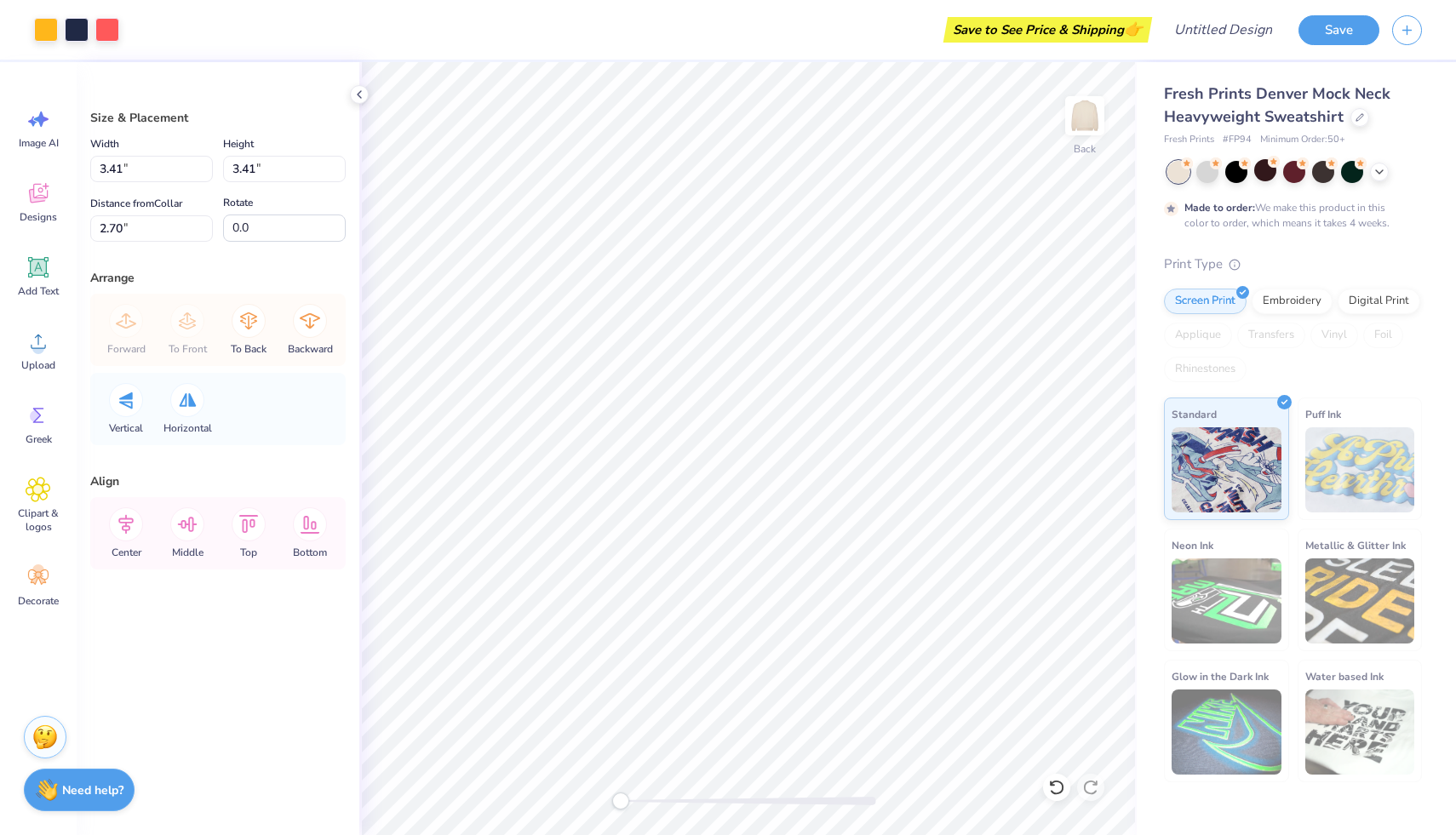
type input "2.26"
type input "3.61"
type input "2.41"
click at [55, 27] on div at bounding box center [45, 28] width 24 height 24
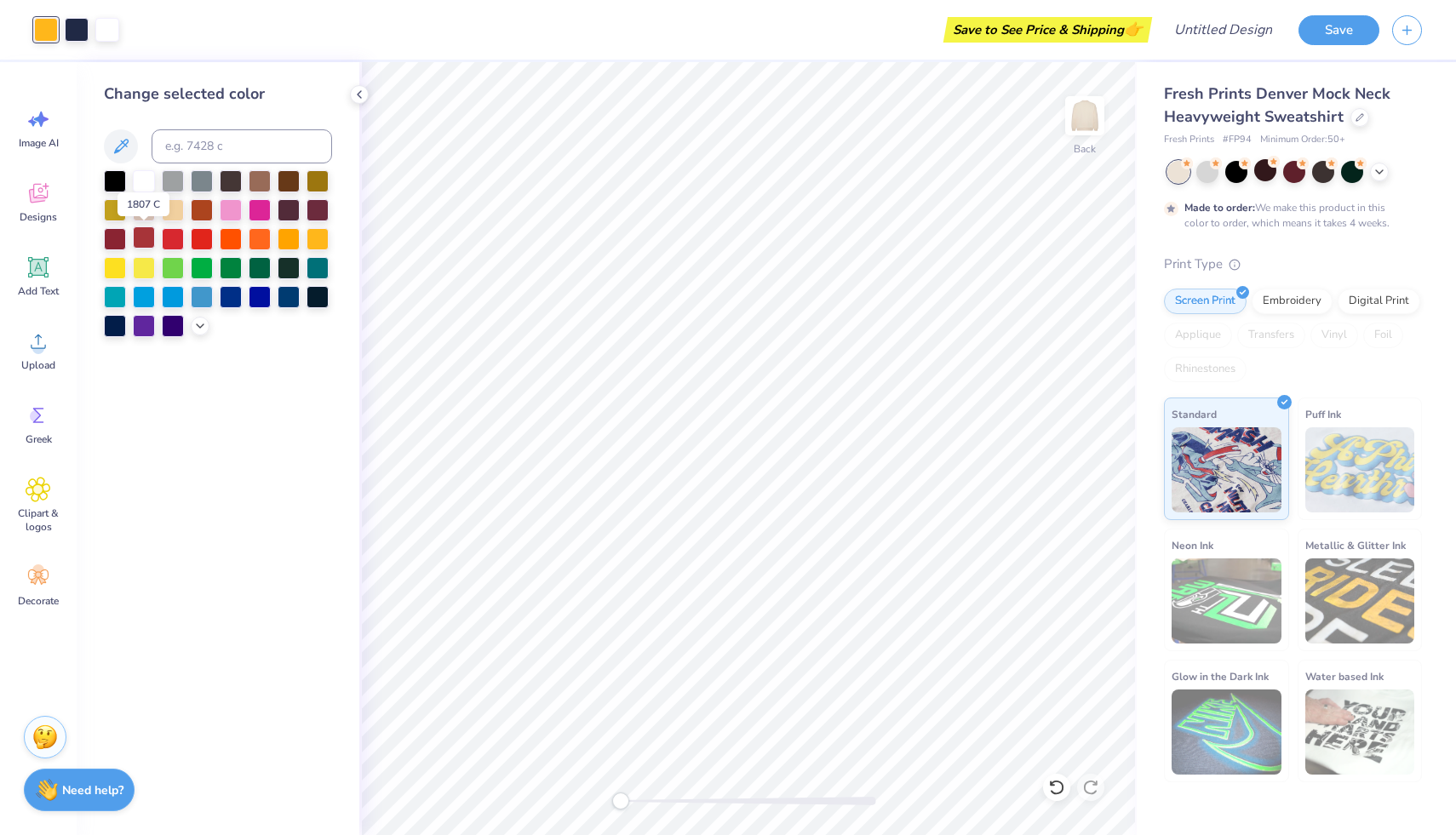
click at [138, 238] on div at bounding box center [144, 237] width 22 height 22
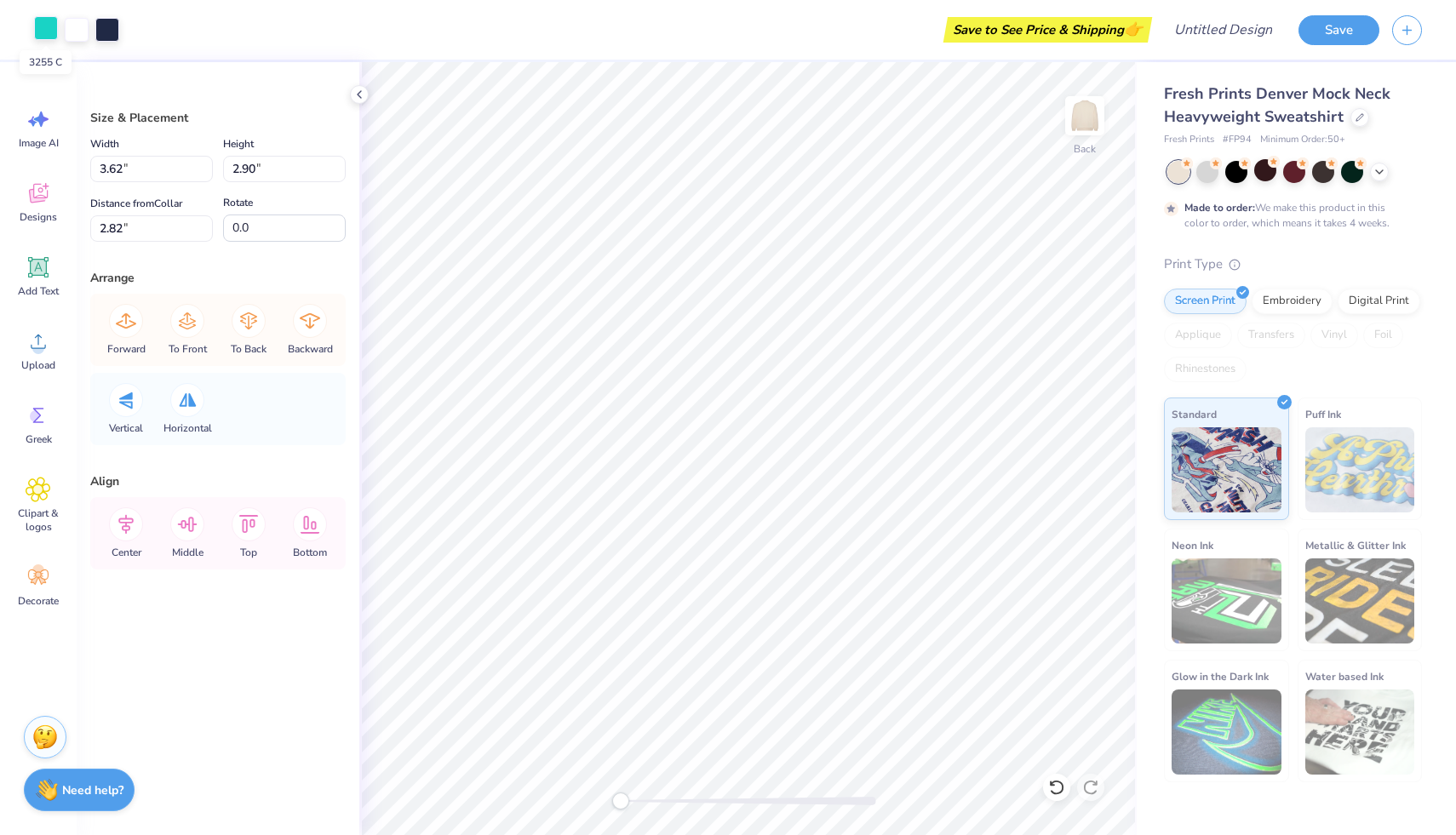
click at [41, 32] on div at bounding box center [45, 28] width 24 height 24
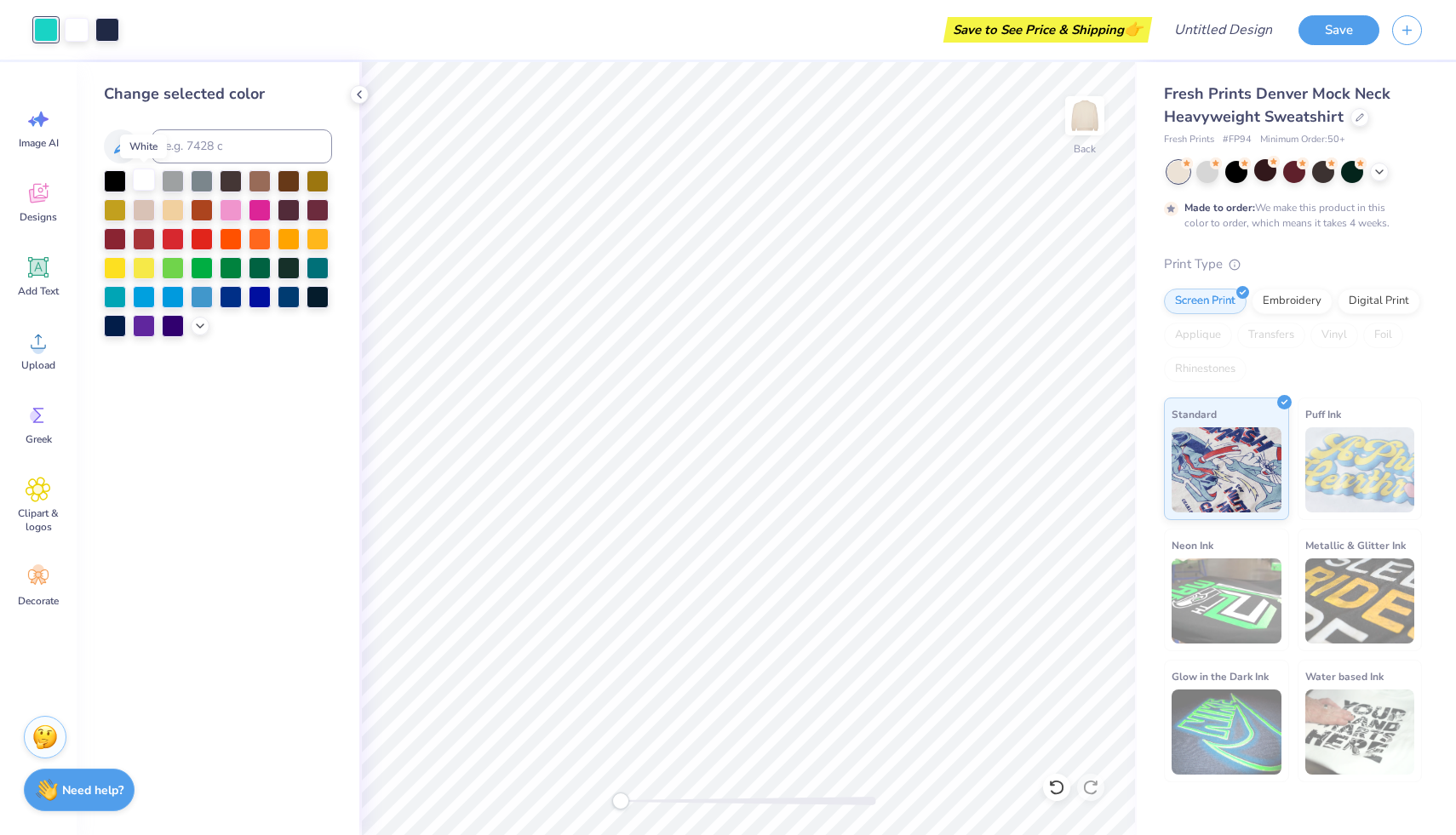
click at [142, 186] on div at bounding box center [144, 179] width 22 height 22
click at [122, 186] on div at bounding box center [115, 179] width 22 height 22
click at [176, 186] on div at bounding box center [173, 179] width 22 height 22
click at [203, 177] on div at bounding box center [202, 179] width 22 height 22
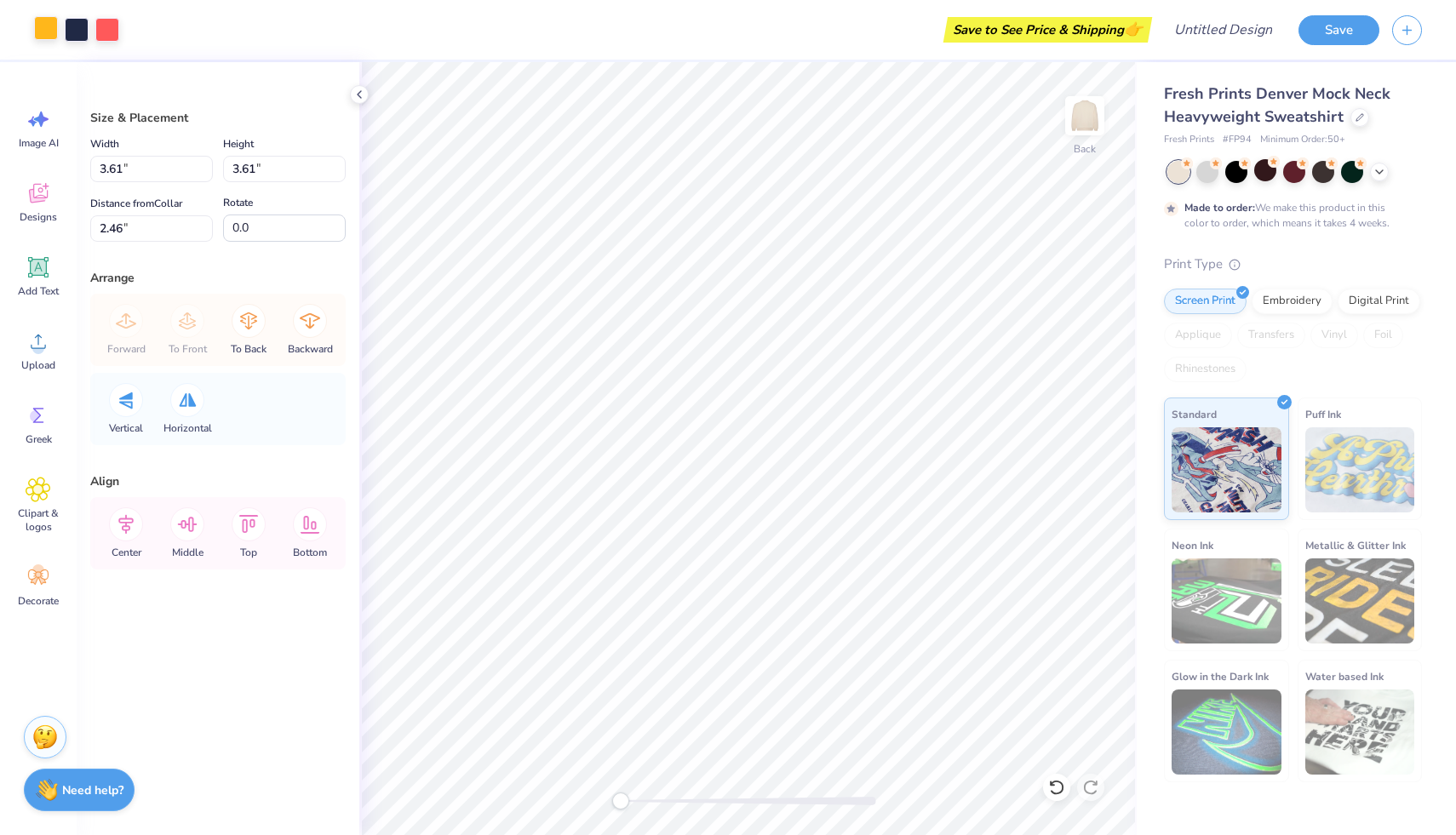
click at [40, 27] on div at bounding box center [45, 28] width 24 height 24
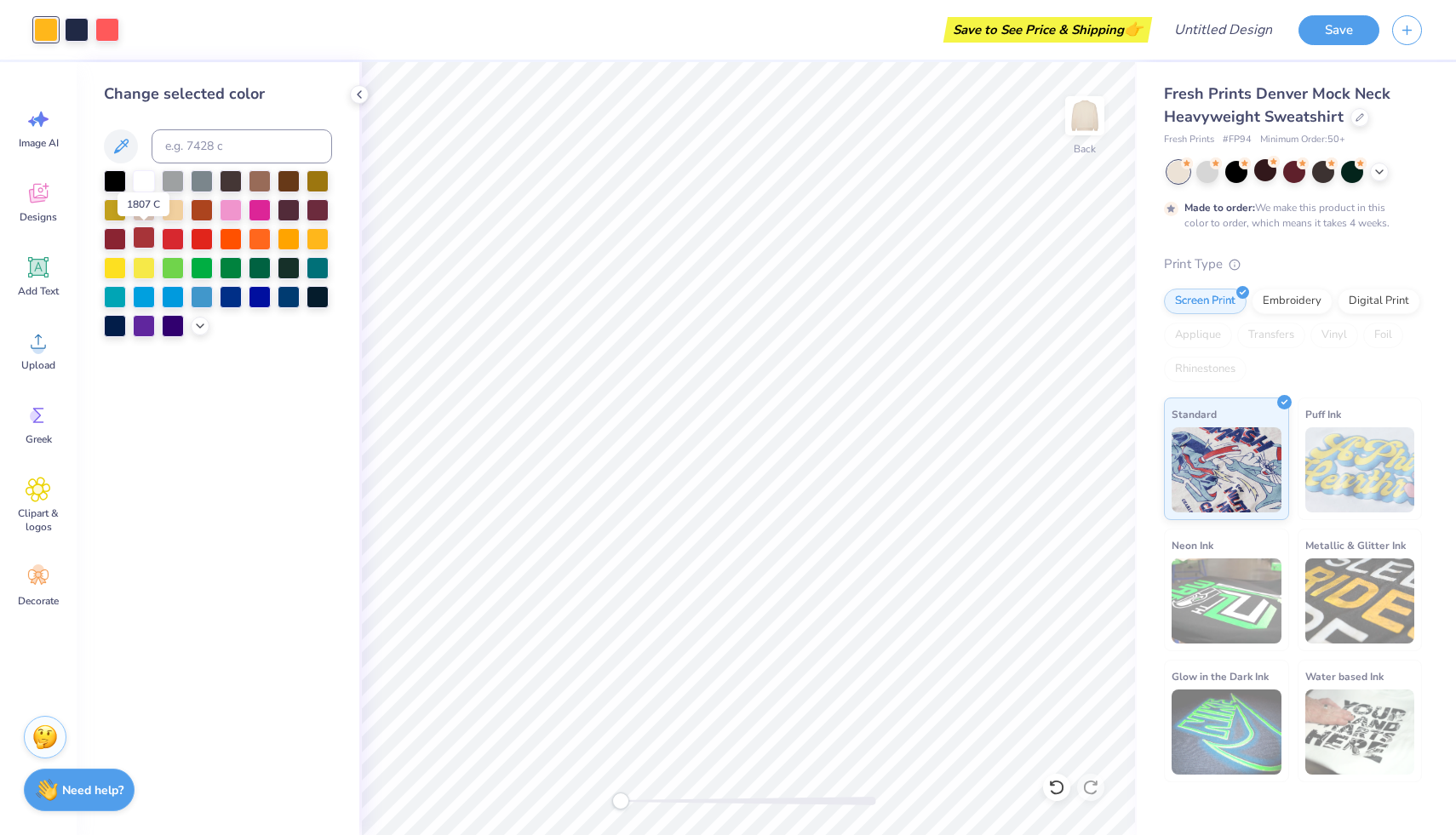
click at [149, 240] on div at bounding box center [144, 237] width 22 height 22
click at [107, 31] on div at bounding box center [107, 28] width 24 height 24
click at [84, 28] on div at bounding box center [76, 28] width 24 height 24
click at [144, 172] on div at bounding box center [144, 179] width 22 height 22
click at [109, 30] on div at bounding box center [107, 28] width 24 height 24
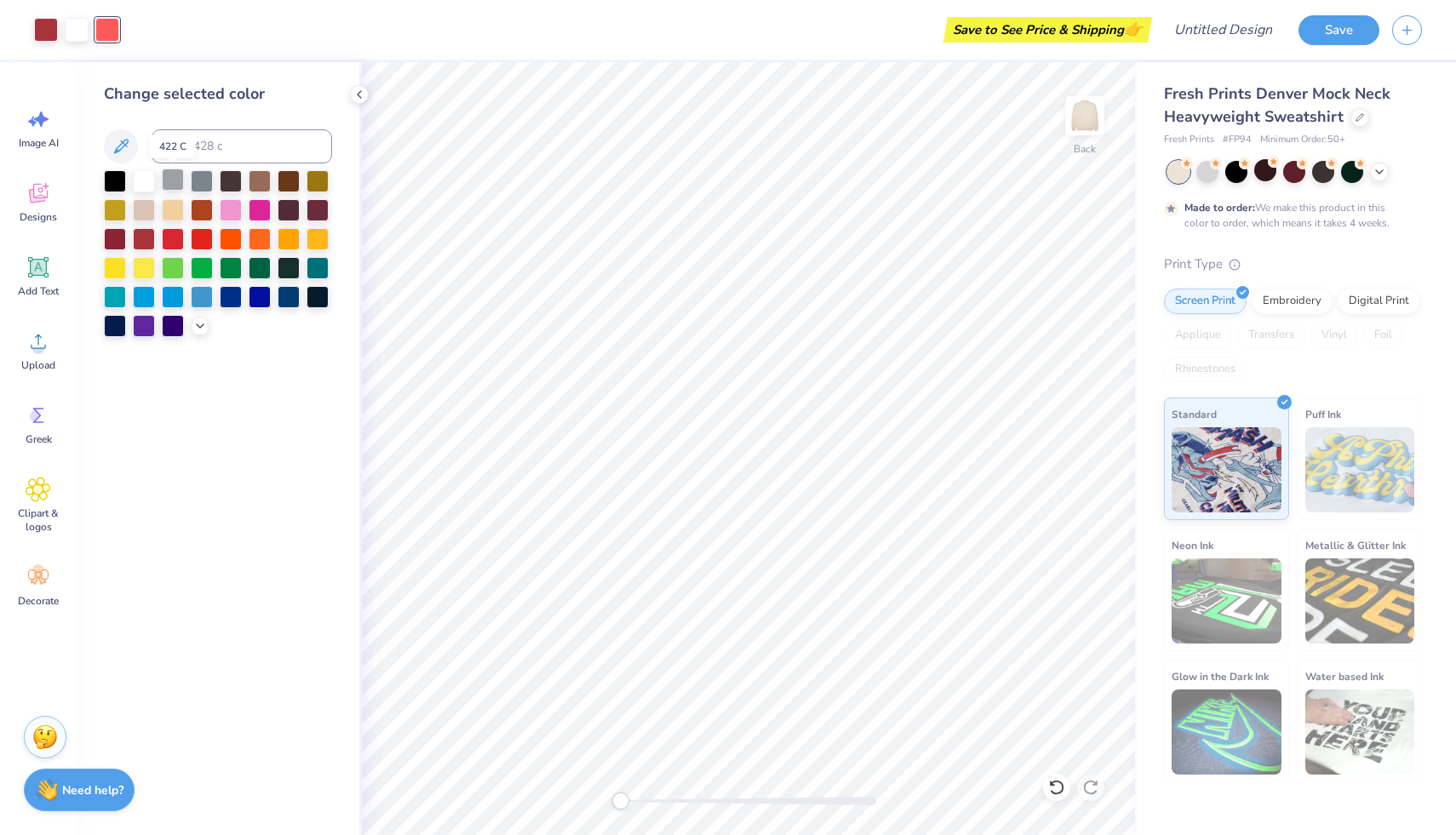
click at [178, 178] on div at bounding box center [173, 179] width 22 height 22
click at [119, 238] on div at bounding box center [115, 237] width 22 height 22
click at [147, 186] on div at bounding box center [144, 179] width 22 height 22
click at [103, 36] on div "Save to See Price & Shipping 👉" at bounding box center [624, 30] width 1046 height 60
click at [121, 173] on div at bounding box center [115, 179] width 22 height 22
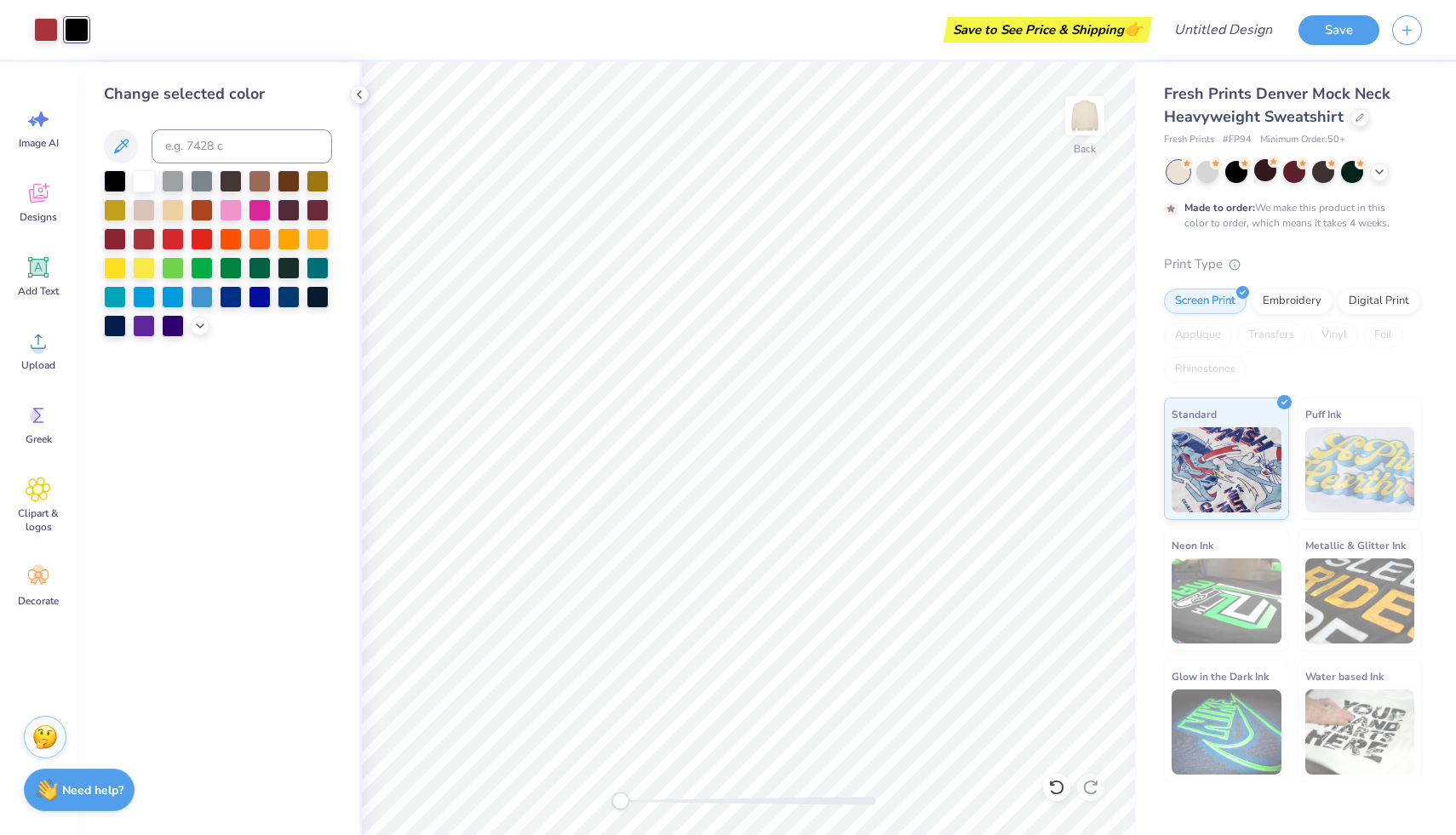
click at [101, 20] on div "Save to See Price & Shipping 👉" at bounding box center [624, 30] width 1046 height 60
click at [97, 32] on div "Art colors Save to See Price & Shipping 👉 Design Title Save" at bounding box center [728, 30] width 1456 height 60
click at [238, 201] on div at bounding box center [230, 208] width 22 height 22
click at [149, 178] on div at bounding box center [144, 179] width 22 height 22
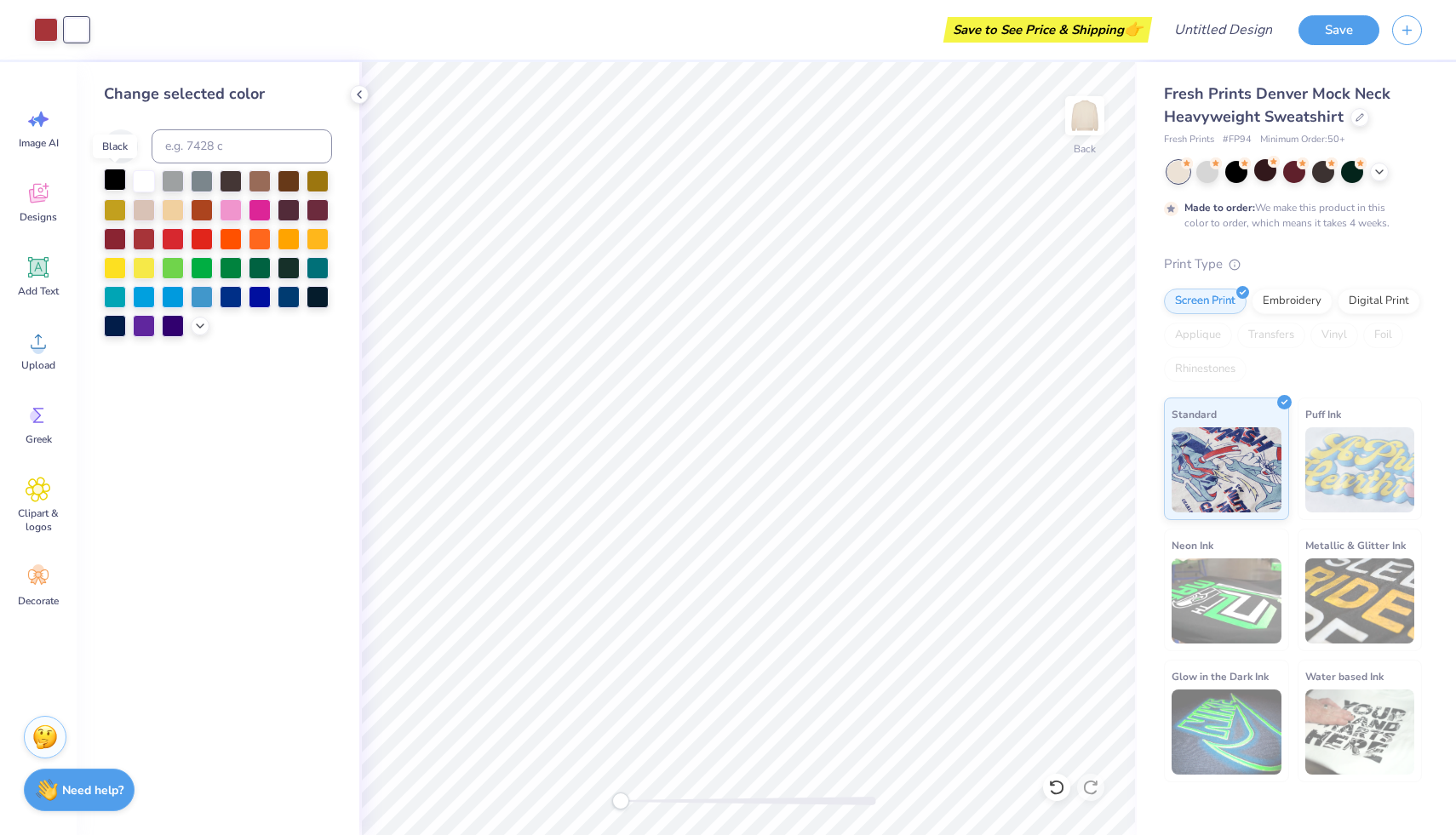
click at [112, 177] on div at bounding box center [115, 179] width 22 height 22
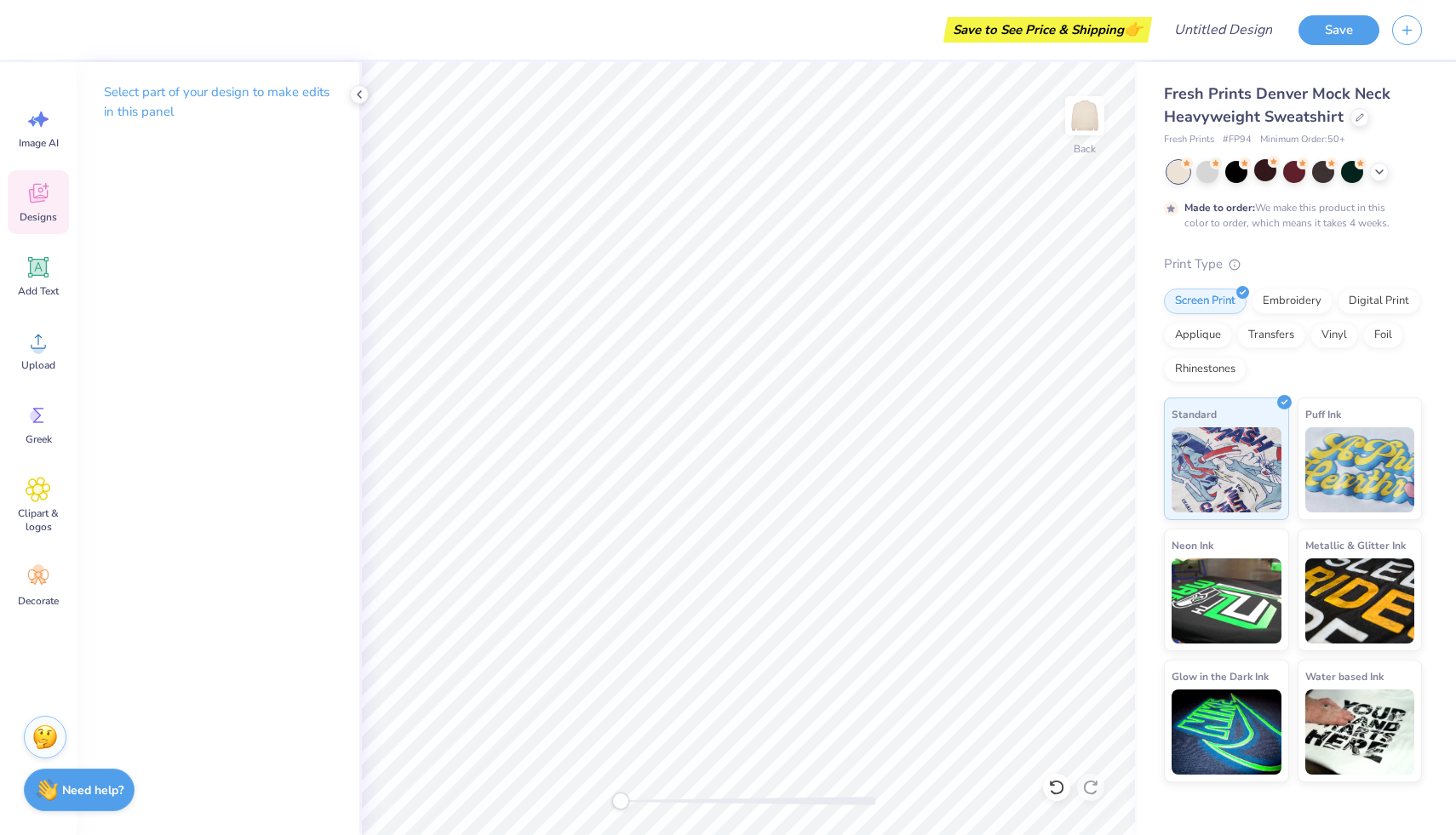
click at [40, 219] on span "Designs" at bounding box center [38, 217] width 38 height 13
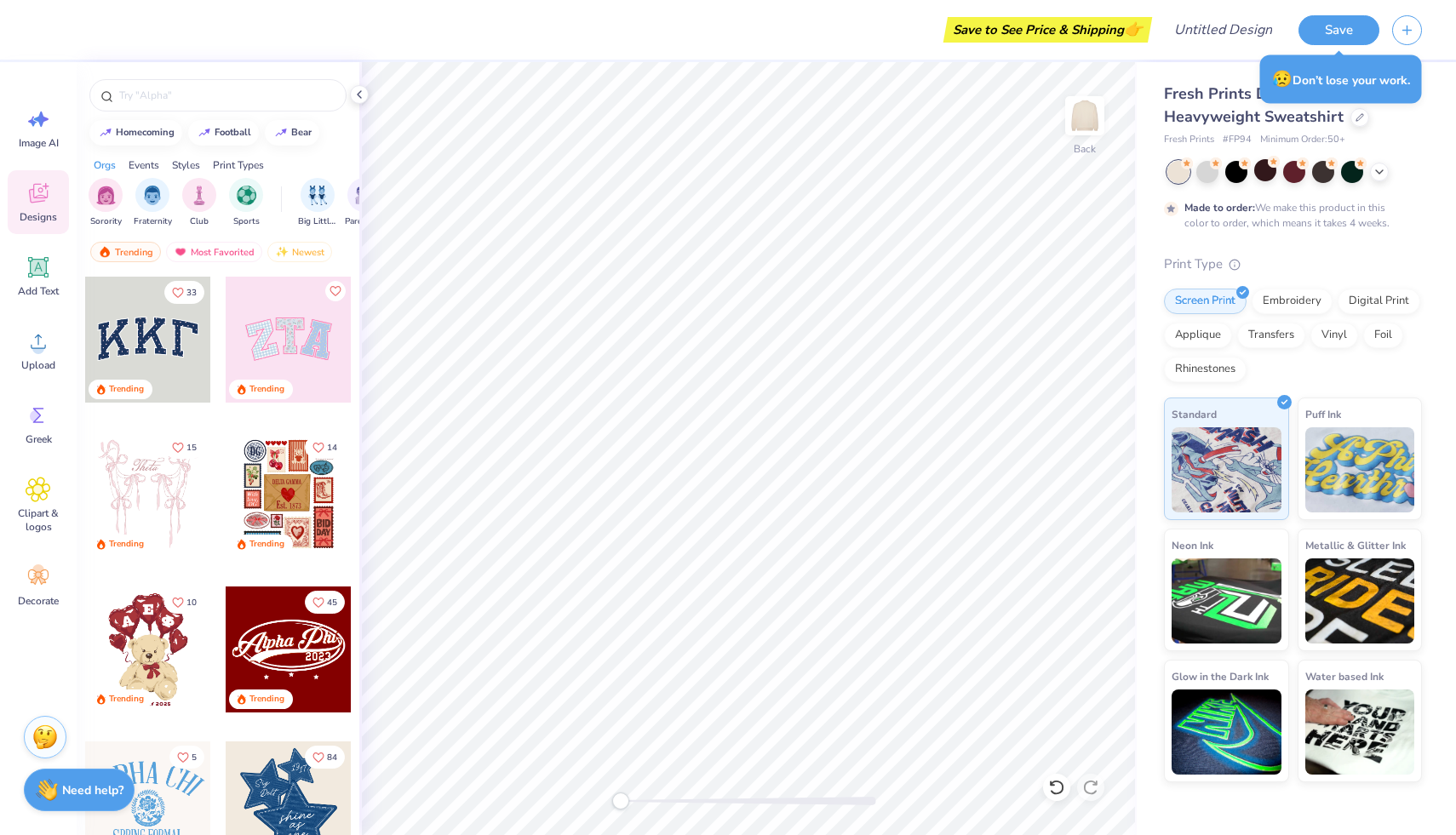
click at [187, 363] on div at bounding box center [148, 339] width 126 height 126
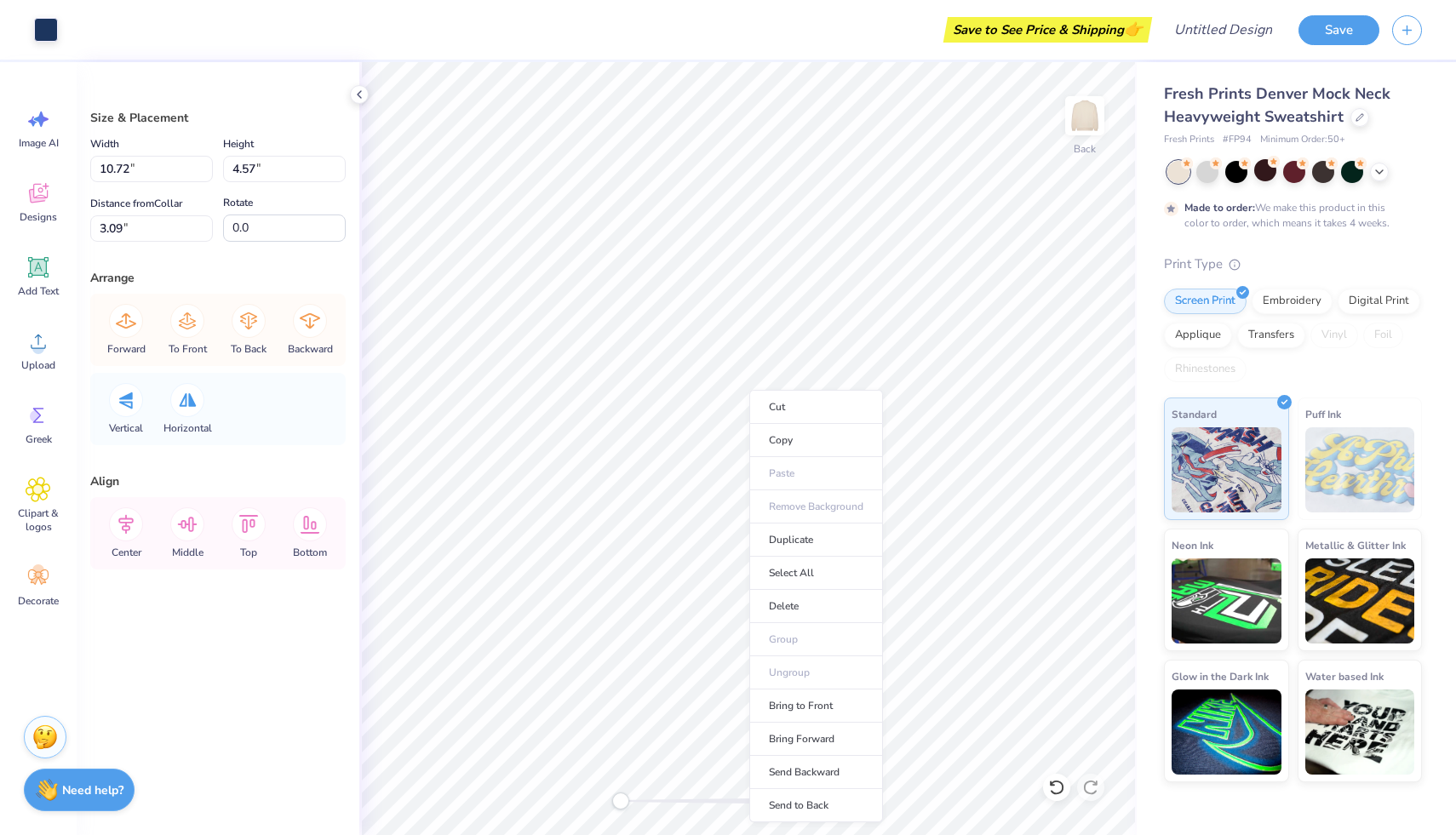
click at [813, 644] on ul "Cut Copy Paste Remove Background Duplicate Select All Delete Group Ungroup Brin…" at bounding box center [816, 606] width 134 height 433
click at [795, 688] on ul "Cut Copy Paste Remove Background Duplicate Select All Delete Group Ungroup Brin…" at bounding box center [816, 606] width 134 height 433
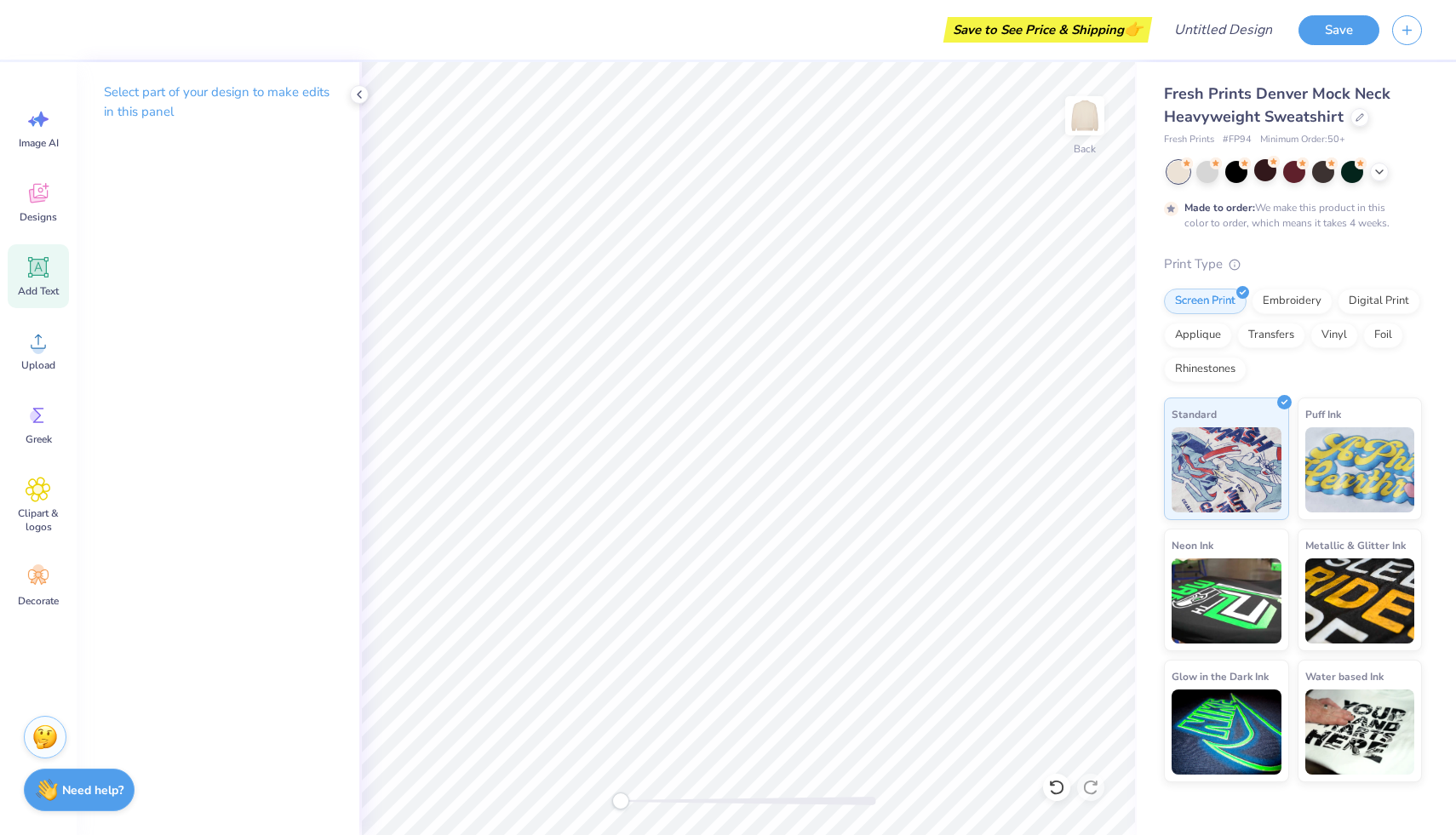
click at [43, 280] on icon at bounding box center [38, 267] width 25 height 25
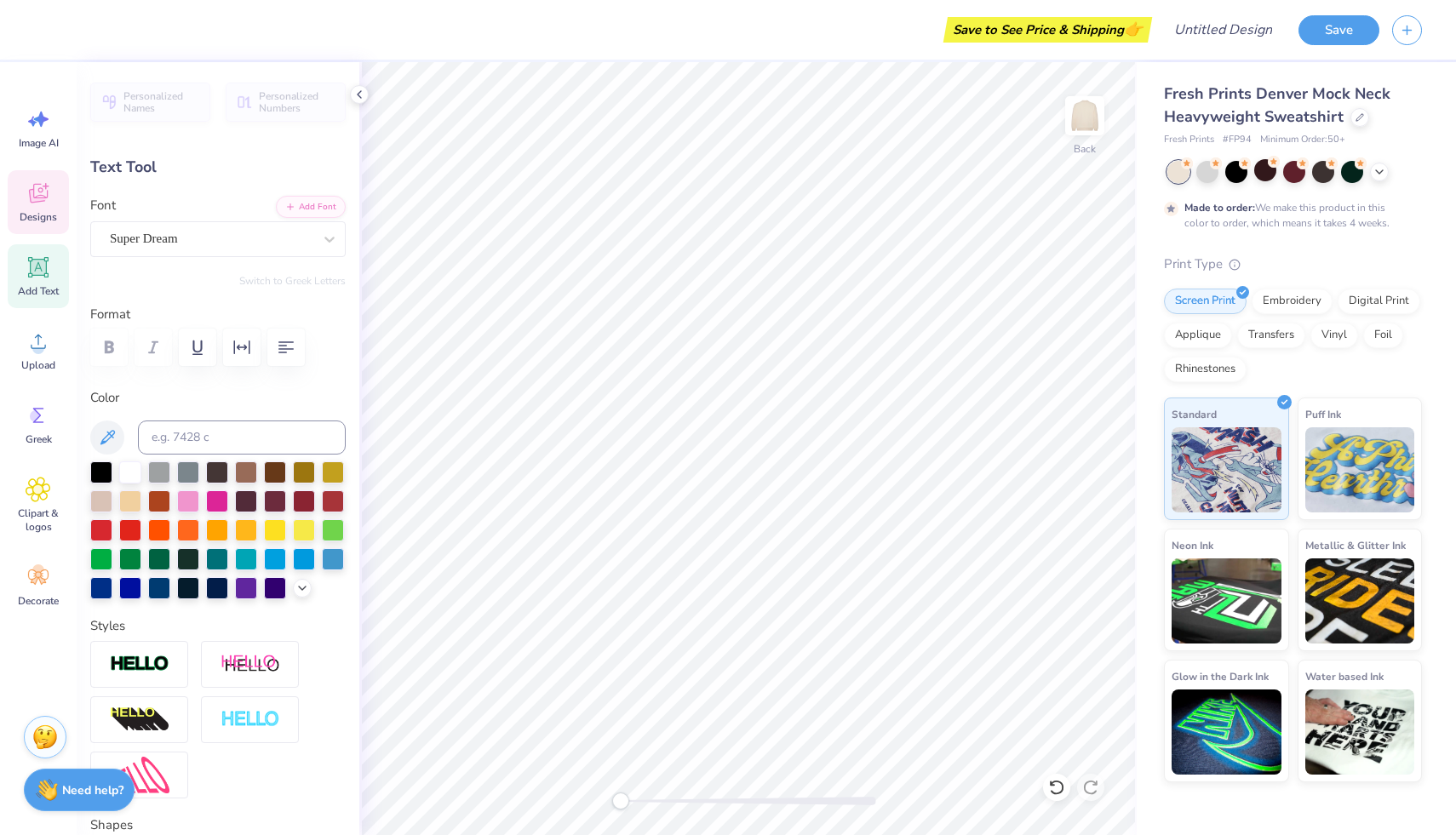
click at [35, 212] on span "Designs" at bounding box center [38, 217] width 38 height 13
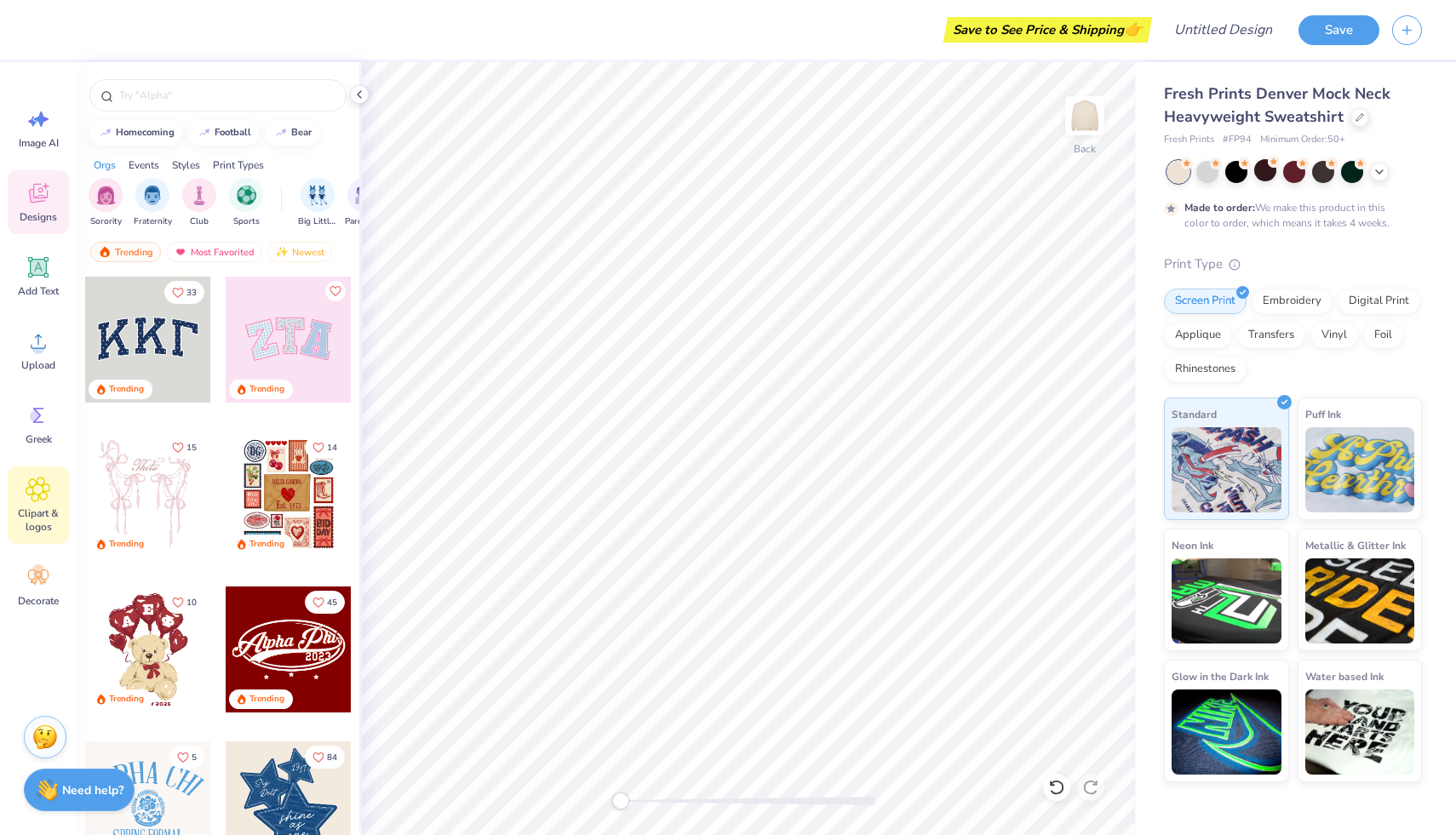
click at [29, 495] on icon at bounding box center [38, 489] width 24 height 24
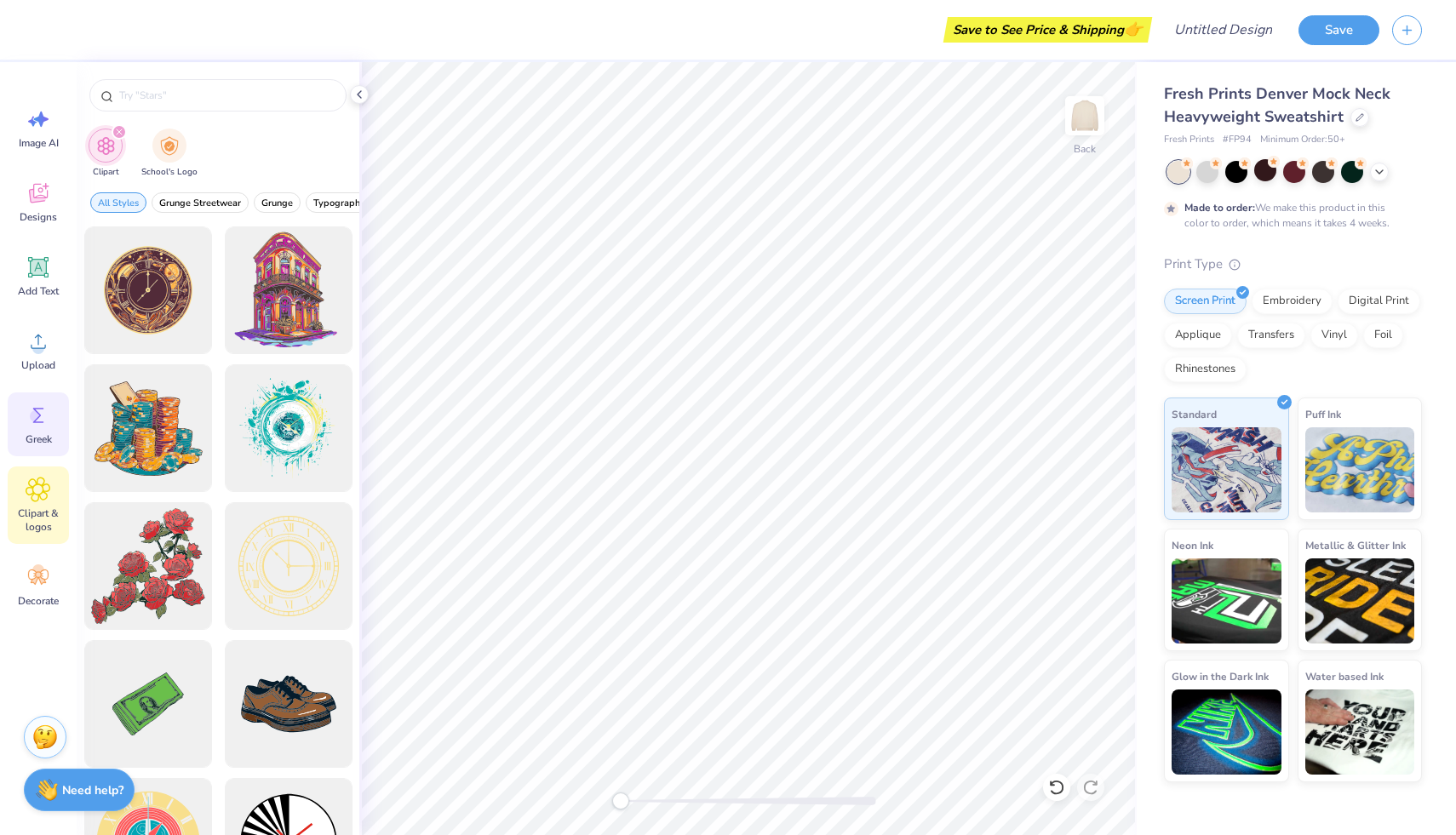
click at [26, 448] on div "Greek" at bounding box center [39, 424] width 62 height 64
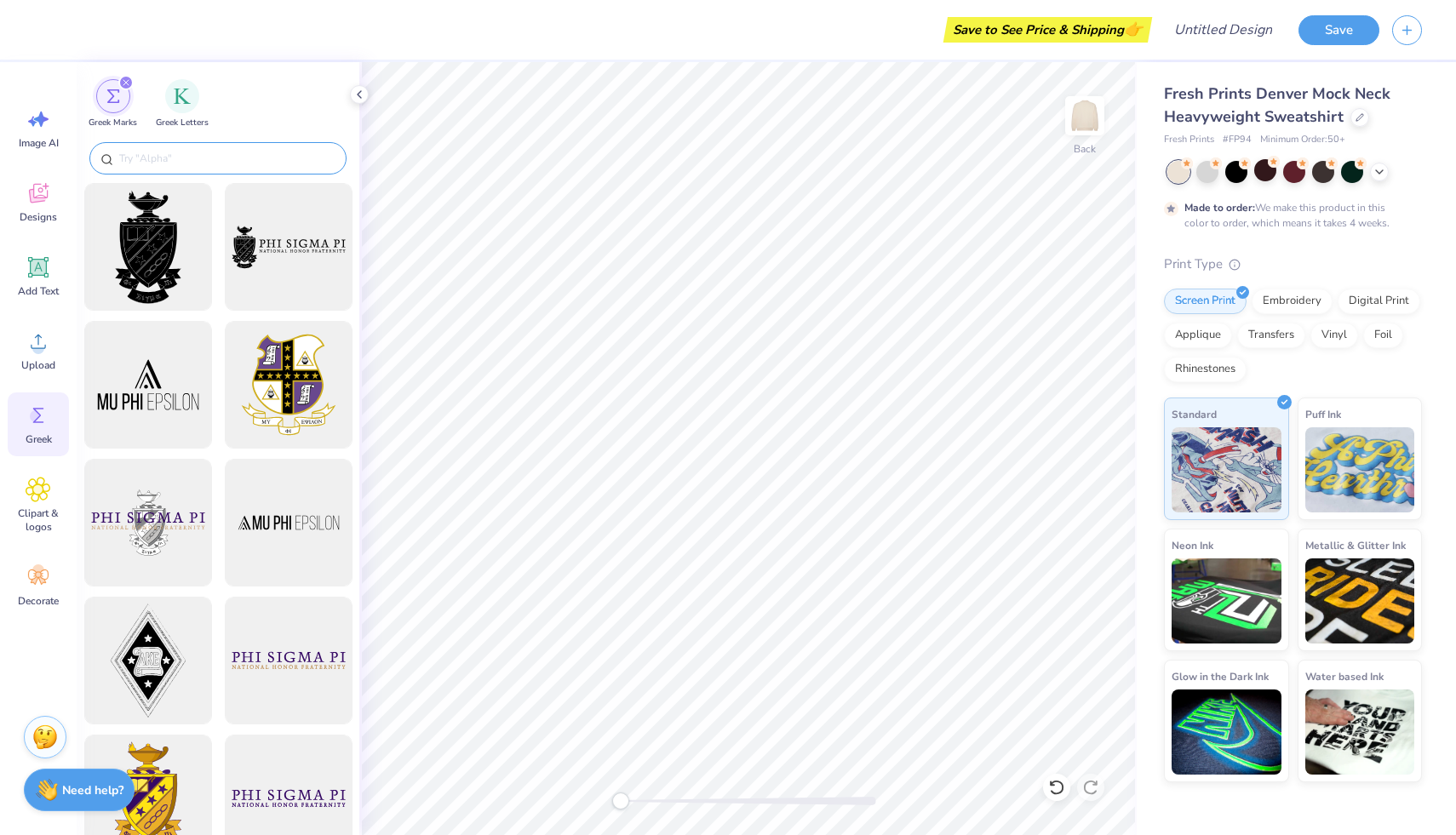
click at [202, 155] on input "text" at bounding box center [227, 158] width 218 height 17
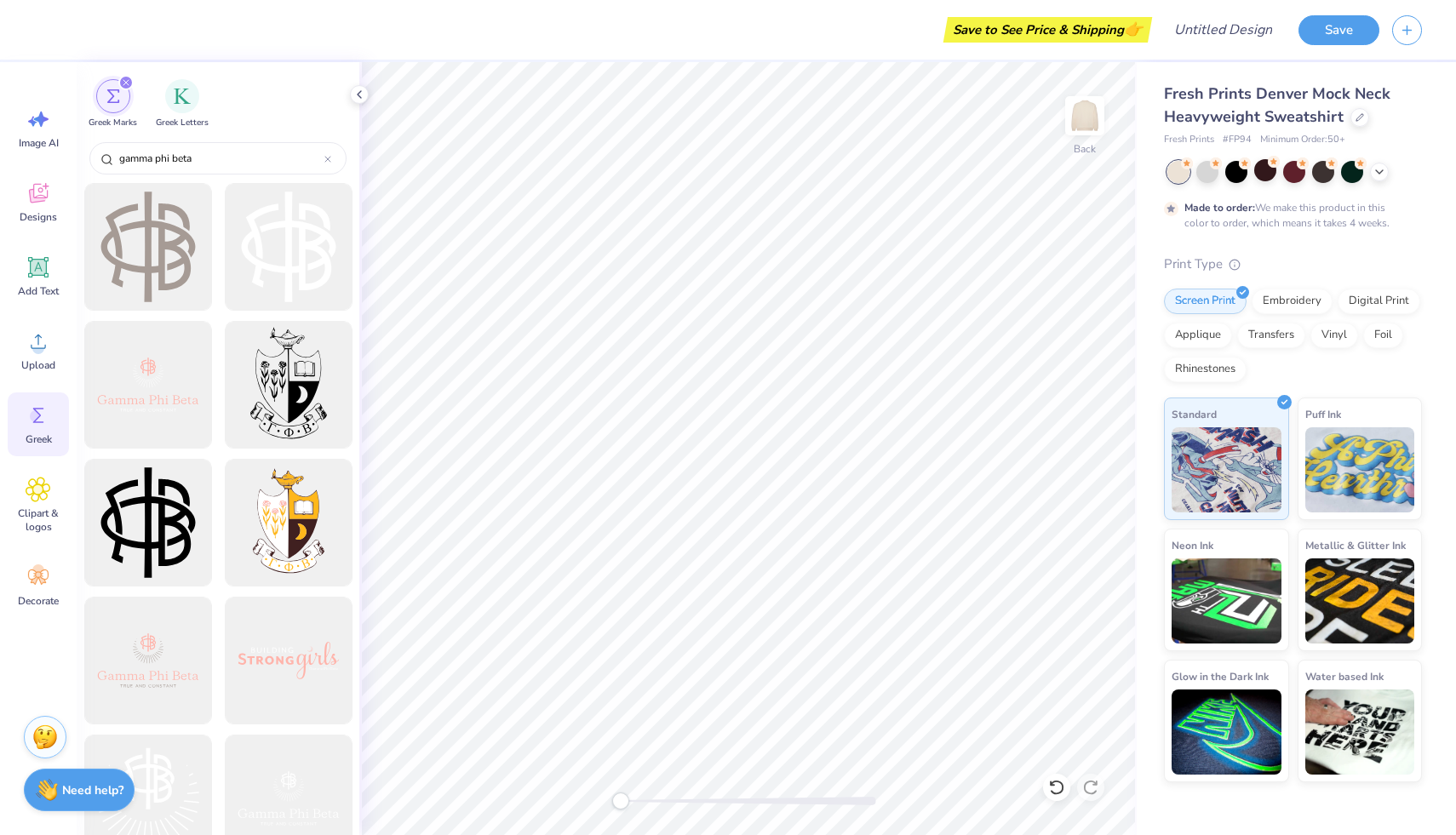
type input "gamma phi beta"
